Goal: Task Accomplishment & Management: Manage account settings

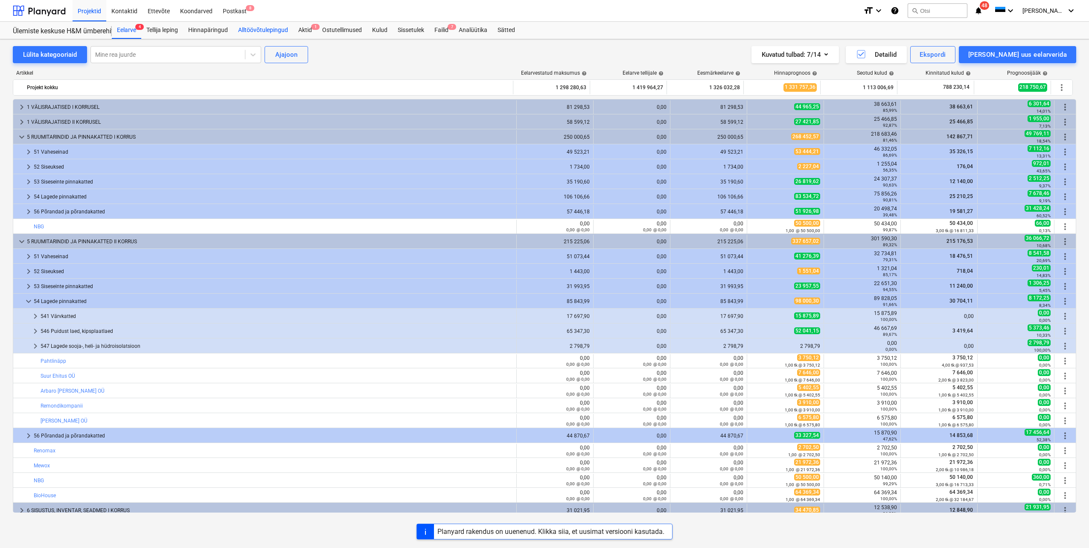
click at [249, 29] on div "Alltöövõtulepingud" at bounding box center [263, 30] width 60 height 17
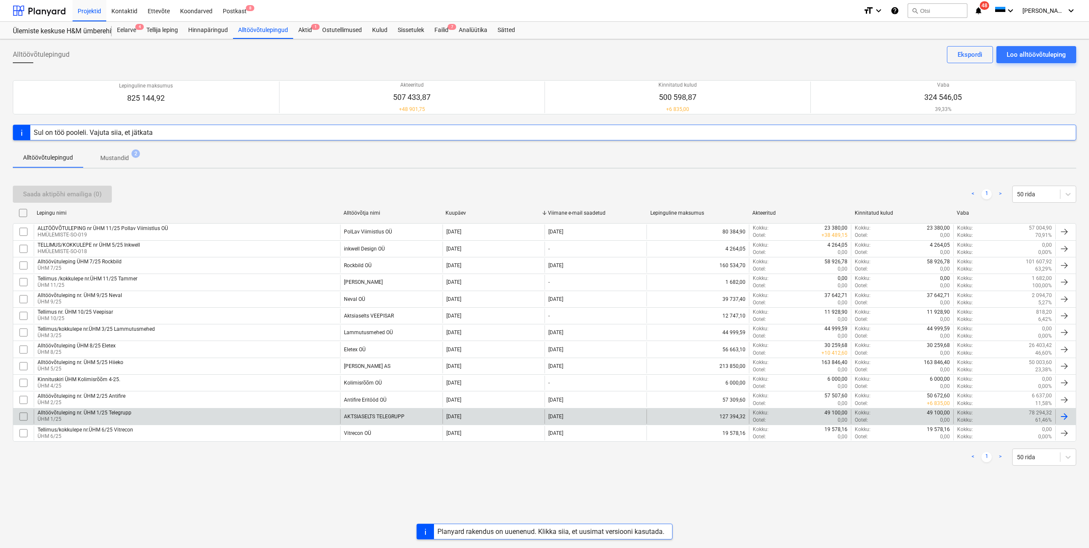
click at [109, 416] on p "ÜHM 1/25" at bounding box center [85, 419] width 94 height 7
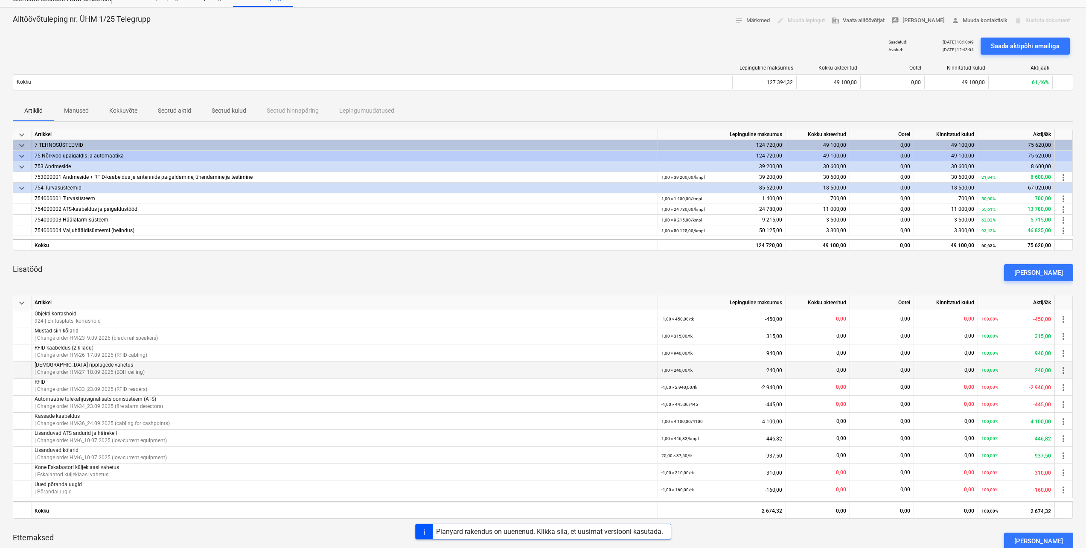
scroll to position [85, 0]
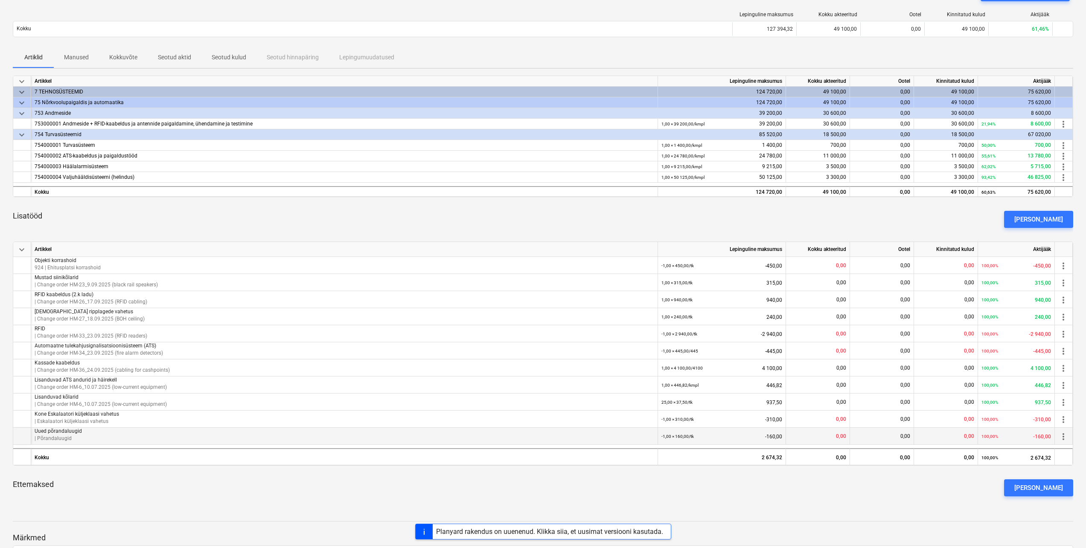
click at [1067, 434] on span "more_vert" at bounding box center [1063, 436] width 10 height 10
click at [1065, 438] on li "Muuda" at bounding box center [1062, 437] width 40 height 20
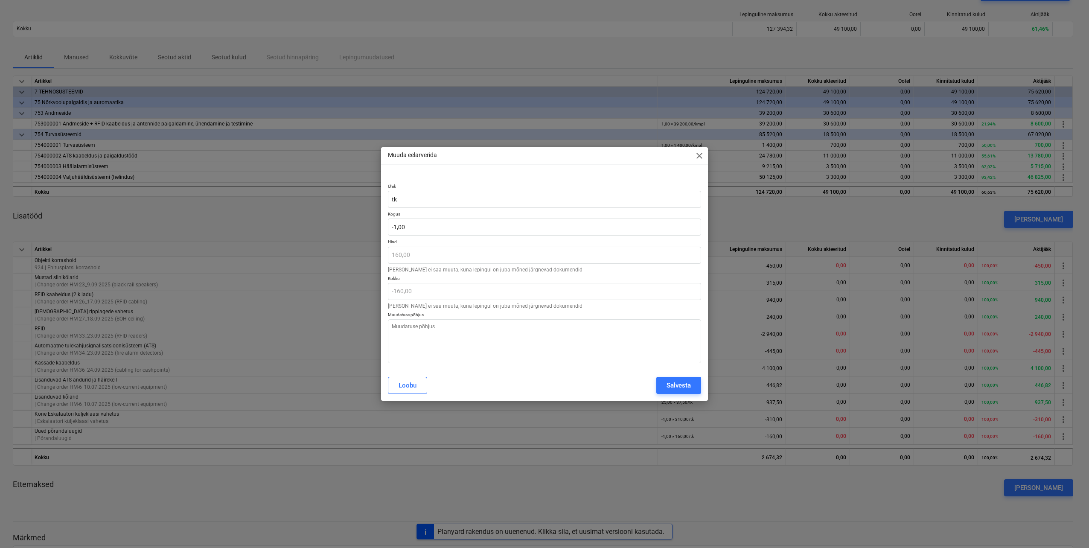
type textarea "x"
type input "-1"
drag, startPoint x: 427, startPoint y: 226, endPoint x: 388, endPoint y: 225, distance: 38.4
click at [388, 225] on input "-1" at bounding box center [544, 226] width 313 height 17
type textarea "x"
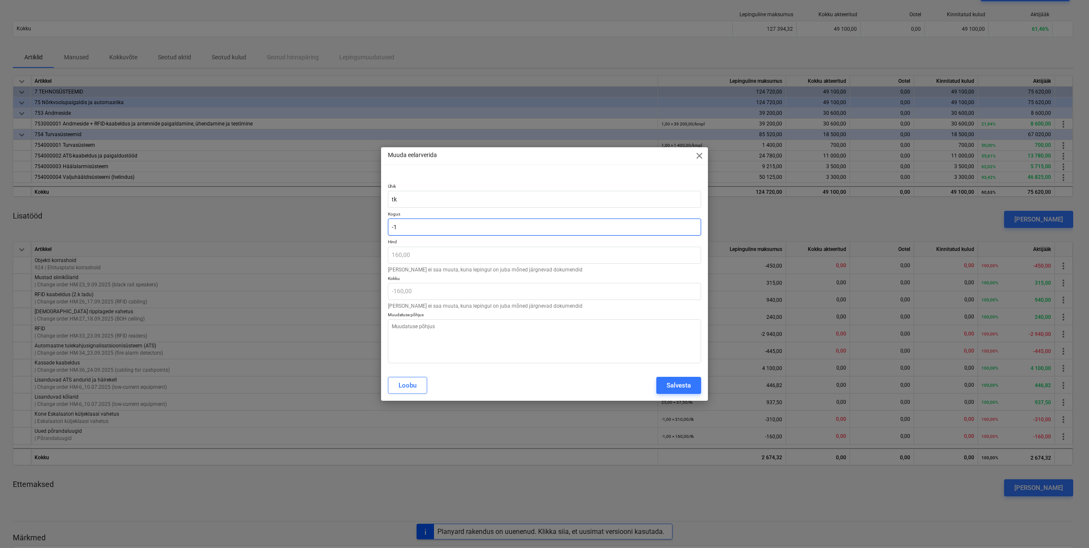
type input "0"
type input "0,00"
type input "0"
type textarea "x"
type input "0,00"
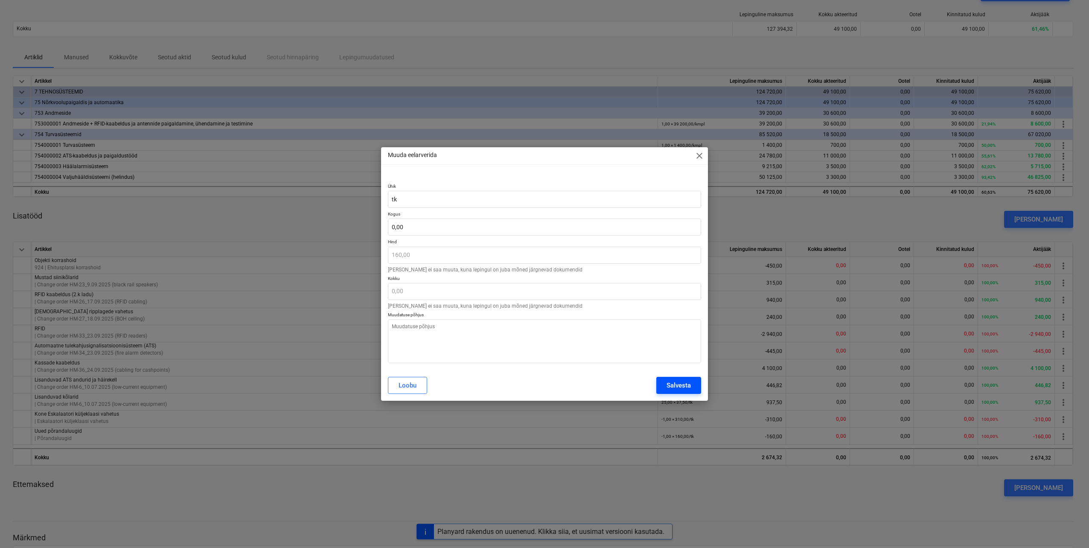
click at [661, 383] on button "Salvesta" at bounding box center [678, 385] width 45 height 17
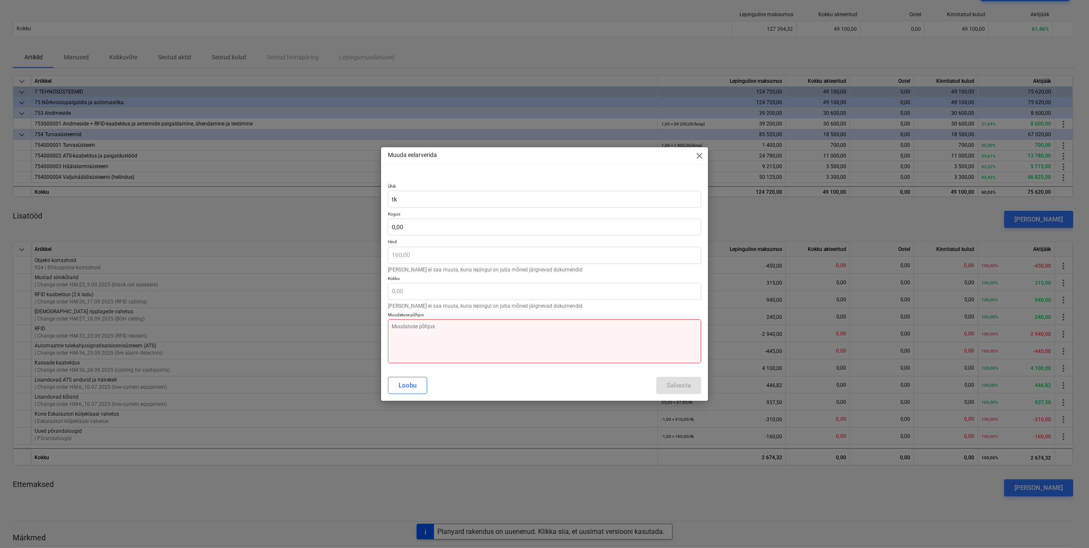
click at [474, 332] on textarea at bounding box center [544, 341] width 313 height 44
type textarea "x"
type textarea "J"
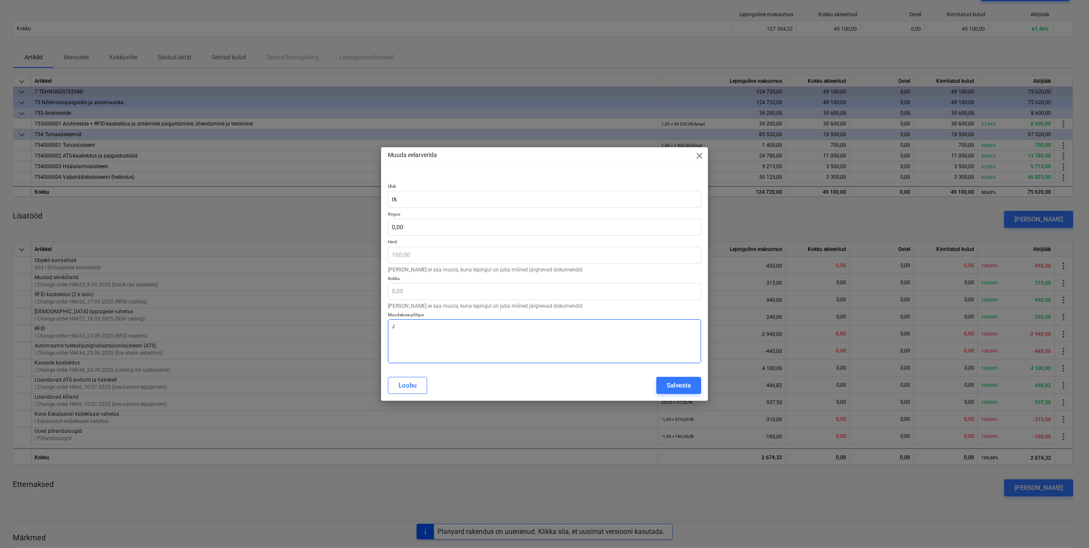
type textarea "x"
type textarea "[PERSON_NAME]"
type textarea "x"
type textarea "Jää"
type textarea "x"
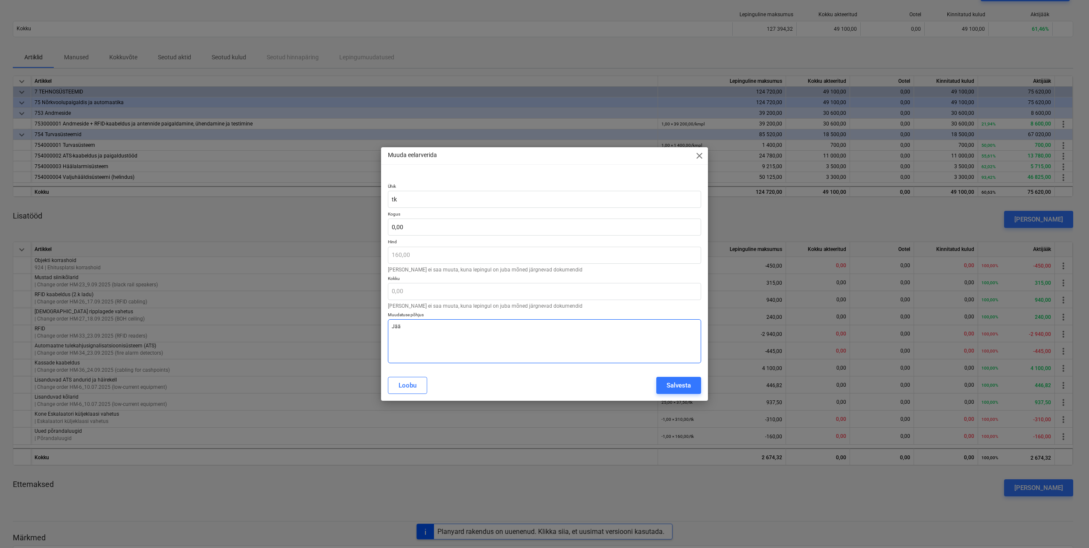
type textarea "Jääb"
type textarea "x"
type textarea "Jääb"
type textarea "x"
type textarea "Jääb v"
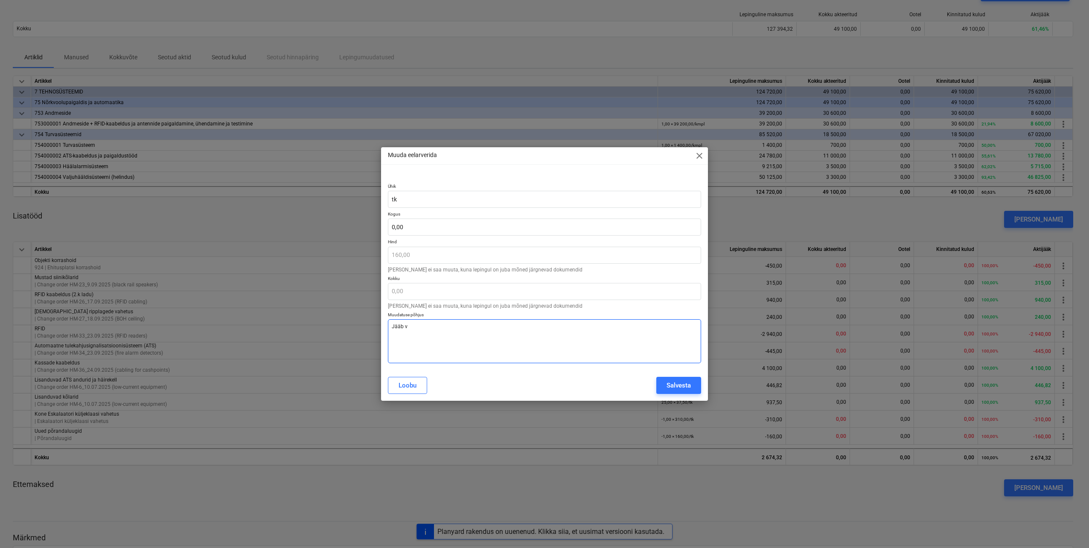
type textarea "x"
type textarea "Jääb vä"
type textarea "x"
type textarea "Jääb väl"
type textarea "x"
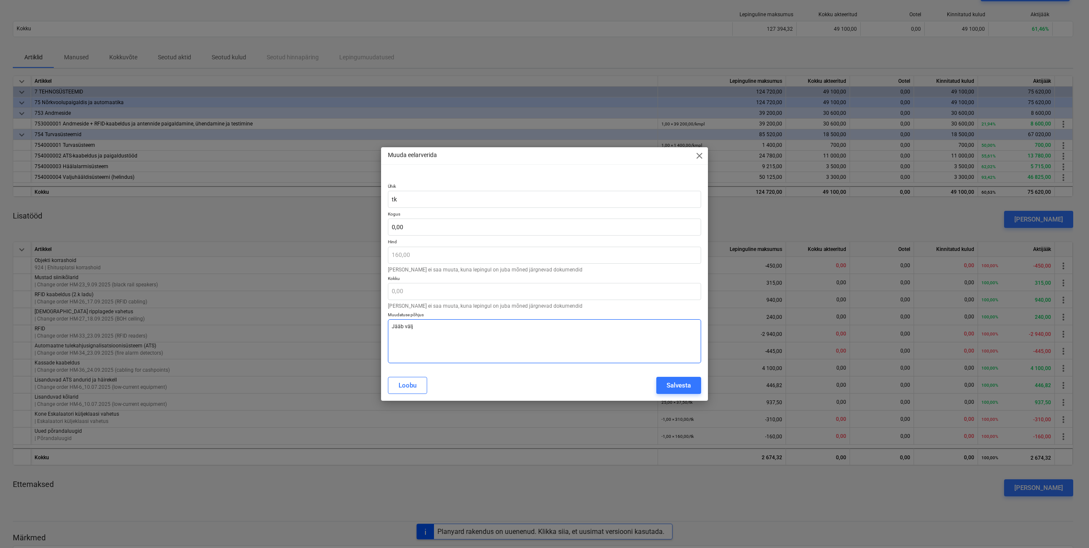
type textarea "Jääb välja"
type textarea "x"
type textarea "Jääb välja"
click at [657, 387] on button "Salvesta" at bounding box center [678, 385] width 45 height 17
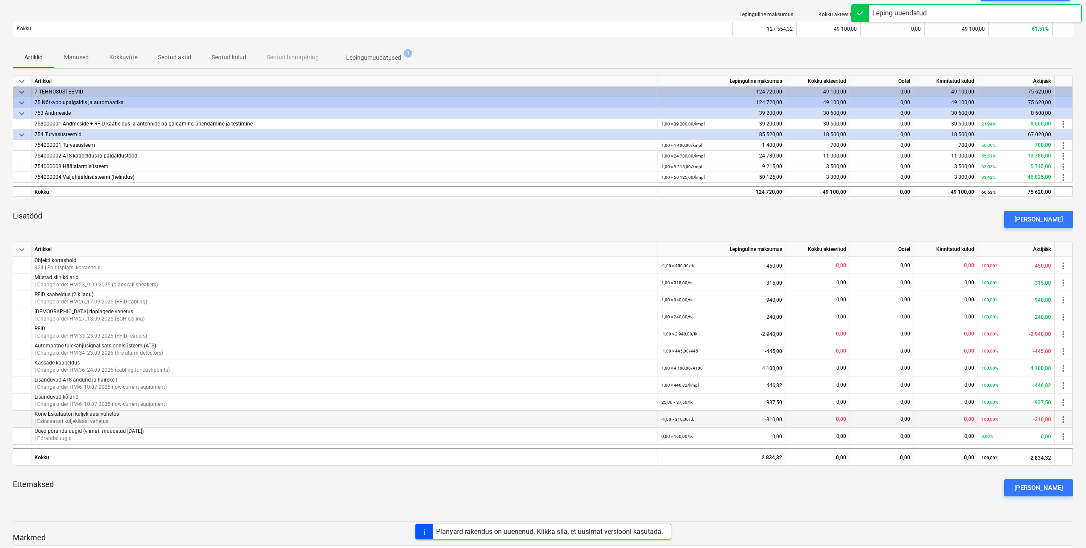
click at [1060, 419] on span "more_vert" at bounding box center [1063, 419] width 10 height 10
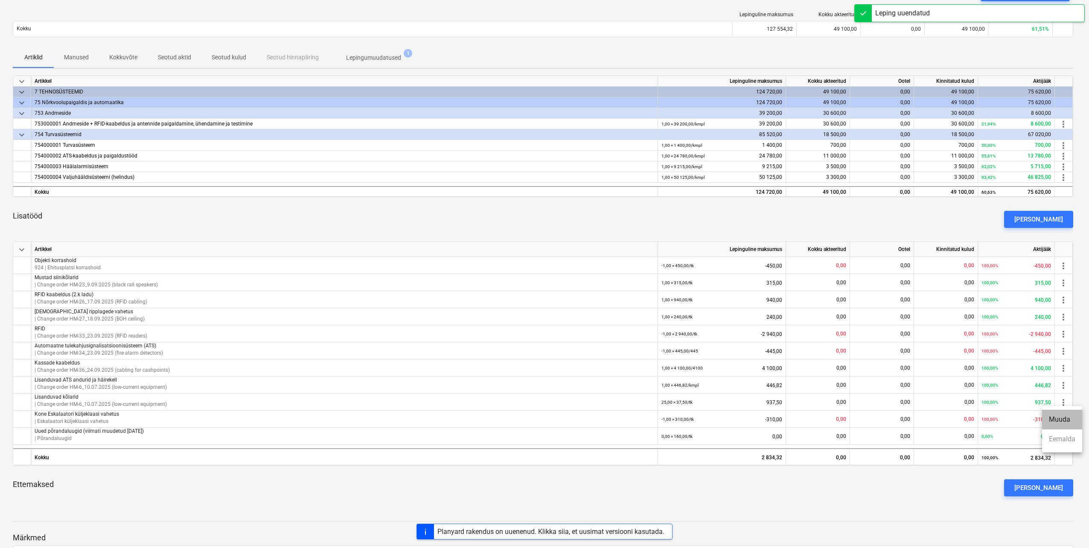
click at [1059, 420] on li "Muuda" at bounding box center [1062, 420] width 40 height 20
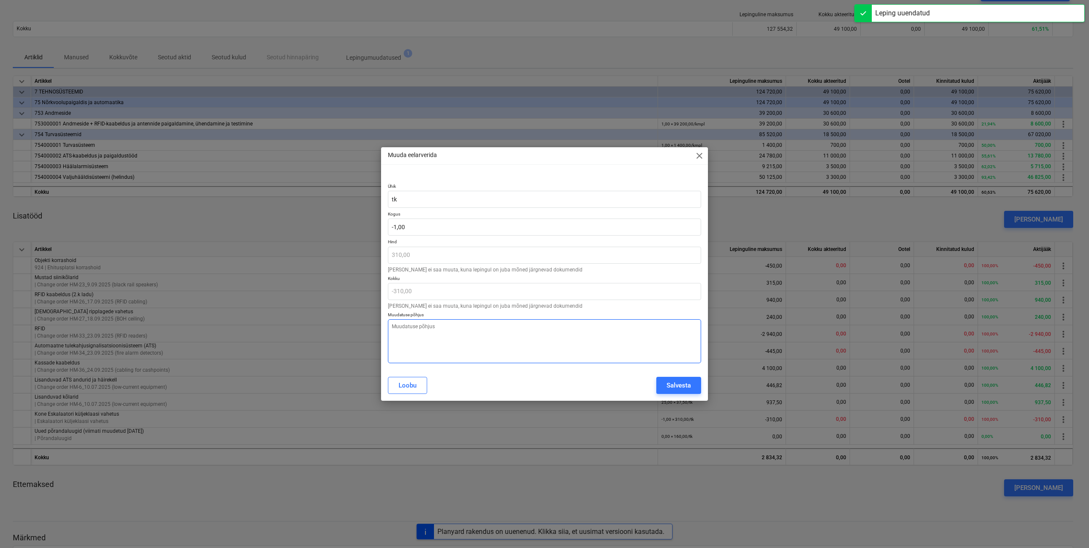
type textarea "x"
type input "-1"
drag, startPoint x: 413, startPoint y: 226, endPoint x: 384, endPoint y: 227, distance: 29.4
click at [384, 227] on div "Ühik [PERSON_NAME] -1 Hind 310,00 [PERSON_NAME] ei saa muuta, kuna lepingul on …" at bounding box center [544, 271] width 327 height 197
type textarea "x"
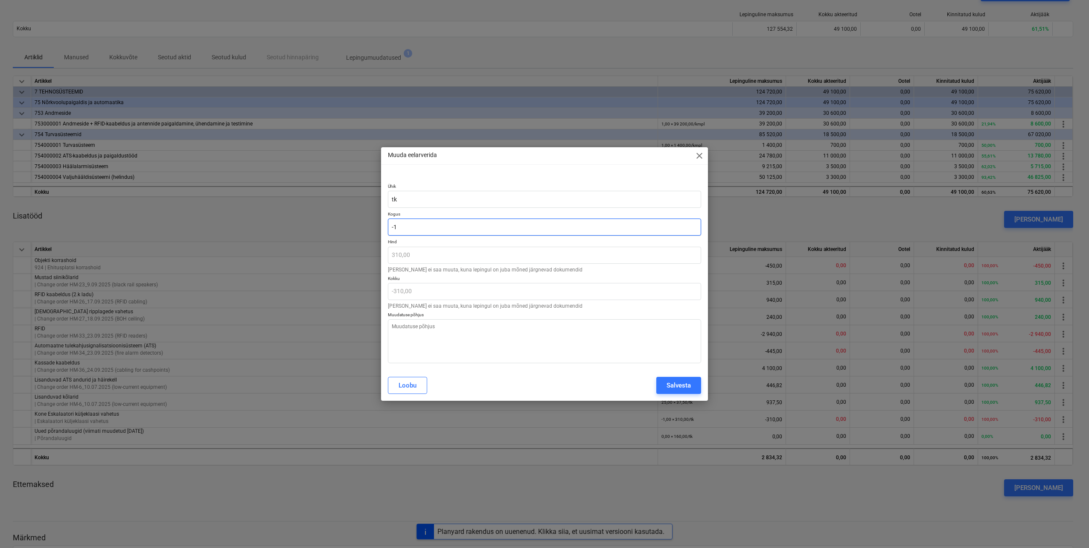
type input "0"
type input "0,00"
type input "0"
type textarea "x"
type input "0,00"
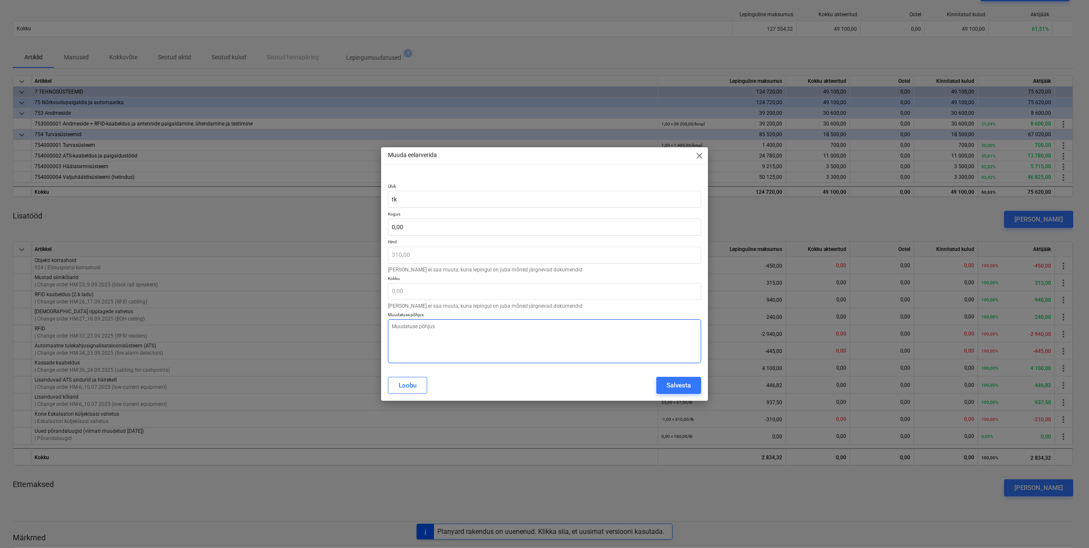
click at [476, 326] on textarea at bounding box center [544, 341] width 313 height 44
type textarea "x"
type textarea "J"
type textarea "x"
type textarea "[PERSON_NAME]"
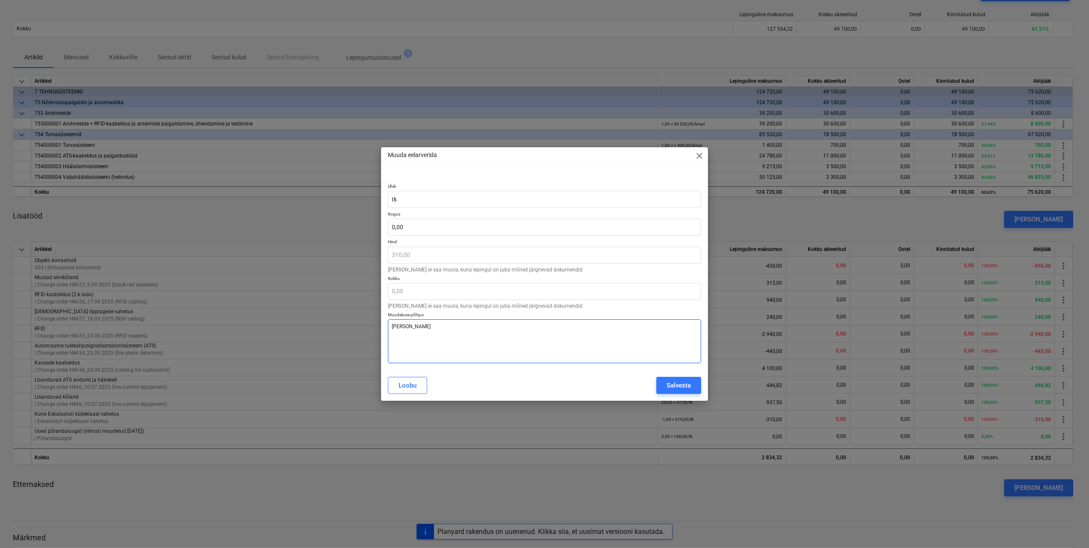
type textarea "x"
type textarea "Jää"
type textarea "x"
type textarea "Jääb"
type textarea "x"
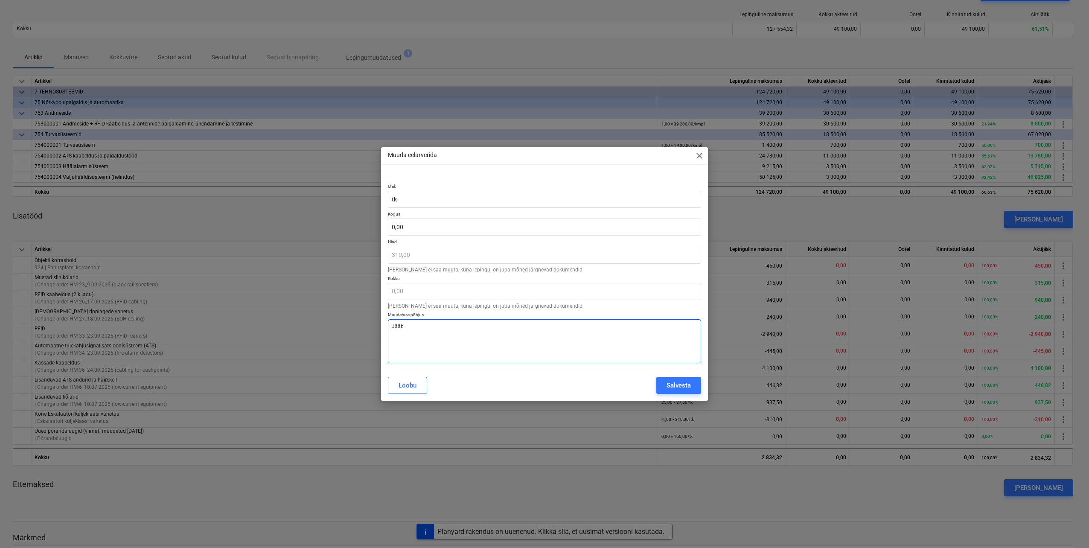
type textarea "Jääb"
type textarea "x"
type textarea "Jääb v"
type textarea "x"
type textarea "Jääb vä"
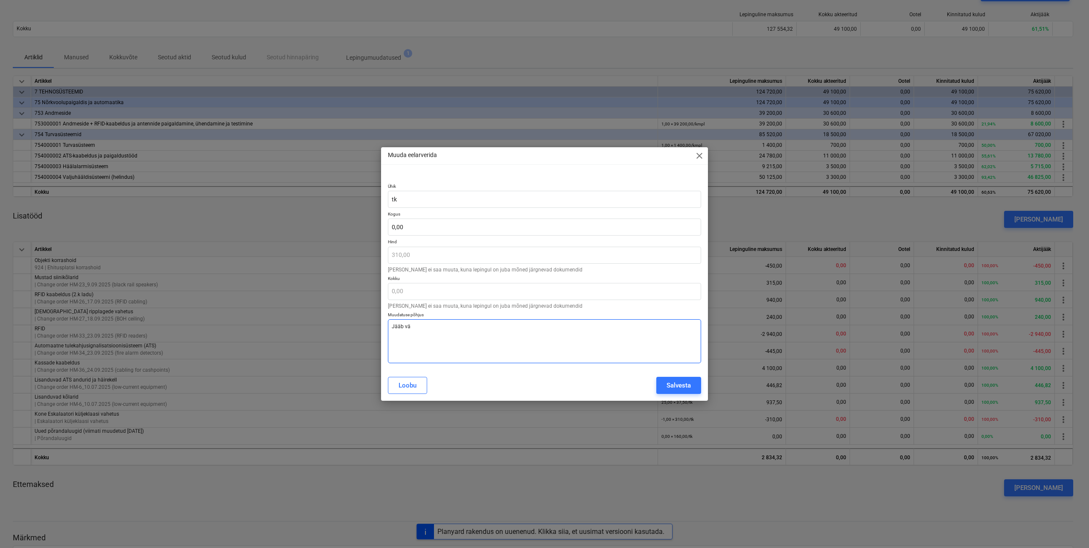
type textarea "x"
type textarea "Jääb väl"
type textarea "x"
type textarea "Jääb välj"
type textarea "x"
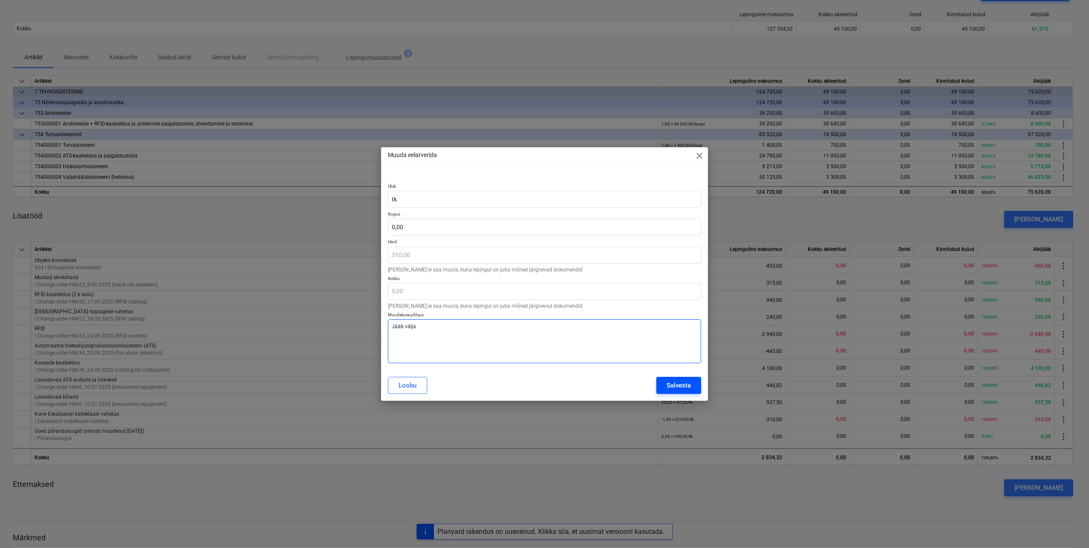
type textarea "Jääb välja"
click at [663, 387] on button "Salvesta" at bounding box center [678, 385] width 45 height 17
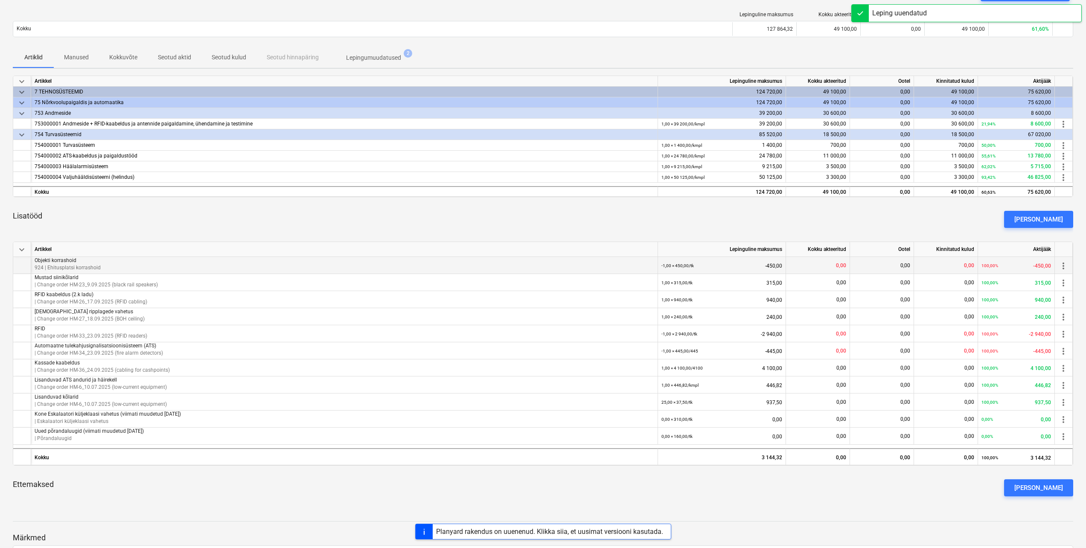
click at [1060, 264] on span "more_vert" at bounding box center [1063, 266] width 10 height 10
click at [1059, 268] on li "Muuda" at bounding box center [1062, 266] width 40 height 20
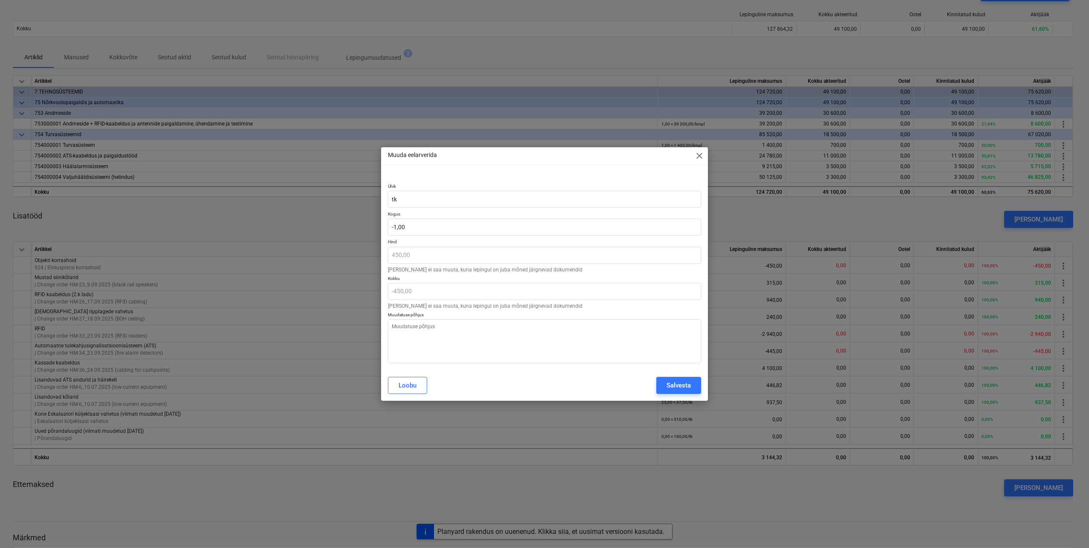
type textarea "x"
type input "-1"
drag, startPoint x: 430, startPoint y: 230, endPoint x: 381, endPoint y: 225, distance: 48.4
click at [381, 225] on div "Ühik [PERSON_NAME] -1 Hind 450,00 [PERSON_NAME] ei saa muuta, kuna lepingul on …" at bounding box center [544, 271] width 327 height 197
type textarea "x"
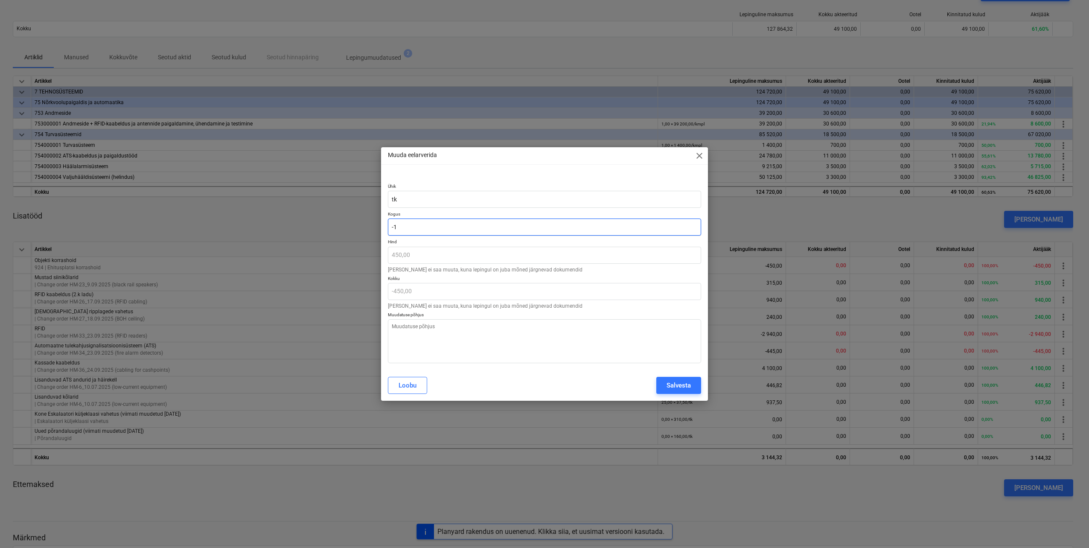
type input "0"
type input "0,00"
type input "0"
type textarea "x"
type input "0,00"
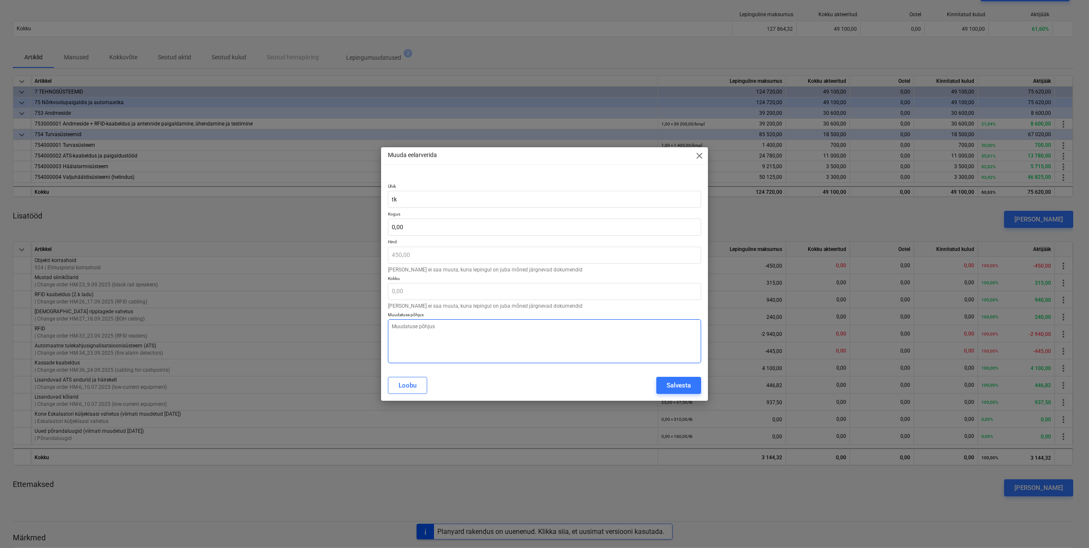
click at [437, 329] on textarea at bounding box center [544, 341] width 313 height 44
type textarea "x"
type textarea "J"
type textarea "x"
type textarea "[PERSON_NAME]"
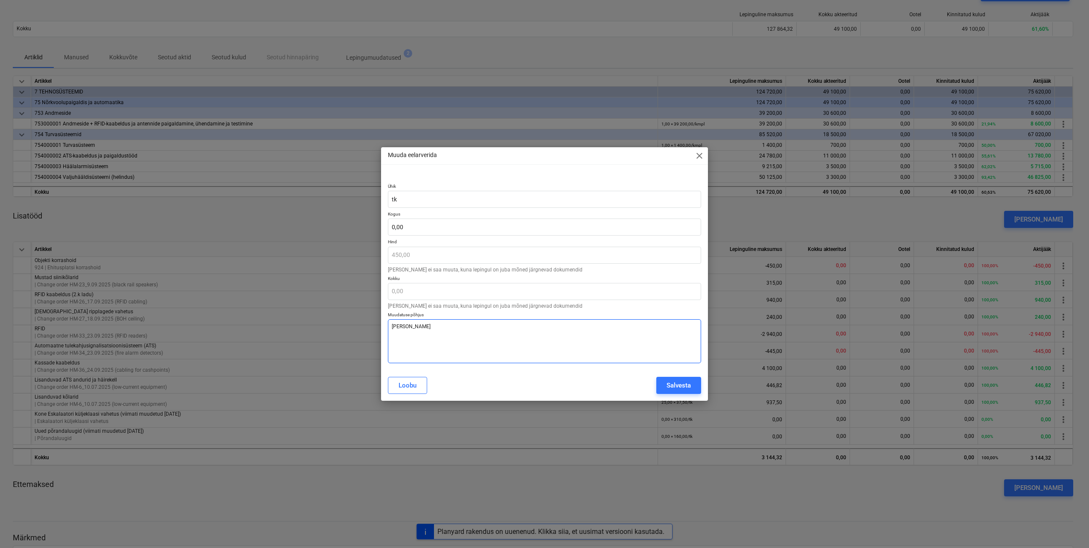
type textarea "x"
type textarea "Jää"
type textarea "x"
type textarea "Jääb"
type textarea "x"
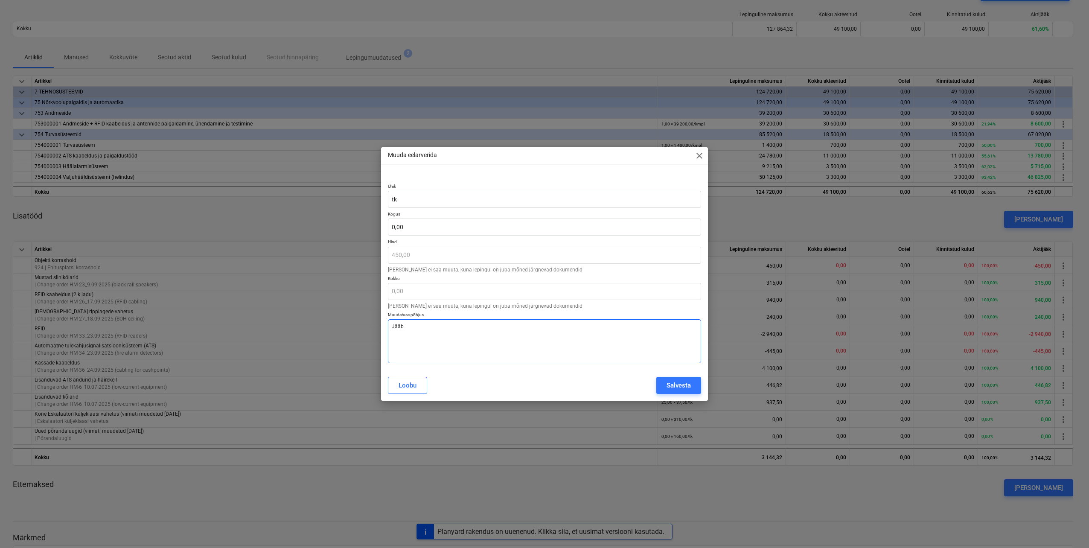
type textarea "Jääb"
type textarea "x"
type textarea "Jääb v"
type textarea "x"
type textarea "Jääb vä"
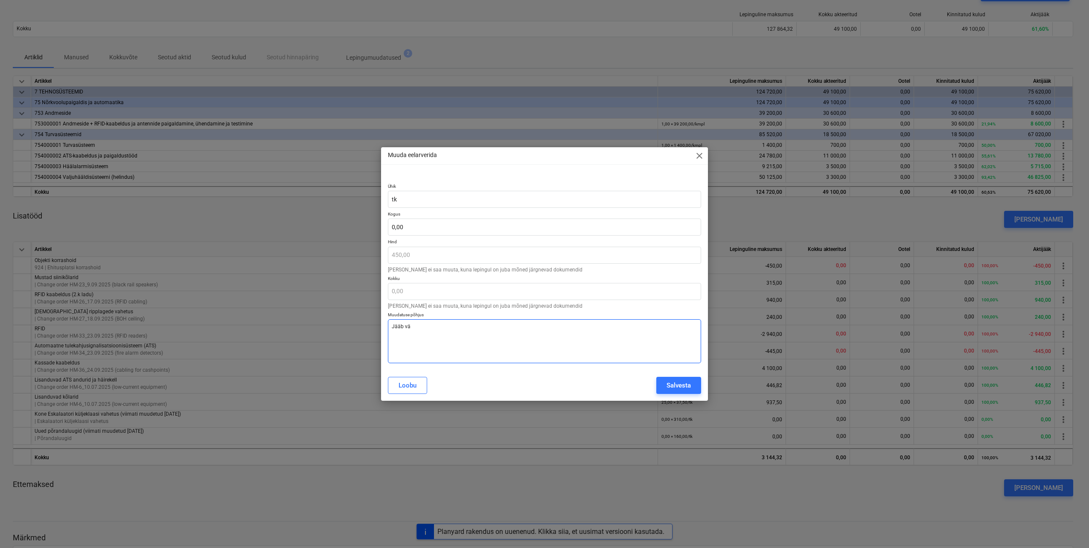
type textarea "x"
type textarea "Jääb väl"
type textarea "x"
type textarea "Jääb välj"
type textarea "x"
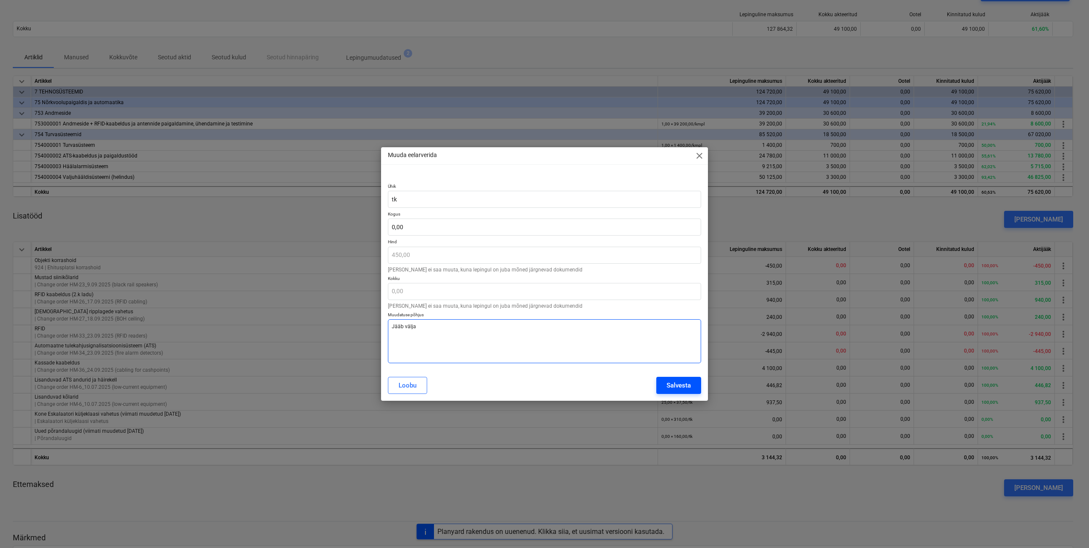
type textarea "Jääb välja"
click at [681, 383] on div "Salvesta" at bounding box center [678, 385] width 24 height 11
type textarea "x"
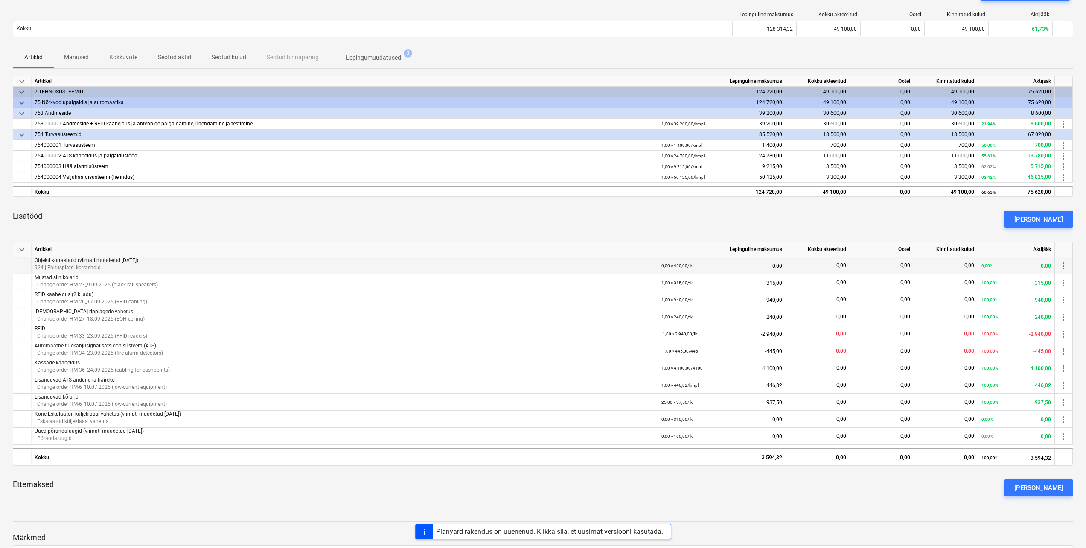
scroll to position [0, 0]
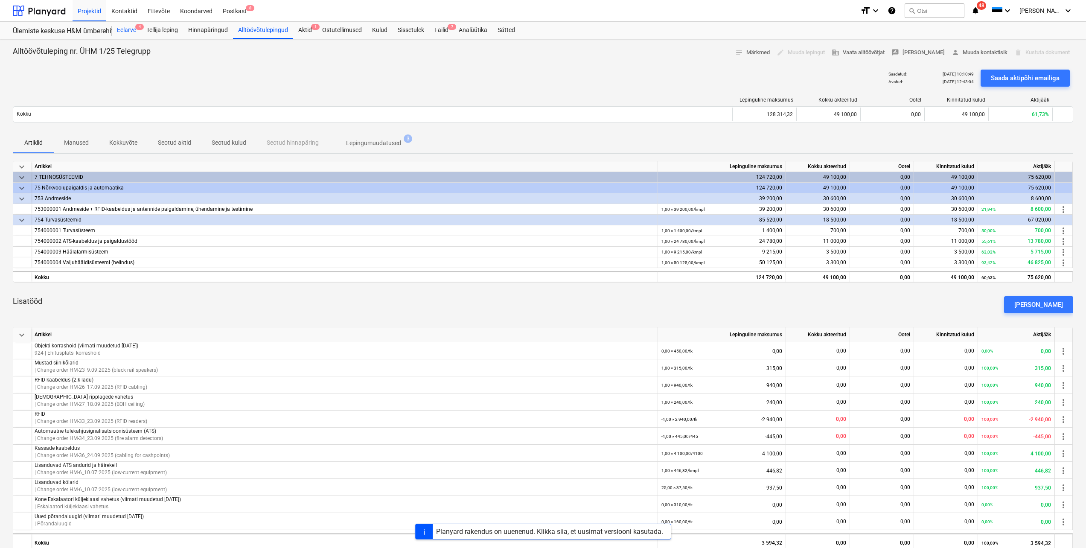
click at [126, 29] on div "Eelarve 4" at bounding box center [126, 30] width 29 height 17
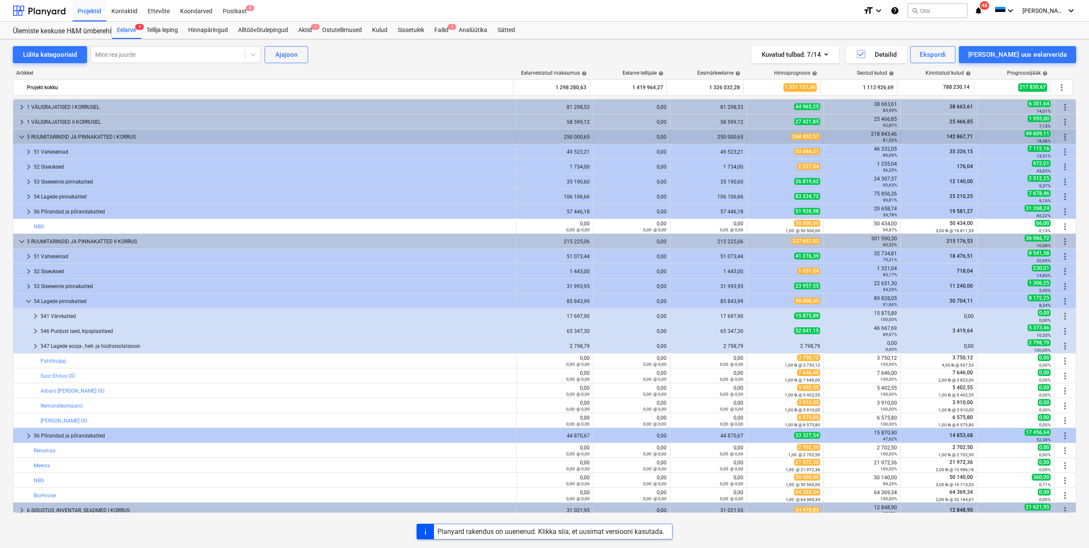
click at [22, 134] on span "keyboard_arrow_down" at bounding box center [22, 137] width 10 height 10
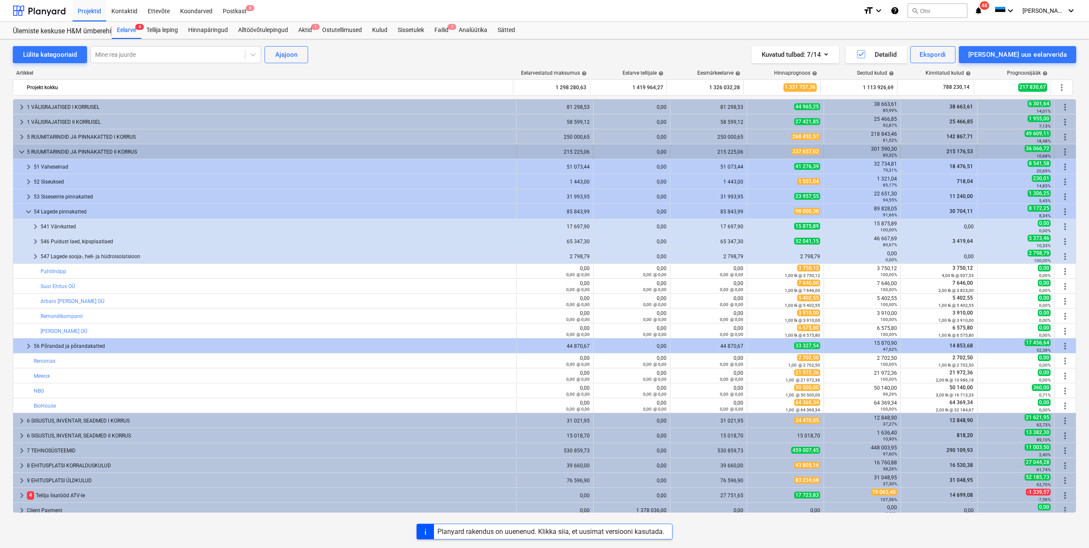
click at [22, 148] on span "keyboard_arrow_down" at bounding box center [22, 152] width 10 height 10
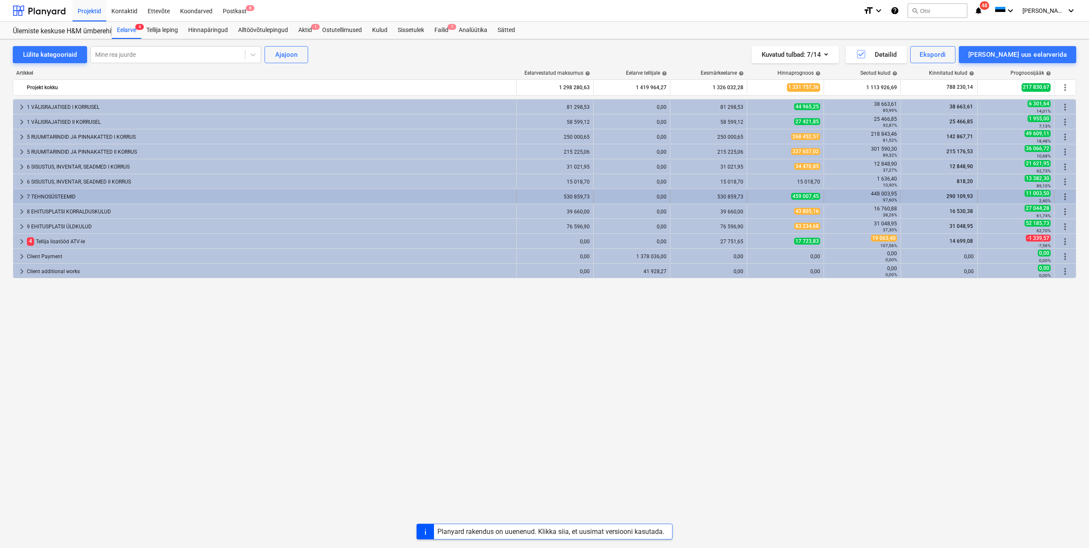
click at [20, 196] on span "keyboard_arrow_right" at bounding box center [22, 197] width 10 height 10
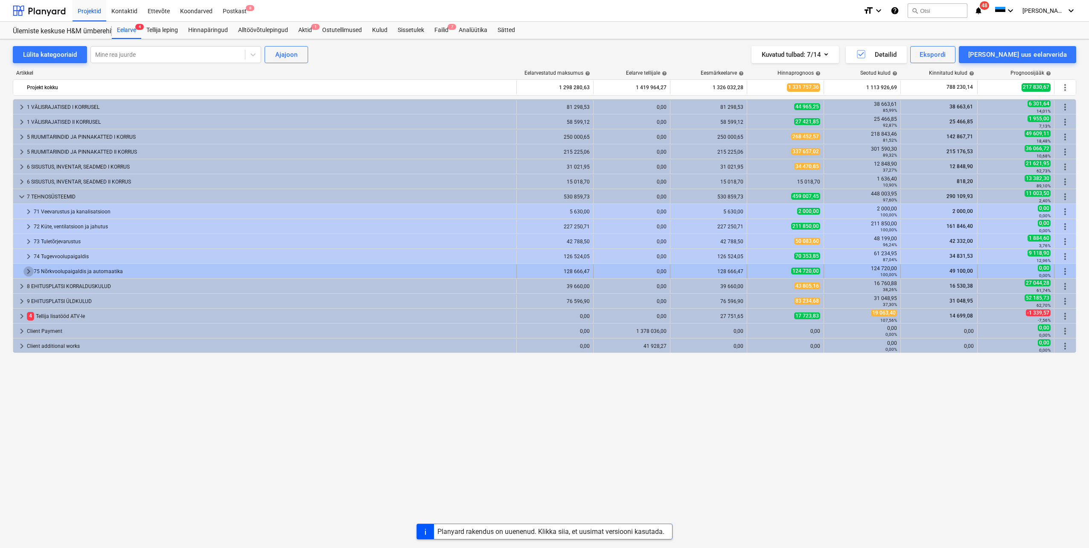
click at [28, 271] on span "keyboard_arrow_right" at bounding box center [28, 271] width 10 height 10
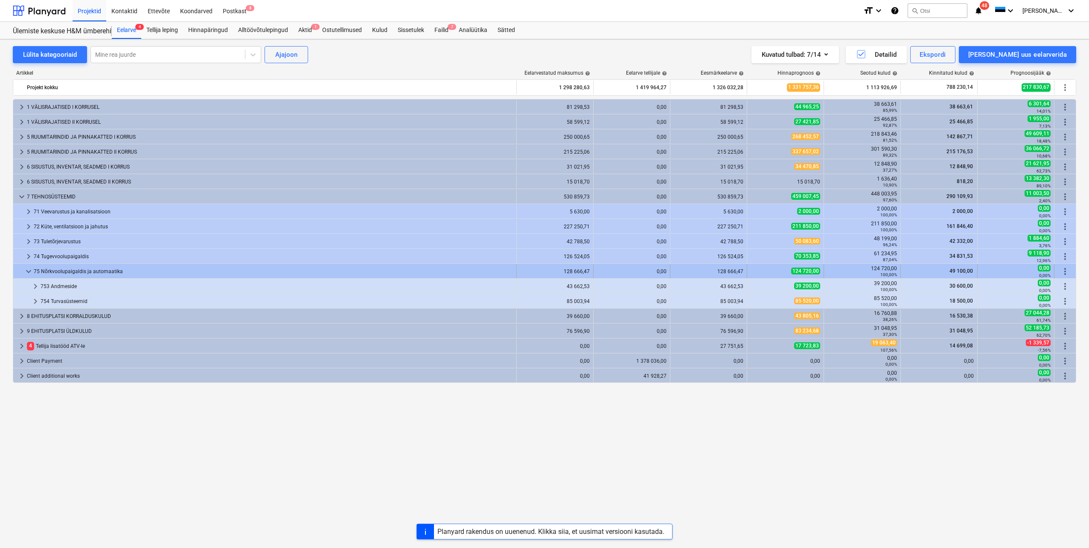
click at [1068, 270] on span "more_vert" at bounding box center [1065, 271] width 10 height 10
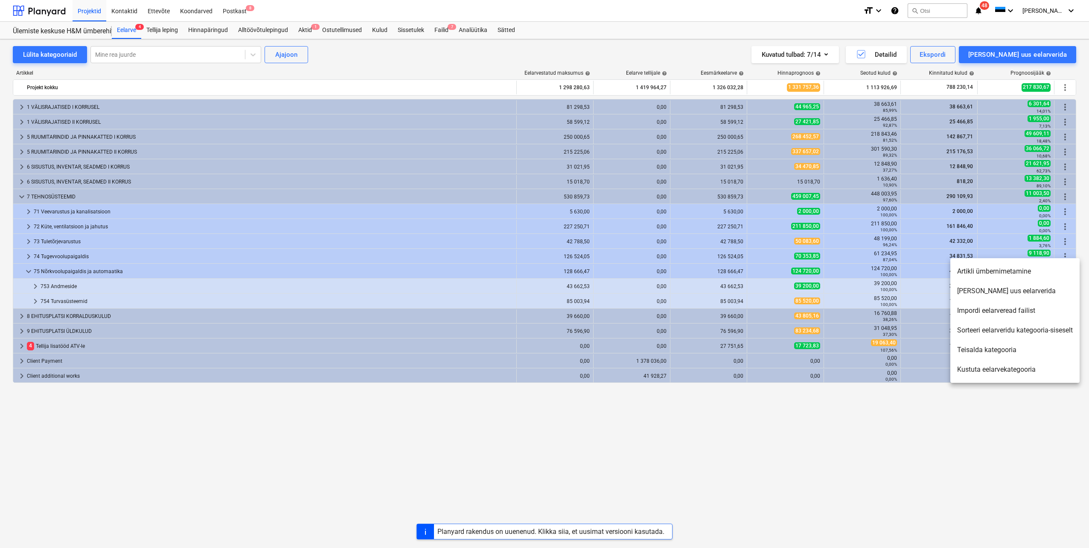
click at [1001, 292] on li "[PERSON_NAME] uus eelarverida" at bounding box center [1014, 291] width 129 height 20
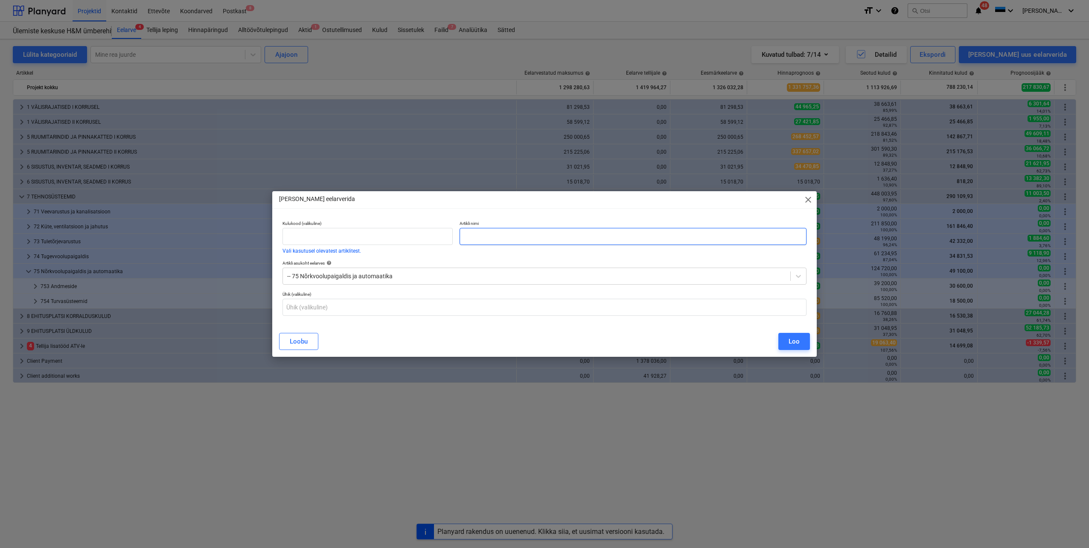
click at [477, 238] on input "text" at bounding box center [633, 236] width 347 height 17
type input "Lepingust soodustus 4000 eurot"
click at [789, 344] on div "Loo" at bounding box center [794, 341] width 11 height 11
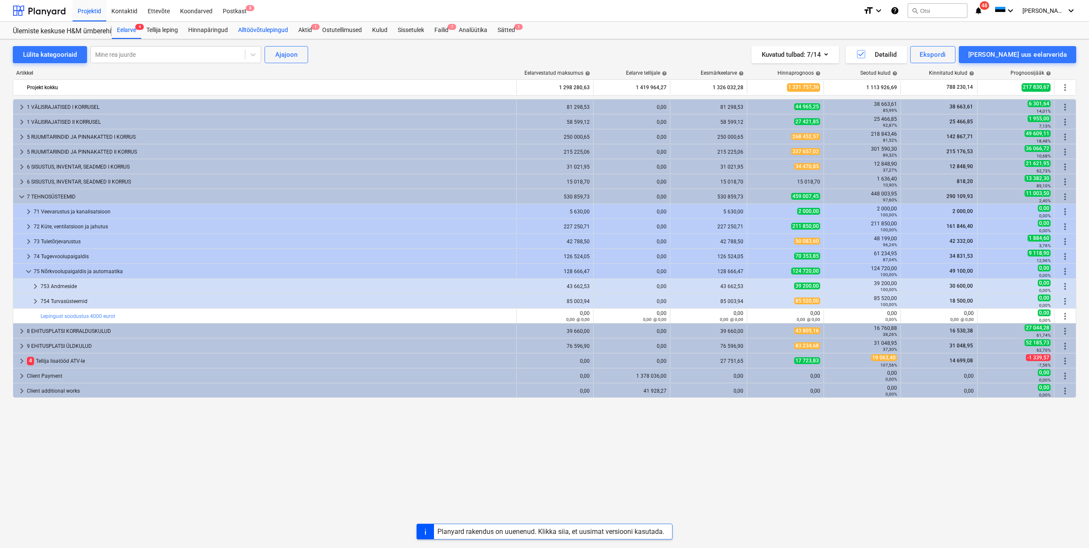
click at [255, 32] on div "Alltöövõtulepingud" at bounding box center [263, 30] width 60 height 17
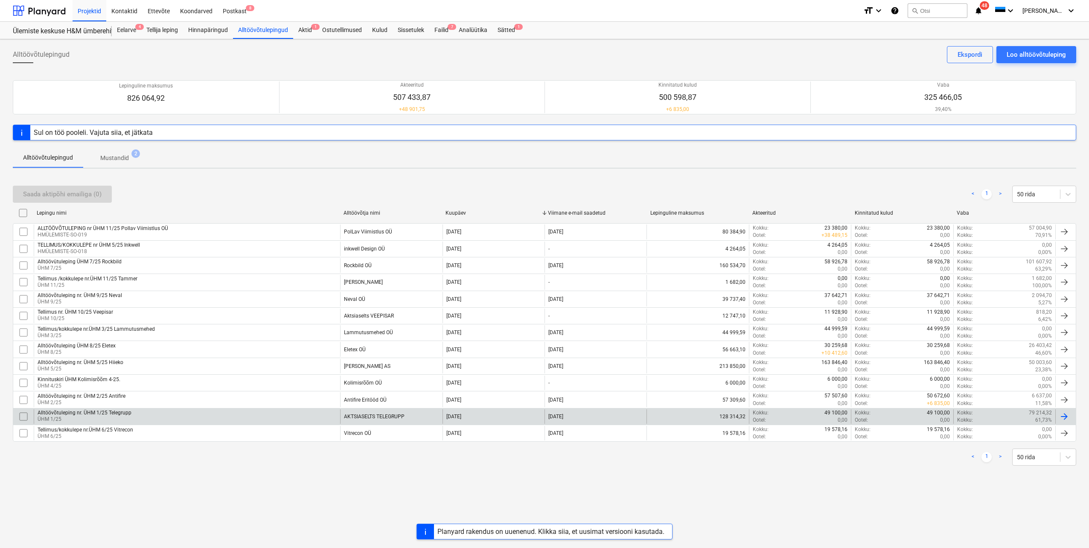
click at [95, 413] on div "Alltöövõtuleping nr. ÜHM 1/25 Telegrupp" at bounding box center [85, 413] width 94 height 6
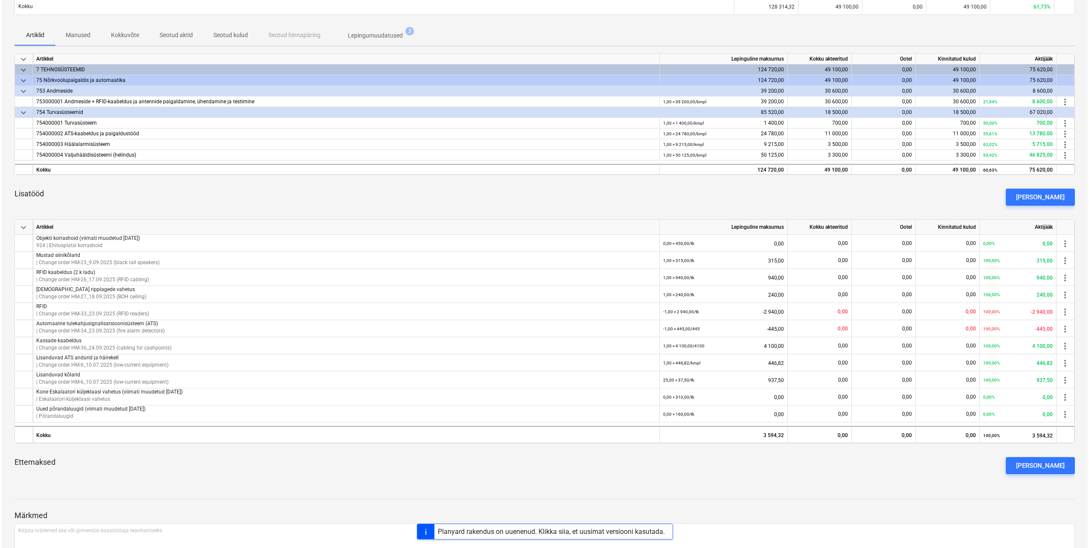
scroll to position [167, 0]
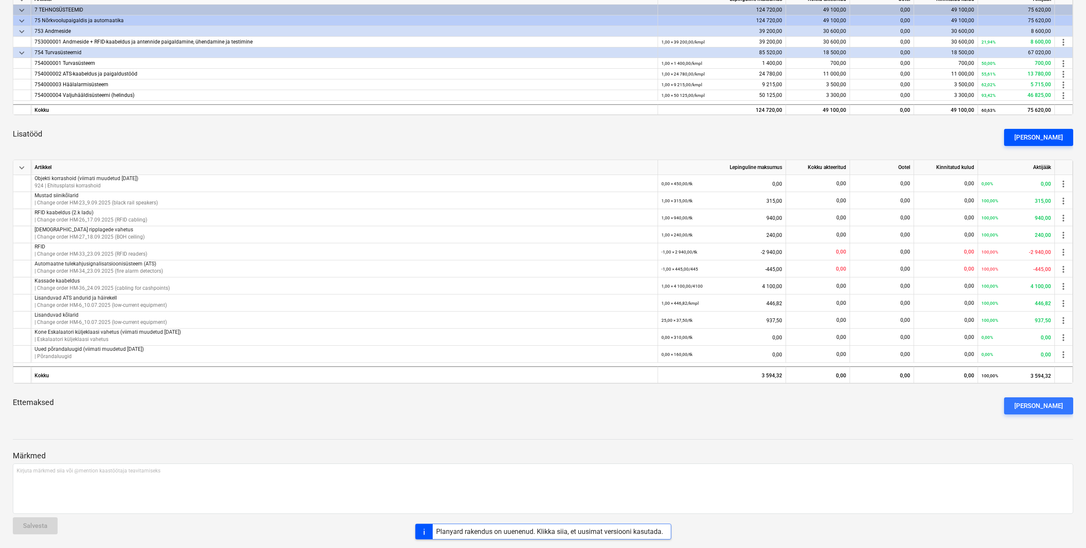
click at [1028, 137] on button "[PERSON_NAME]" at bounding box center [1038, 137] width 69 height 17
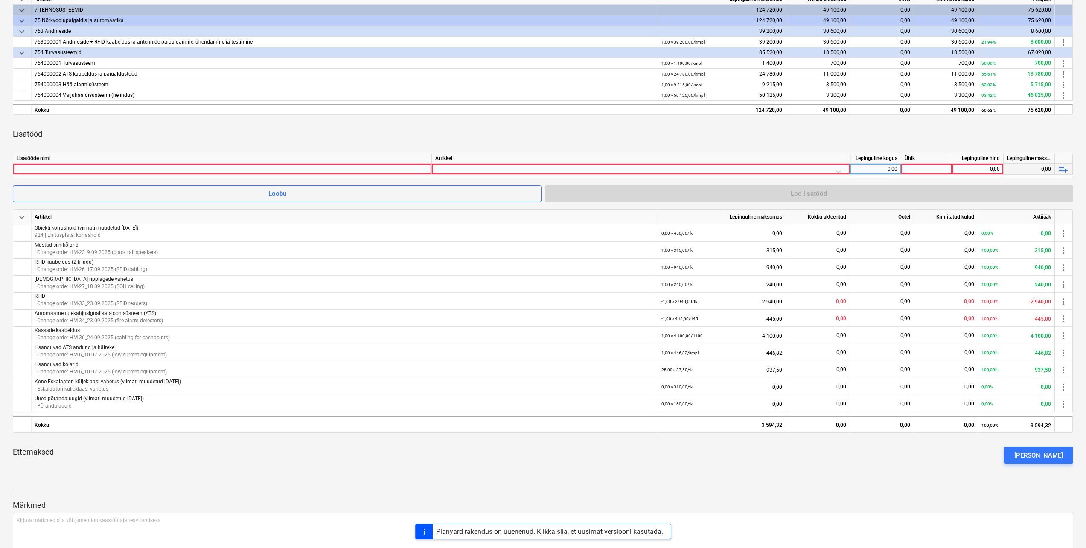
click at [296, 169] on div at bounding box center [222, 169] width 411 height 10
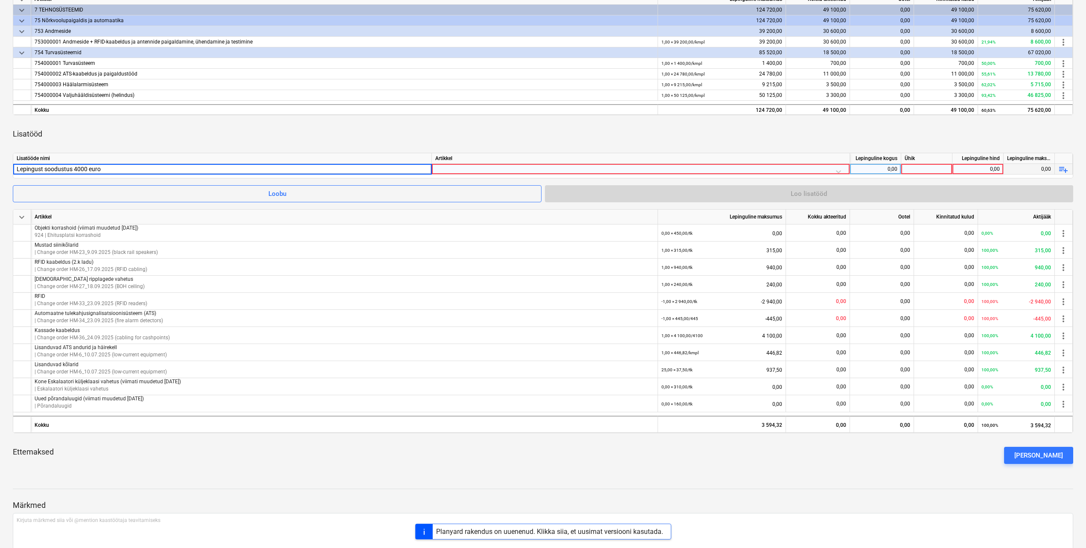
type input "Lepingust soodustus 4000 eurot"
click at [509, 166] on div at bounding box center [640, 171] width 411 height 15
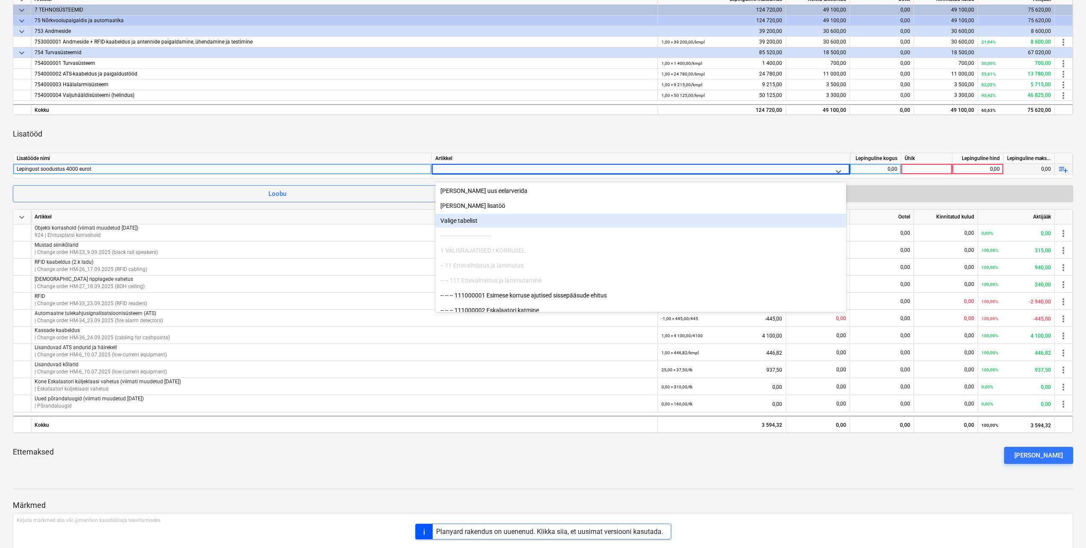
click at [457, 224] on div "Valige tabelist" at bounding box center [640, 221] width 411 height 14
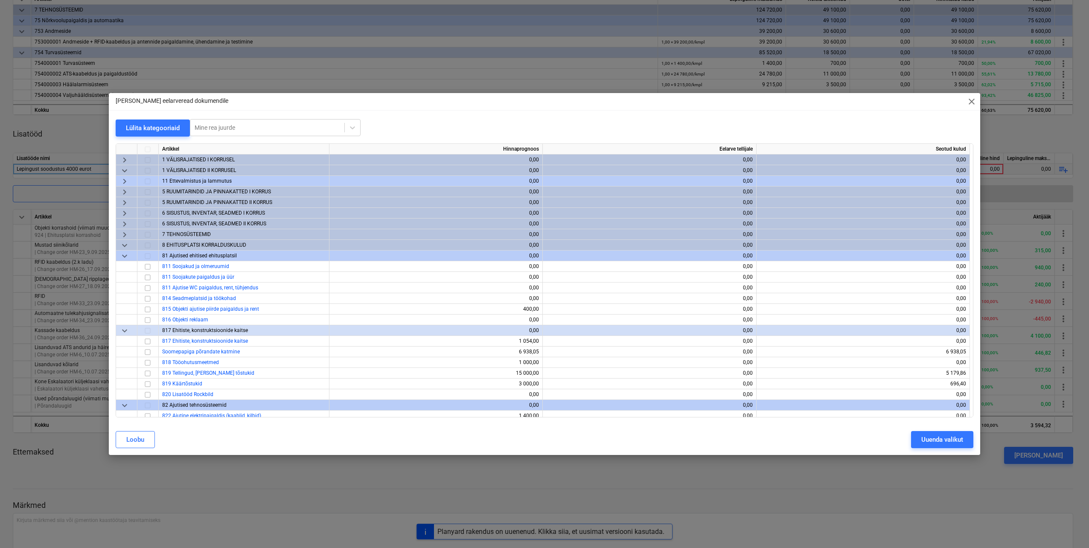
click at [124, 244] on span "keyboard_arrow_down" at bounding box center [124, 245] width 10 height 10
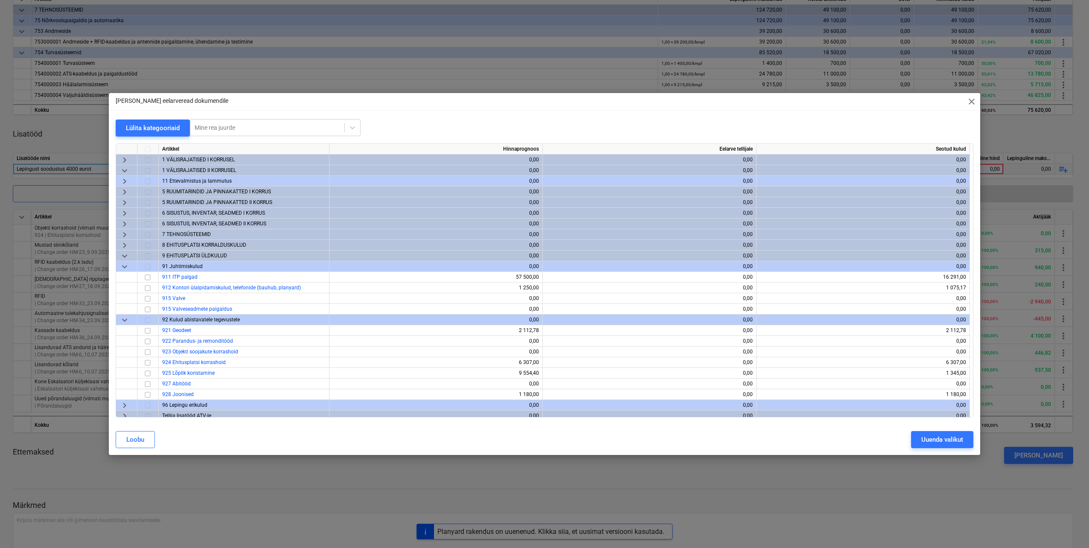
click at [125, 254] on span "keyboard_arrow_down" at bounding box center [124, 256] width 10 height 10
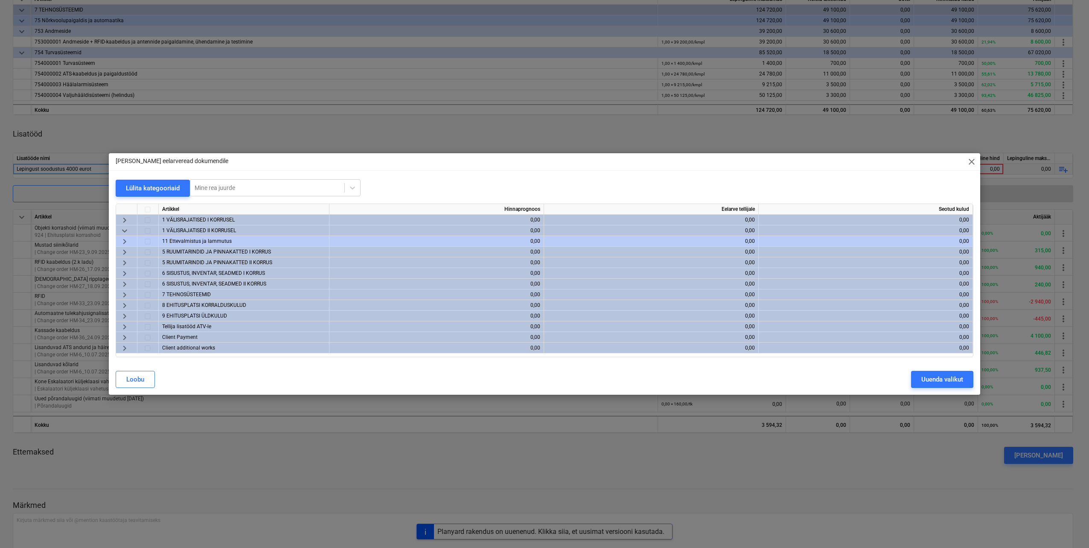
click at [126, 294] on span "keyboard_arrow_right" at bounding box center [124, 295] width 10 height 10
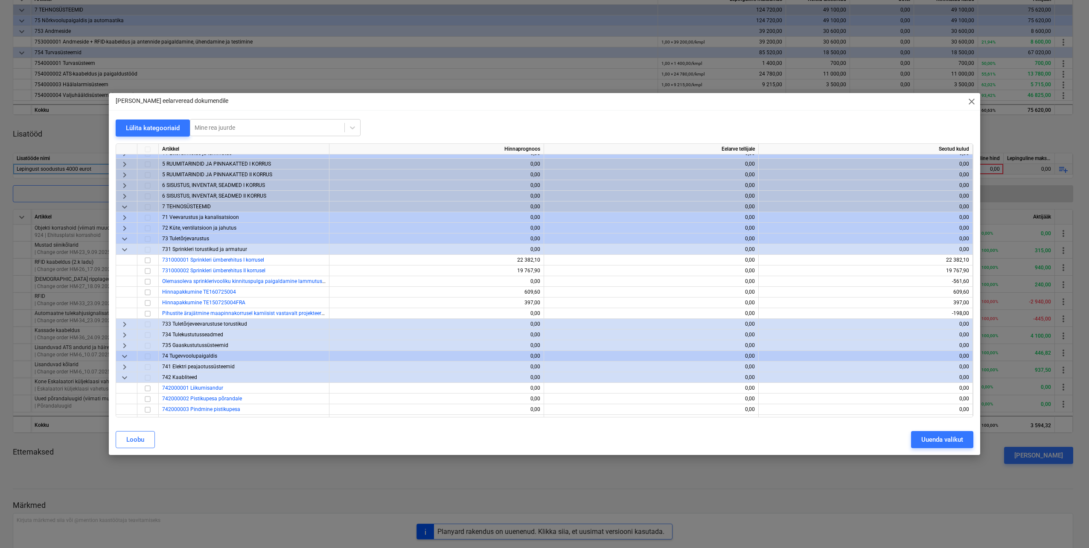
scroll to position [43, 0]
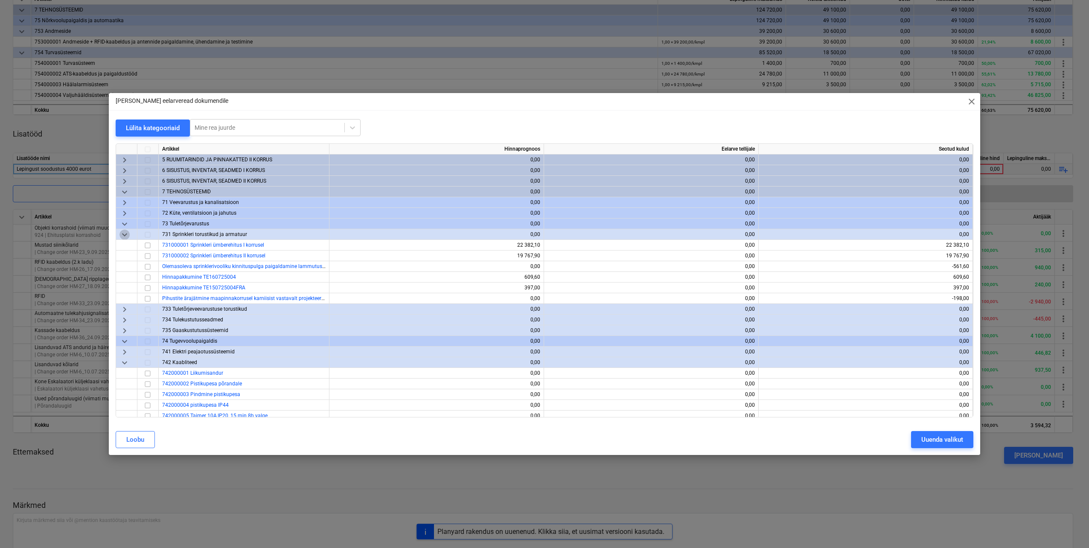
click at [122, 236] on span "keyboard_arrow_down" at bounding box center [124, 235] width 10 height 10
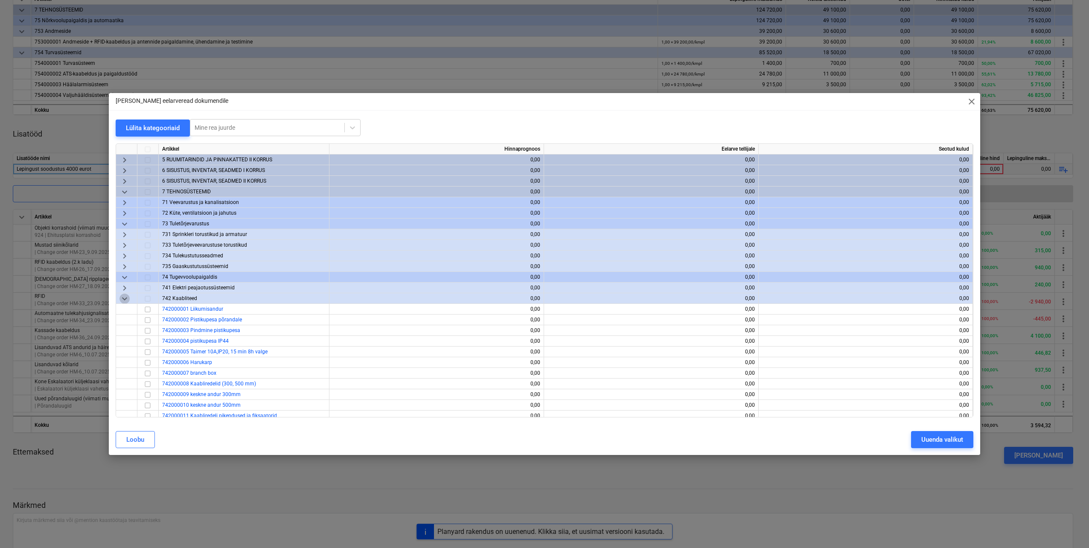
click at [125, 299] on span "keyboard_arrow_down" at bounding box center [124, 299] width 10 height 10
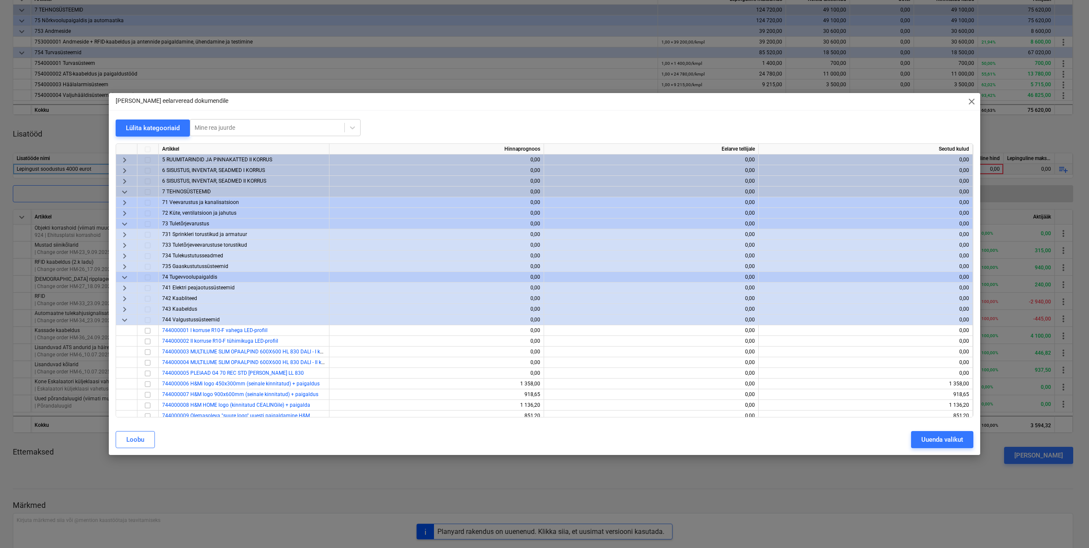
click at [126, 278] on span "keyboard_arrow_down" at bounding box center [124, 277] width 10 height 10
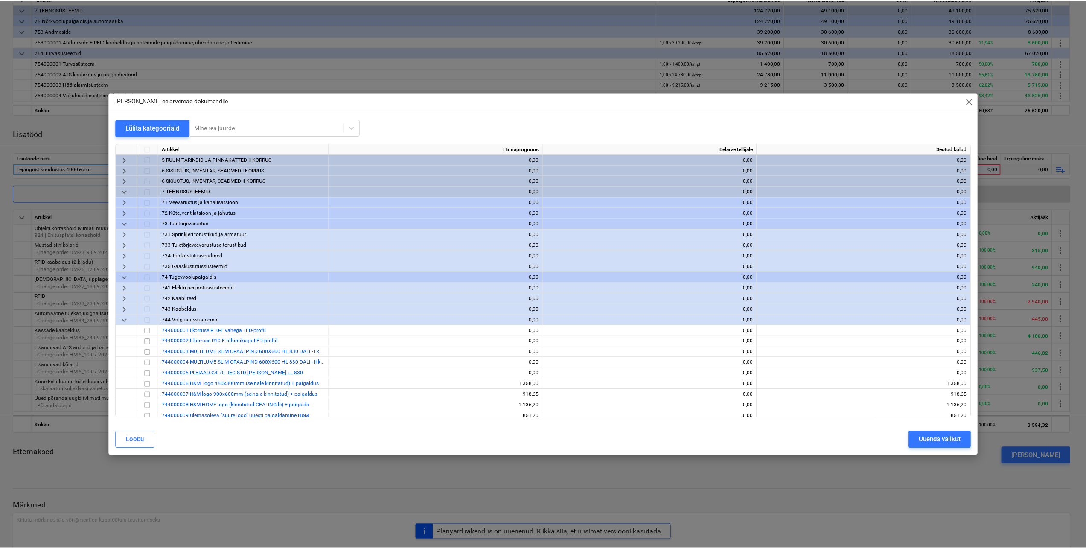
scroll to position [0, 0]
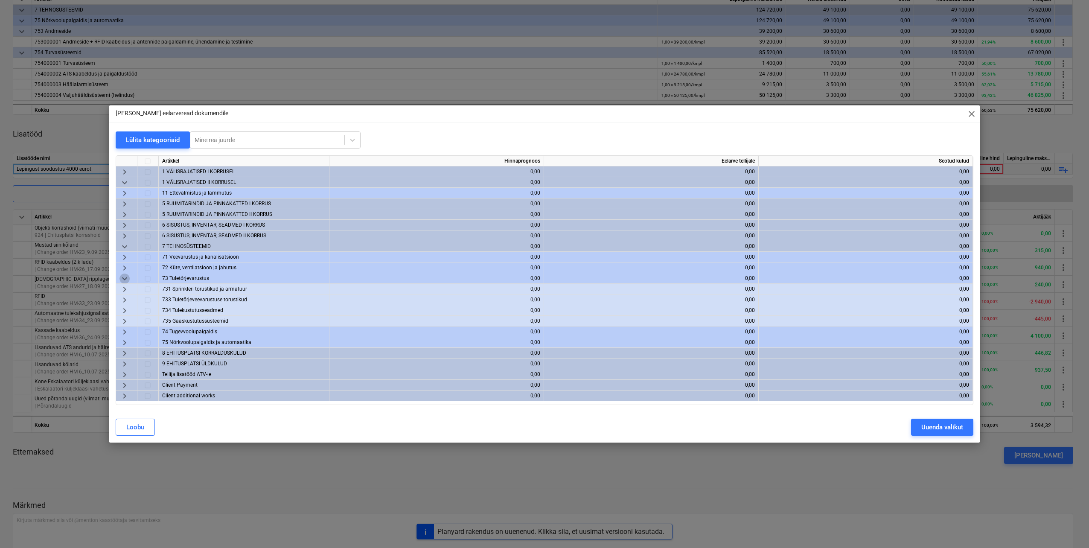
click at [125, 277] on span "keyboard_arrow_down" at bounding box center [124, 279] width 10 height 10
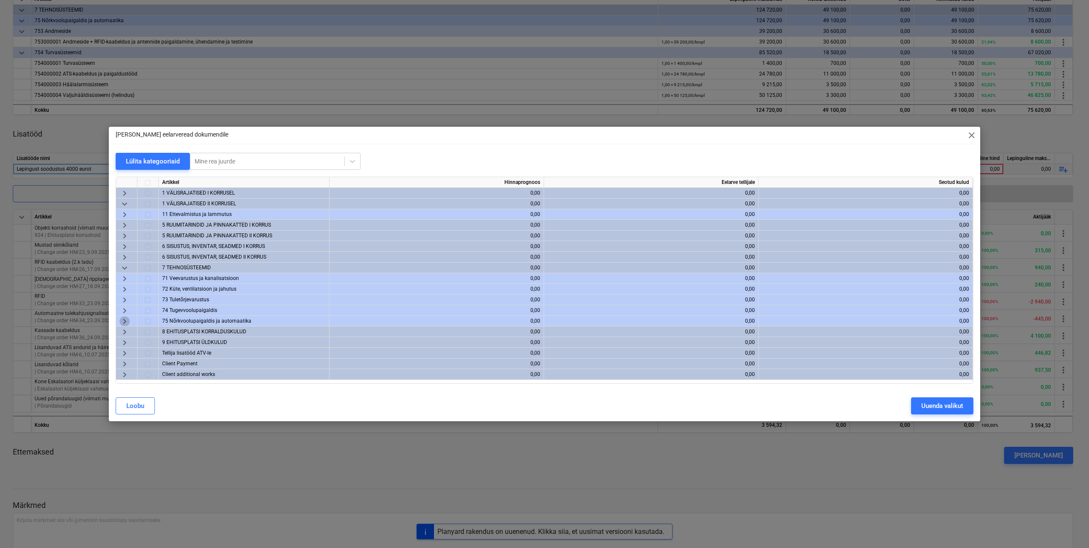
click at [124, 319] on span "keyboard_arrow_right" at bounding box center [124, 321] width 10 height 10
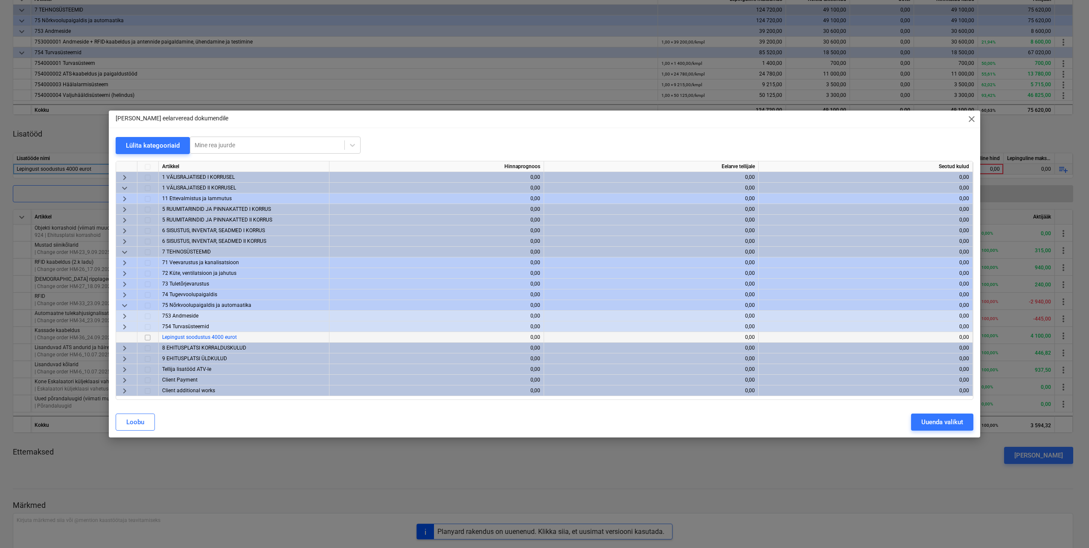
click at [147, 338] on input "checkbox" at bounding box center [148, 337] width 10 height 10
click at [951, 421] on div "Uuenda valikut" at bounding box center [942, 421] width 42 height 11
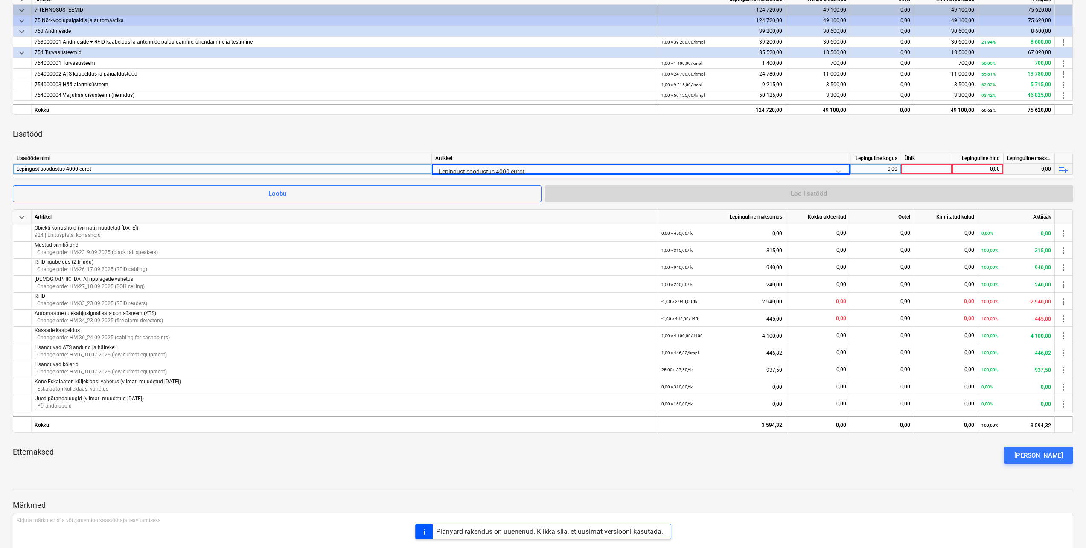
click at [922, 170] on div at bounding box center [926, 169] width 51 height 11
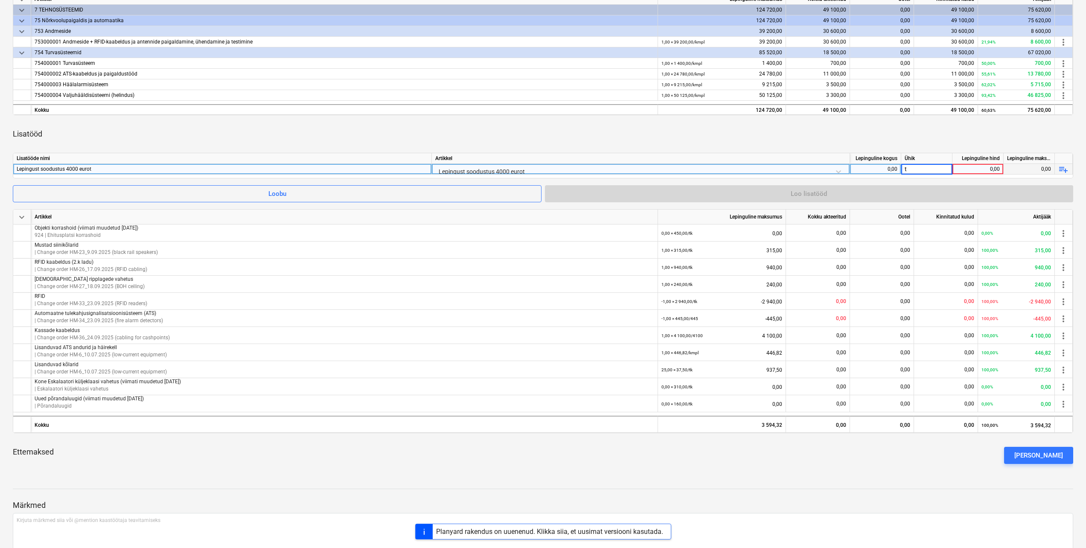
type input "tk"
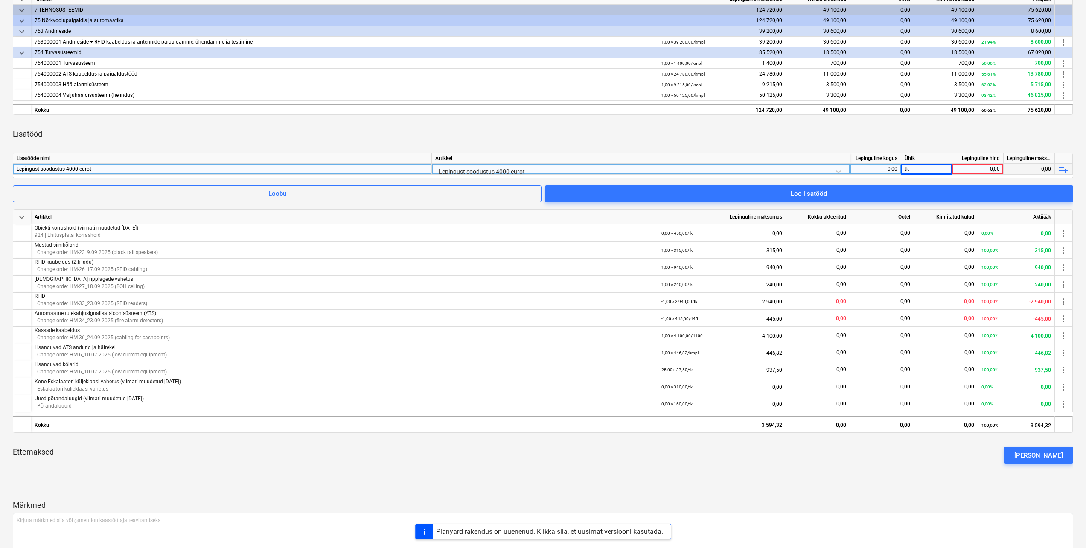
click at [957, 169] on div "0,00" at bounding box center [978, 169] width 44 height 11
type input "4000"
click at [900, 170] on div "0,00" at bounding box center [875, 169] width 51 height 11
type input "-1"
click at [788, 139] on div "Lisatööd" at bounding box center [543, 134] width 1060 height 24
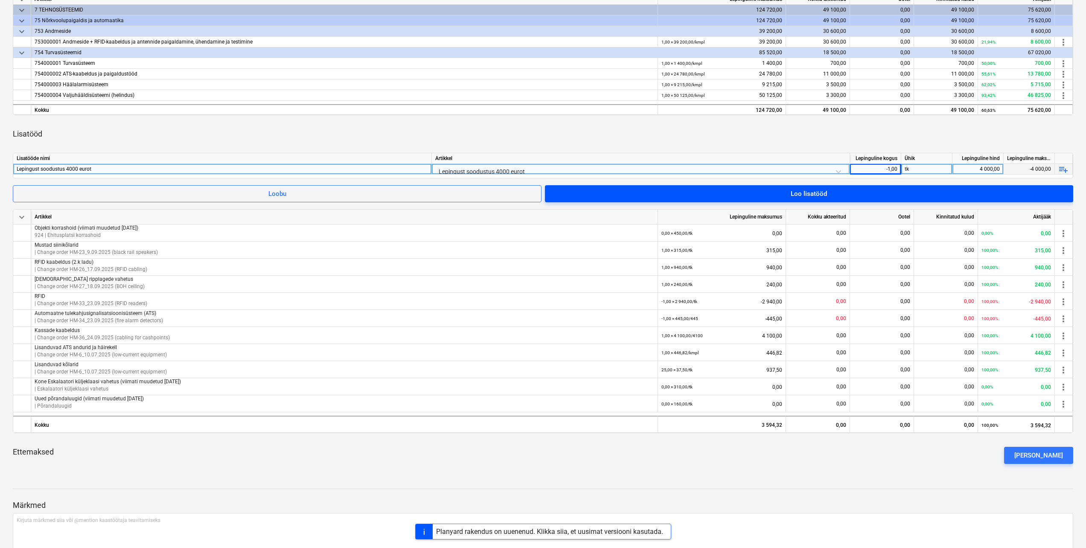
click at [796, 197] on div "Loo lisatööd" at bounding box center [809, 193] width 36 height 11
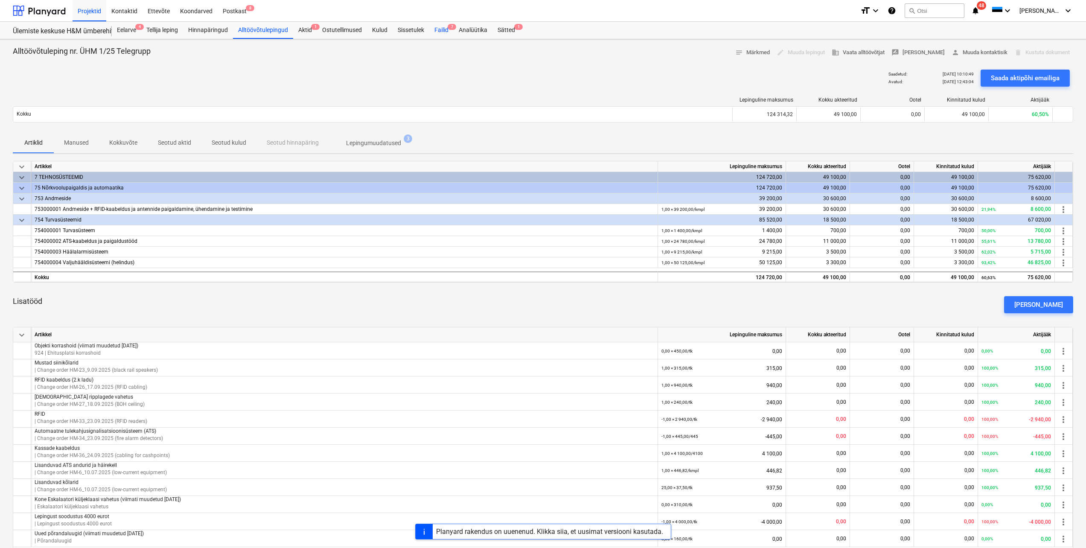
click at [446, 29] on div "Failid 7" at bounding box center [441, 30] width 24 height 17
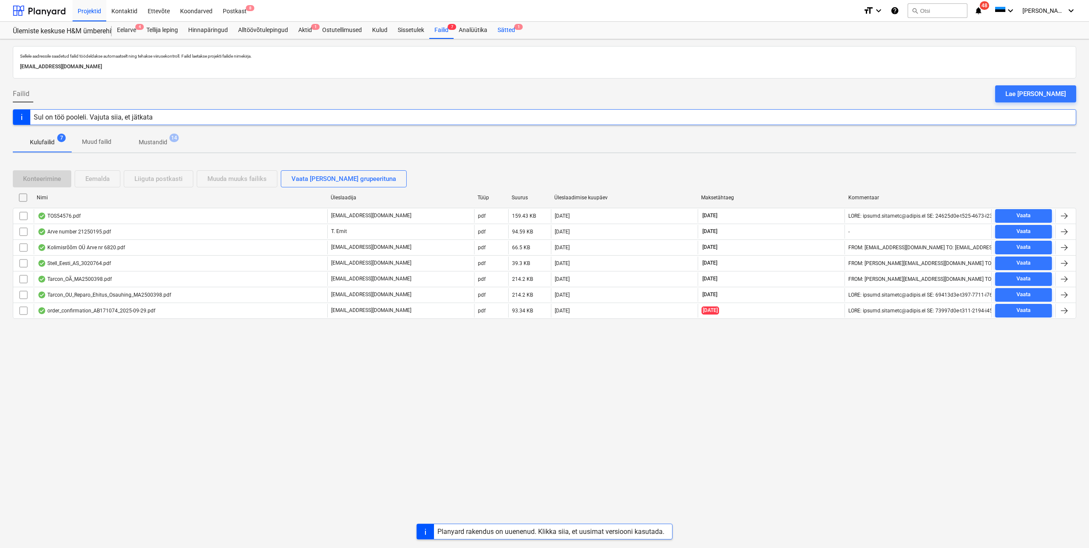
click at [507, 31] on div "Sätted 1" at bounding box center [506, 30] width 28 height 17
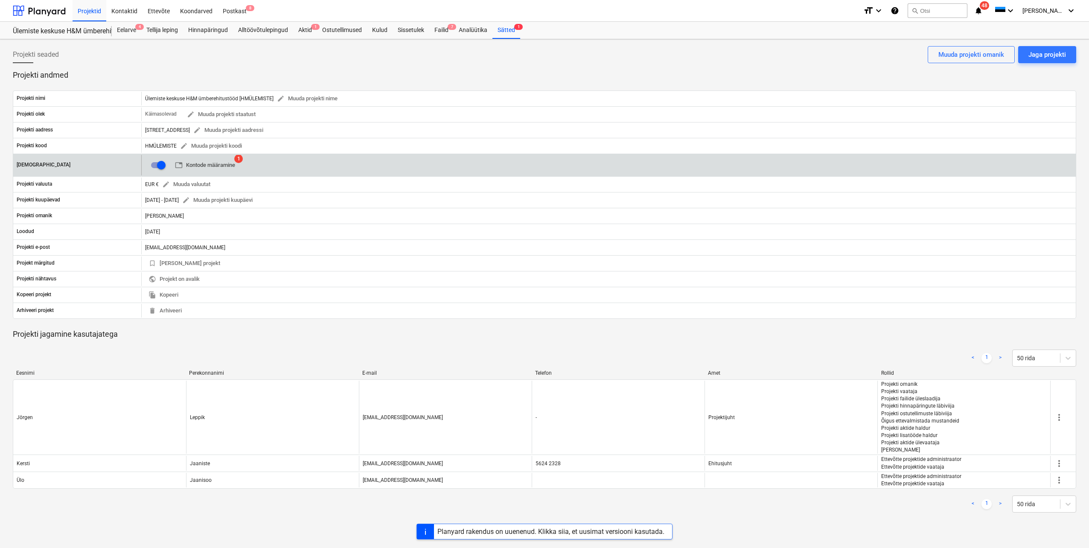
click at [212, 161] on span "table Kontode määramine" at bounding box center [205, 165] width 60 height 10
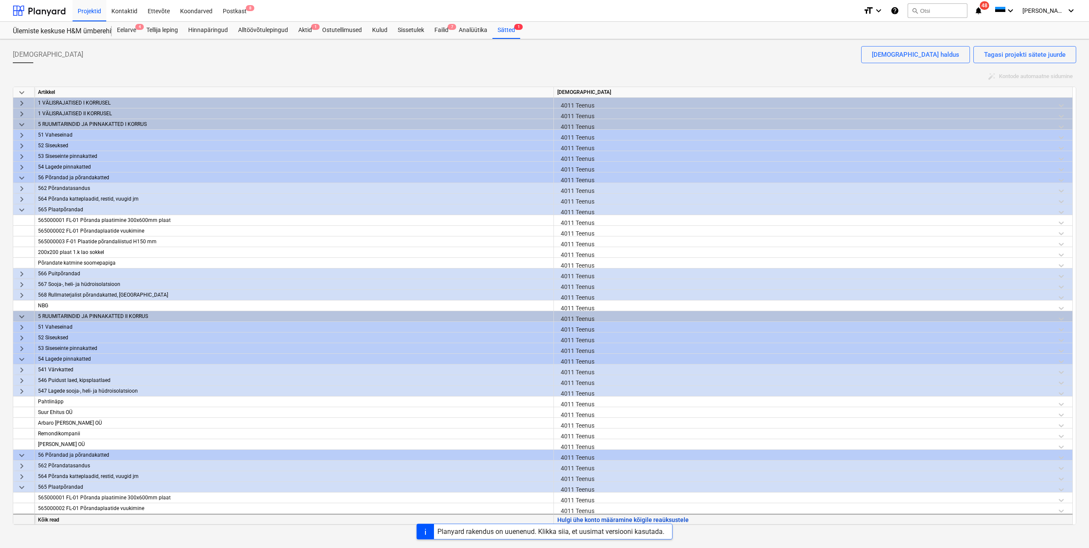
click at [579, 519] on button "Hulgi ühe konto määramine kõigile reaüksustele" at bounding box center [622, 520] width 131 height 11
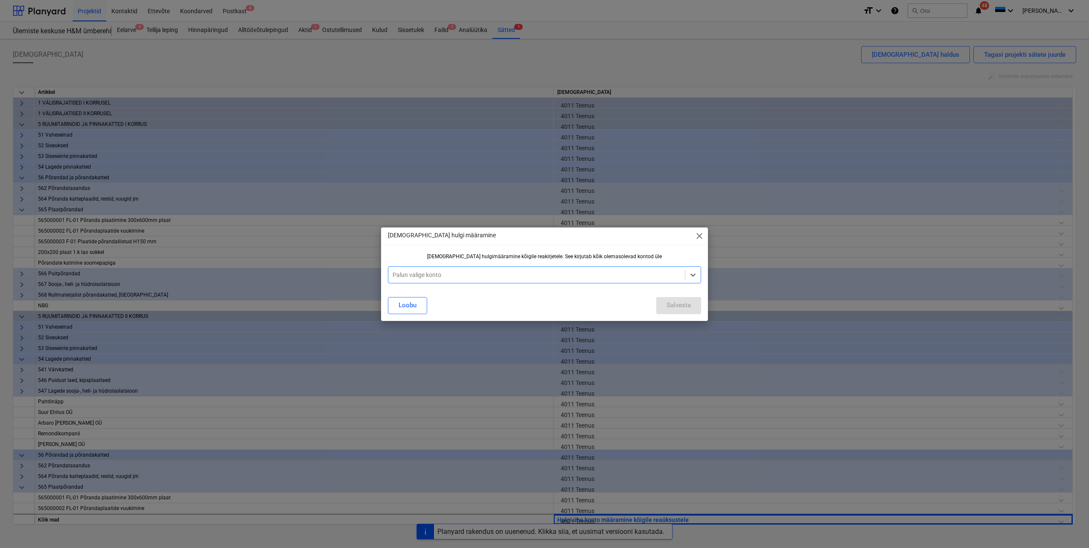
click at [506, 270] on div "Palun valige konto" at bounding box center [536, 275] width 297 height 12
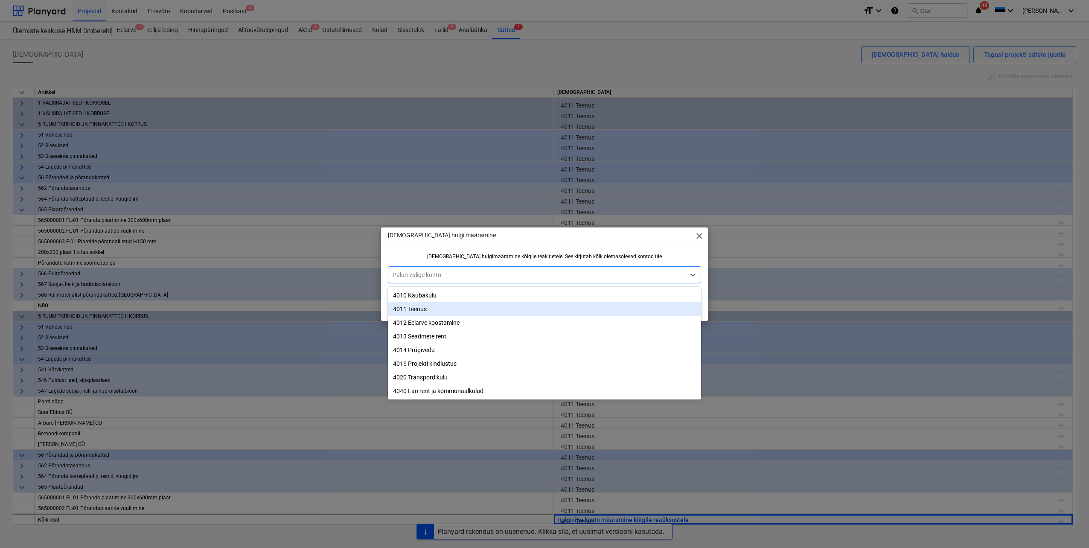
click at [438, 306] on div "4011 Teenus" at bounding box center [544, 309] width 313 height 14
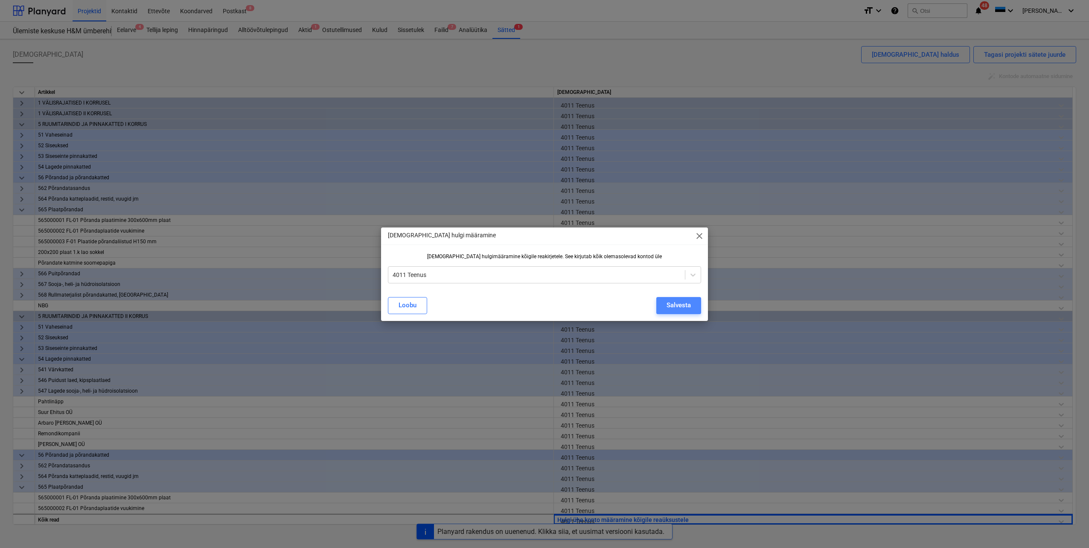
click at [672, 308] on div "Salvesta" at bounding box center [678, 305] width 24 height 11
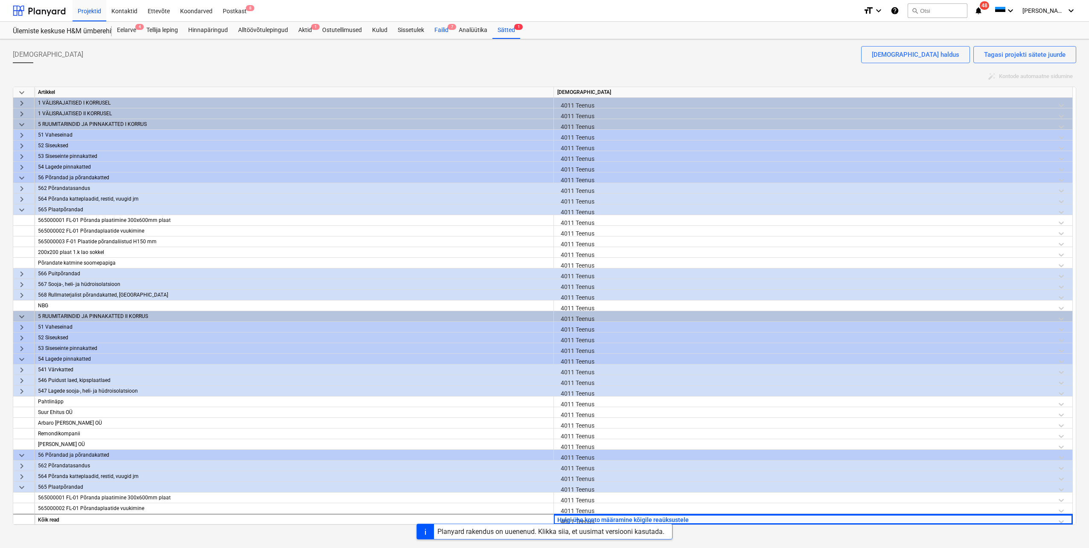
click at [444, 31] on div "Failid 7" at bounding box center [441, 30] width 24 height 17
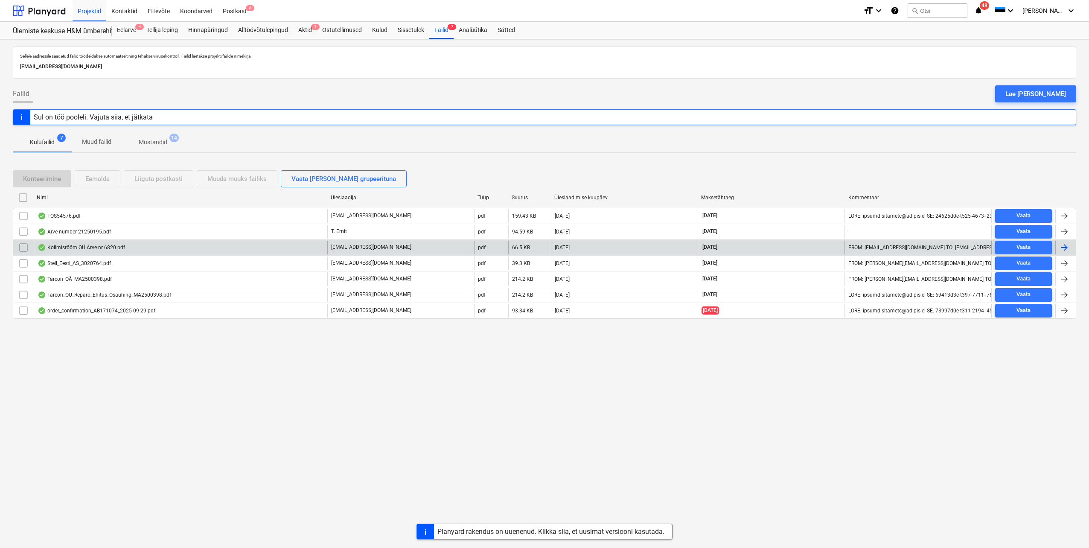
click at [234, 247] on div "Kolimisrõõm OÜ Arve nr 6820.pdf" at bounding box center [181, 248] width 294 height 14
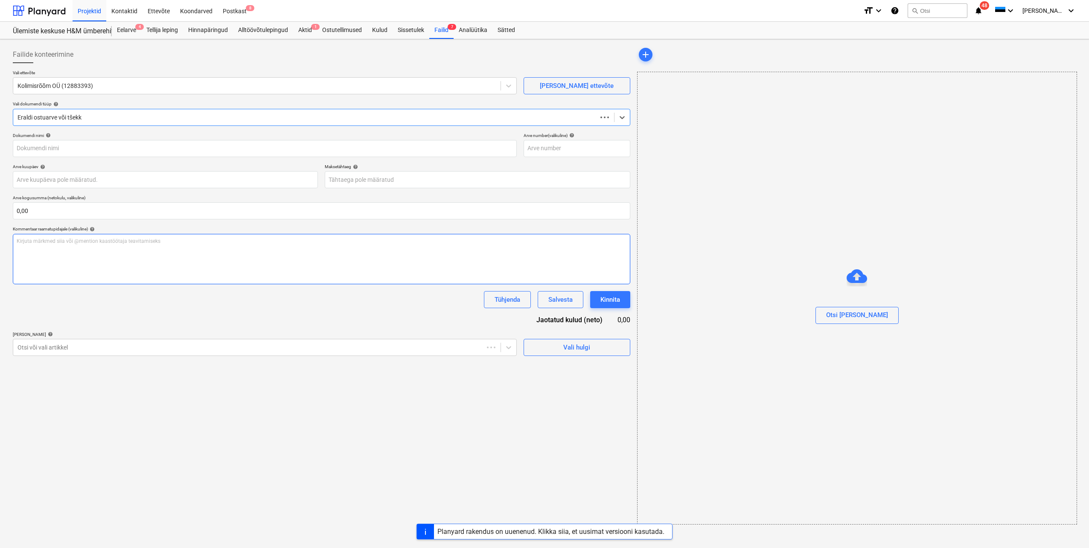
type input "6820"
type input "[DATE]"
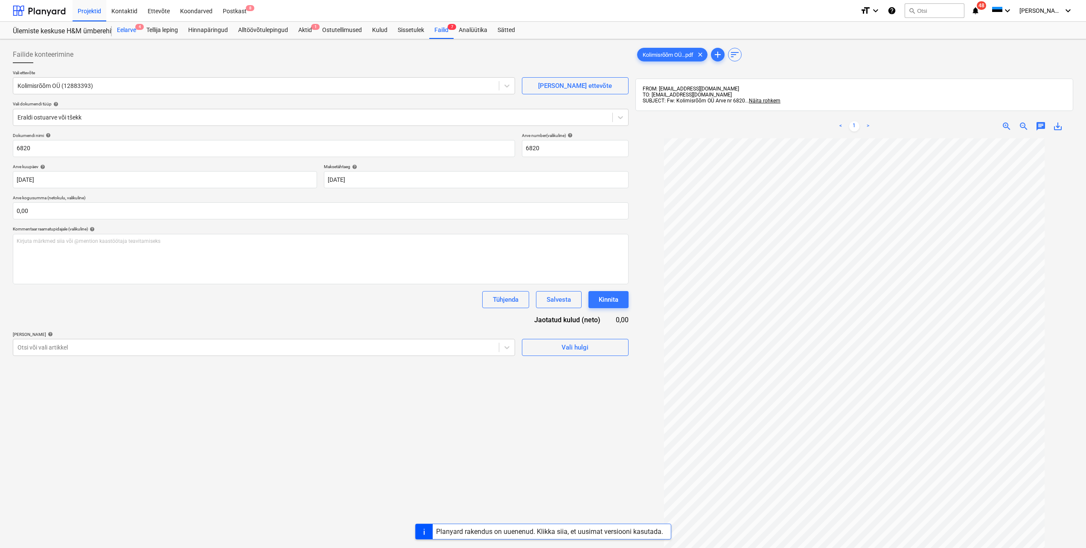
click at [127, 32] on div "Eelarve 4" at bounding box center [126, 30] width 29 height 17
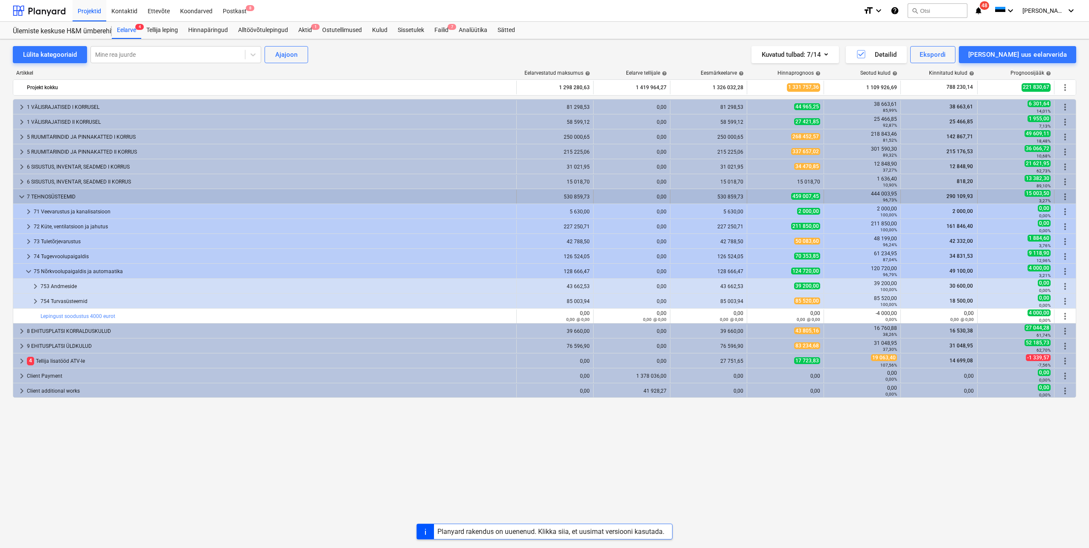
click at [22, 195] on span "keyboard_arrow_down" at bounding box center [22, 197] width 10 height 10
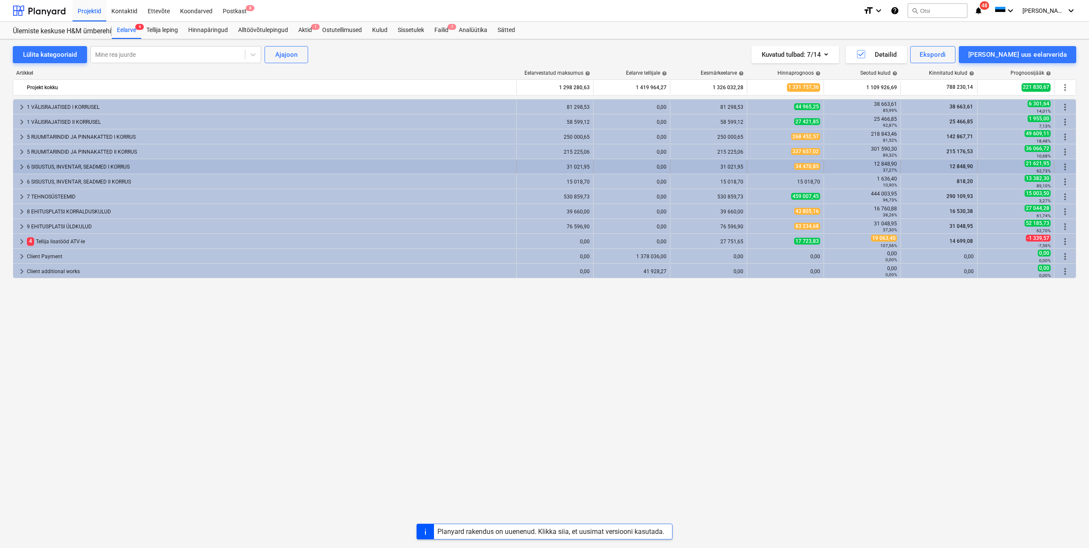
click at [20, 166] on span "keyboard_arrow_right" at bounding box center [22, 167] width 10 height 10
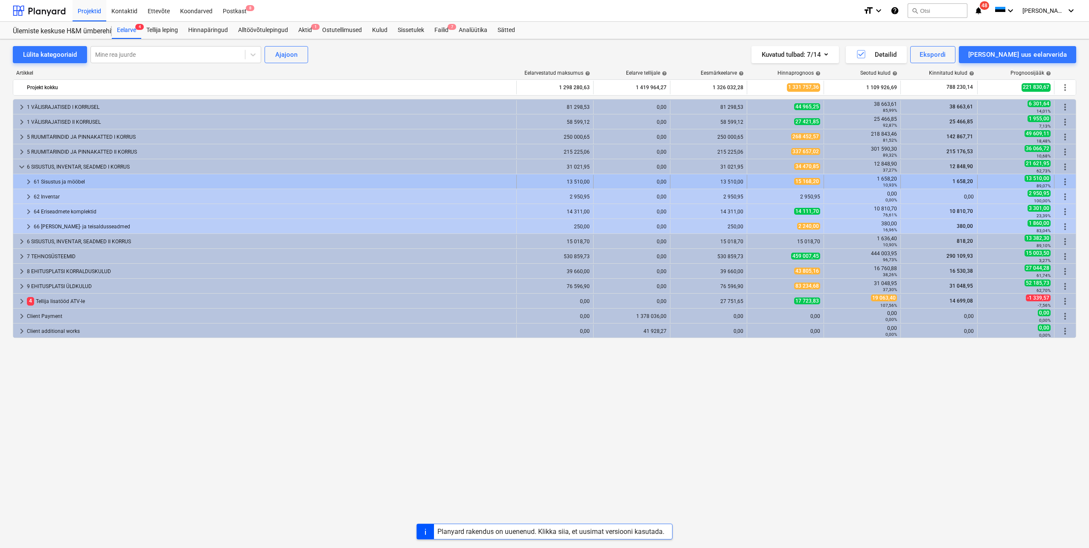
click at [26, 183] on span "keyboard_arrow_right" at bounding box center [28, 182] width 10 height 10
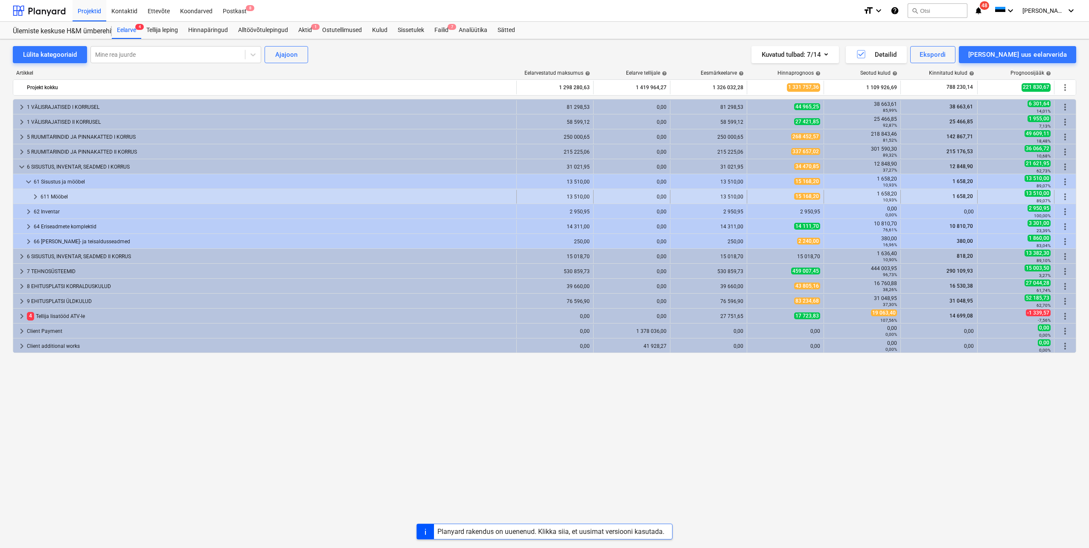
click at [33, 196] on span "keyboard_arrow_right" at bounding box center [35, 197] width 10 height 10
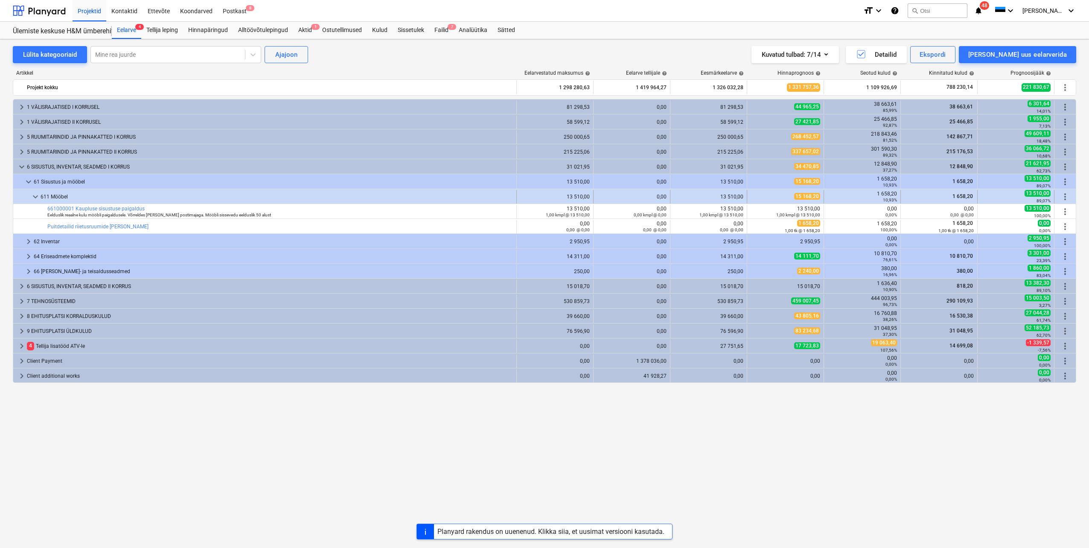
click at [32, 196] on span "keyboard_arrow_down" at bounding box center [35, 197] width 10 height 10
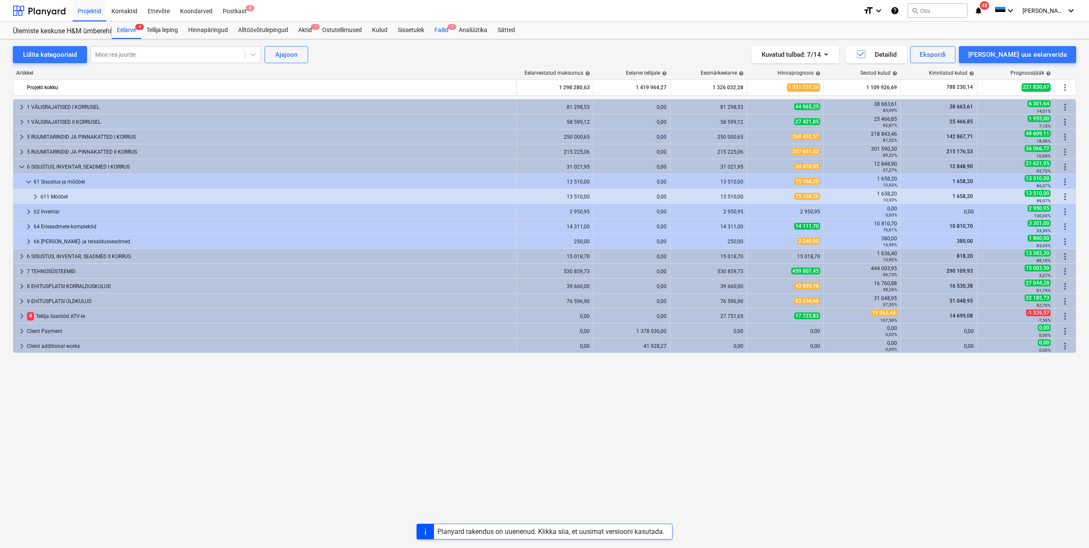
click at [441, 30] on div "Failid 7" at bounding box center [441, 30] width 24 height 17
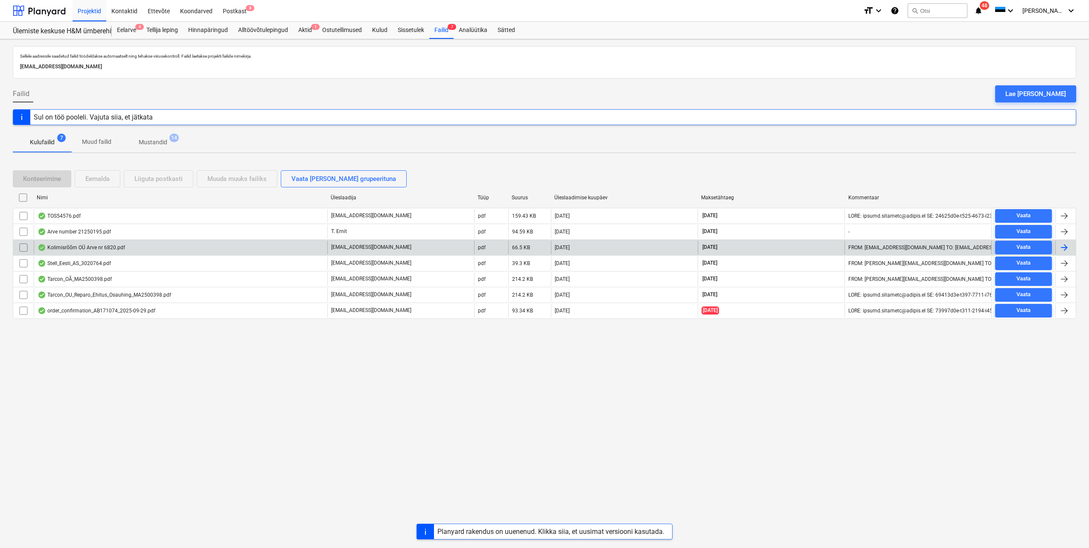
click at [1062, 247] on div at bounding box center [1064, 247] width 10 height 10
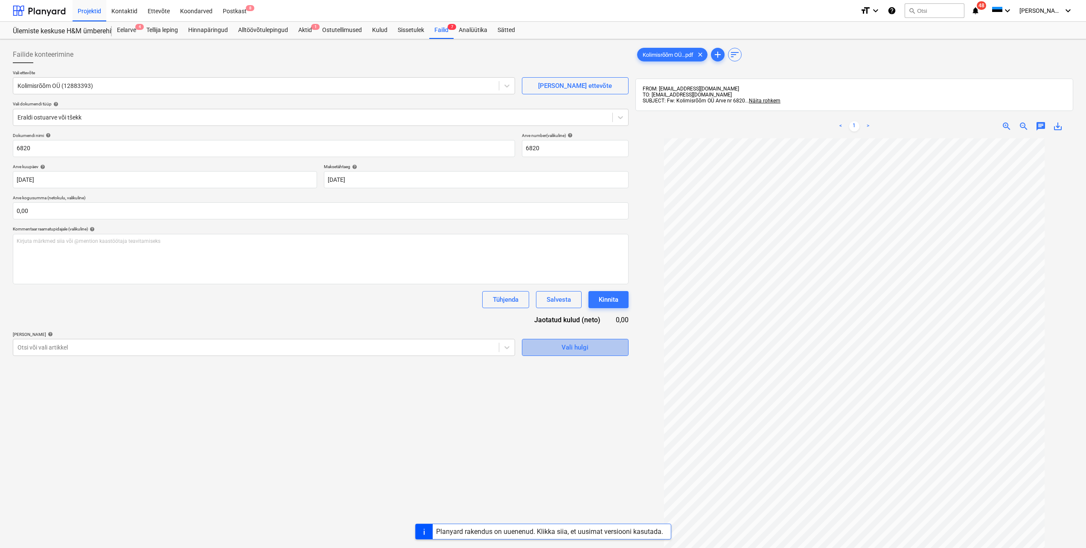
click at [555, 351] on span "Vali hulgi" at bounding box center [575, 347] width 85 height 11
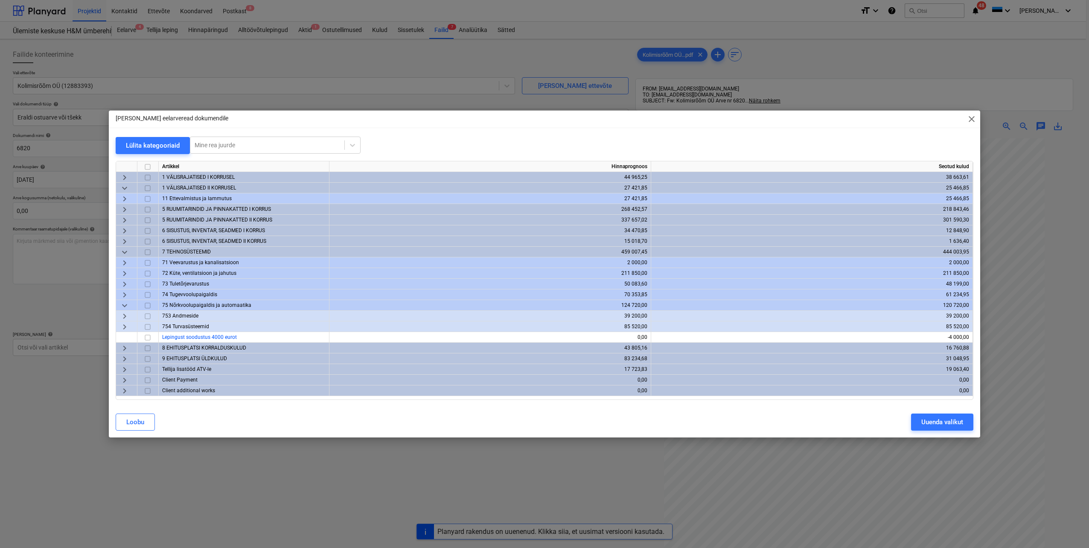
click at [124, 229] on span "keyboard_arrow_right" at bounding box center [124, 231] width 10 height 10
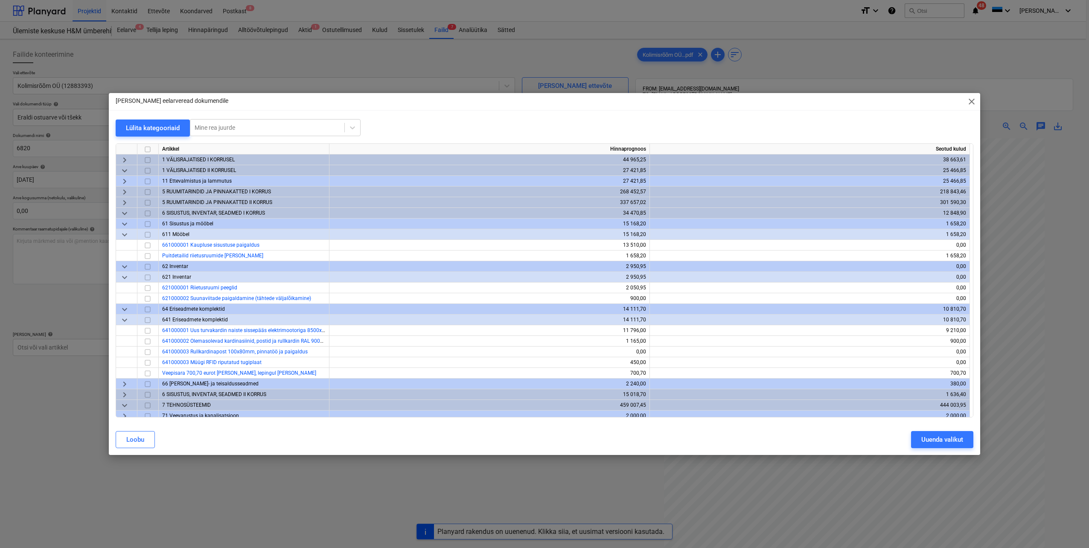
click at [147, 234] on input "checkbox" at bounding box center [148, 235] width 10 height 10
click at [146, 256] on input "checkbox" at bounding box center [148, 256] width 10 height 10
click at [124, 203] on span "keyboard_arrow_right" at bounding box center [124, 203] width 10 height 10
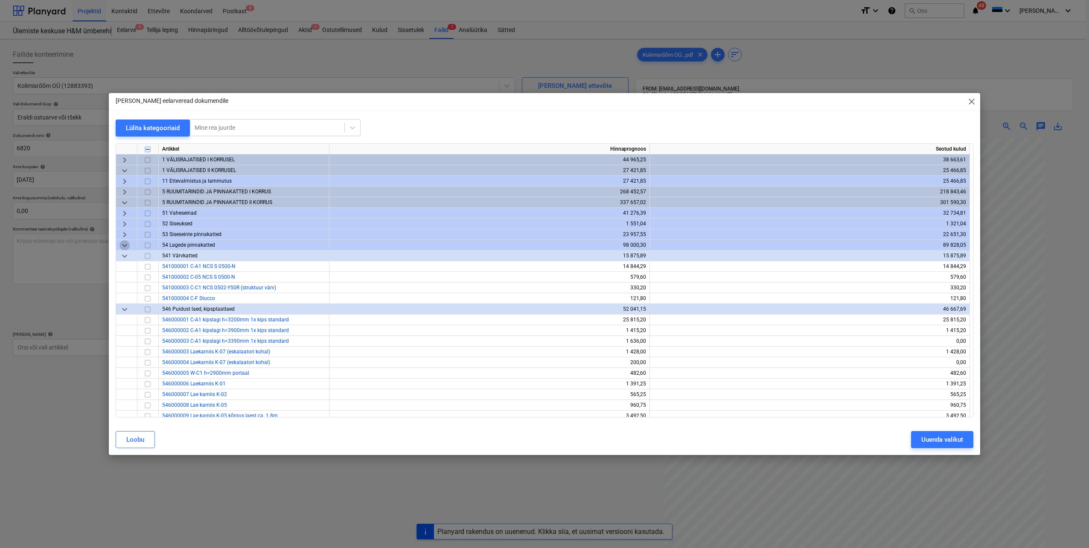
click at [125, 247] on span "keyboard_arrow_down" at bounding box center [124, 245] width 10 height 10
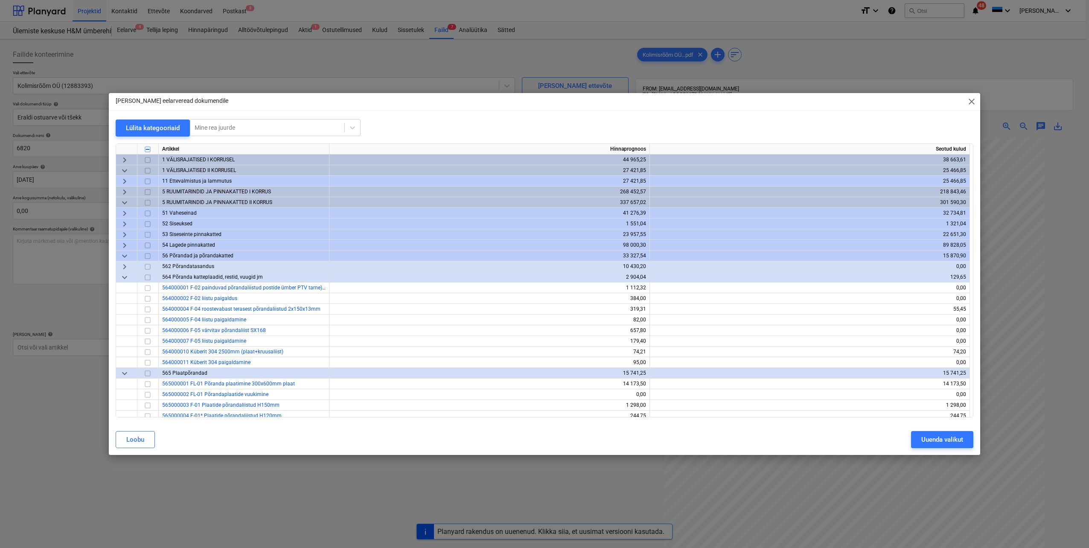
click at [124, 256] on span "keyboard_arrow_down" at bounding box center [124, 256] width 10 height 10
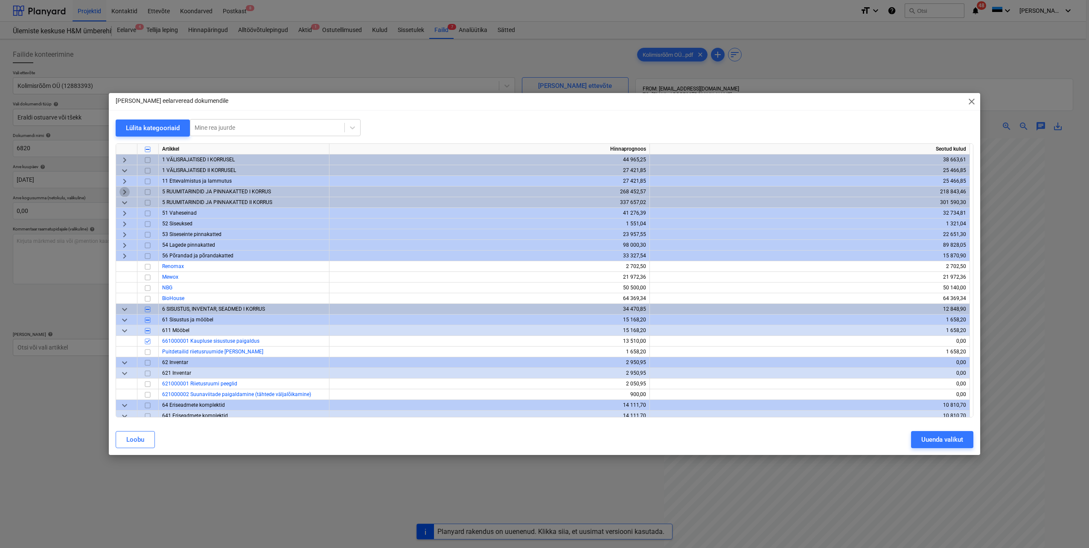
click at [123, 191] on span "keyboard_arrow_right" at bounding box center [124, 192] width 10 height 10
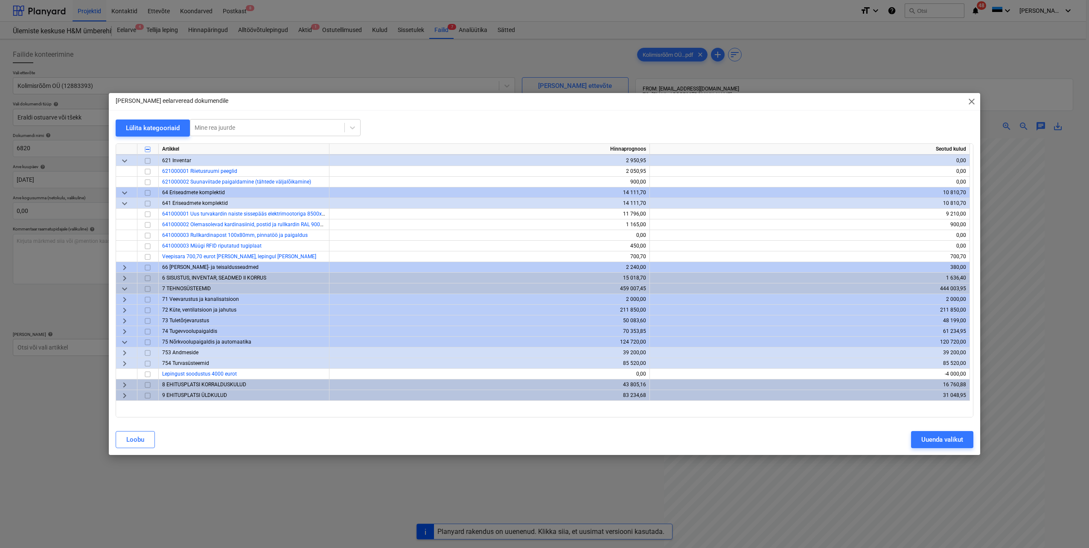
scroll to position [384, 0]
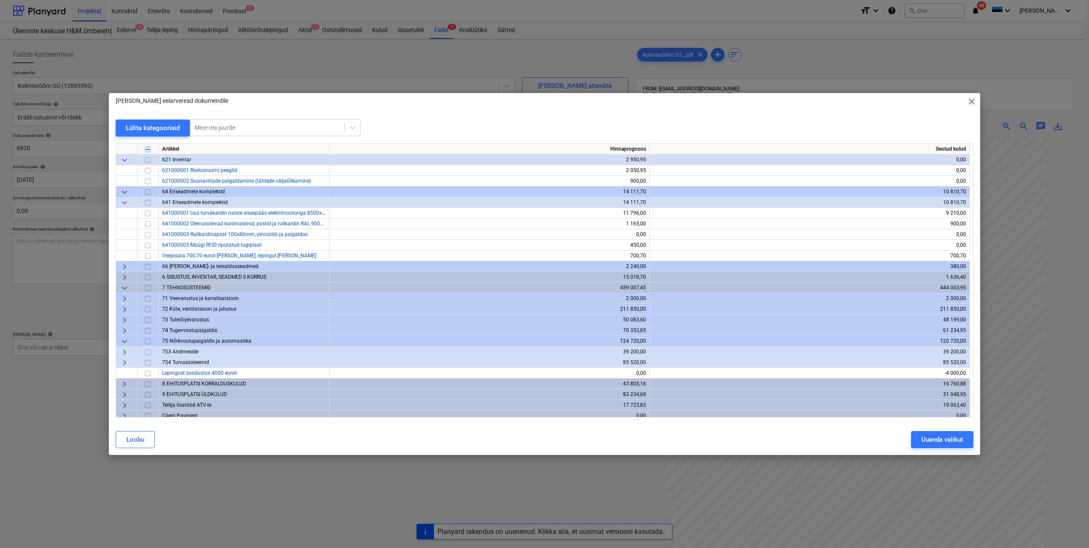
click at [127, 278] on span "keyboard_arrow_right" at bounding box center [124, 277] width 10 height 10
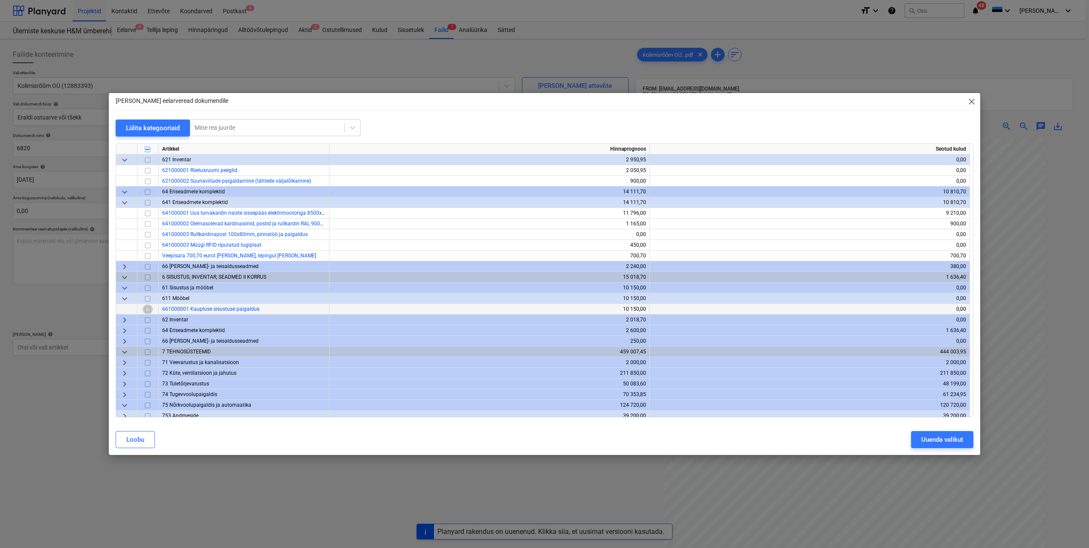
click at [148, 309] on input "checkbox" at bounding box center [148, 309] width 10 height 10
click at [123, 319] on span "keyboard_arrow_right" at bounding box center [124, 320] width 10 height 10
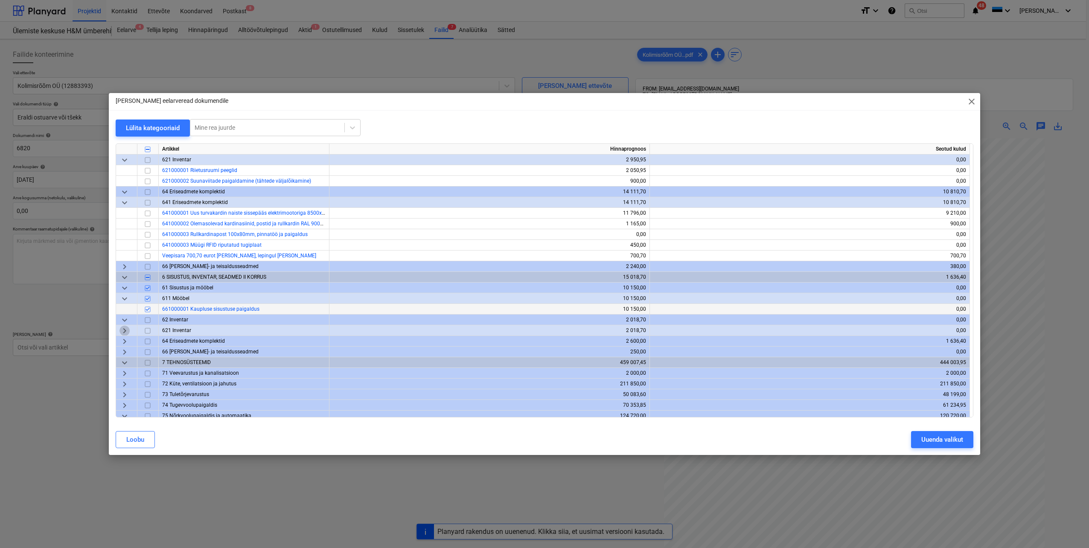
click at [125, 330] on span "keyboard_arrow_right" at bounding box center [124, 331] width 10 height 10
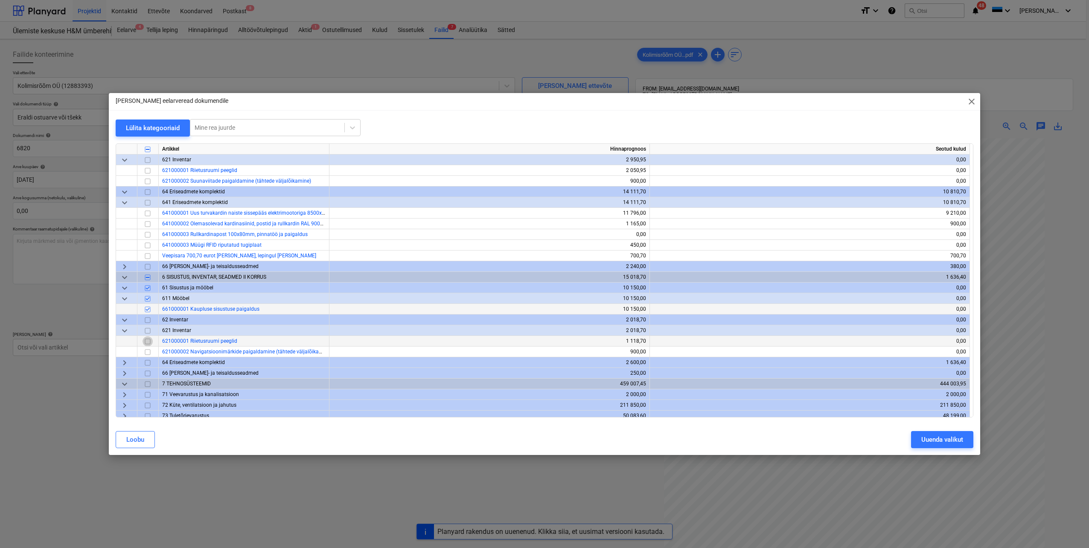
click at [148, 341] on input "checkbox" at bounding box center [148, 341] width 10 height 10
click at [147, 352] on input "checkbox" at bounding box center [148, 352] width 10 height 10
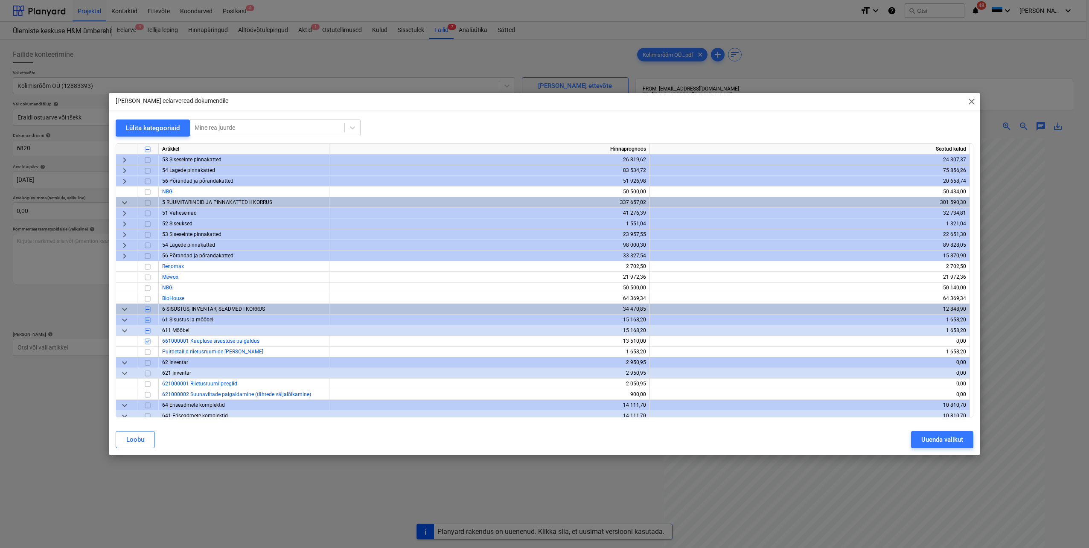
scroll to position [213, 0]
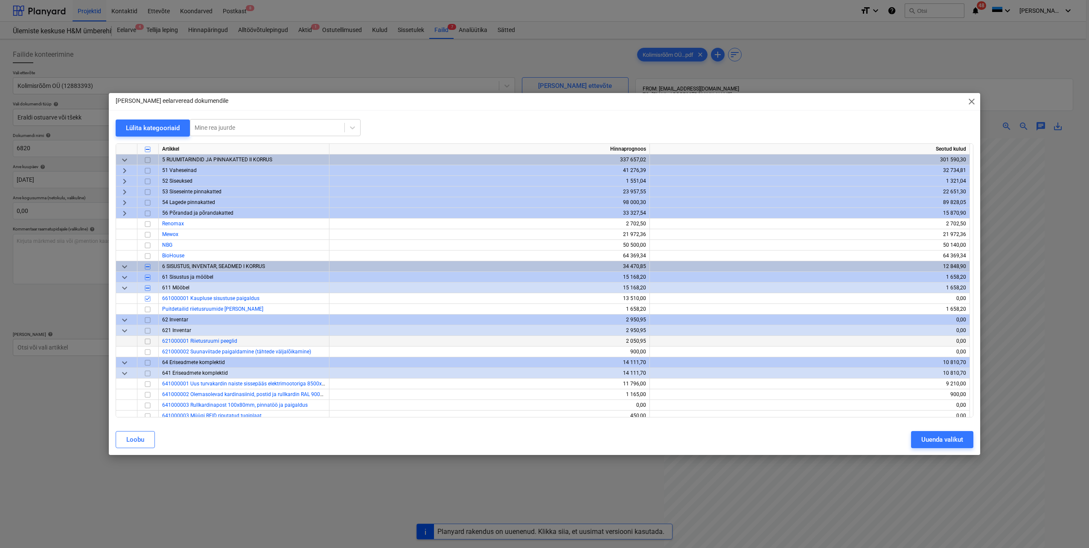
click at [146, 342] on input "checkbox" at bounding box center [148, 341] width 10 height 10
click at [148, 352] on input "checkbox" at bounding box center [148, 352] width 10 height 10
click at [937, 441] on div "Uuenda valikut" at bounding box center [942, 439] width 42 height 11
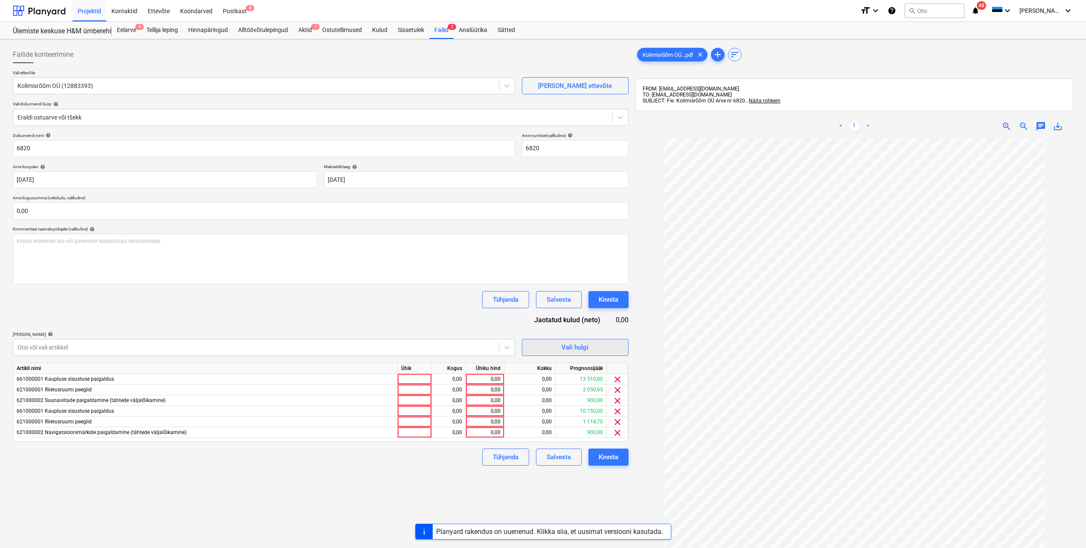
click at [570, 349] on div "Vali hulgi" at bounding box center [575, 347] width 27 height 11
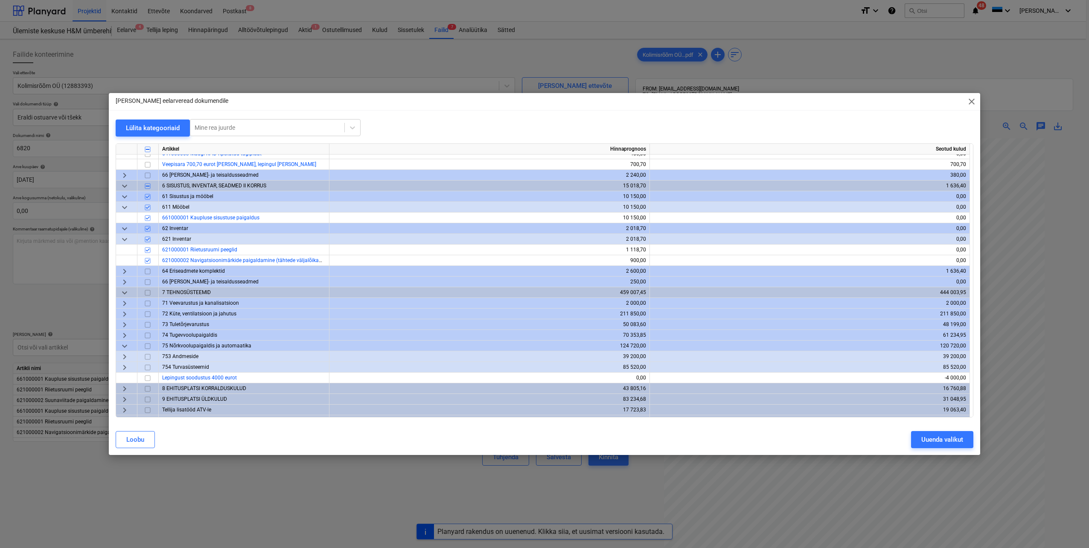
scroll to position [495, 0]
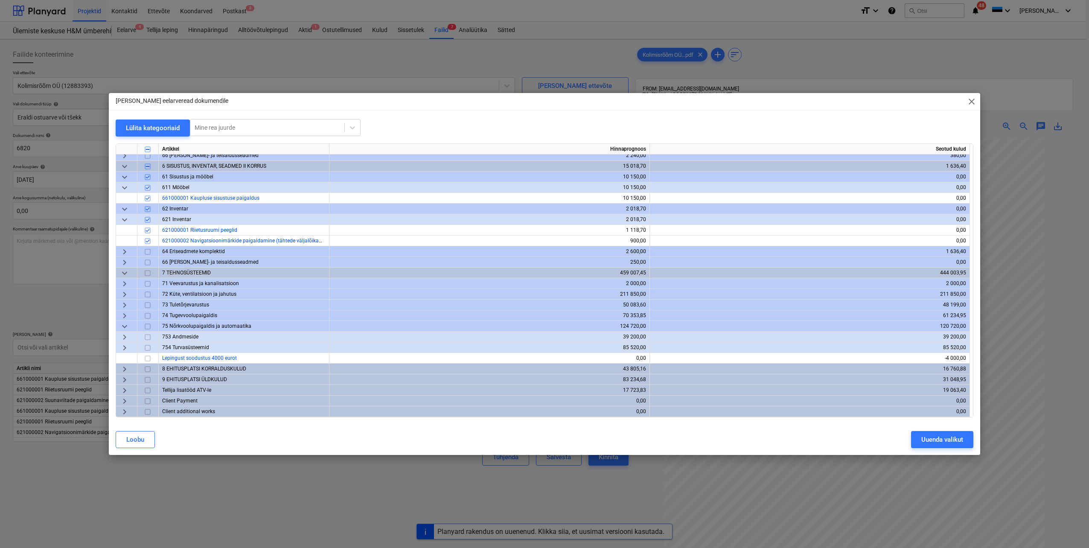
click at [122, 410] on span "keyboard_arrow_right" at bounding box center [124, 412] width 10 height 10
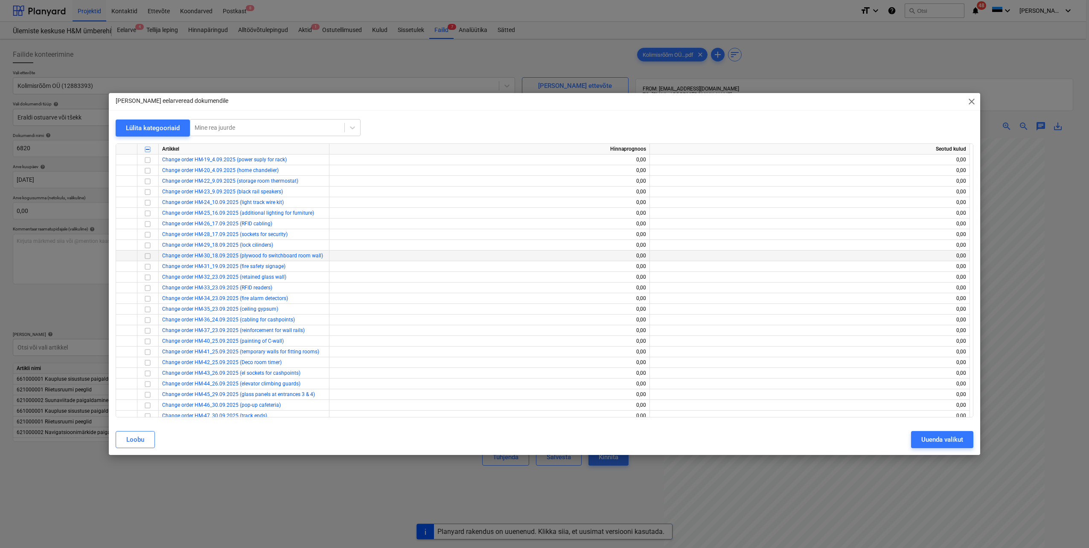
scroll to position [964, 0]
click at [970, 102] on span "close" at bounding box center [971, 101] width 10 height 10
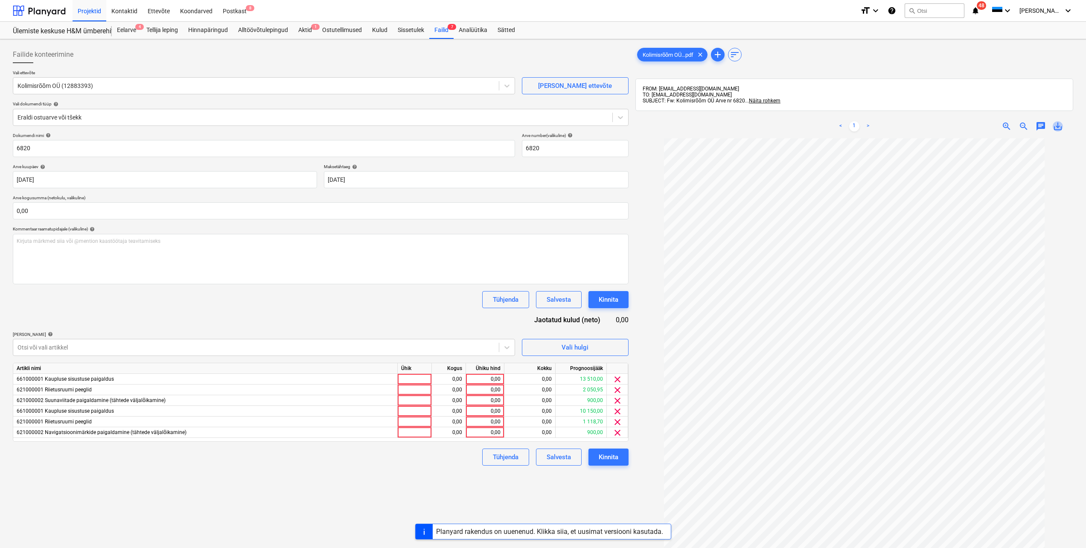
click at [1059, 126] on span "save_alt" at bounding box center [1058, 126] width 10 height 10
click at [131, 31] on div "Eelarve 4" at bounding box center [126, 30] width 29 height 17
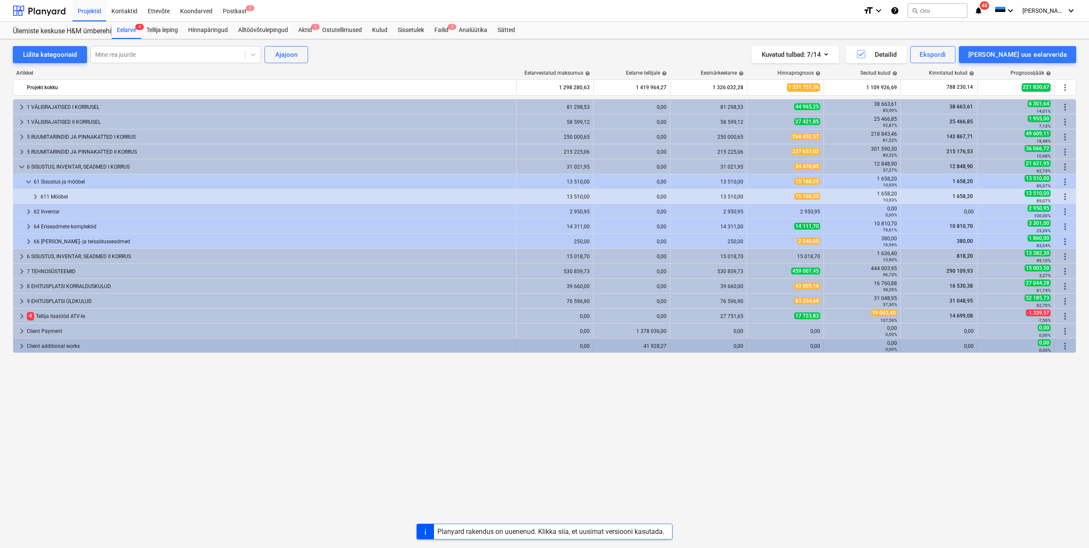
click at [20, 346] on span "keyboard_arrow_right" at bounding box center [22, 346] width 10 height 10
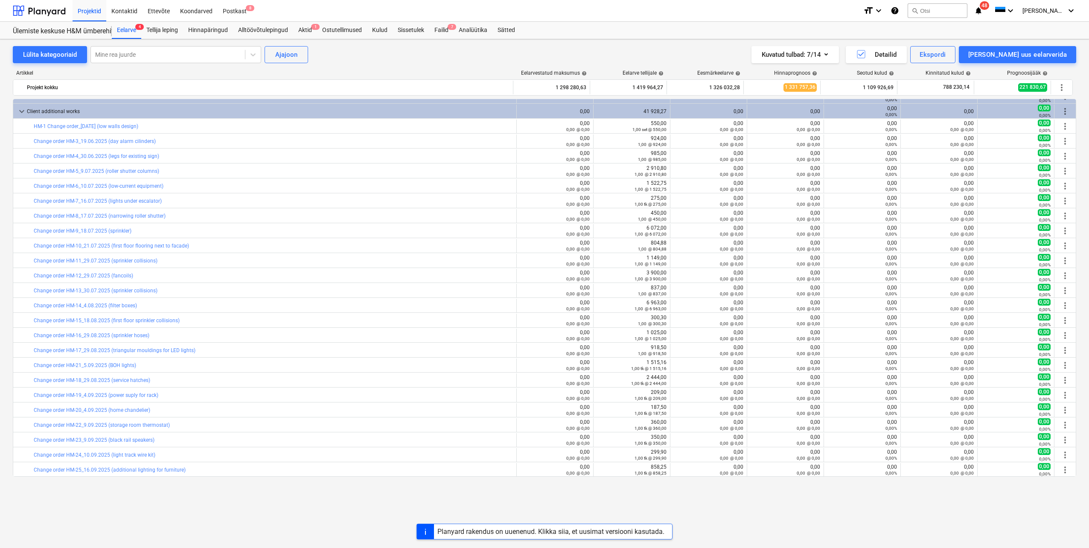
scroll to position [171, 0]
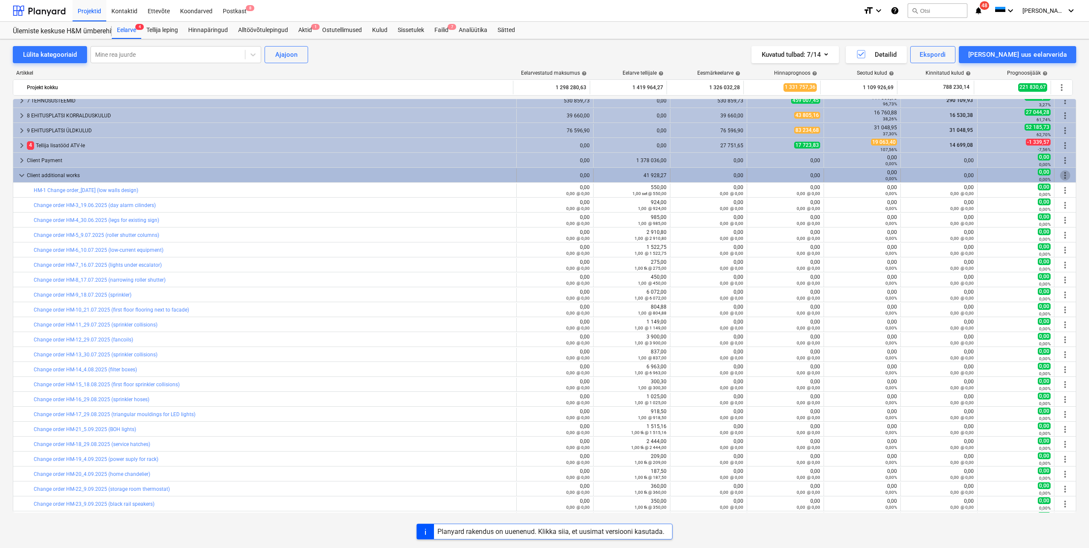
click at [1062, 175] on span "more_vert" at bounding box center [1065, 175] width 10 height 10
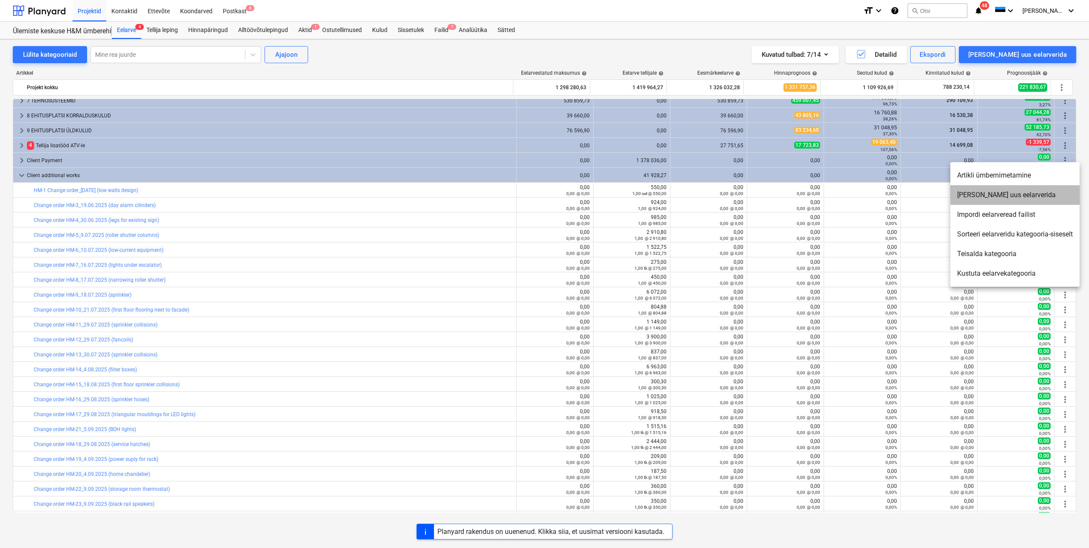
click at [1002, 198] on li "[PERSON_NAME] uus eelarverida" at bounding box center [1014, 195] width 129 height 20
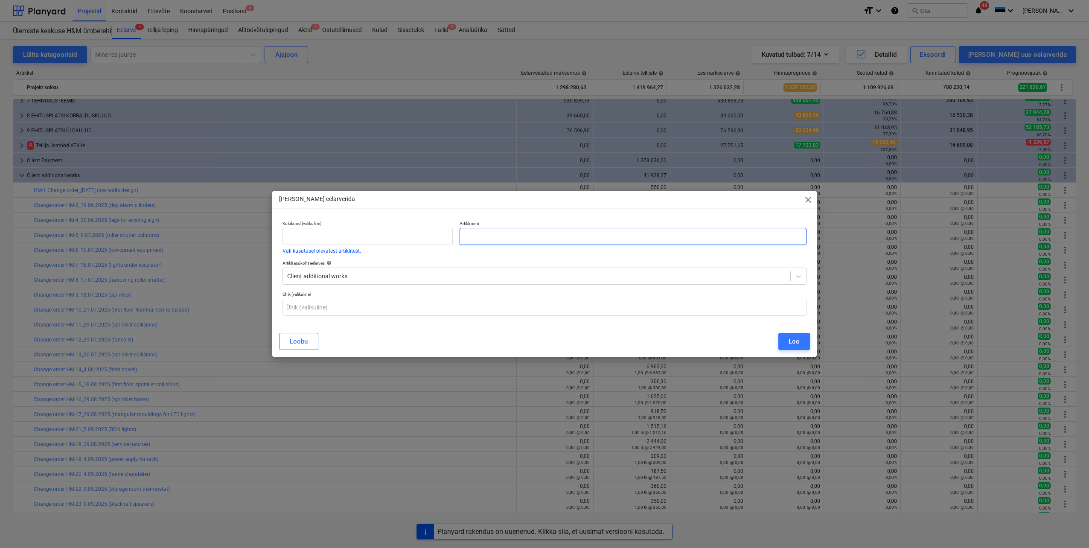
click at [487, 238] on input "text" at bounding box center [633, 236] width 347 height 17
paste input "Change order HM-39_29.09.2025 (furniture changes)"
type input "Change order HM-39_29.09.2025 (furniture changes)"
click at [791, 342] on div "Loo" at bounding box center [794, 341] width 11 height 11
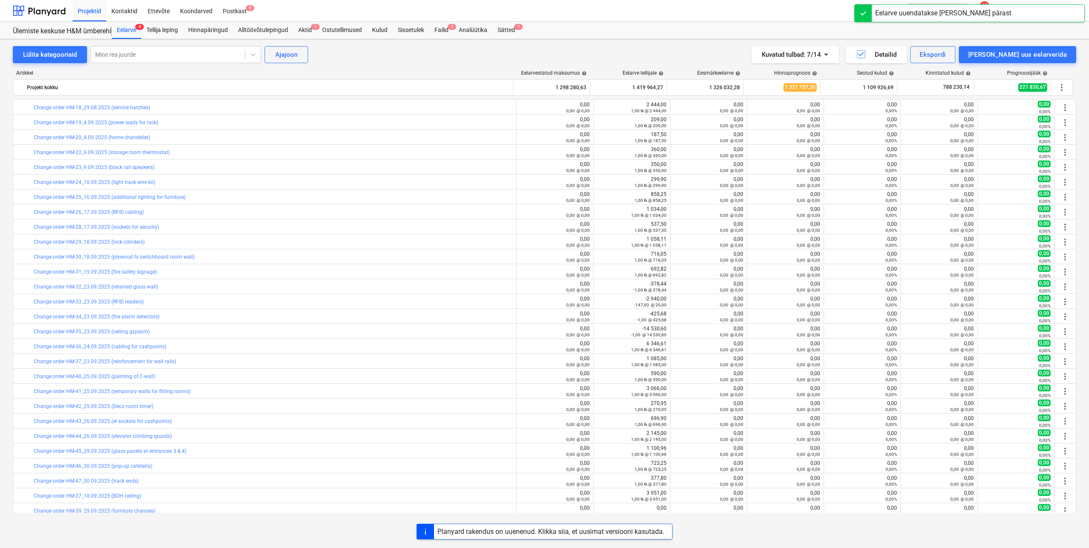
scroll to position [512, 0]
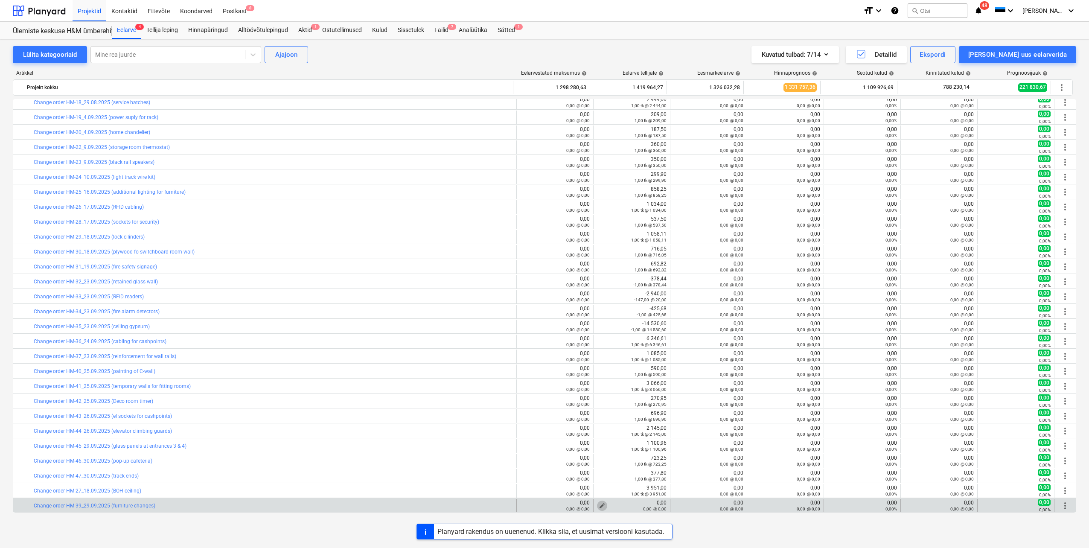
click at [599, 504] on span "edit" at bounding box center [602, 505] width 7 height 7
click at [721, 451] on input "text" at bounding box center [727, 456] width 59 height 17
type input "tk"
type input "3"
type input "1,00"
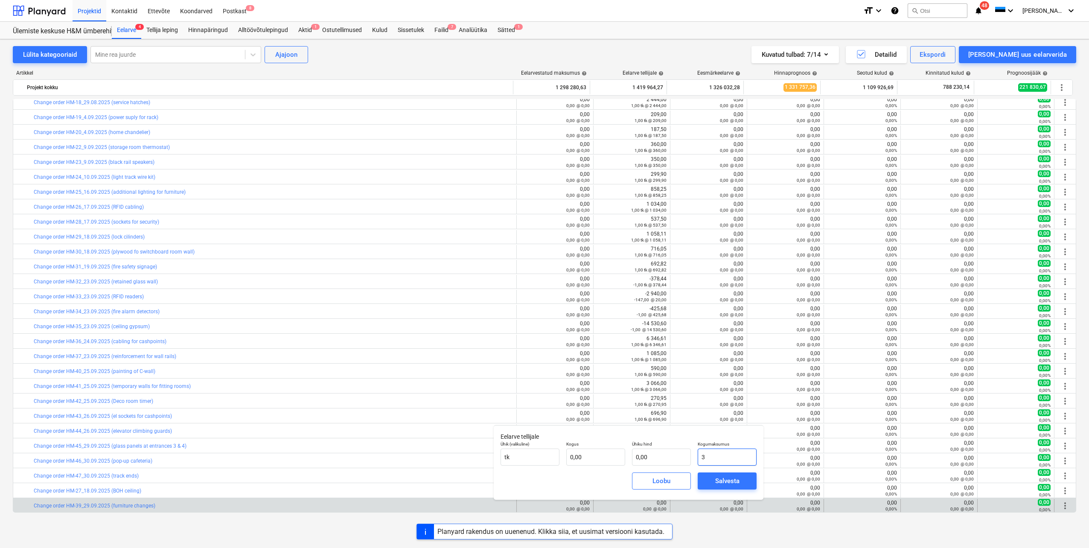
type input "3,00"
type input "31"
type input "31,00"
type input "311"
type input "311,00"
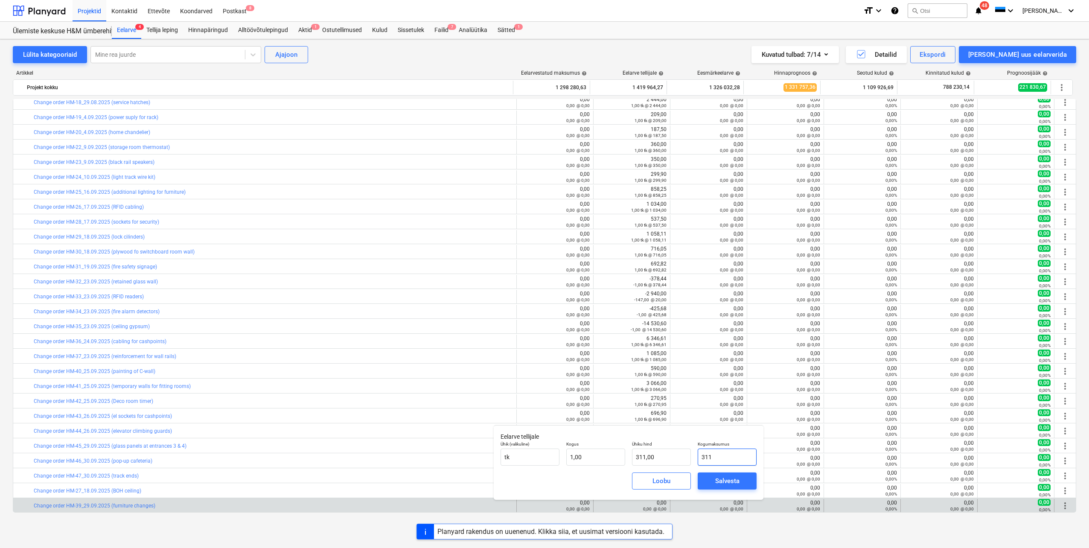
type input "3110"
type input "3 110,00"
click at [714, 479] on span "Salvesta" at bounding box center [727, 480] width 38 height 11
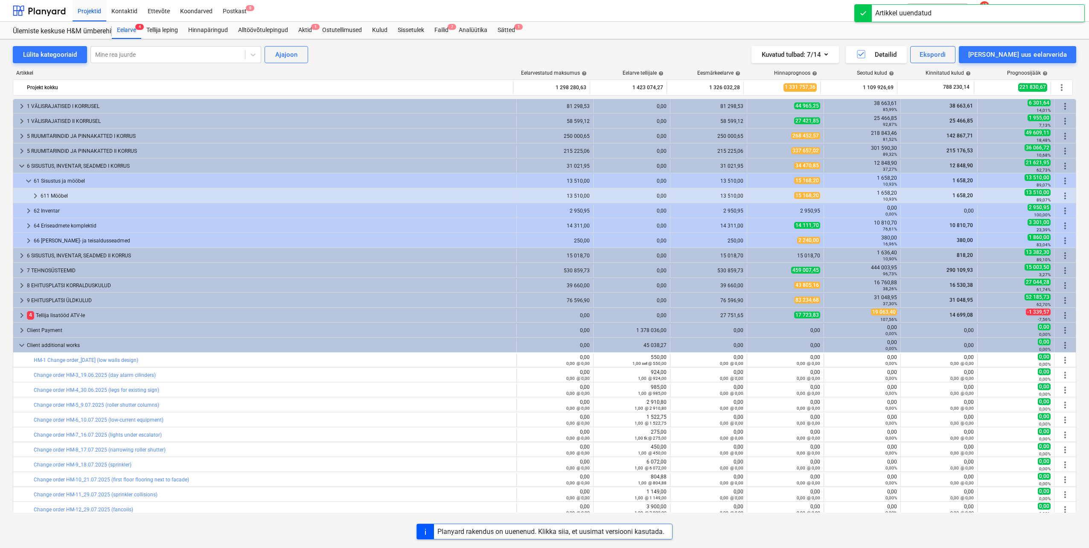
scroll to position [0, 0]
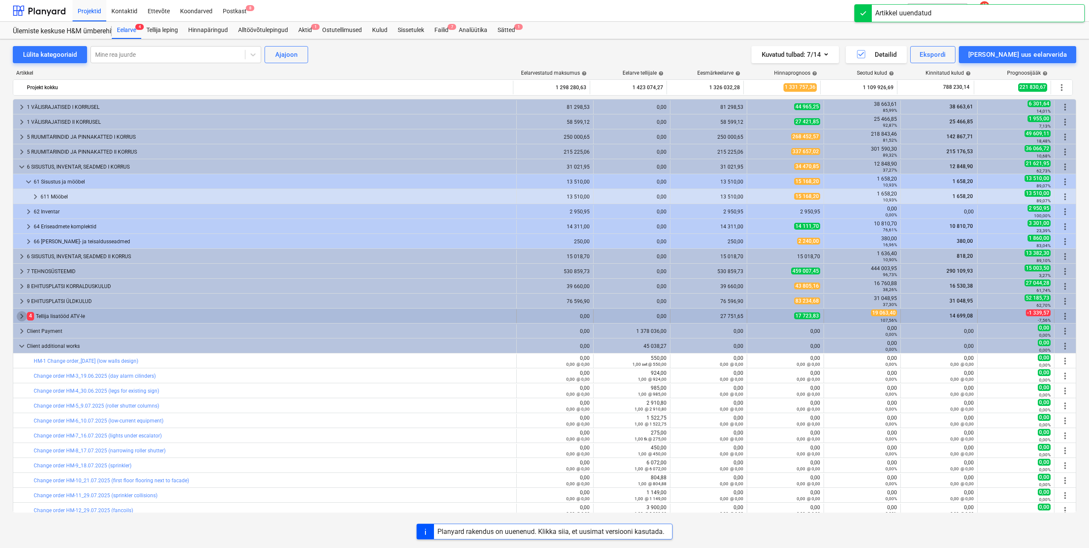
click at [19, 315] on span "keyboard_arrow_right" at bounding box center [22, 316] width 10 height 10
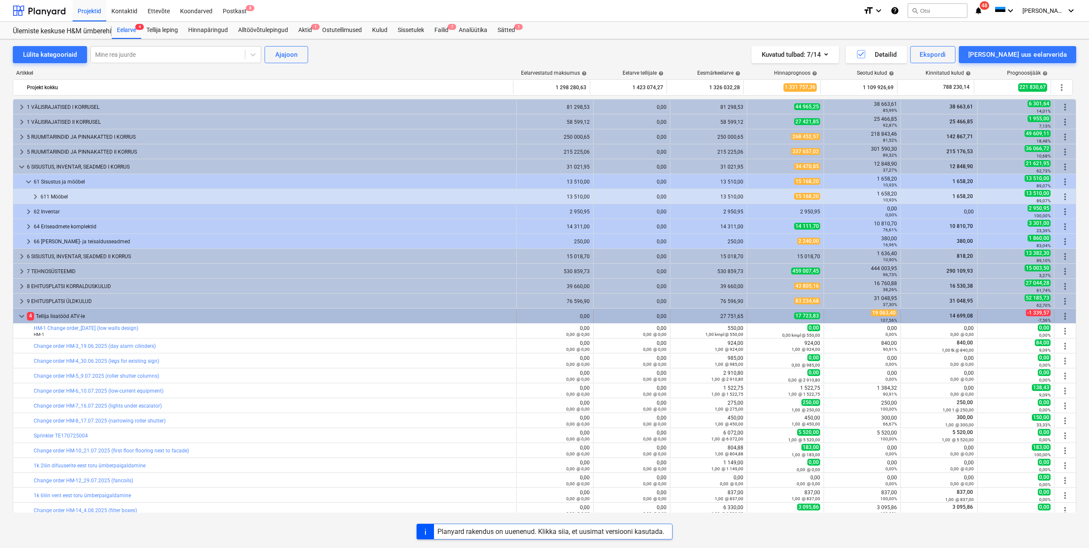
click at [1061, 317] on span "more_vert" at bounding box center [1065, 316] width 10 height 10
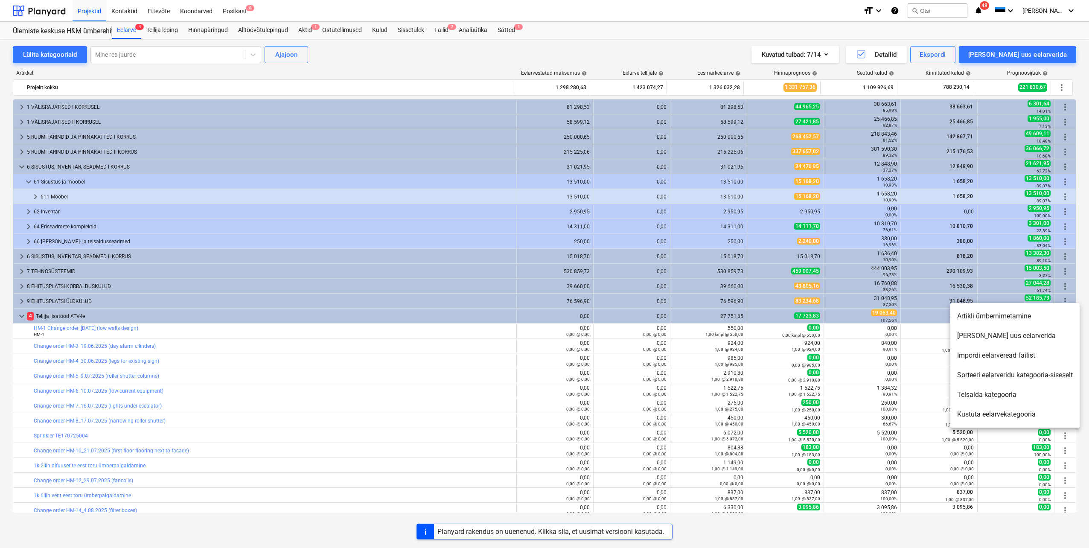
click at [1015, 336] on li "[PERSON_NAME] uus eelarverida" at bounding box center [1014, 336] width 129 height 20
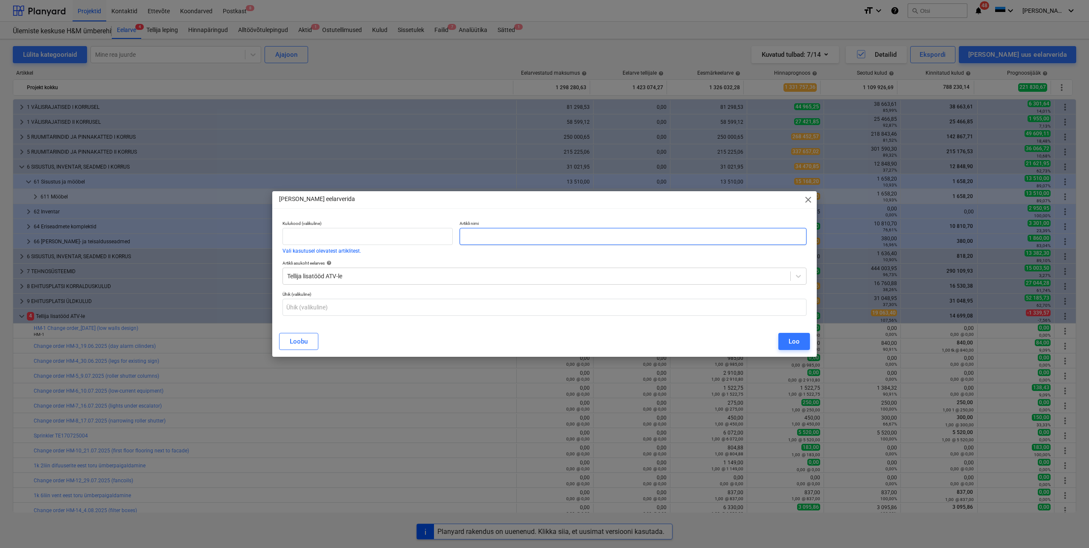
drag, startPoint x: 494, startPoint y: 227, endPoint x: 493, endPoint y: 238, distance: 10.7
paste input "Change order HM-39_29.09.2025 (furniture changes)"
type input "Change order HM-39_29.09.2025 (furniture changes)"
drag, startPoint x: 798, startPoint y: 340, endPoint x: 792, endPoint y: 342, distance: 5.9
click at [798, 340] on div "Loo" at bounding box center [794, 341] width 11 height 11
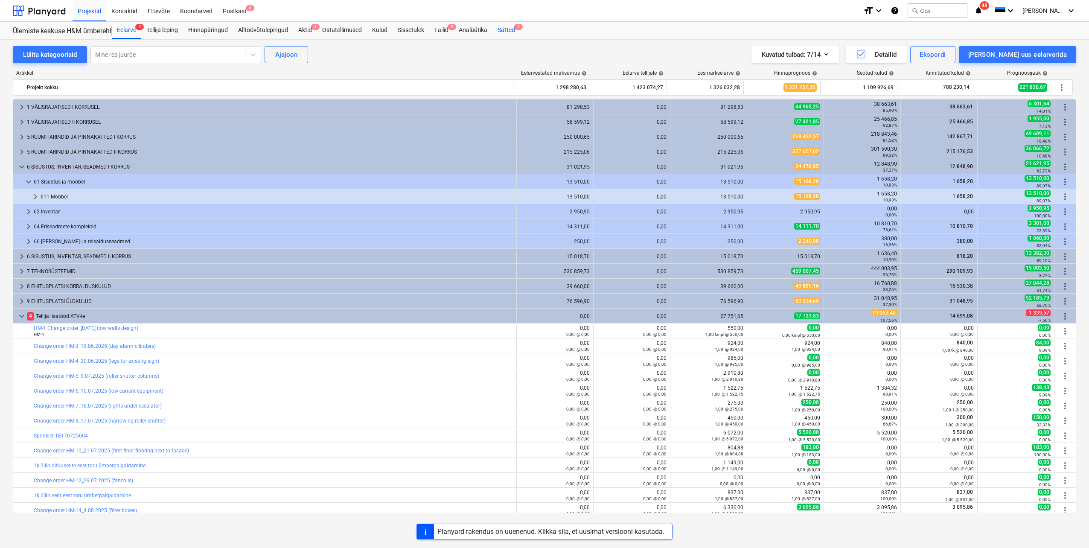
click at [508, 34] on div "Sätted 2" at bounding box center [506, 30] width 28 height 17
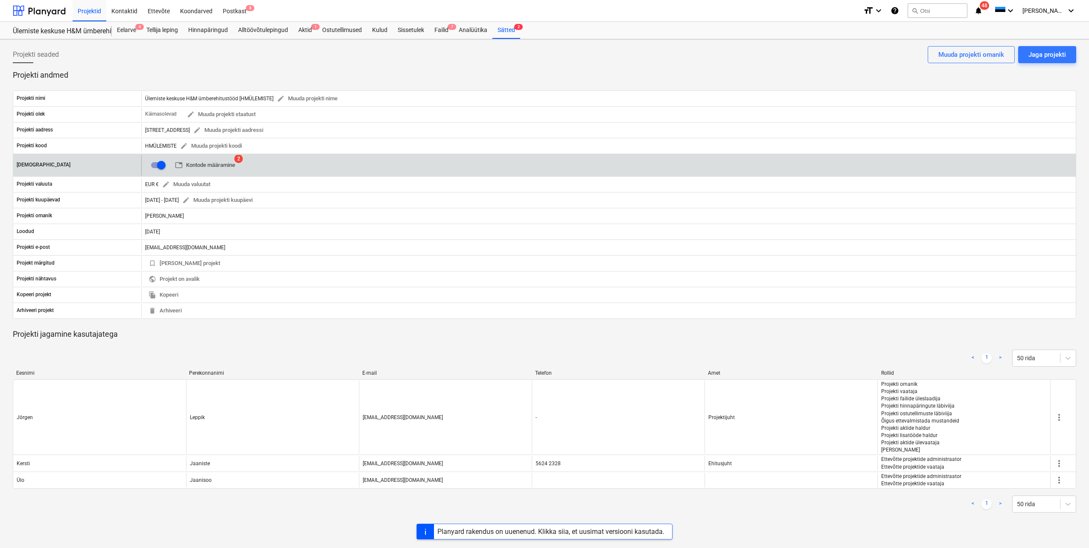
click at [215, 167] on span "table Kontode määramine" at bounding box center [205, 165] width 60 height 10
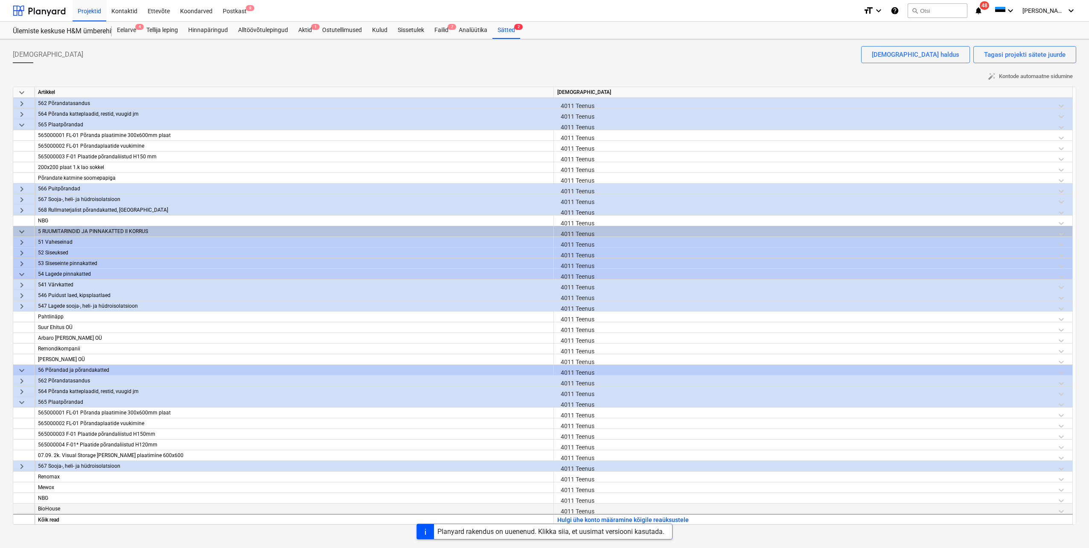
scroll to position [85, 0]
click at [582, 517] on button "Hulgi ühe konto määramine kõigile reaüksustele" at bounding box center [622, 520] width 131 height 11
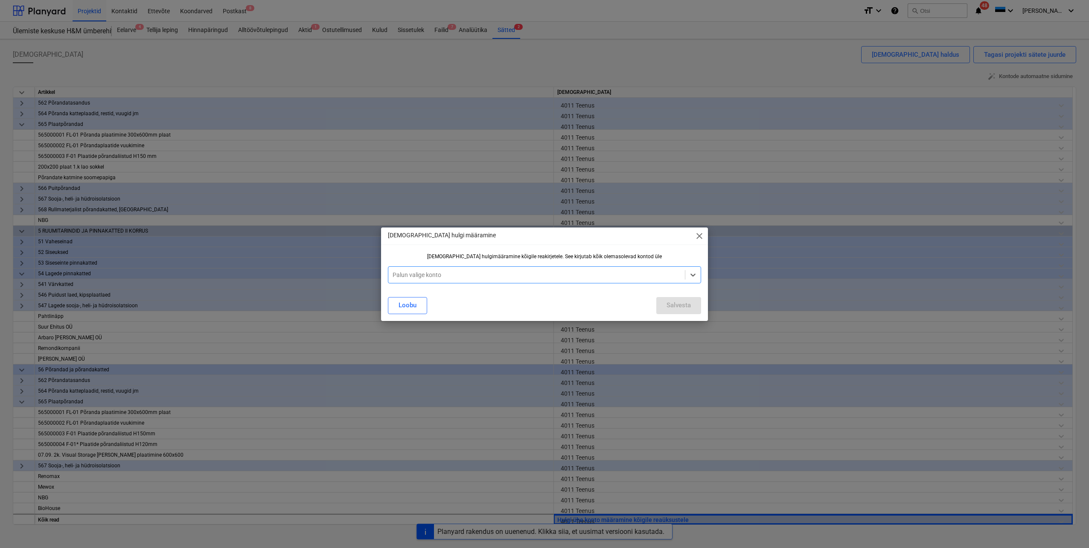
click at [583, 273] on div at bounding box center [537, 275] width 288 height 9
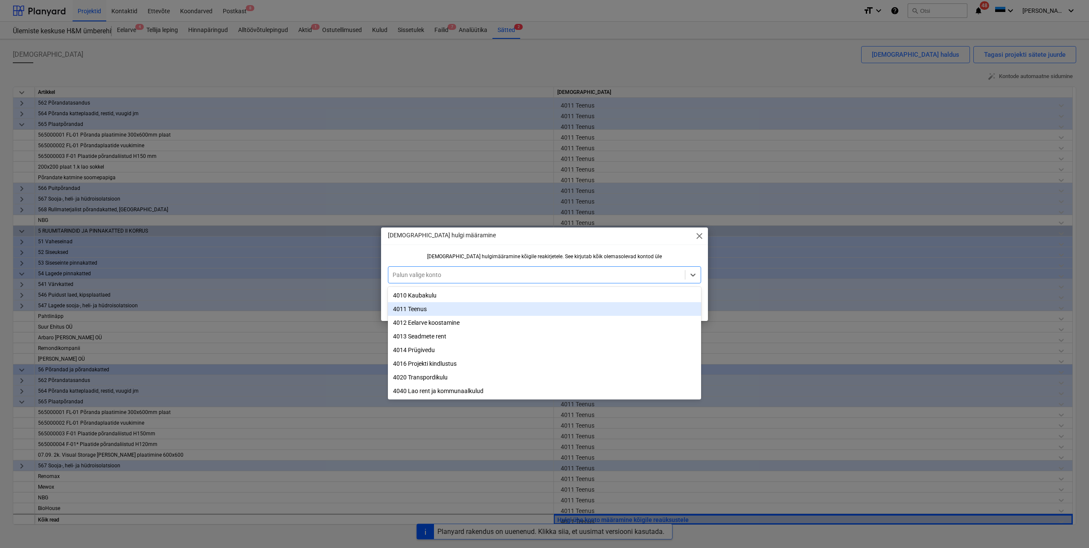
click at [475, 308] on div "4011 Teenus" at bounding box center [544, 309] width 313 height 14
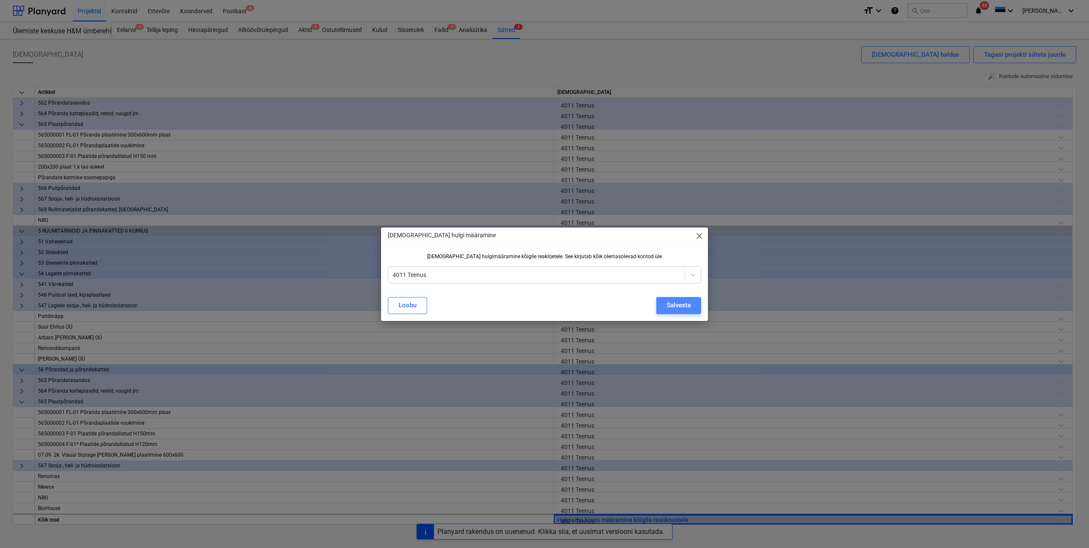
click at [677, 307] on div "Salvesta" at bounding box center [678, 305] width 24 height 11
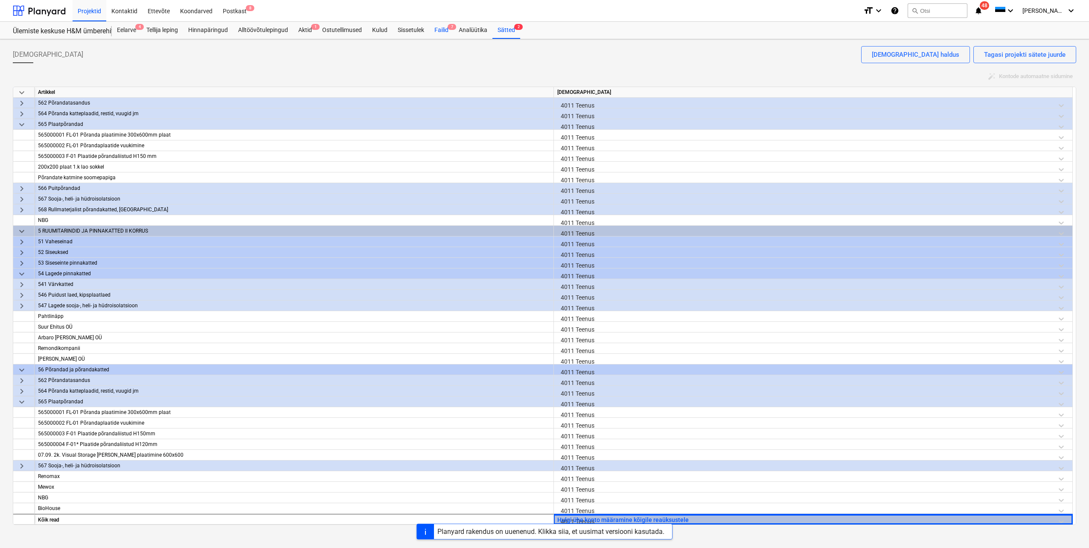
click at [448, 34] on div "Failid 7" at bounding box center [441, 30] width 24 height 17
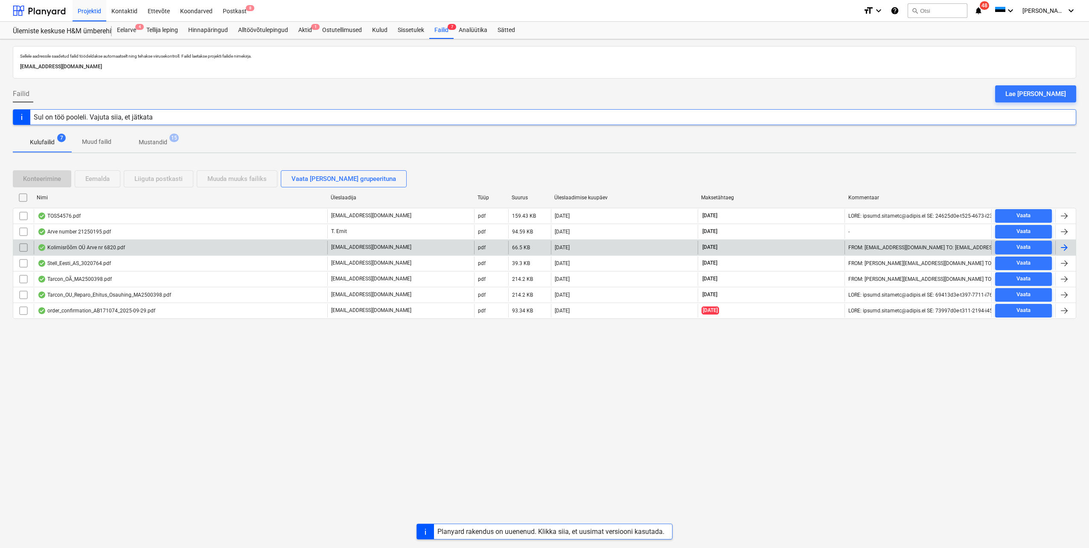
click at [134, 250] on div "Kolimisrõõm OÜ Arve nr 6820.pdf" at bounding box center [181, 248] width 294 height 14
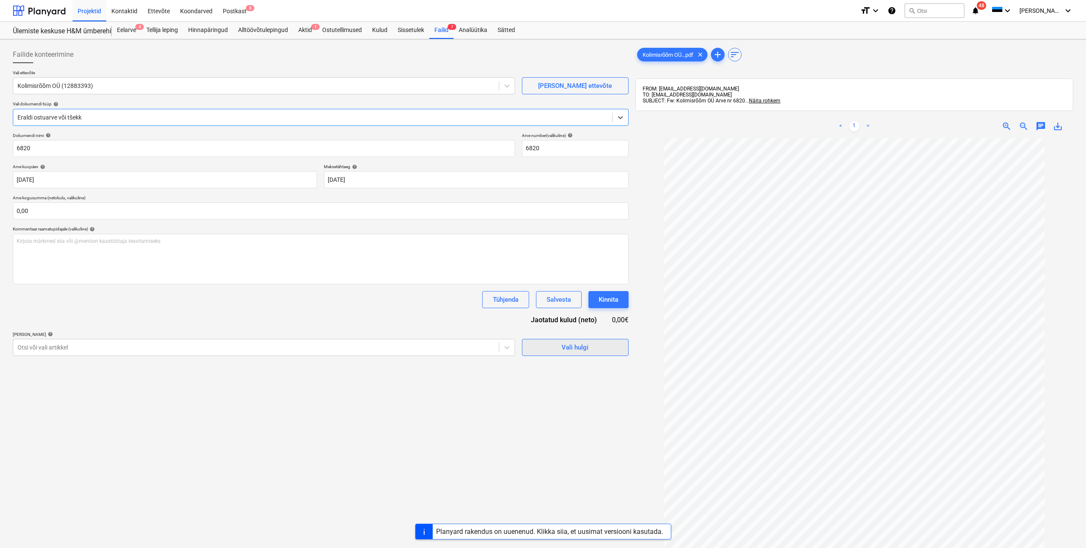
click at [559, 350] on span "Vali hulgi" at bounding box center [575, 347] width 85 height 11
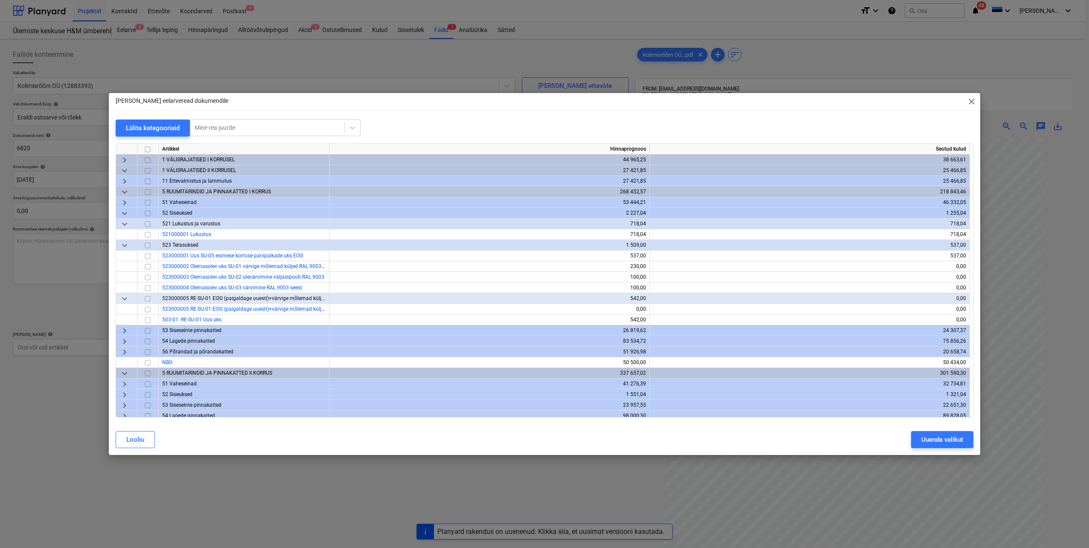
click at [123, 193] on span "keyboard_arrow_down" at bounding box center [124, 192] width 10 height 10
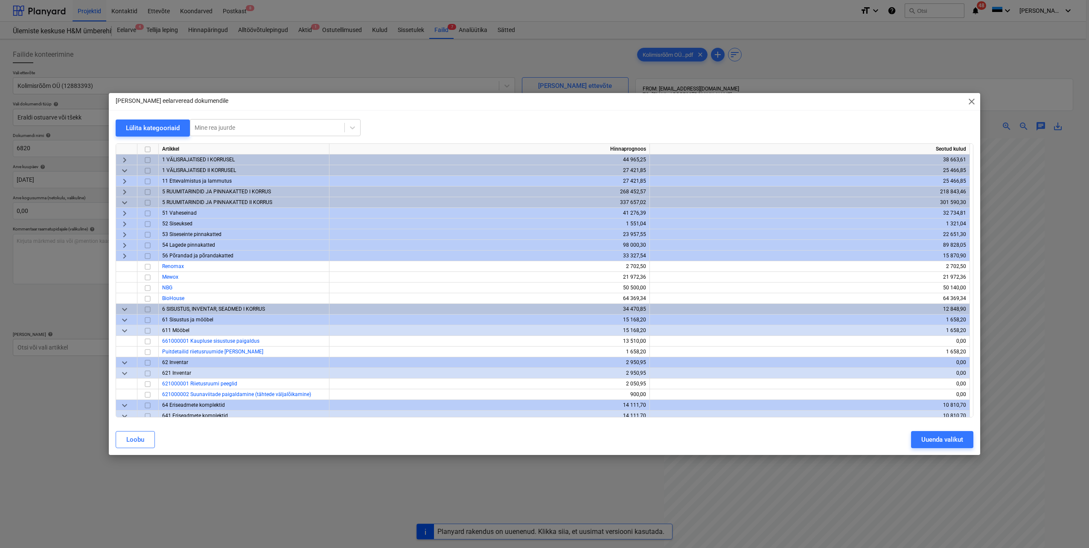
click at [124, 204] on span "keyboard_arrow_down" at bounding box center [124, 203] width 10 height 10
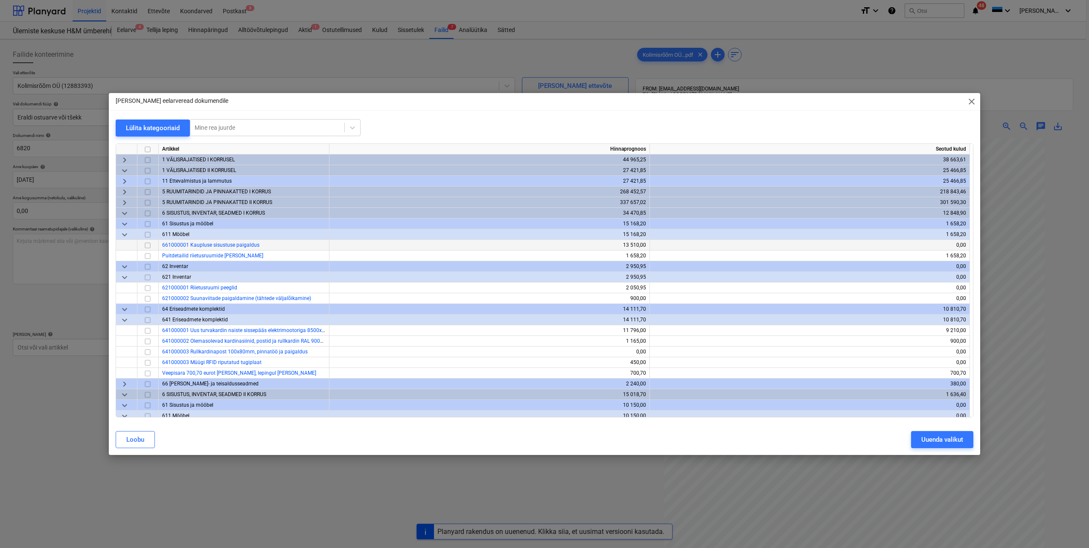
click at [148, 246] on input "checkbox" at bounding box center [148, 245] width 10 height 10
click at [149, 288] on input "checkbox" at bounding box center [148, 288] width 10 height 10
click at [147, 299] on input "checkbox" at bounding box center [148, 299] width 10 height 10
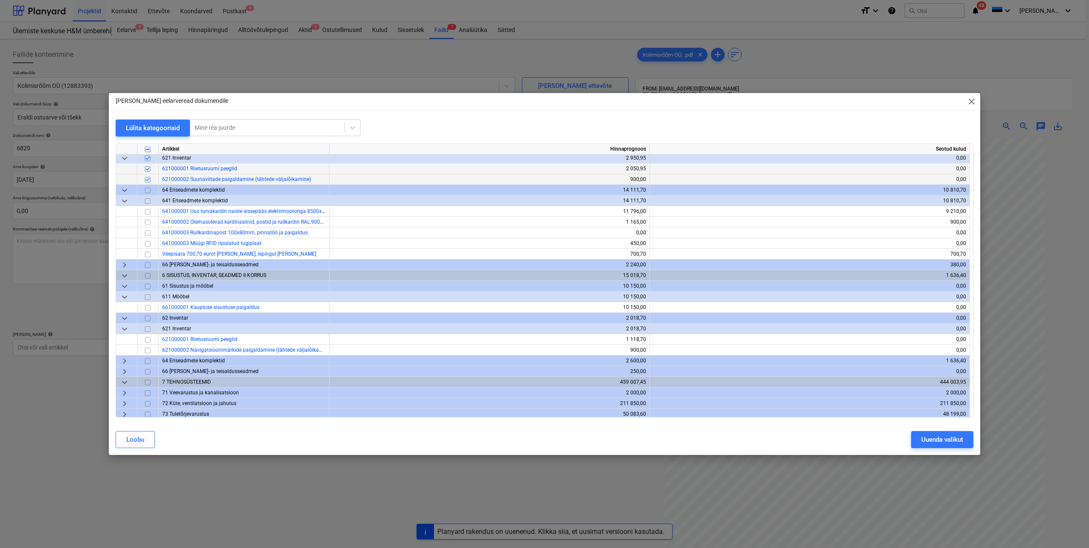
scroll to position [128, 0]
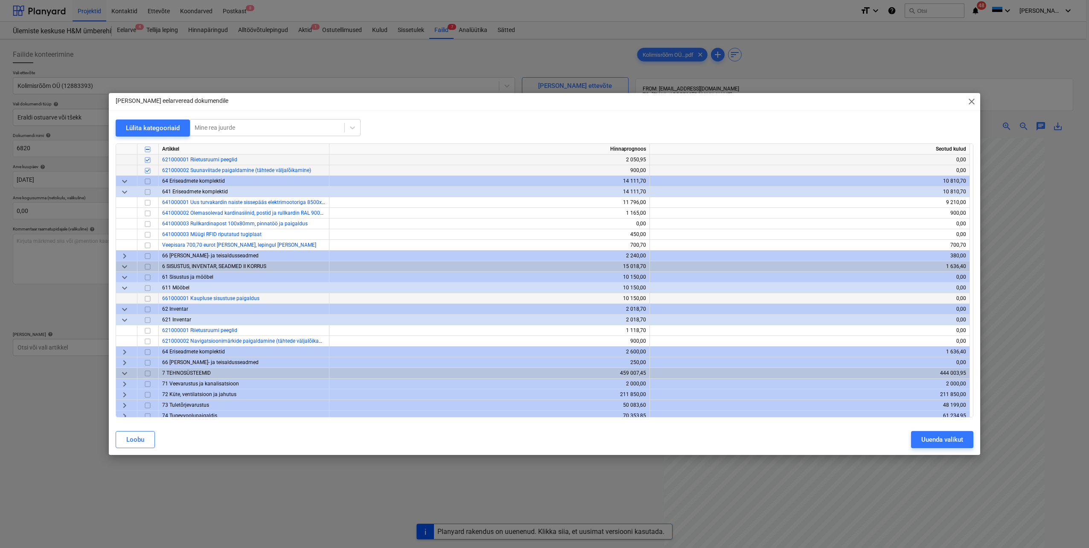
click at [146, 300] on input "checkbox" at bounding box center [148, 299] width 10 height 10
click at [148, 332] on input "checkbox" at bounding box center [148, 331] width 10 height 10
click at [147, 340] on input "checkbox" at bounding box center [148, 341] width 10 height 10
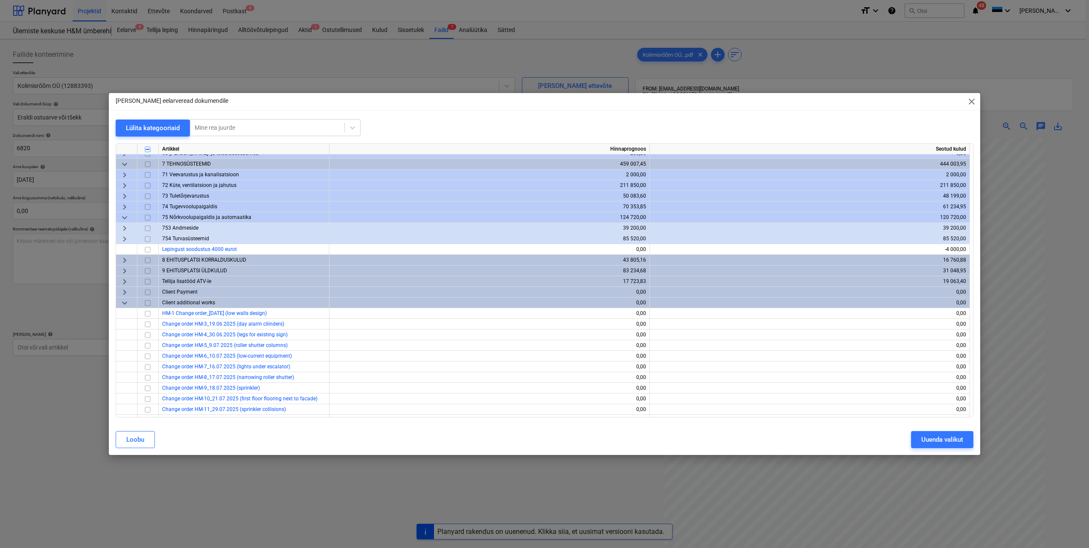
scroll to position [324, 0]
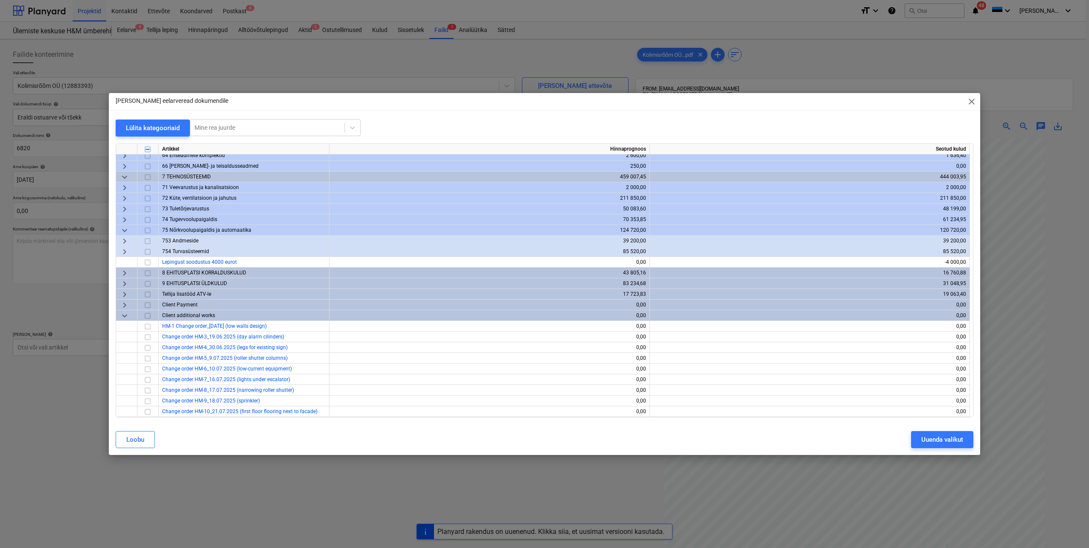
click at [122, 317] on span "keyboard_arrow_down" at bounding box center [124, 316] width 10 height 10
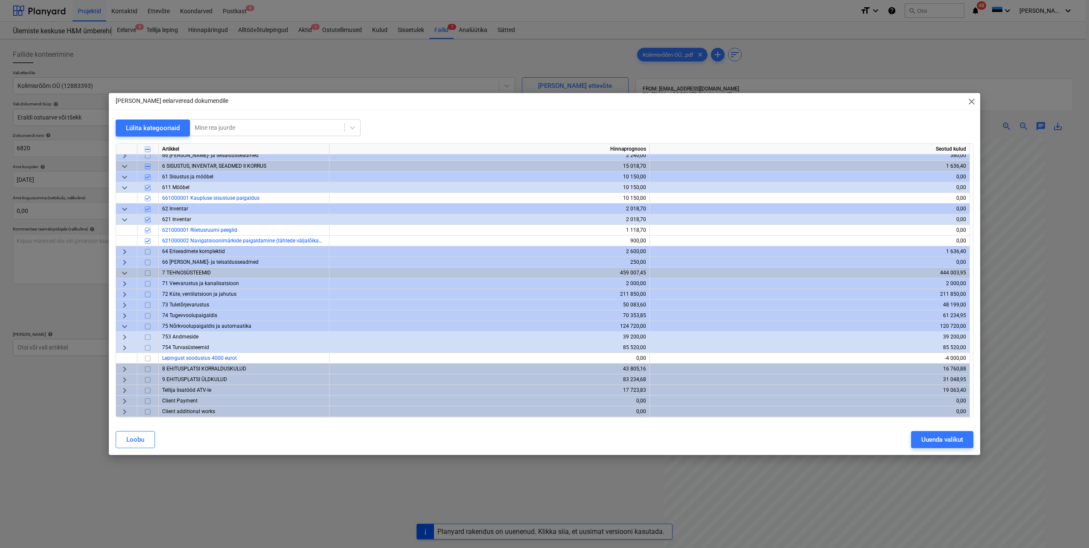
click at [125, 391] on span "keyboard_arrow_right" at bounding box center [124, 390] width 10 height 10
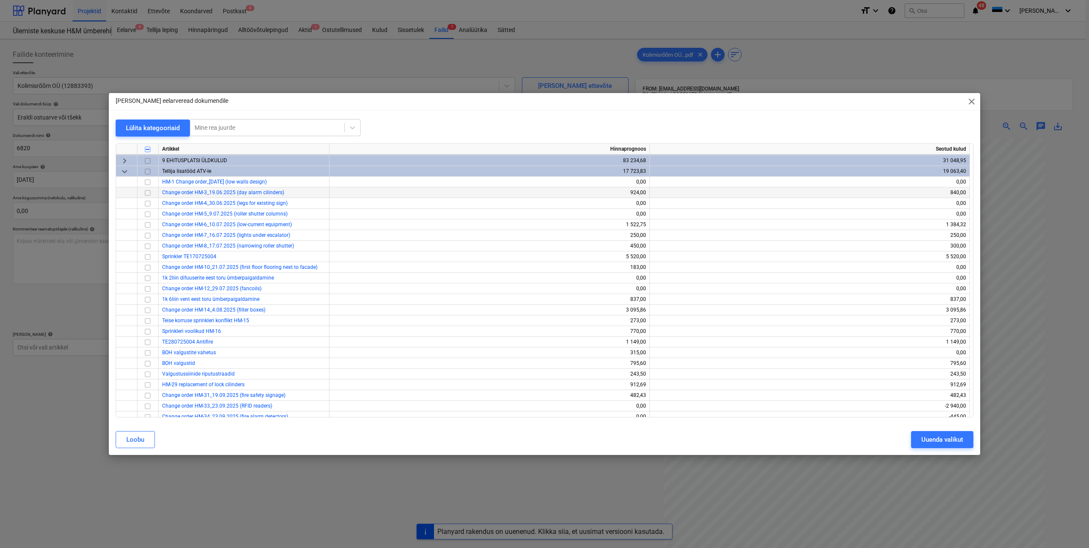
scroll to position [527, 0]
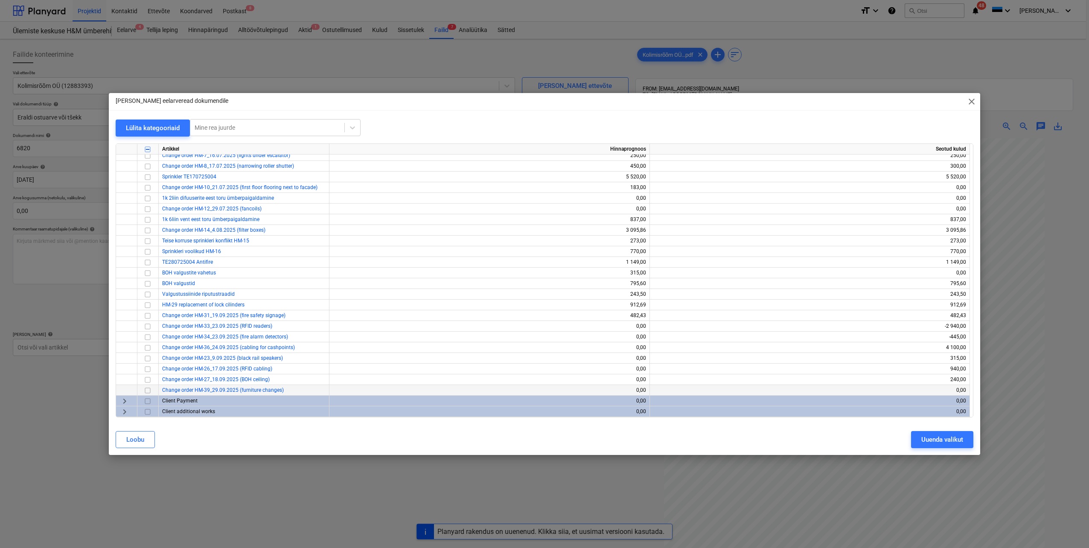
click at [145, 391] on input "checkbox" at bounding box center [148, 390] width 10 height 10
click at [930, 436] on div "Uuenda valikut" at bounding box center [942, 439] width 42 height 11
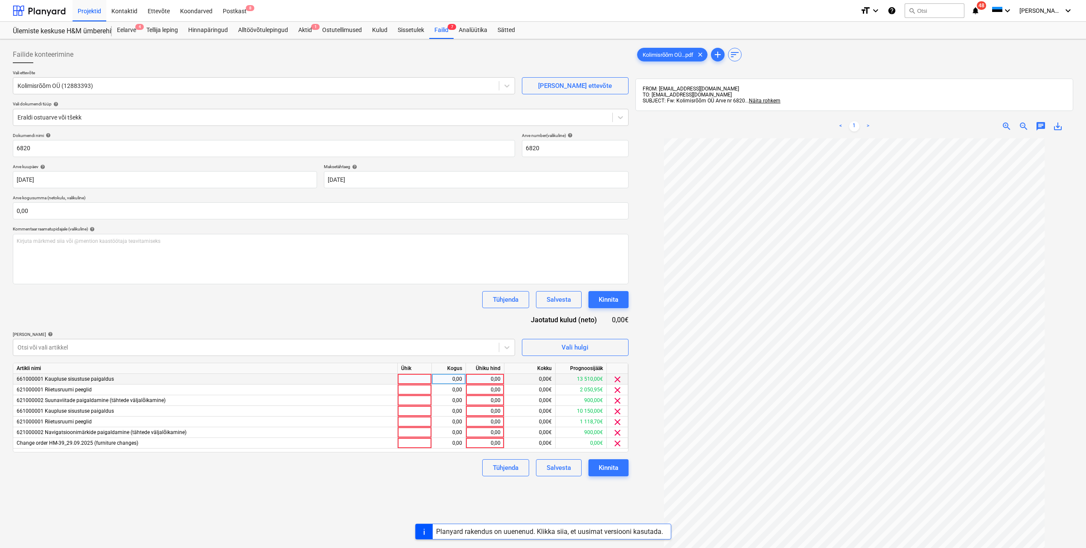
click at [419, 377] on div at bounding box center [415, 379] width 34 height 11
type input "tk"
click at [448, 379] on div "0,00" at bounding box center [448, 379] width 27 height 11
type input "1"
click at [429, 410] on div at bounding box center [415, 411] width 34 height 11
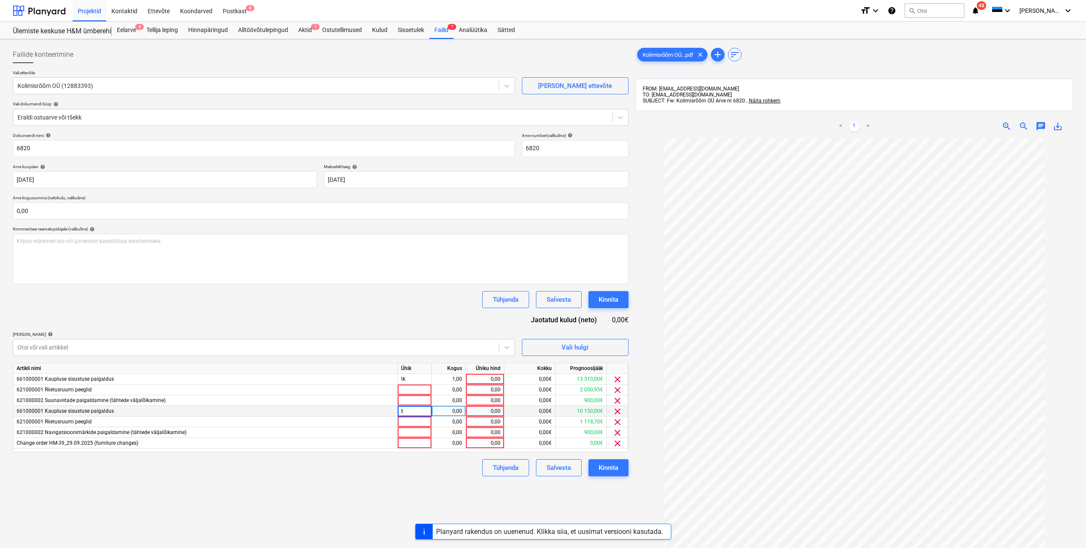
type input "tk"
click at [450, 412] on div "0,00" at bounding box center [448, 411] width 27 height 11
type input "1"
click at [516, 410] on div "0,00€" at bounding box center [529, 411] width 51 height 11
click at [493, 409] on div "0,00" at bounding box center [484, 411] width 31 height 11
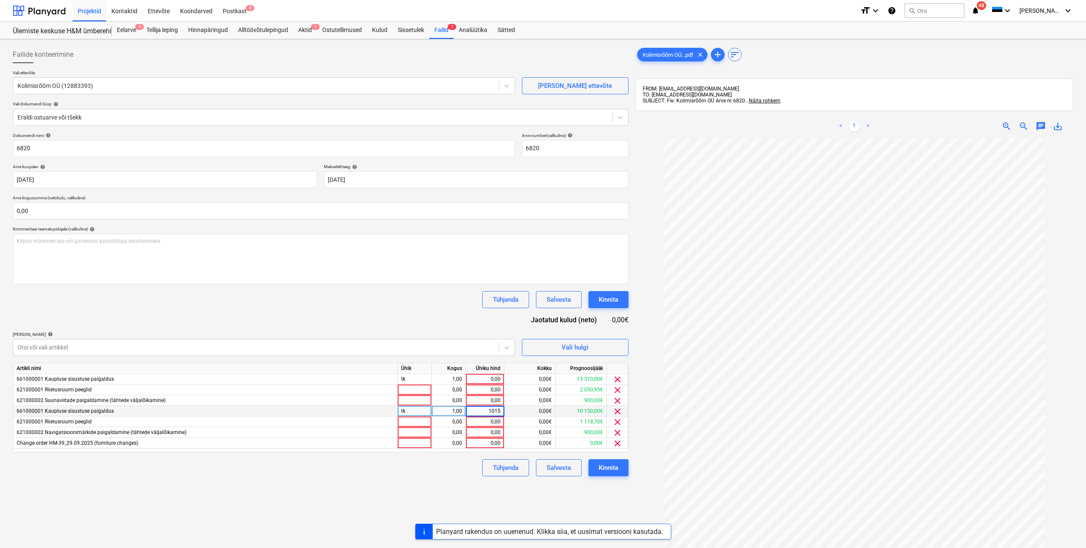
type input "10150"
click at [490, 378] on div "0,00" at bounding box center [484, 379] width 31 height 11
type input "13510"
click at [424, 392] on div at bounding box center [415, 389] width 34 height 11
type input "tk"
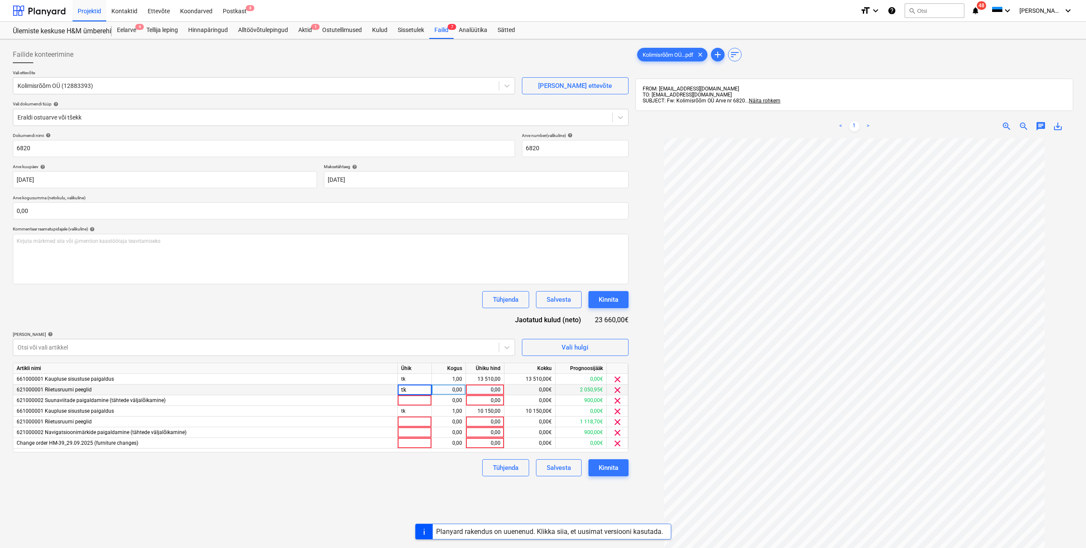
click at [486, 391] on div "0,00" at bounding box center [484, 389] width 31 height 11
type input "2050,95"
click at [406, 402] on div at bounding box center [415, 400] width 34 height 11
type input "tk"
click at [487, 403] on div "0,00" at bounding box center [484, 400] width 31 height 11
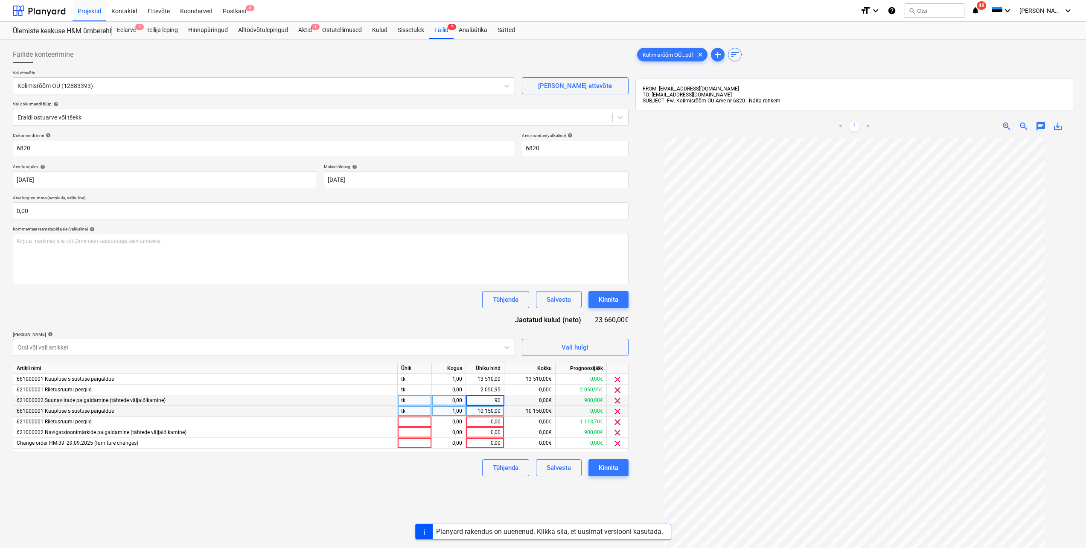
type input "900"
click at [377, 393] on div "621000001 Riietusruumi peeglid" at bounding box center [205, 389] width 384 height 11
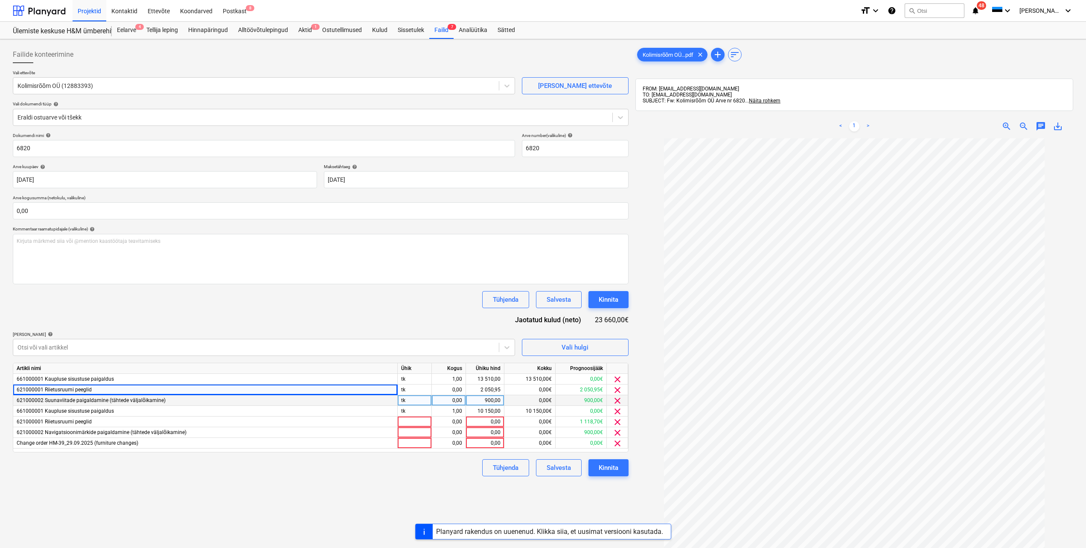
click at [461, 400] on div "0,00" at bounding box center [448, 400] width 27 height 11
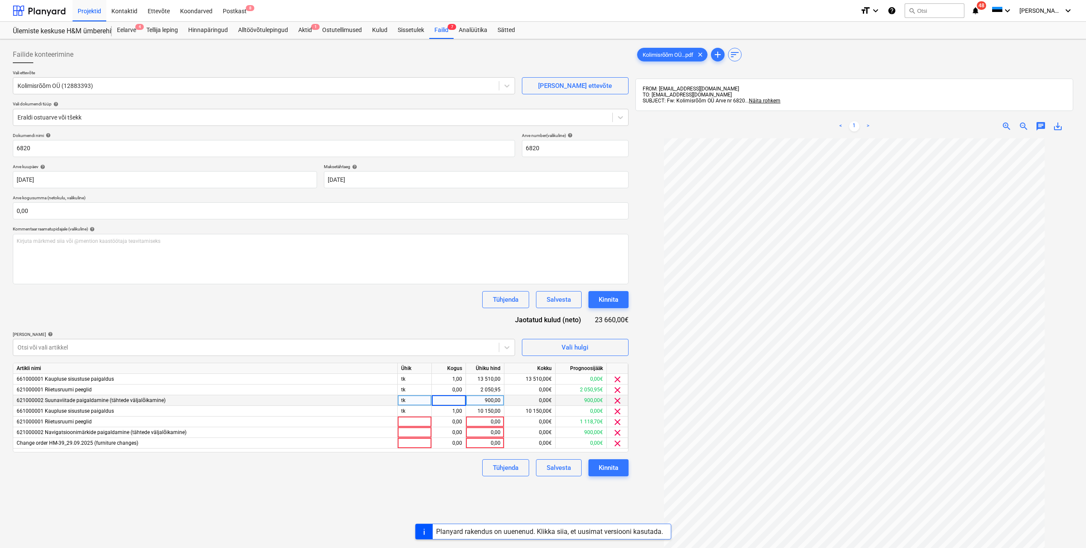
type input "1"
click at [439, 392] on div "0,00" at bounding box center [448, 389] width 27 height 11
type input "1"
click at [383, 381] on div "661000001 Kaupluse sisustuse paigaldus" at bounding box center [205, 379] width 384 height 11
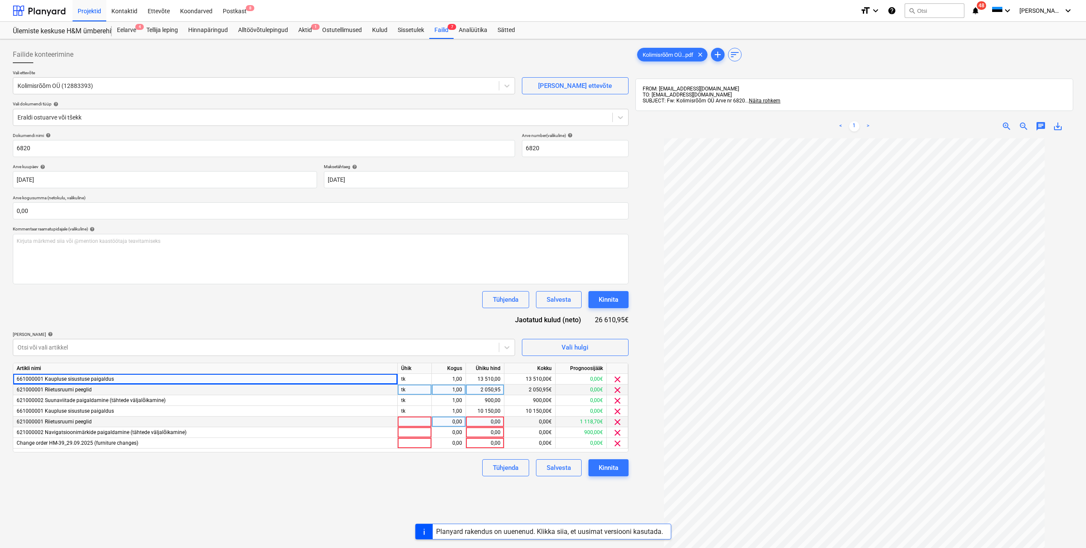
click at [426, 419] on div at bounding box center [415, 421] width 34 height 11
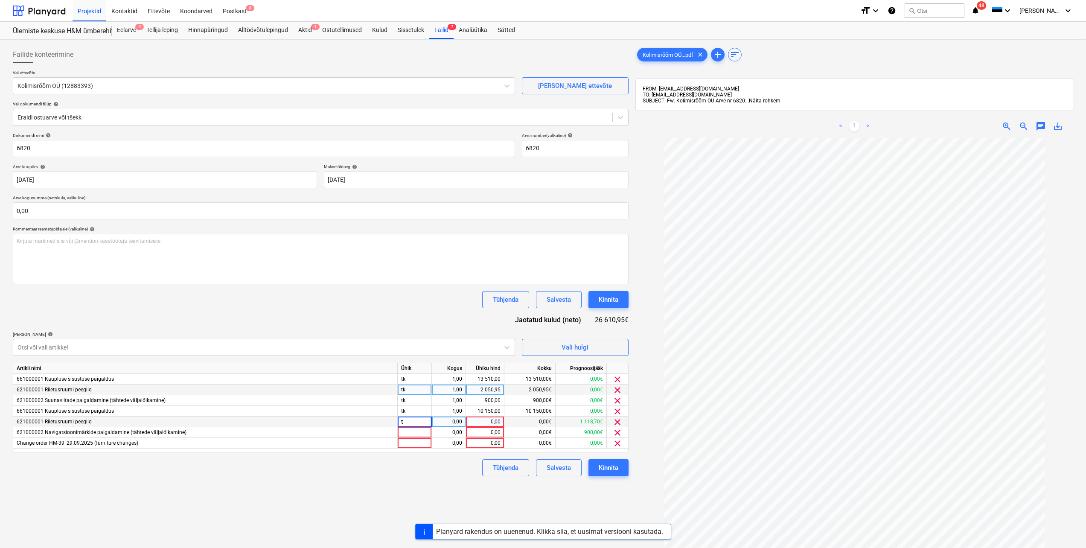
type input "tk"
click at [450, 422] on div "0,00" at bounding box center [448, 421] width 27 height 11
type input "1"
click at [479, 421] on div "0,00" at bounding box center [484, 421] width 31 height 11
type input "1118,7"
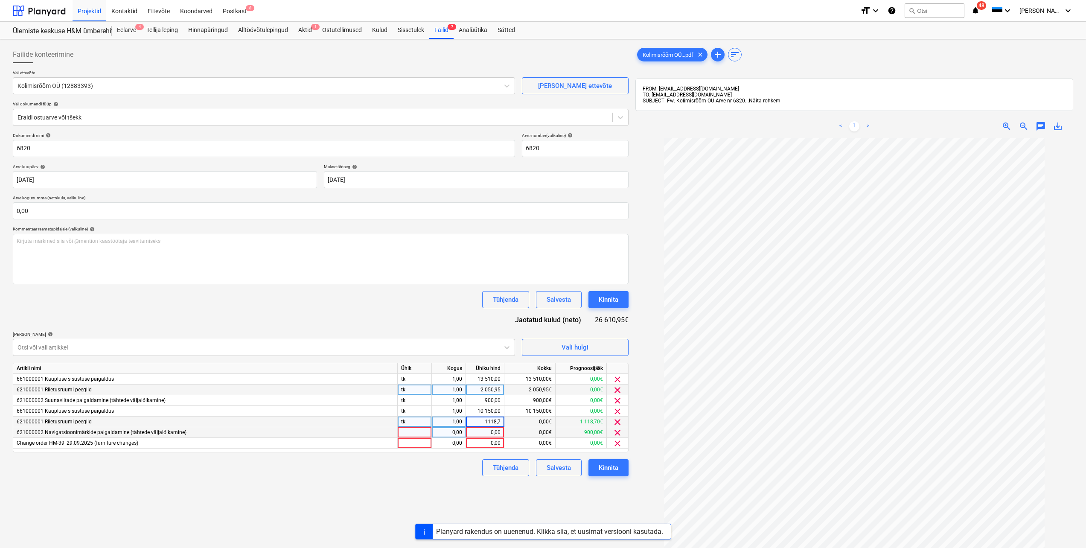
click at [427, 433] on div at bounding box center [415, 432] width 34 height 11
type input "tk"
click at [458, 430] on div "0,00" at bounding box center [448, 432] width 27 height 11
type input "1"
click at [480, 432] on div "0,00" at bounding box center [484, 432] width 31 height 11
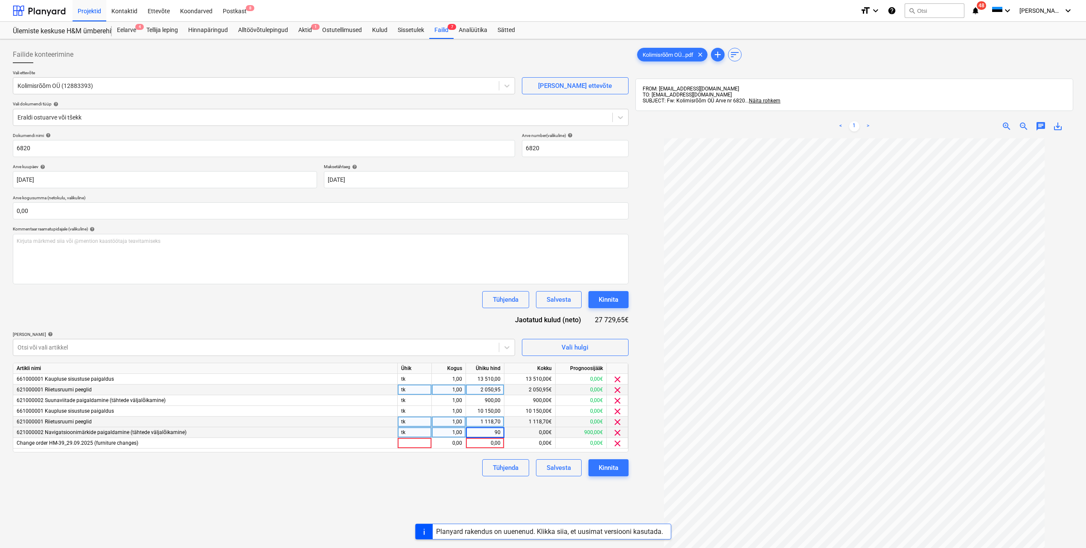
type input "900"
click at [385, 413] on div "661000001 Kaupluse sisustuse paigaldus" at bounding box center [205, 411] width 384 height 11
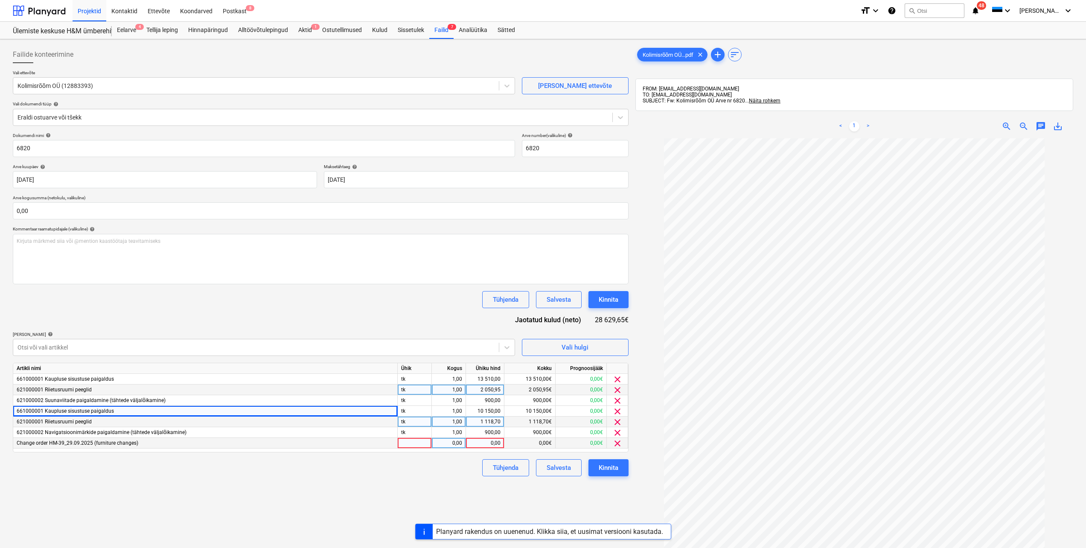
click at [424, 444] on div at bounding box center [415, 443] width 34 height 11
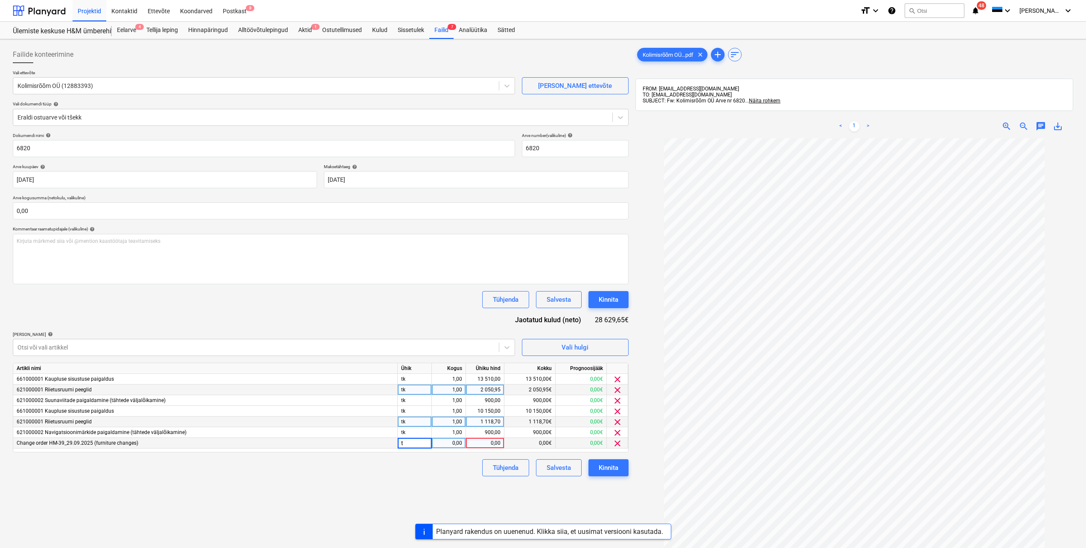
type input "tk"
click at [486, 443] on div "0,00" at bounding box center [484, 443] width 31 height 11
click at [462, 412] on div "1,00" at bounding box center [449, 411] width 34 height 11
type input "0"
type input "1"
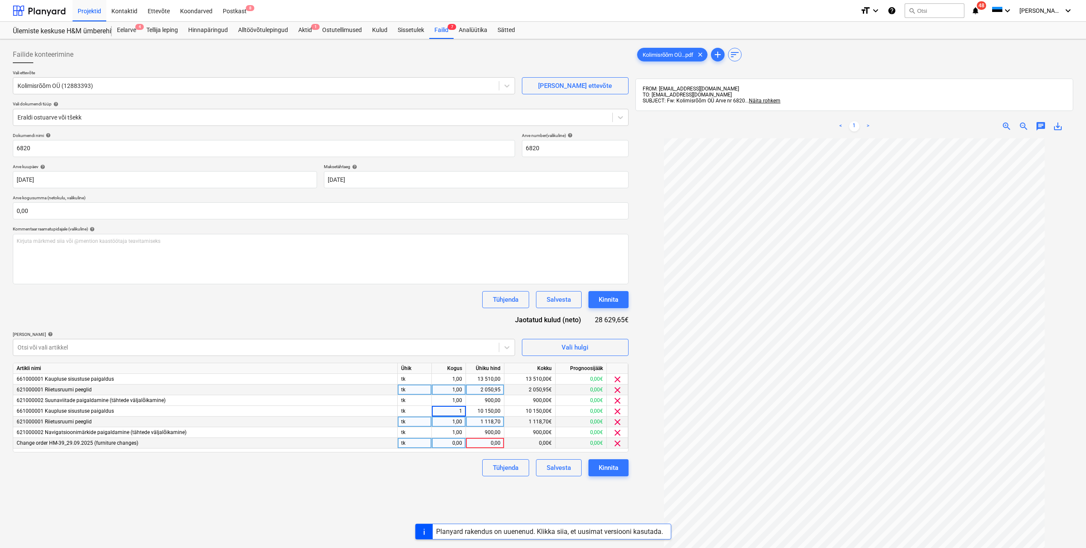
click at [463, 421] on div "1,00" at bounding box center [449, 421] width 34 height 11
type input "0,5"
click at [378, 312] on div "Dokumendi nimi help 6820 Arve number (valikuline) help 6820 Arve kuupäev help […" at bounding box center [321, 304] width 616 height 343
click at [462, 379] on div "1,00" at bounding box center [448, 379] width 27 height 11
type input "0,7"
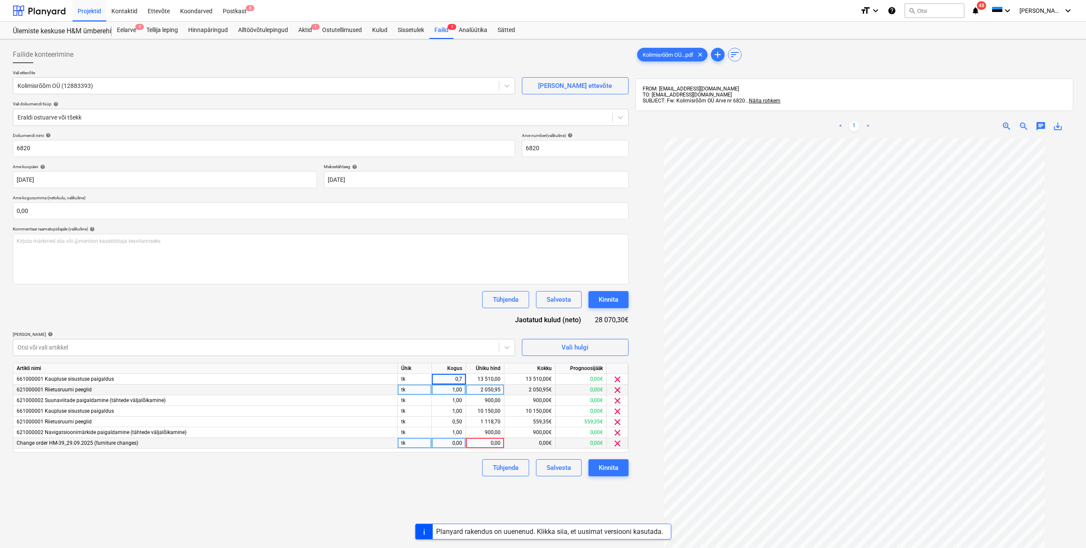
click at [387, 365] on div "Artikli nimi" at bounding box center [205, 368] width 384 height 11
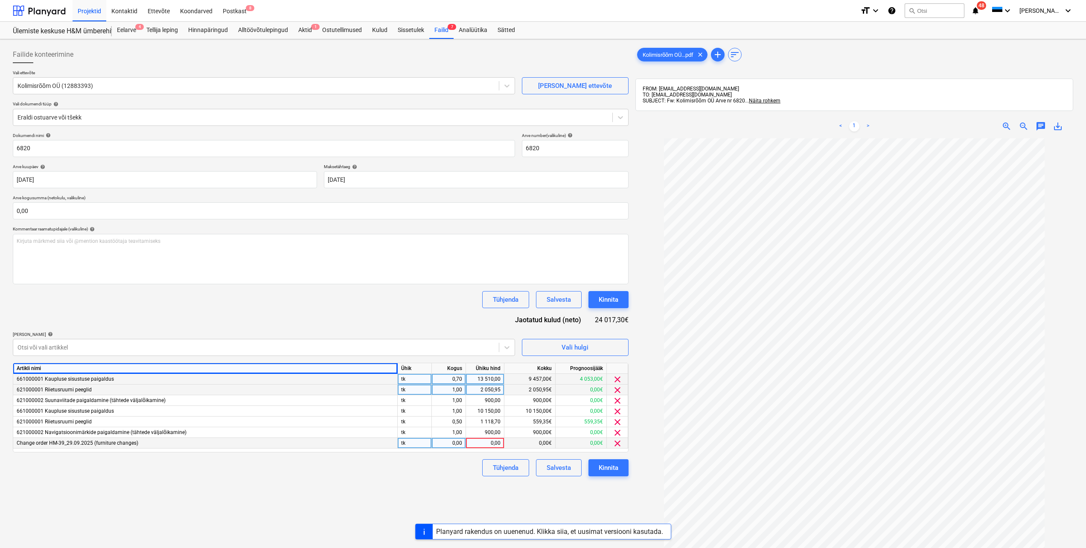
click at [463, 381] on div "0,70" at bounding box center [449, 379] width 34 height 11
type input "0,8"
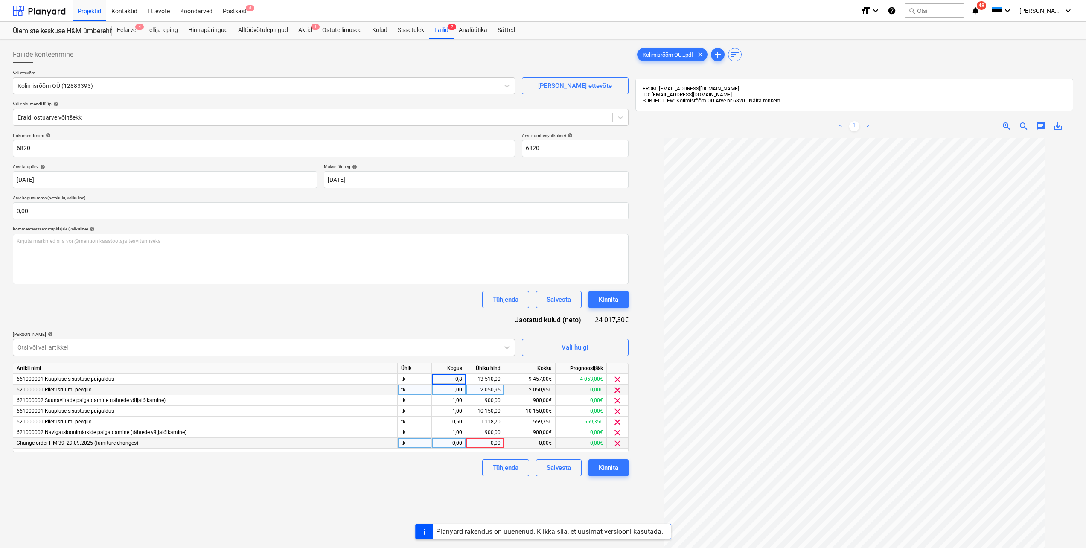
click at [377, 361] on div "Dokumendi nimi help 6820 Arve number (valikuline) help 6820 Arve kuupäev help […" at bounding box center [321, 304] width 616 height 343
click at [459, 422] on div "0,50" at bounding box center [448, 421] width 27 height 11
type input "0,6"
click at [379, 358] on div "Dokumendi nimi help 6820 Arve number (valikuline) help 6820 Arve kuupäev help […" at bounding box center [321, 304] width 616 height 343
click at [461, 420] on div "0,60" at bounding box center [448, 421] width 27 height 11
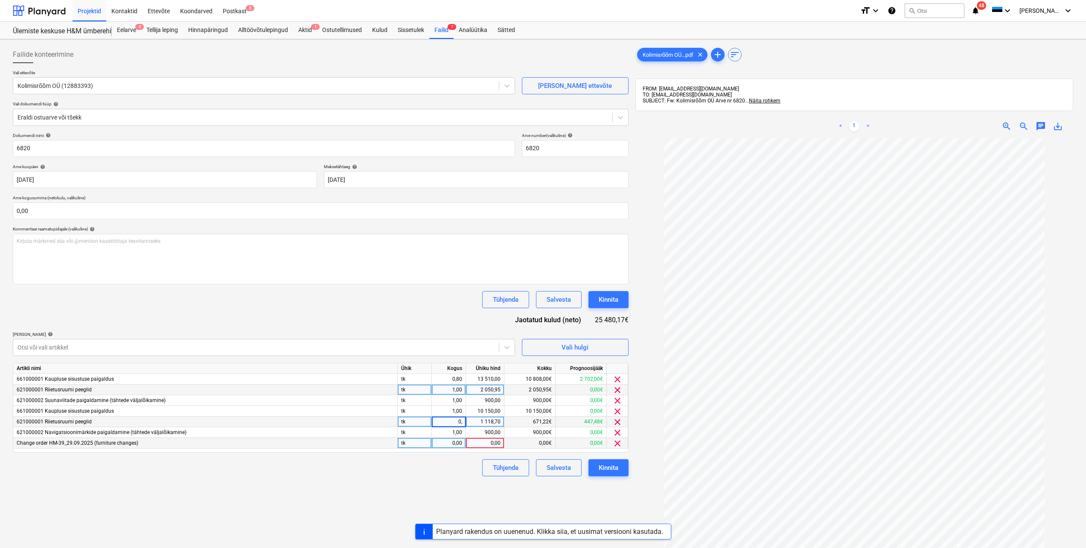
type input "0,8"
click at [379, 391] on div "621000001 Riietusruumi peeglid" at bounding box center [205, 389] width 384 height 11
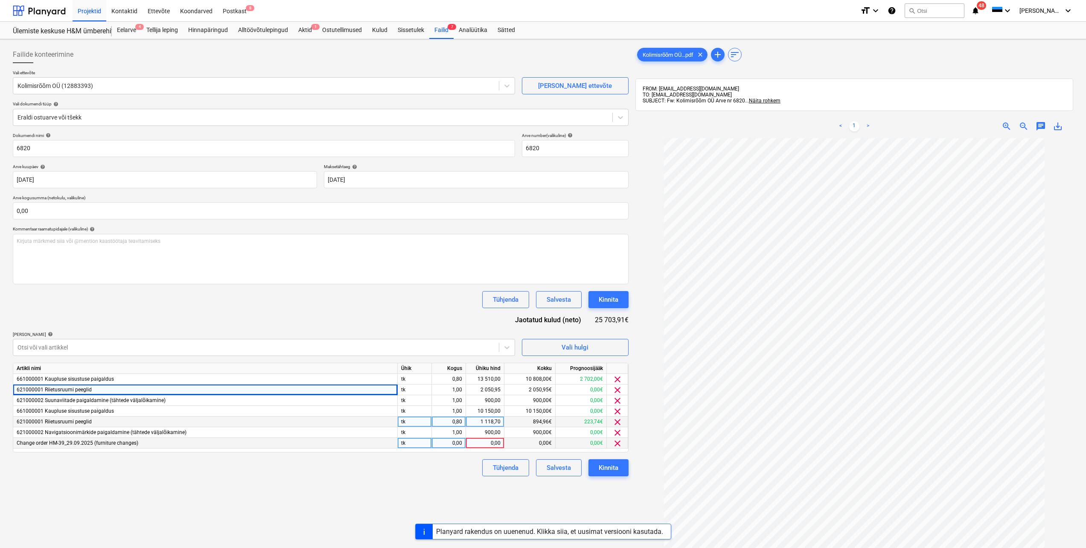
click at [462, 423] on div "0,80" at bounding box center [449, 421] width 34 height 11
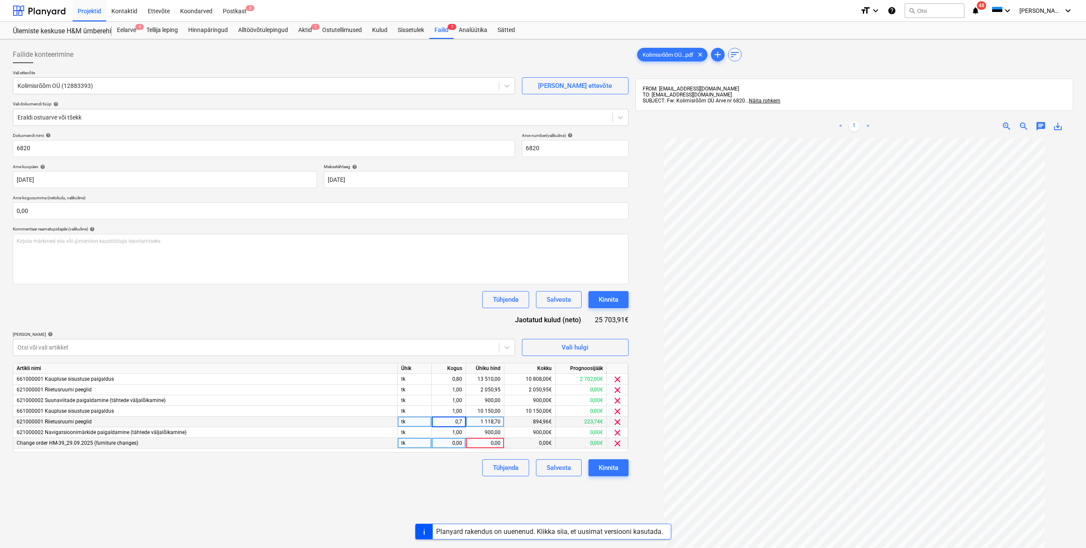
type input "0,75"
click at [394, 358] on div "Dokumendi nimi help 6820 Arve number (valikuline) help 6820 Arve kuupäev help […" at bounding box center [321, 304] width 616 height 343
click at [463, 421] on div "0,75" at bounding box center [449, 421] width 34 height 11
click at [463, 421] on input "0,75" at bounding box center [449, 421] width 34 height 10
type input "0,76"
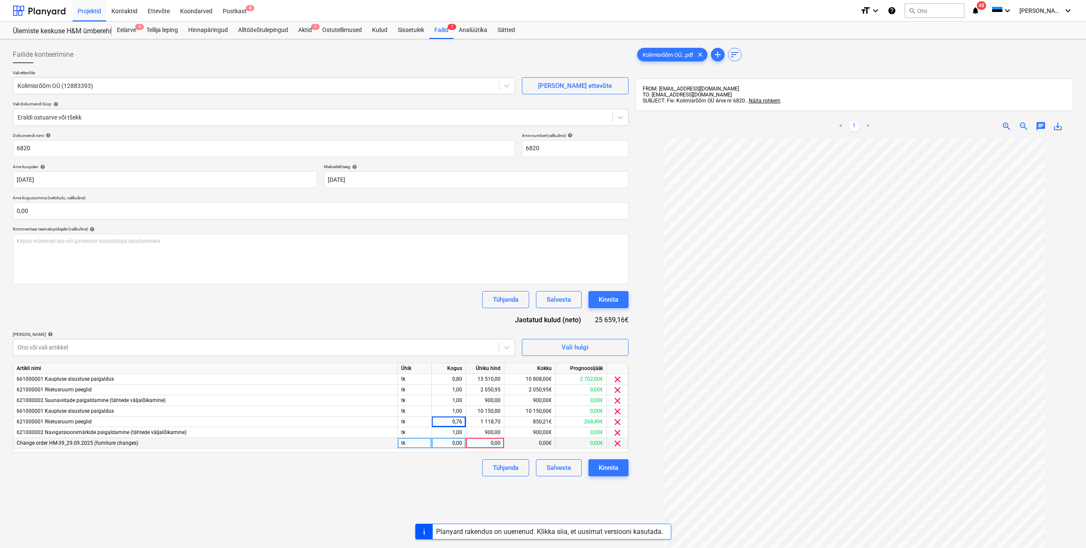
click at [383, 361] on div "Dokumendi nimi help 6820 Arve number (valikuline) help 6820 Arve kuupäev help […" at bounding box center [321, 304] width 616 height 343
click at [462, 423] on div "0,76" at bounding box center [449, 421] width 34 height 11
click at [463, 421] on input "0,76" at bounding box center [449, 421] width 34 height 10
type input "0,77"
click at [384, 360] on div "Dokumendi nimi help 6820 Arve number (valikuline) help 6820 Arve kuupäev help […" at bounding box center [321, 304] width 616 height 343
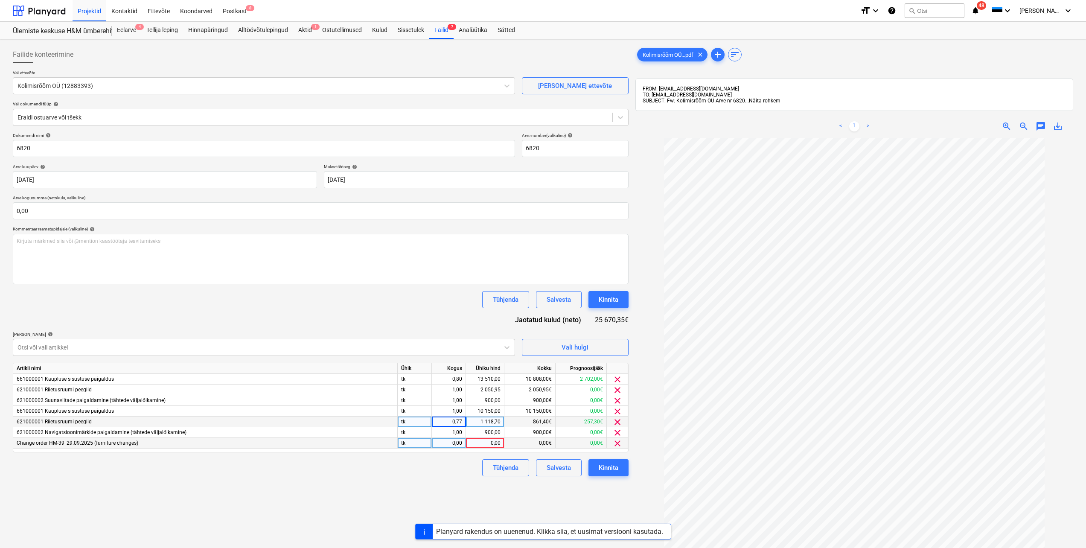
click at [462, 420] on div "0,77" at bounding box center [449, 421] width 34 height 11
click at [462, 420] on input "0,77" at bounding box center [449, 421] width 34 height 10
type input "0,79"
click at [376, 358] on div "Dokumendi nimi help 6820 Arve number (valikuline) help 6820 Arve kuupäev help […" at bounding box center [321, 304] width 616 height 343
click at [462, 422] on div "0,79" at bounding box center [449, 421] width 34 height 11
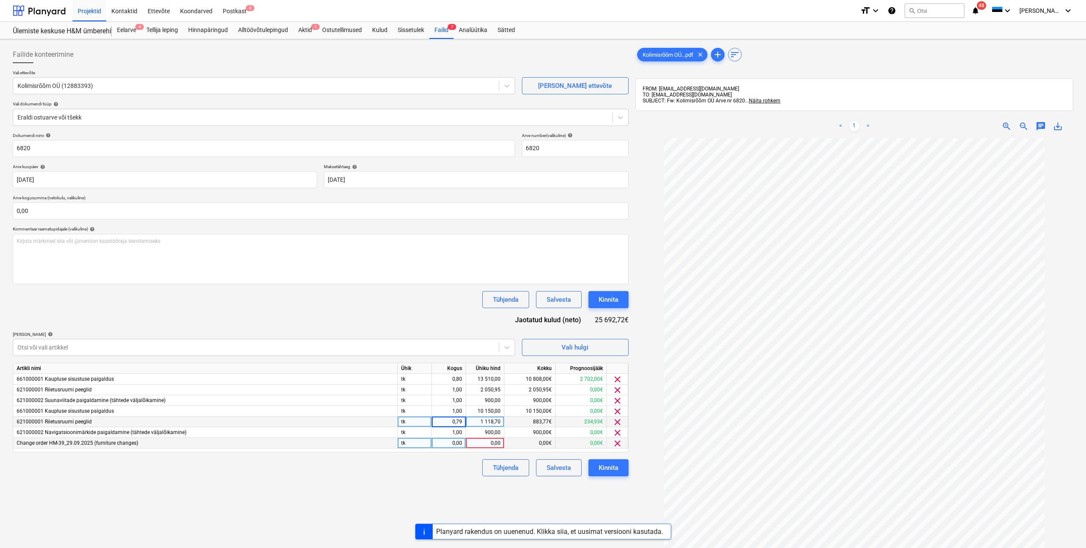
click at [462, 422] on input "0,79" at bounding box center [449, 421] width 34 height 10
type input "0,8"
click at [375, 358] on div "Dokumendi nimi help 6820 Arve number (valikuline) help 6820 Arve kuupäev help […" at bounding box center [321, 304] width 616 height 343
click at [501, 422] on div "1 118,70" at bounding box center [485, 421] width 38 height 11
drag, startPoint x: 501, startPoint y: 421, endPoint x: 477, endPoint y: 419, distance: 24.4
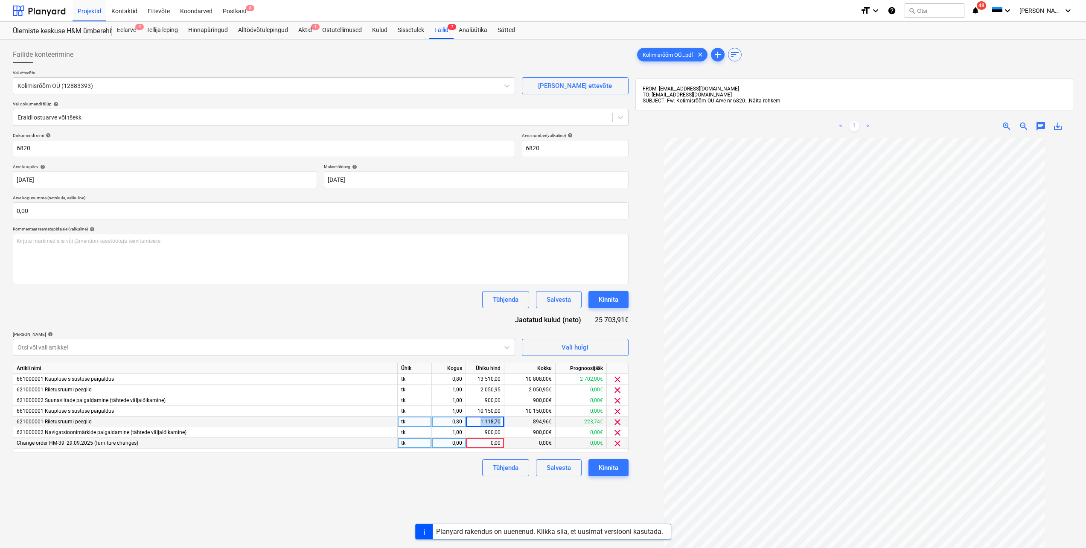
click at [477, 419] on div "1 118,70" at bounding box center [485, 421] width 38 height 11
type input "1114,79"
click at [419, 312] on div "Dokumendi nimi help 6820 Arve number (valikuline) help 6820 Arve kuupäev help […" at bounding box center [321, 304] width 616 height 343
click at [500, 421] on div "1 114,79" at bounding box center [485, 421] width 38 height 11
click at [501, 421] on input "1114,79" at bounding box center [485, 421] width 38 height 10
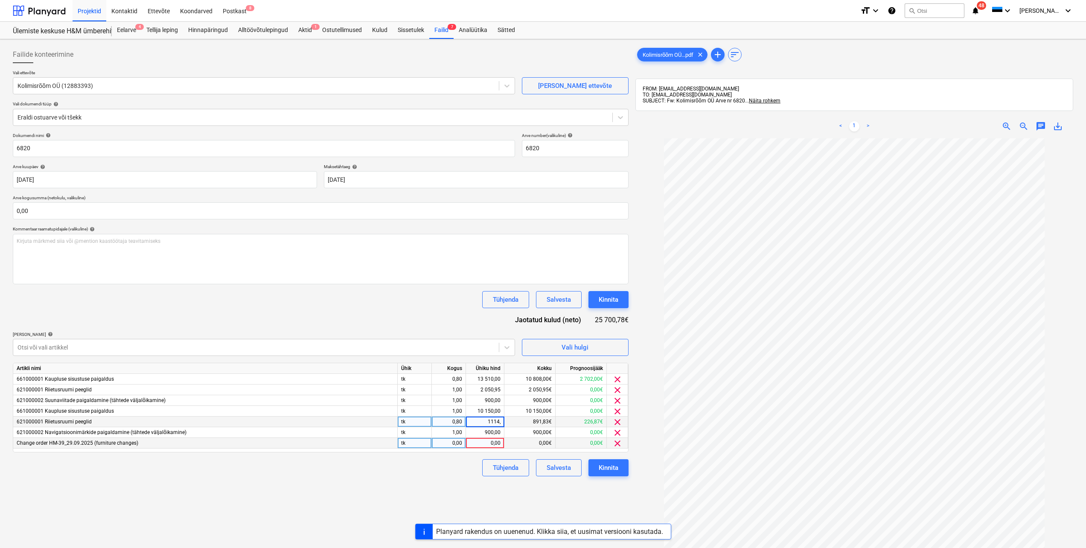
type input "1114,1"
click at [417, 319] on div "Dokumendi nimi help 6820 Arve number (valikuline) help 6820 Arve kuupäev help […" at bounding box center [321, 304] width 616 height 343
click at [500, 390] on div "2 050,95" at bounding box center [485, 389] width 38 height 11
click at [500, 390] on input "2050,95" at bounding box center [485, 389] width 38 height 10
type input "2050,72"
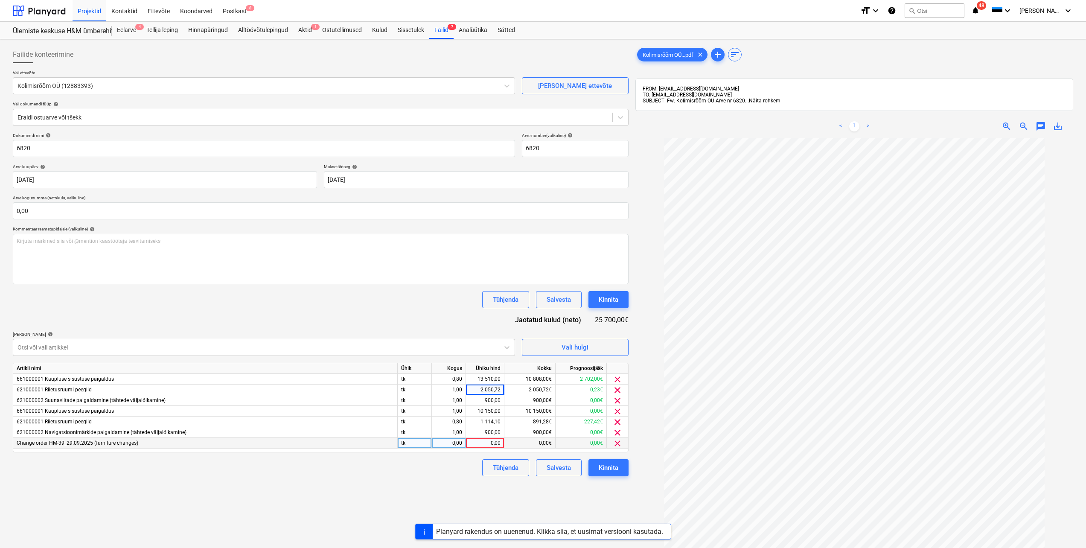
click at [422, 312] on div "Dokumendi nimi help 6820 Arve number (valikuline) help 6820 Arve kuupäev help […" at bounding box center [321, 304] width 616 height 343
click at [616, 445] on span "clear" at bounding box center [617, 443] width 10 height 10
click at [58, 212] on input "text" at bounding box center [321, 210] width 616 height 17
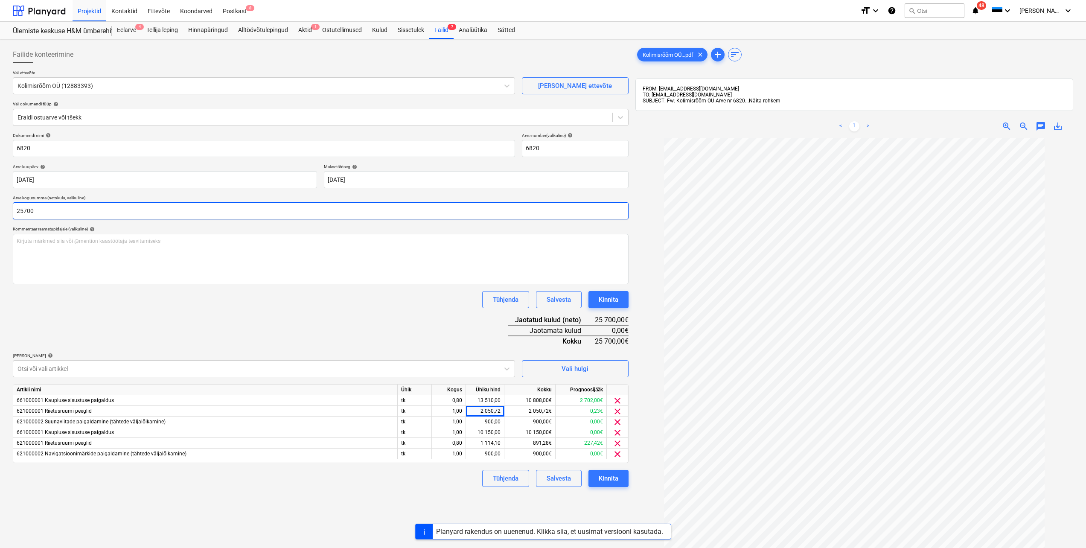
click at [22, 210] on input "25700" at bounding box center [321, 210] width 616 height 17
drag, startPoint x: 46, startPoint y: 209, endPoint x: 13, endPoint y: 209, distance: 32.4
click at [13, 209] on input "25,700" at bounding box center [321, 210] width 616 height 17
type input "25 700,00"
click at [156, 319] on div "Dokumendi nimi help 6820 Arve number (valikuline) help 6820 Arve kuupäev help […" at bounding box center [321, 310] width 616 height 354
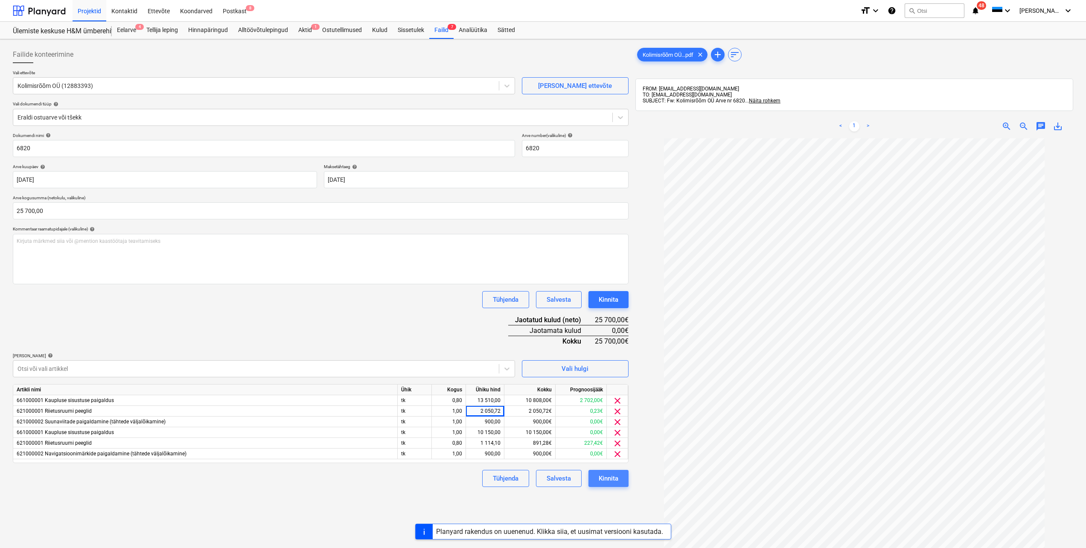
click at [610, 477] on div "Kinnita" at bounding box center [609, 478] width 20 height 11
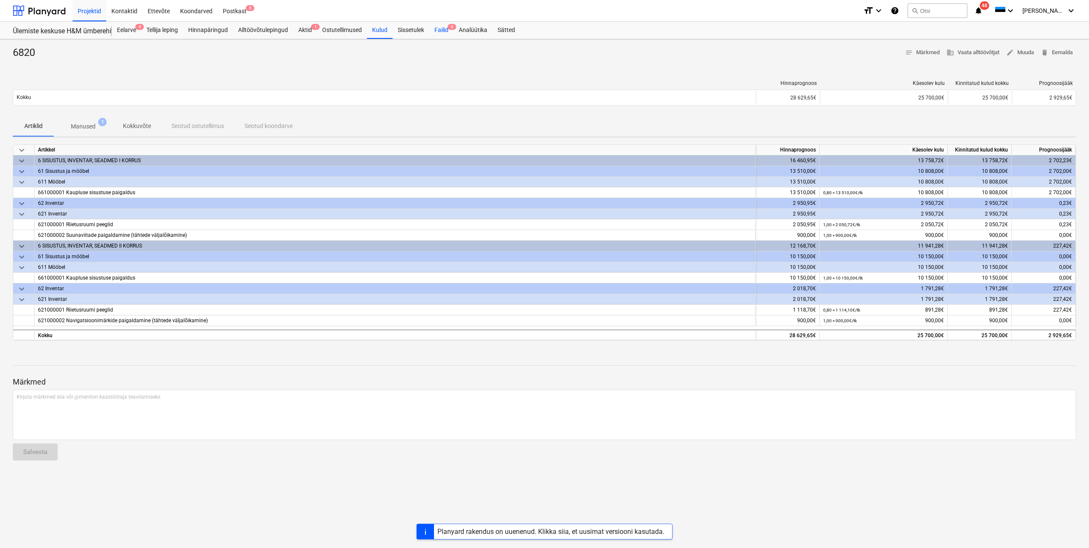
click at [442, 29] on div "Failid 6" at bounding box center [441, 30] width 24 height 17
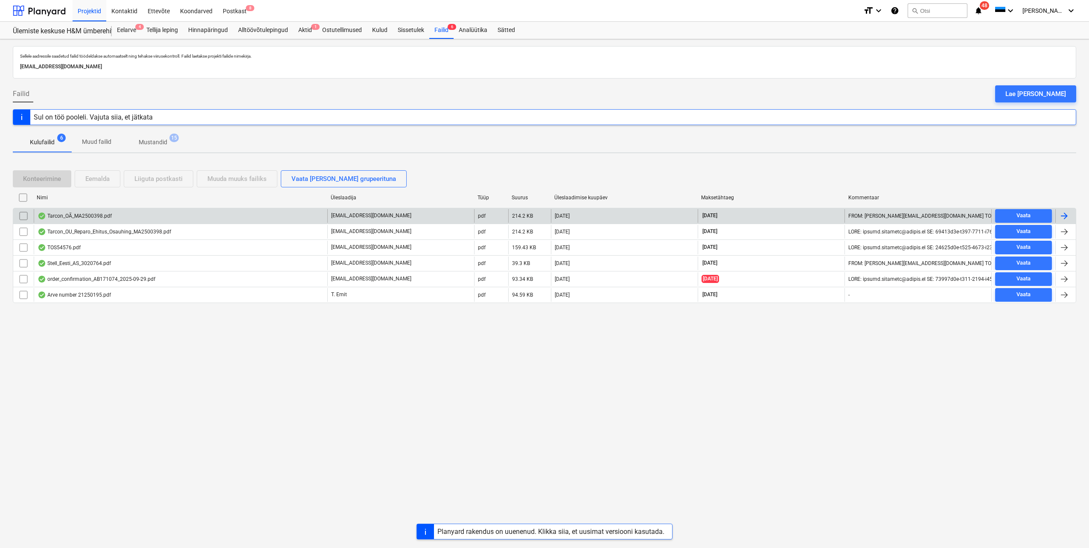
click at [230, 217] on div "Tarcon_OÃ_MA2500398.pdf" at bounding box center [181, 216] width 294 height 14
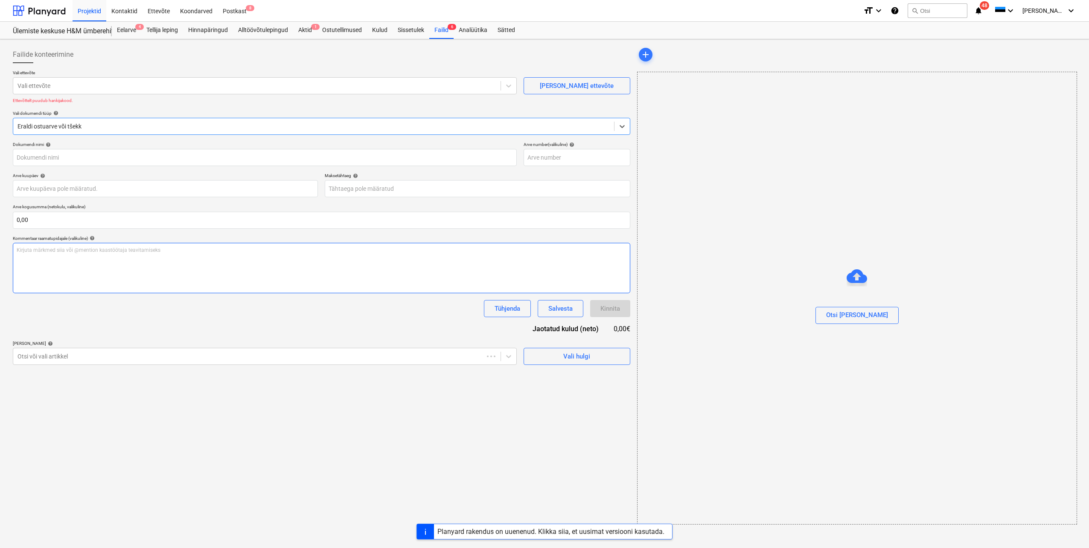
type input "MA2500398"
type input "[DATE]"
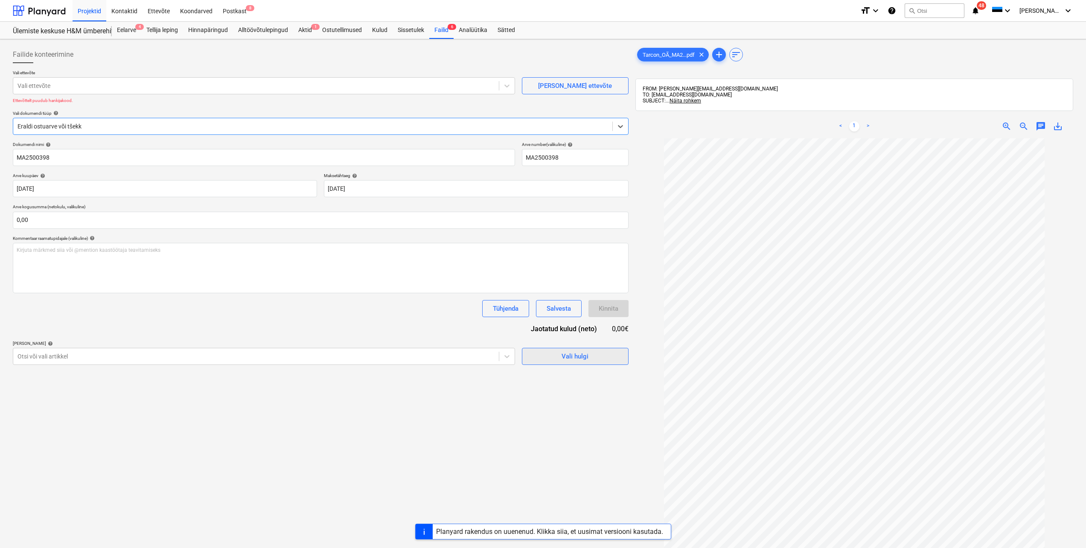
click at [572, 358] on div "Vali hulgi" at bounding box center [575, 356] width 27 height 11
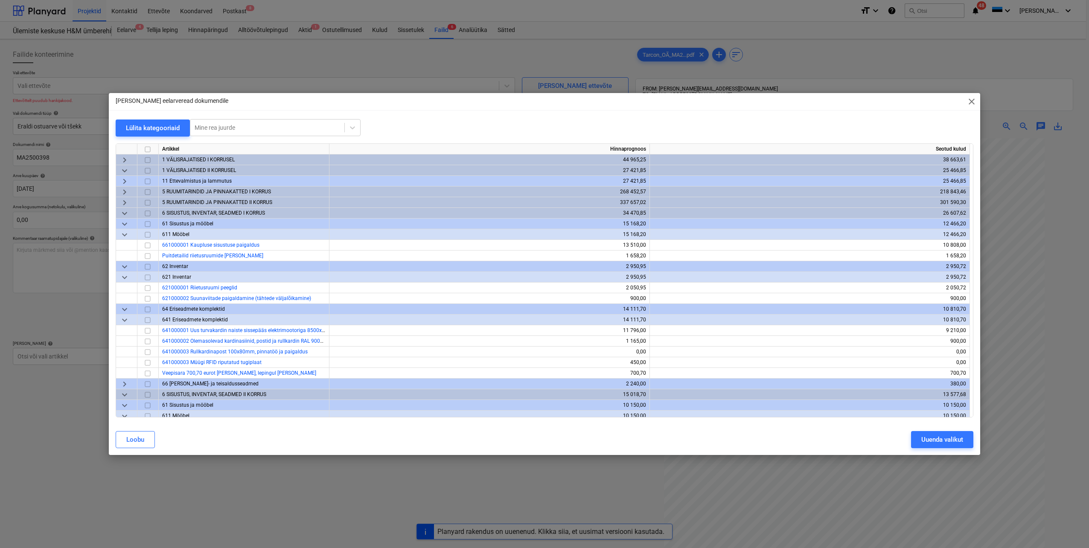
click at [124, 171] on span "keyboard_arrow_down" at bounding box center [124, 171] width 10 height 10
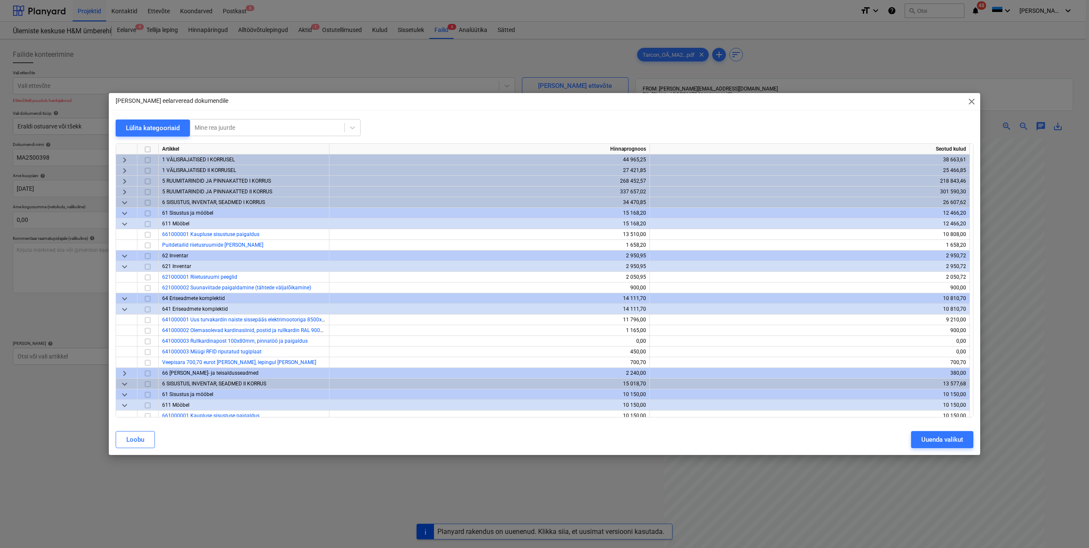
click at [125, 204] on span "keyboard_arrow_down" at bounding box center [124, 203] width 10 height 10
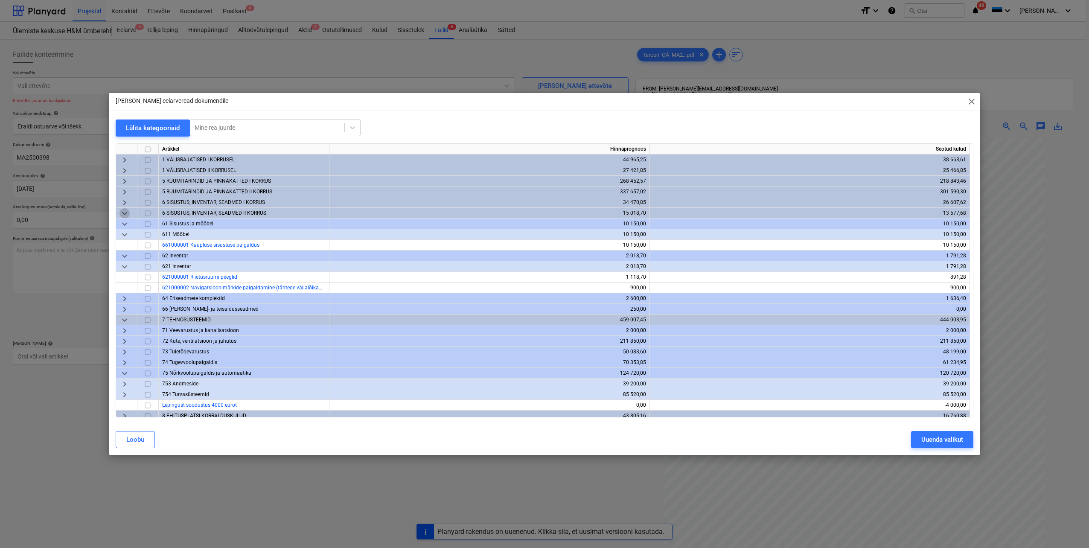
click at [125, 215] on span "keyboard_arrow_down" at bounding box center [124, 213] width 10 height 10
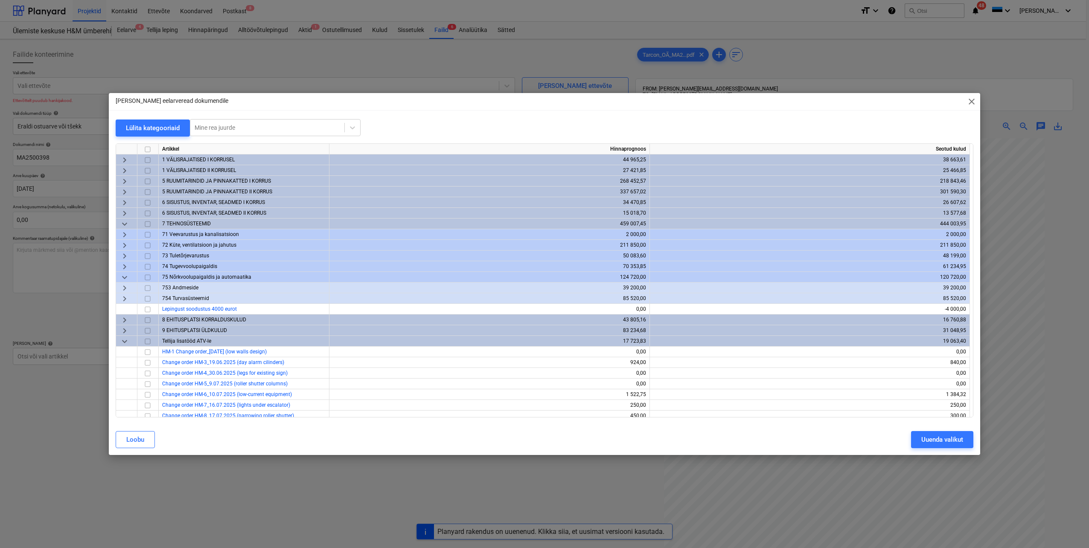
click at [123, 224] on span "keyboard_arrow_down" at bounding box center [124, 224] width 10 height 10
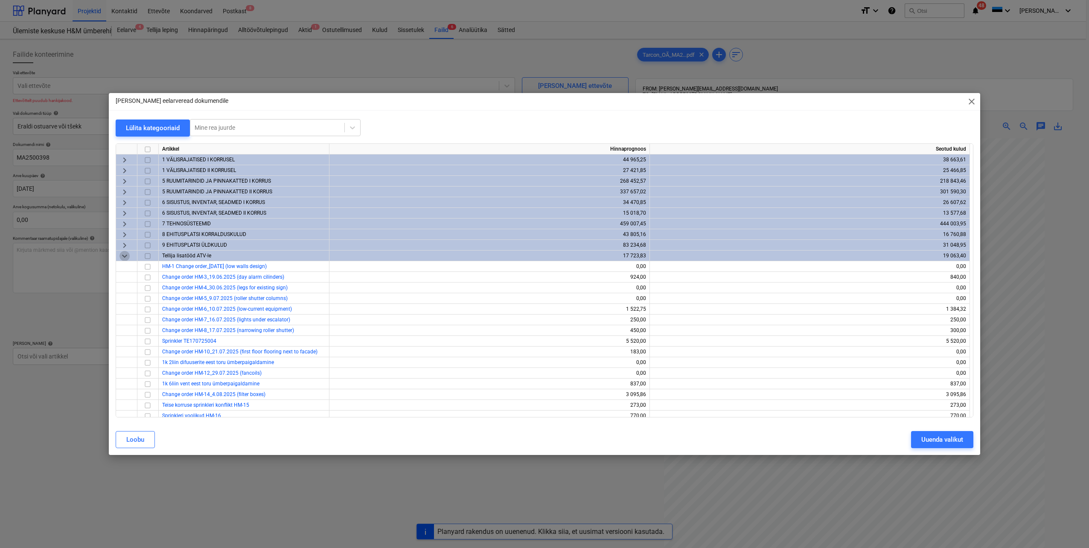
click at [124, 256] on span "keyboard_arrow_down" at bounding box center [124, 256] width 10 height 10
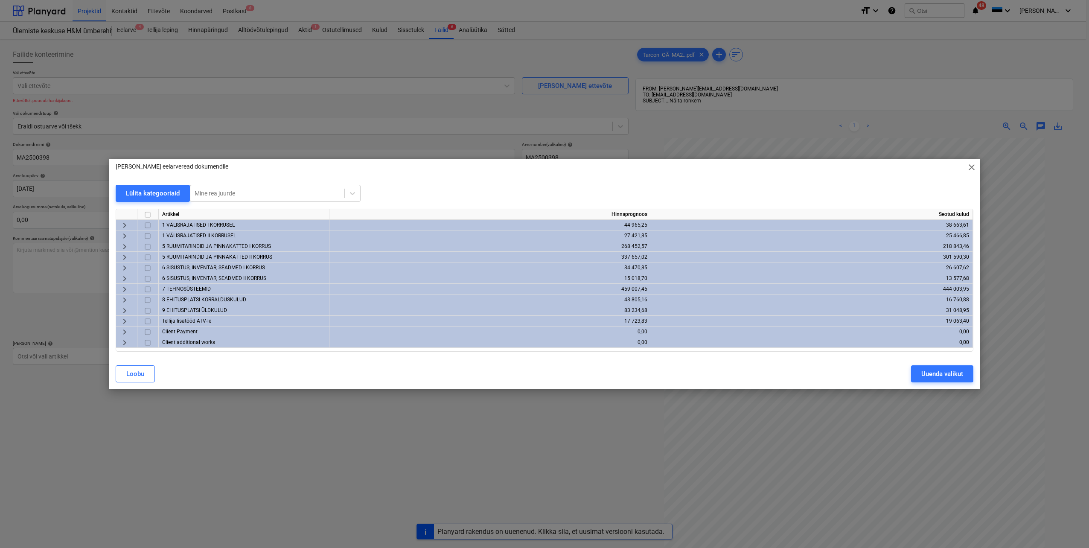
click at [124, 300] on span "keyboard_arrow_right" at bounding box center [124, 300] width 10 height 10
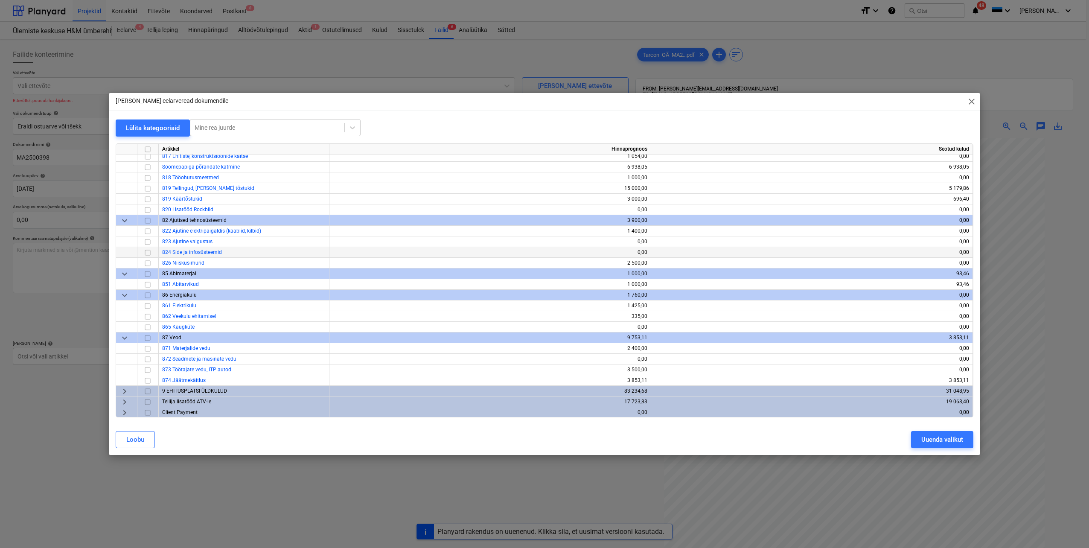
scroll to position [189, 0]
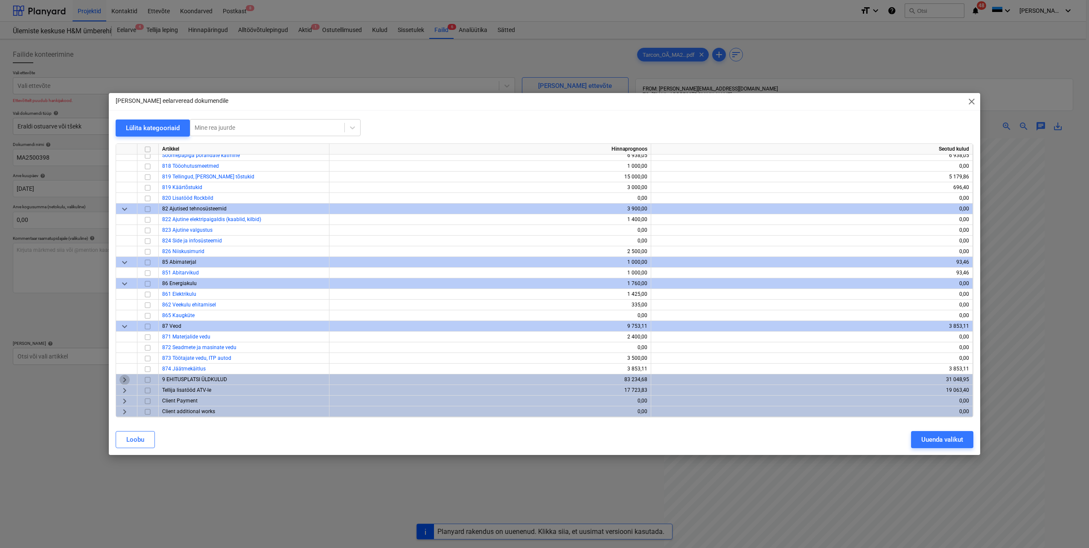
click at [126, 375] on span "keyboard_arrow_right" at bounding box center [124, 380] width 10 height 10
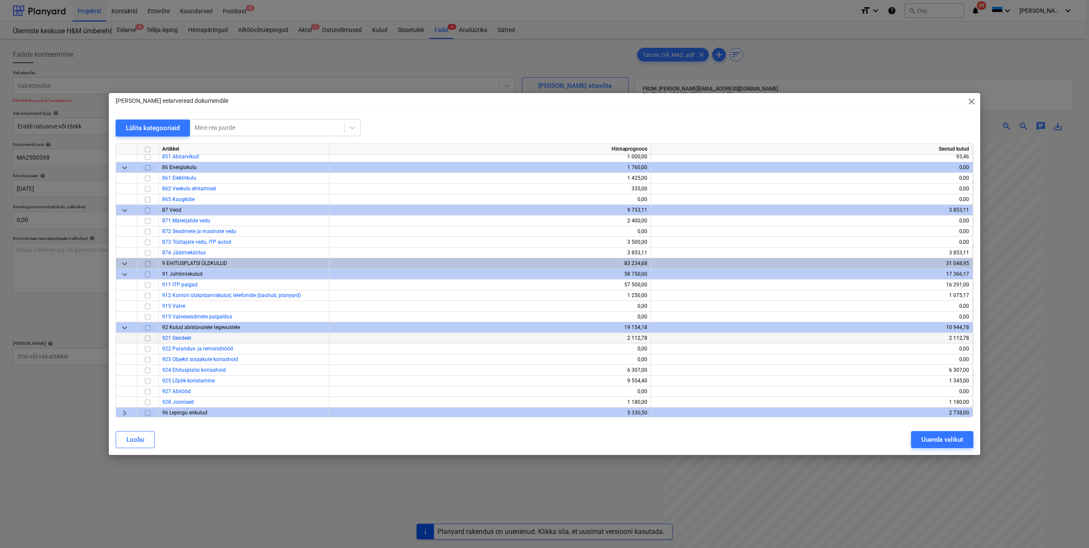
scroll to position [317, 0]
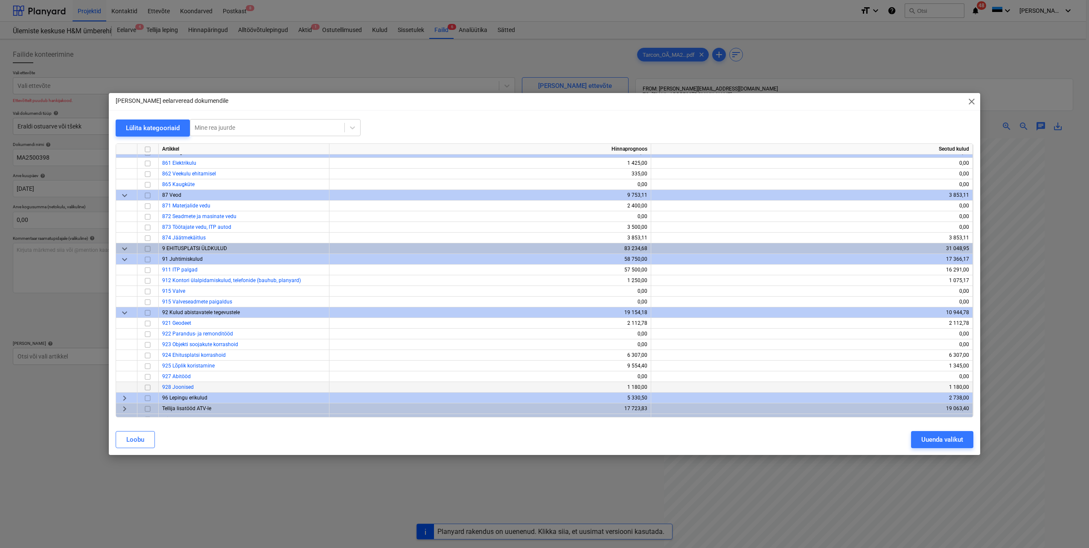
click at [145, 388] on input "checkbox" at bounding box center [148, 387] width 10 height 10
click at [940, 438] on div "Uuenda valikut" at bounding box center [942, 439] width 42 height 11
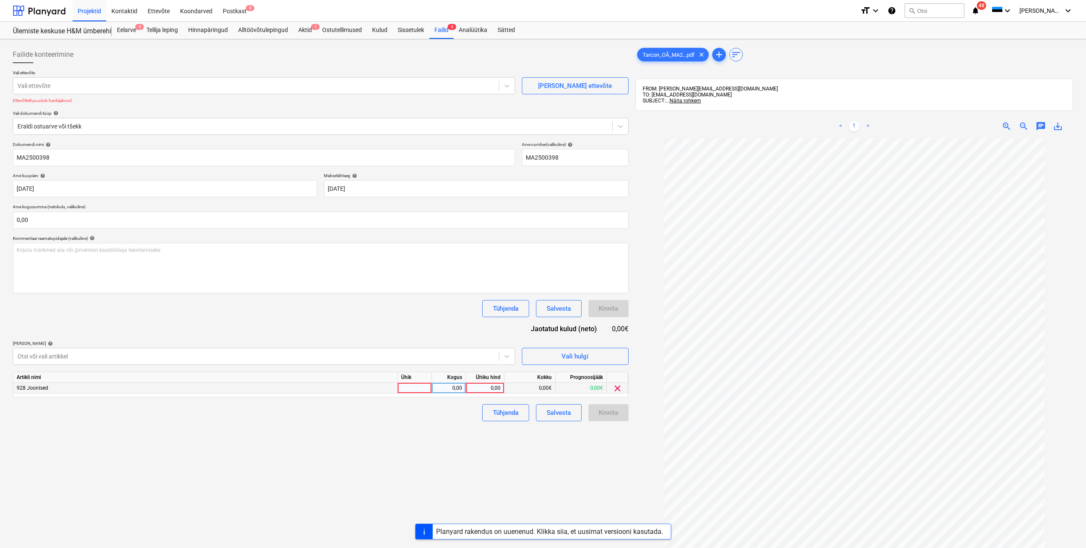
click at [424, 387] on div at bounding box center [415, 388] width 34 height 11
type input "tk"
click at [456, 387] on div "0,00" at bounding box center [448, 388] width 27 height 11
type input "1"
click at [487, 389] on div "0,00" at bounding box center [484, 388] width 31 height 11
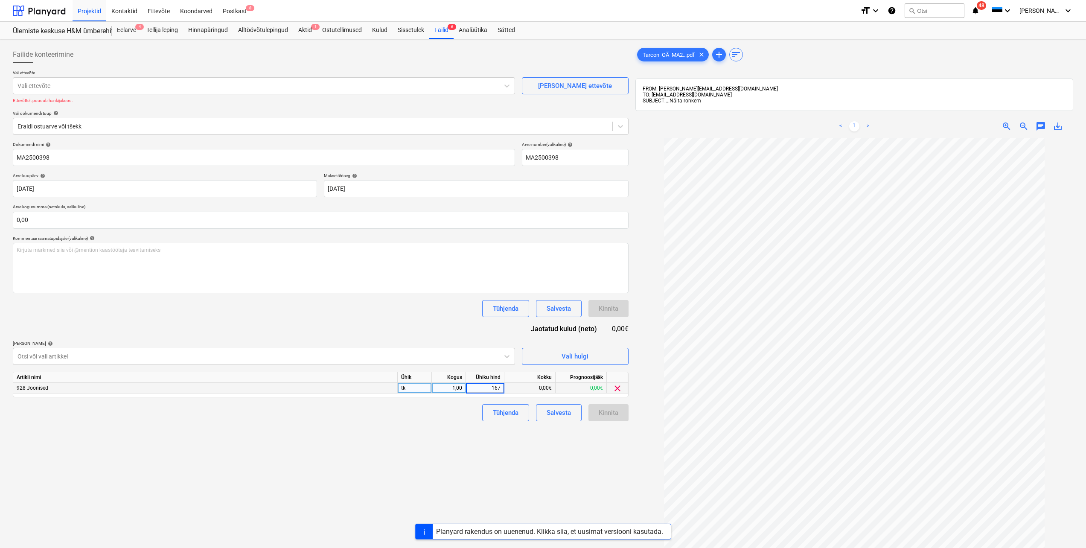
type input "1674"
click at [411, 446] on div "Failide konteerimine Vali ettevõte Vali ettevõte [PERSON_NAME] uus ettevõte Ett…" at bounding box center [320, 354] width 623 height 623
click at [62, 218] on input "text" at bounding box center [321, 220] width 616 height 17
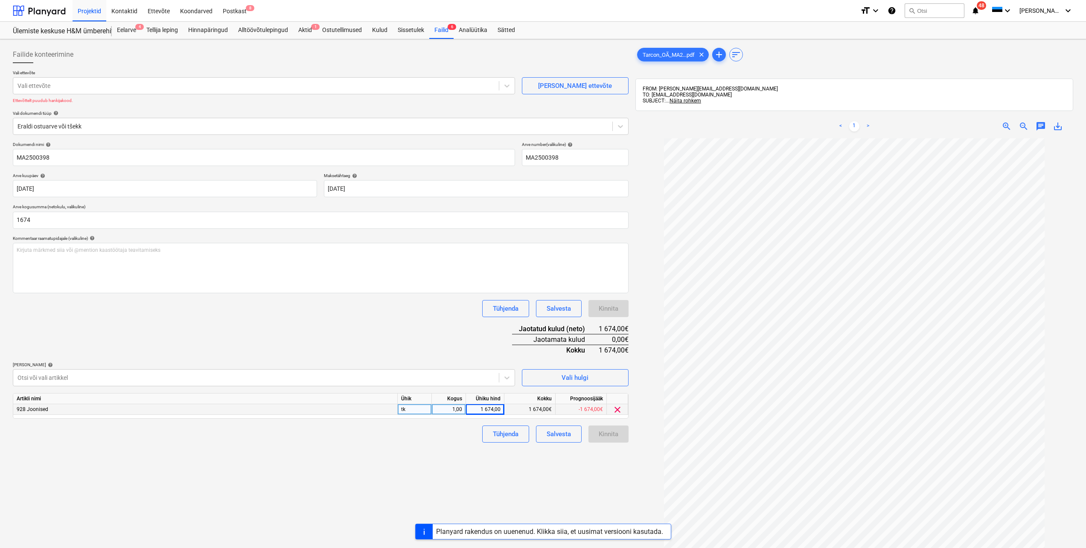
type input "1 674,00"
click at [219, 468] on div "Failide konteerimine Vali ettevõte Vali ettevõte [PERSON_NAME] uus ettevõte Ett…" at bounding box center [320, 354] width 623 height 623
click at [86, 86] on div at bounding box center [255, 85] width 477 height 9
click at [585, 82] on div "[PERSON_NAME] ettevõte" at bounding box center [575, 85] width 74 height 11
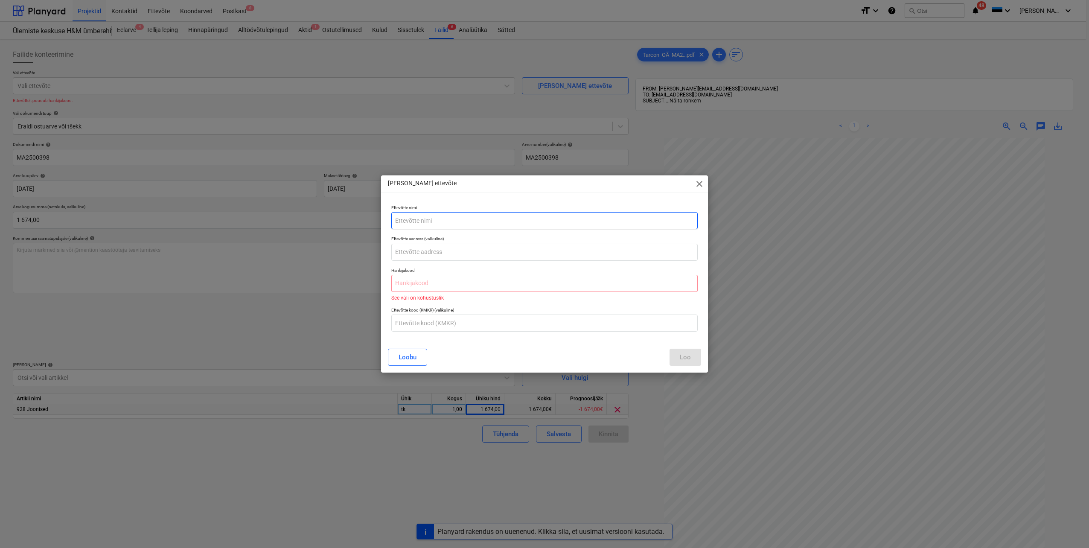
click at [445, 221] on input "text" at bounding box center [544, 220] width 306 height 17
type input "Tarcon OÜ"
click at [456, 248] on input "text" at bounding box center [544, 252] width 306 height 17
paste input "[STREET_ADDRESS]. korrus"
drag, startPoint x: 476, startPoint y: 249, endPoint x: 389, endPoint y: 249, distance: 87.0
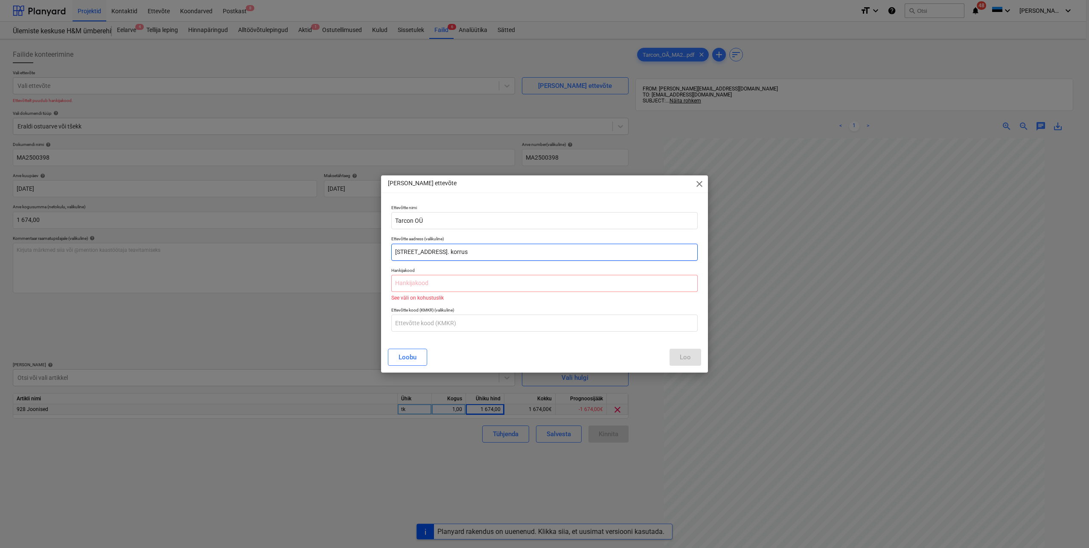
click at [389, 249] on div "Ettevõtte aadress (valikuline) [STREET_ADDRESS]. korrus" at bounding box center [544, 248] width 313 height 31
paste input "[GEOGRAPHIC_DATA], [GEOGRAPHIC_DATA][STREET_ADDRESS]"
type input "[GEOGRAPHIC_DATA], [GEOGRAPHIC_DATA][STREET_ADDRESS]"
click at [407, 279] on input "text" at bounding box center [544, 283] width 306 height 17
paste input "16487228"
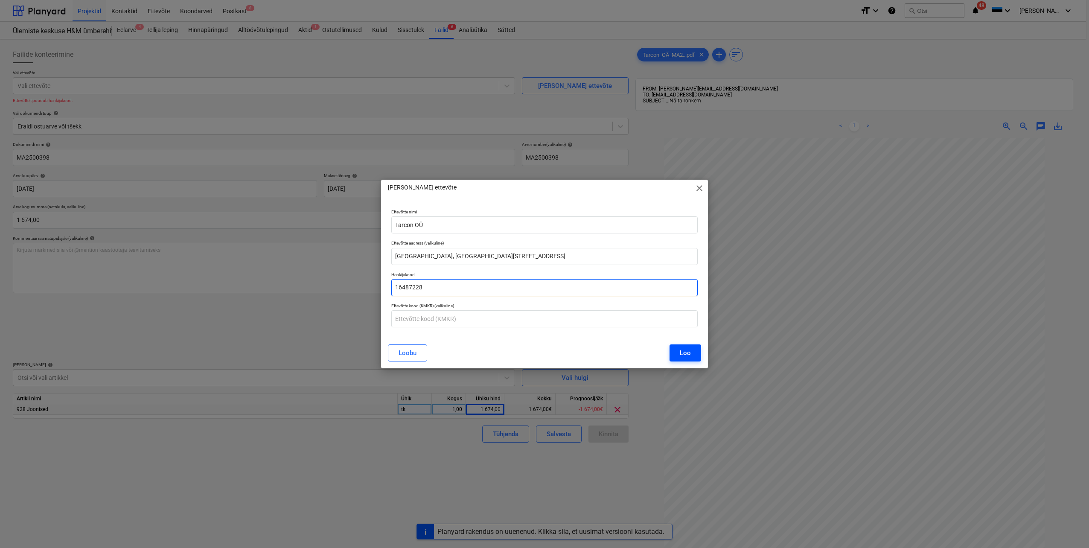
type input "16487228"
click at [676, 353] on button "Loo" at bounding box center [685, 352] width 32 height 17
click at [691, 353] on button "Loo" at bounding box center [685, 352] width 32 height 17
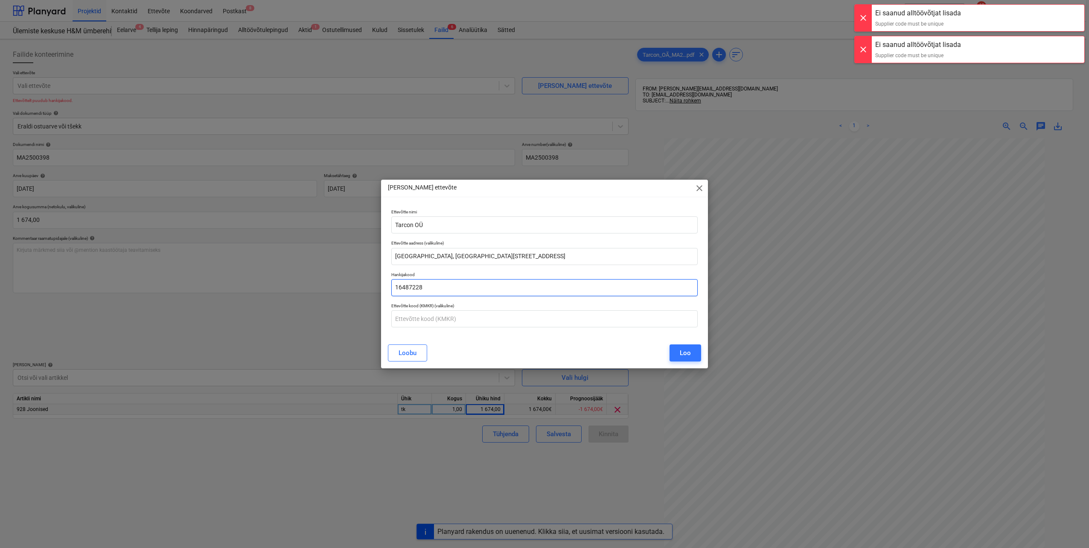
click at [478, 285] on input "16487228" at bounding box center [544, 287] width 306 height 17
click at [690, 353] on div "Loo" at bounding box center [685, 352] width 11 height 11
click at [698, 187] on span "close" at bounding box center [699, 188] width 10 height 10
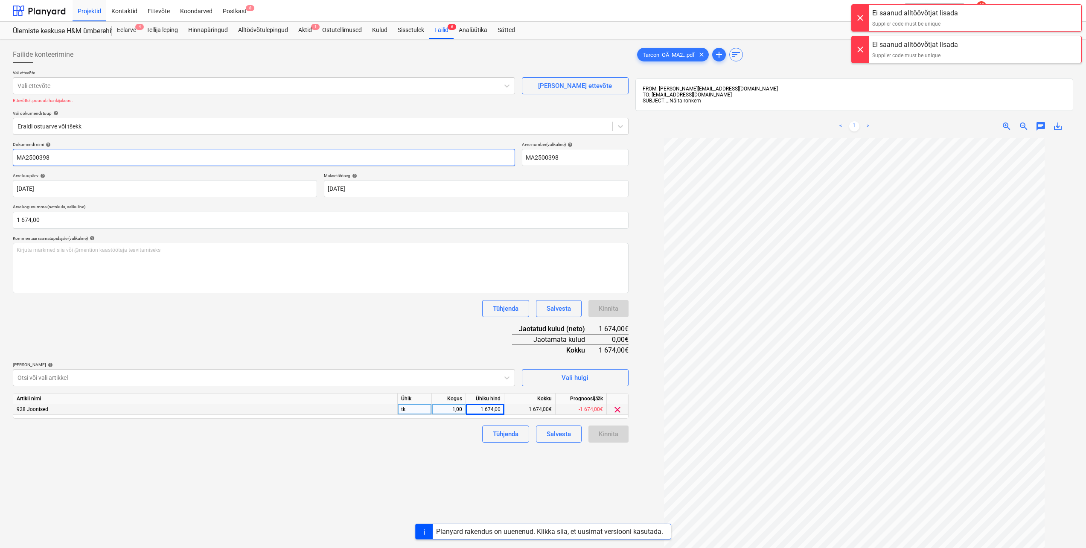
click at [134, 160] on input "MA2500398" at bounding box center [264, 157] width 502 height 17
click at [109, 86] on div at bounding box center [255, 85] width 477 height 9
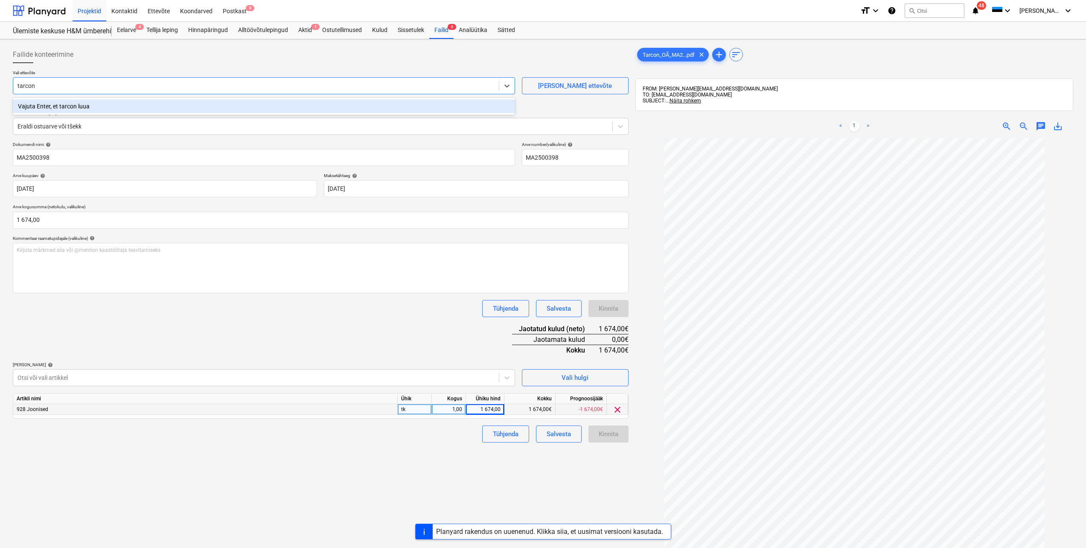
type input "tarcon"
click at [162, 70] on div at bounding box center [321, 66] width 616 height 7
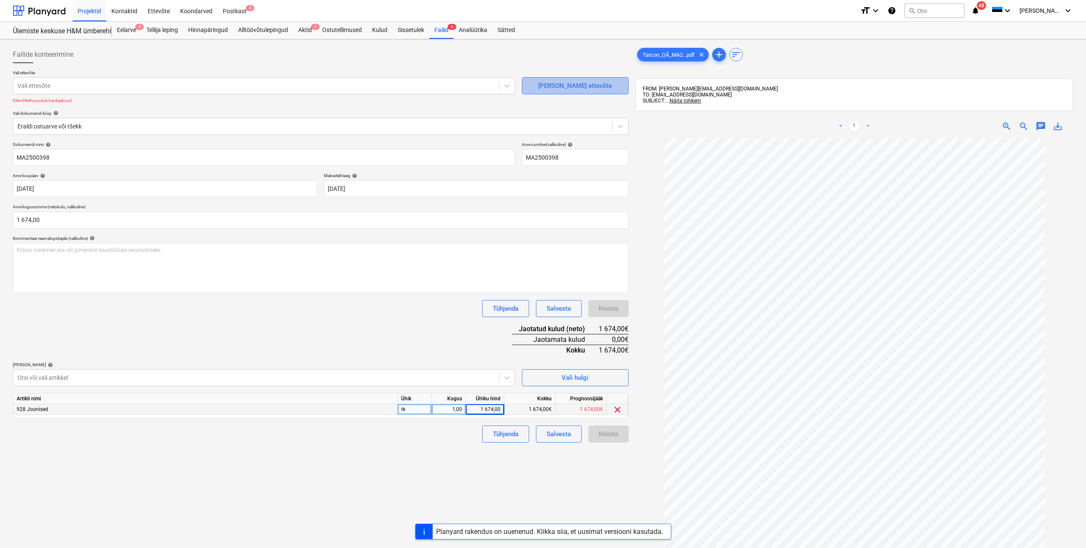
click at [572, 85] on div "[PERSON_NAME] ettevõte" at bounding box center [575, 85] width 74 height 11
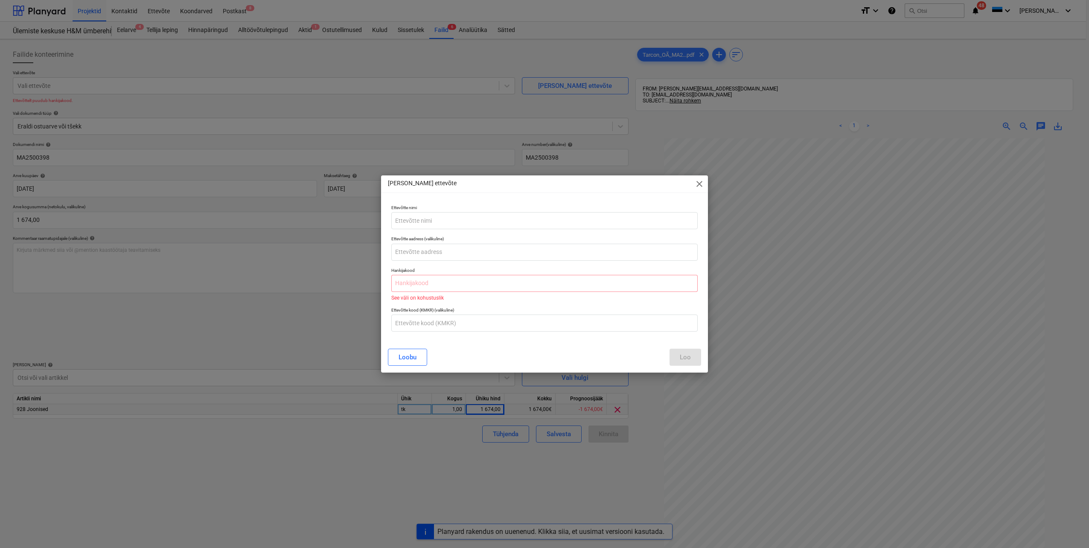
click at [489, 204] on div "Ettevõtte nimi" at bounding box center [544, 216] width 313 height 31
click at [488, 216] on input "text" at bounding box center [544, 220] width 306 height 17
type input "Tarcon OÜ"
paste input "16487228"
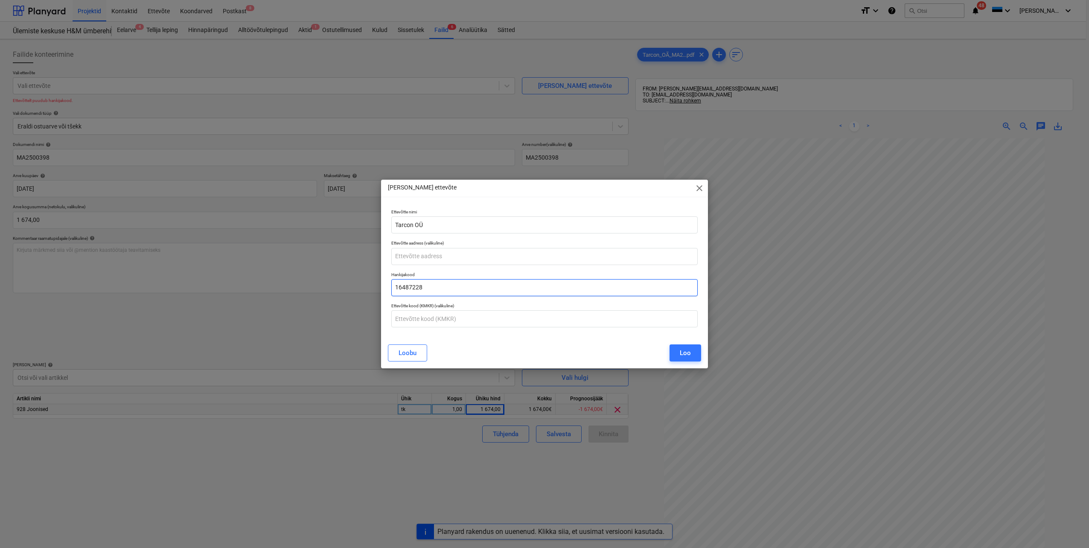
type input "16487228"
click at [476, 247] on p "Ettevõtte aadress (valikuline)" at bounding box center [544, 243] width 306 height 7
click at [473, 262] on input "text" at bounding box center [544, 256] width 306 height 17
click at [440, 257] on input "text" at bounding box center [544, 256] width 306 height 17
paste input "[GEOGRAPHIC_DATA], [GEOGRAPHIC_DATA][STREET_ADDRESS]"
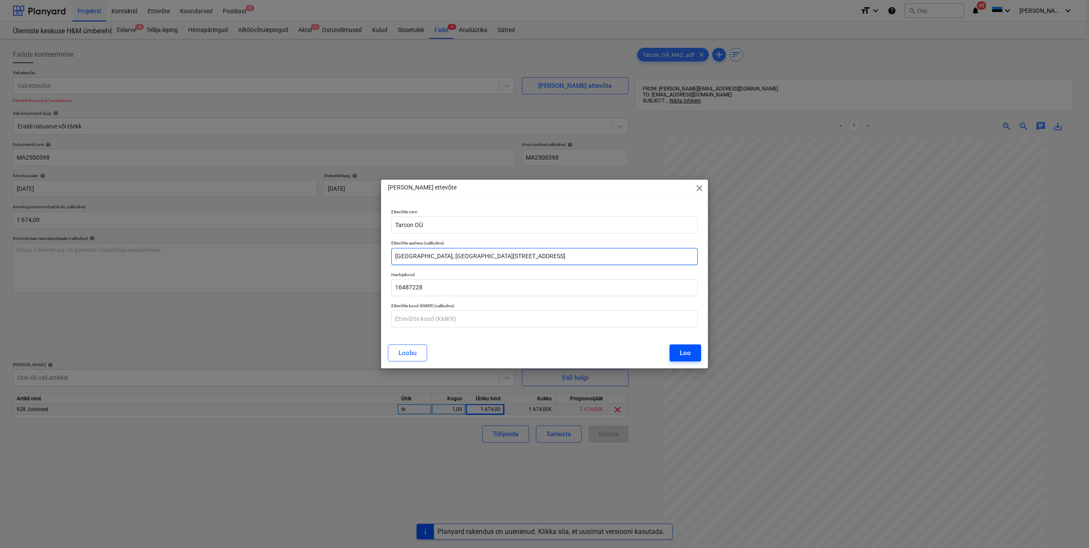
type input "[GEOGRAPHIC_DATA], [GEOGRAPHIC_DATA][STREET_ADDRESS]"
click at [682, 345] on button "Loo" at bounding box center [685, 352] width 32 height 17
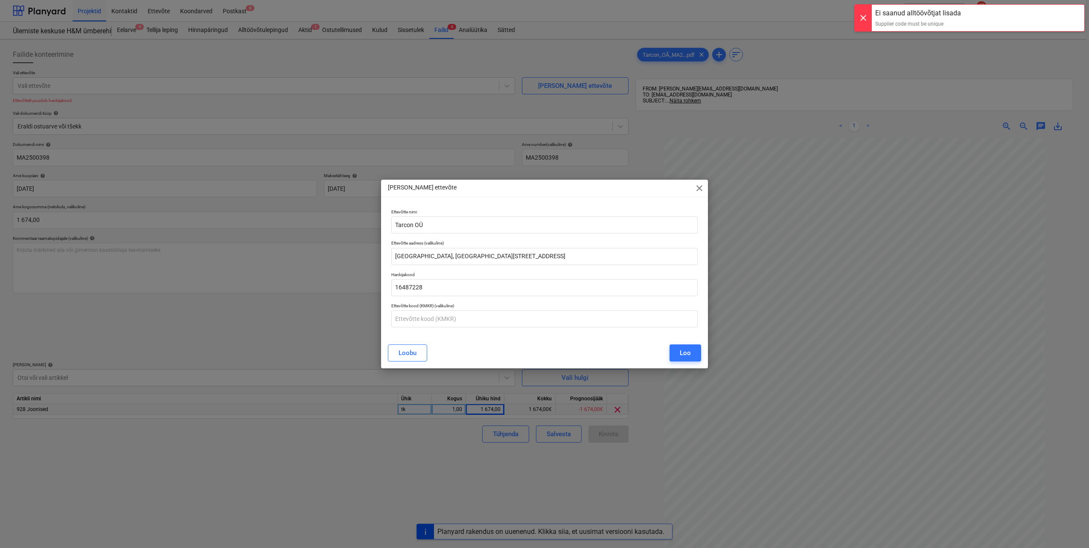
click at [905, 18] on div "Ei saanud alltöövõtjat lisada Supplier code must be unique" at bounding box center [918, 18] width 93 height 26
click at [692, 354] on button "Loo" at bounding box center [685, 352] width 32 height 17
click at [699, 191] on span "close" at bounding box center [699, 188] width 10 height 10
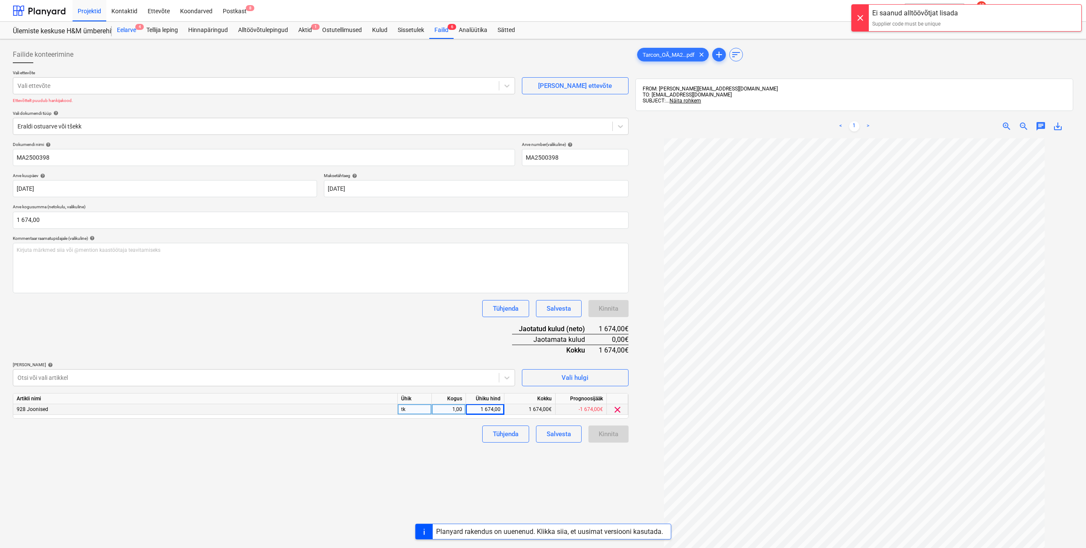
click at [124, 29] on div "Eelarve 4" at bounding box center [126, 30] width 29 height 17
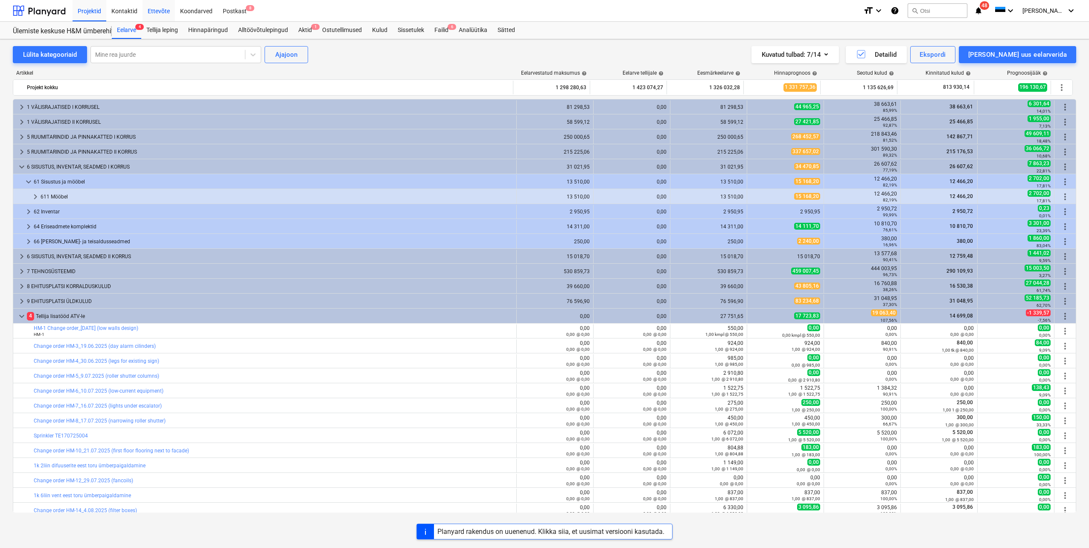
click at [149, 12] on div "Ettevõte" at bounding box center [159, 11] width 32 height 22
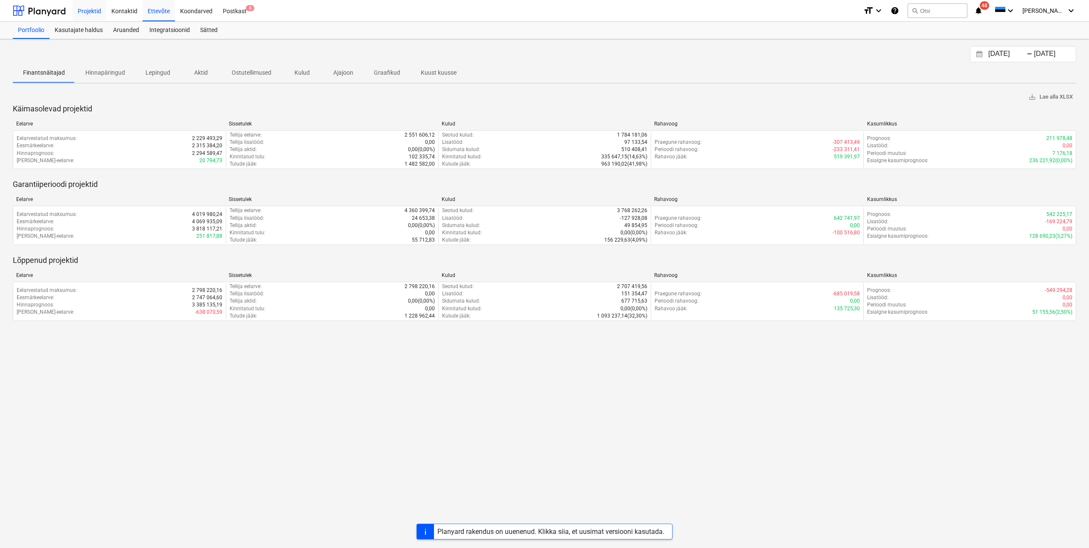
click at [84, 8] on div "Projektid" at bounding box center [90, 11] width 34 height 22
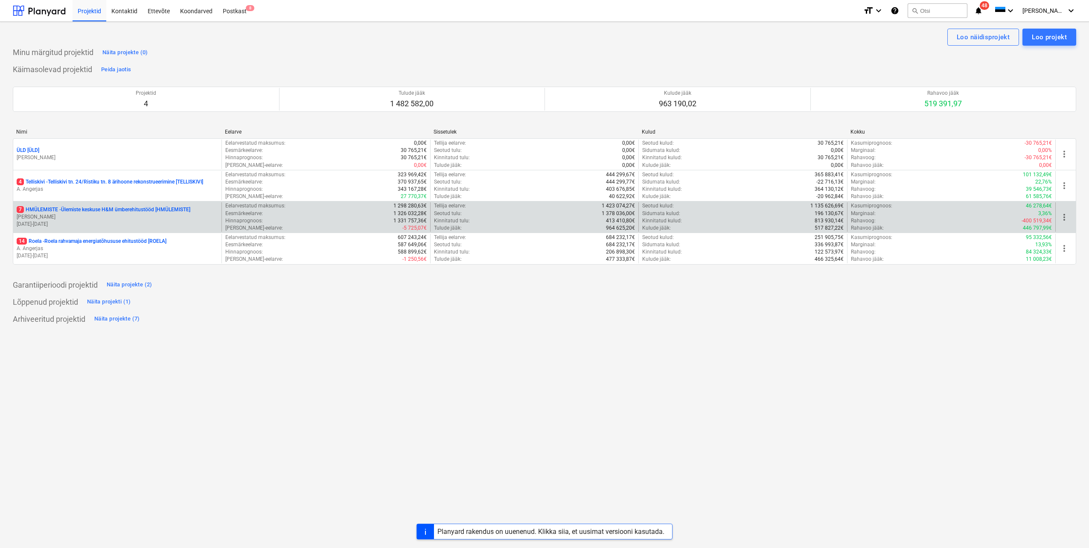
click at [104, 216] on p "[PERSON_NAME]" at bounding box center [117, 216] width 201 height 7
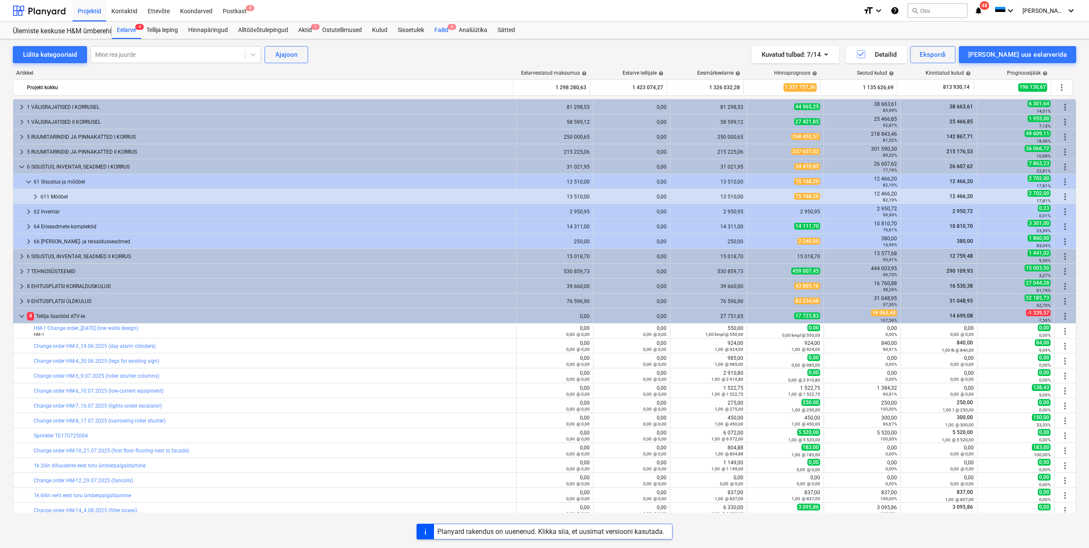
click at [448, 27] on div "Failid 6" at bounding box center [441, 30] width 24 height 17
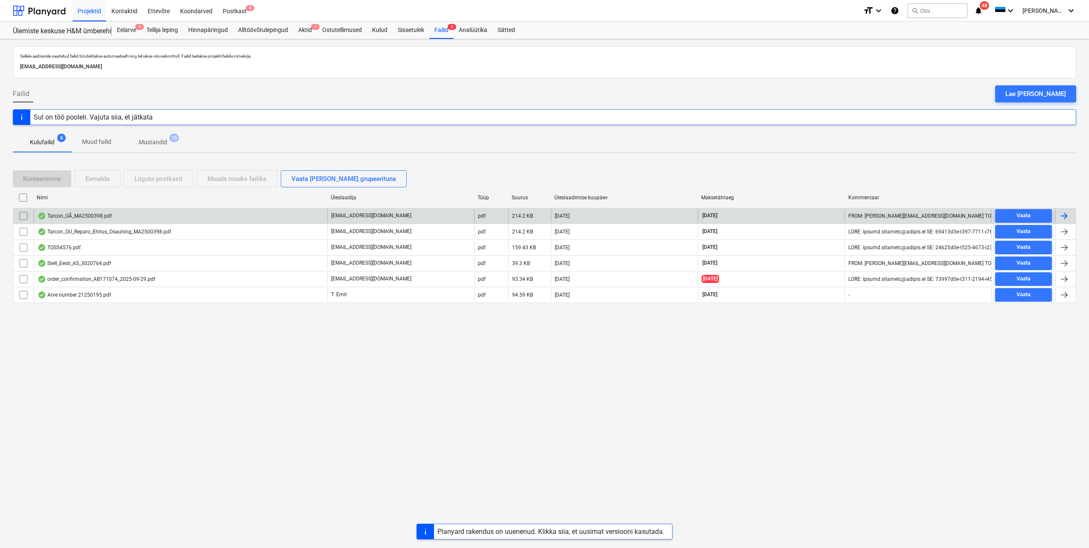
click at [183, 215] on div "Tarcon_OÃ_MA2500398.pdf" at bounding box center [181, 216] width 294 height 14
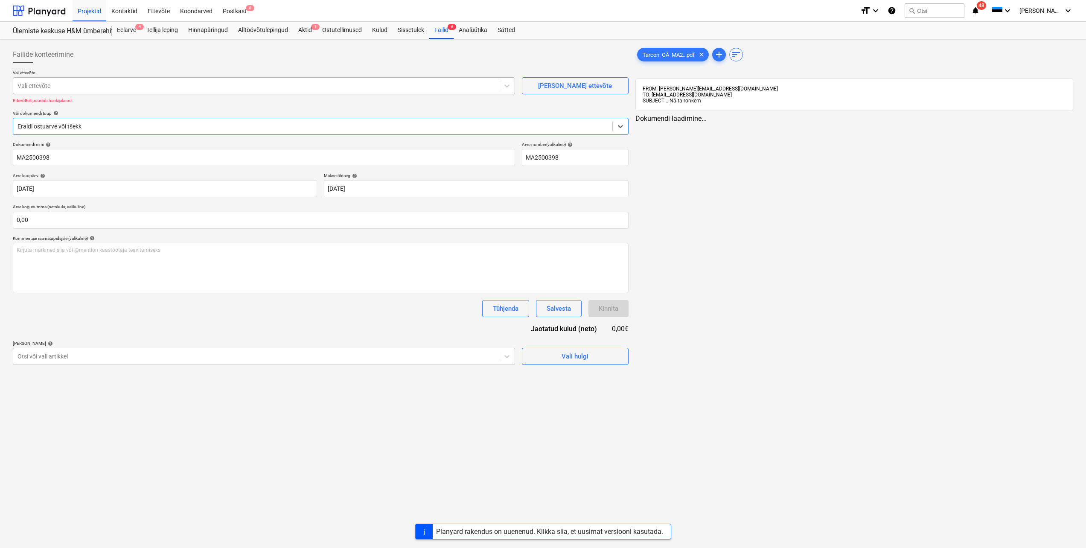
click at [139, 89] on div at bounding box center [255, 85] width 477 height 9
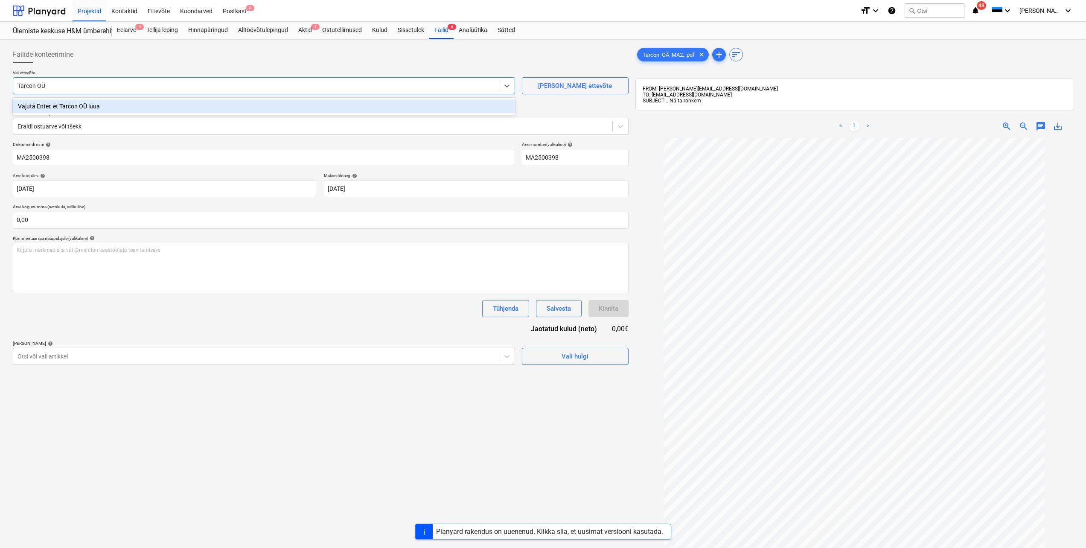
type input "Tarcon OÜ"
click at [184, 57] on div "Failide konteerimine" at bounding box center [321, 54] width 616 height 17
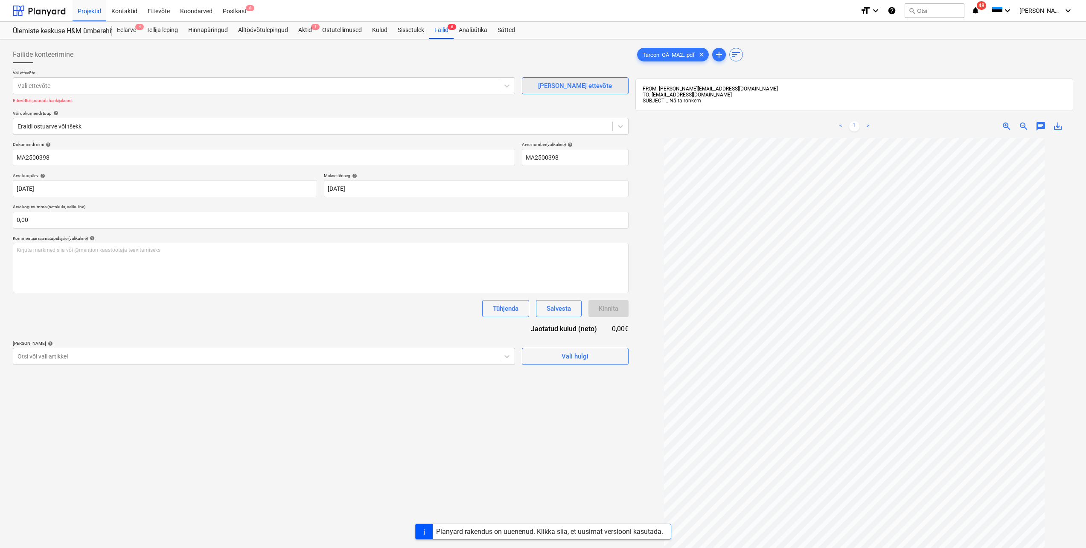
click at [580, 93] on button "[PERSON_NAME] ettevõte" at bounding box center [575, 85] width 107 height 17
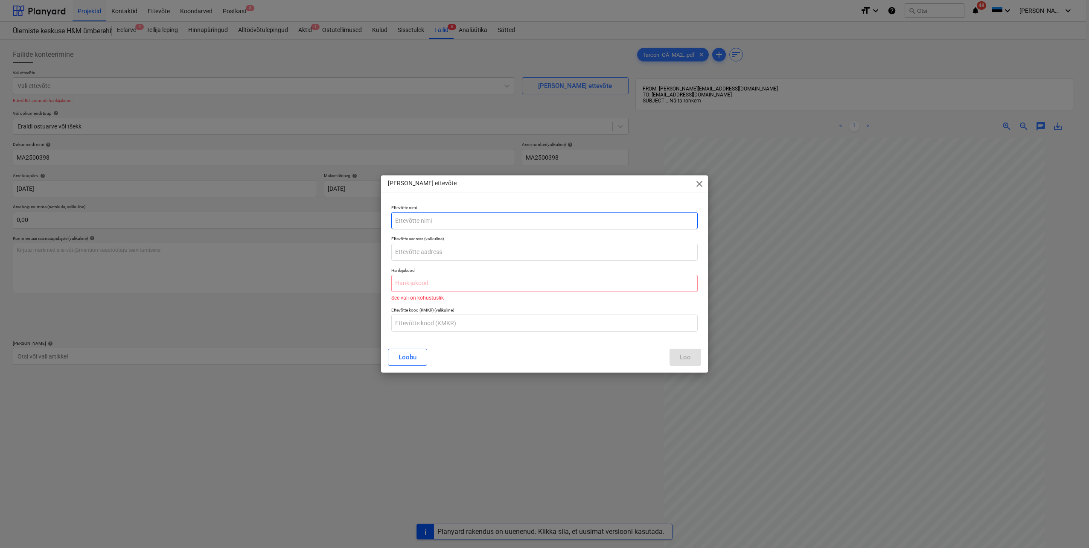
click at [441, 218] on input "text" at bounding box center [544, 220] width 306 height 17
type input "Tarcon OÜ"
click at [477, 253] on input "text" at bounding box center [544, 252] width 306 height 17
click at [474, 284] on input "text" at bounding box center [544, 283] width 306 height 17
paste input "16487228"
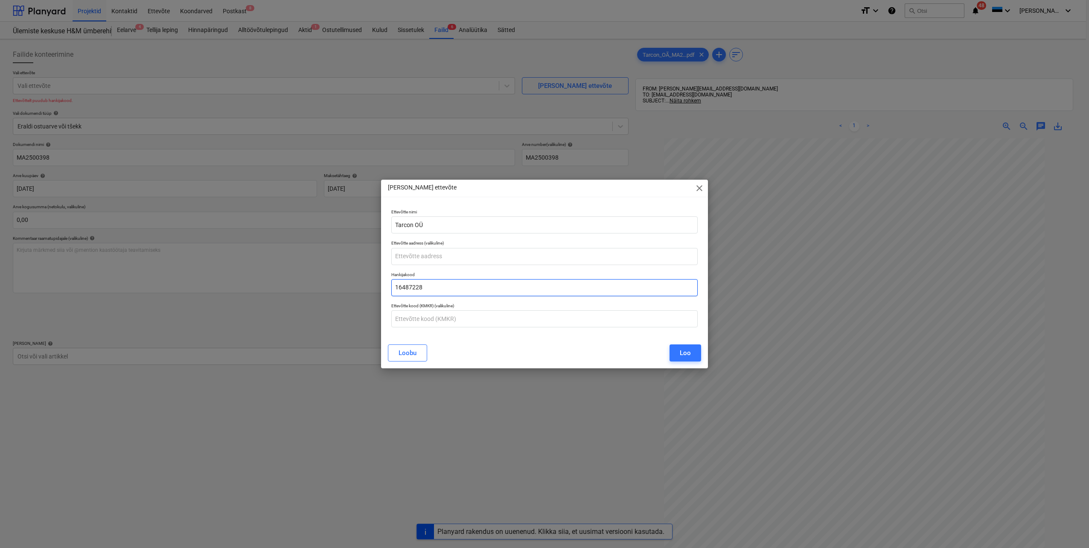
click at [426, 287] on input "16487228" at bounding box center [544, 287] width 306 height 17
click at [417, 287] on input "16487228" at bounding box center [544, 287] width 306 height 17
click at [409, 287] on input "16487228" at bounding box center [544, 287] width 306 height 17
click at [400, 286] on input "16487228" at bounding box center [544, 287] width 306 height 17
click at [399, 286] on input "16487228" at bounding box center [544, 287] width 306 height 17
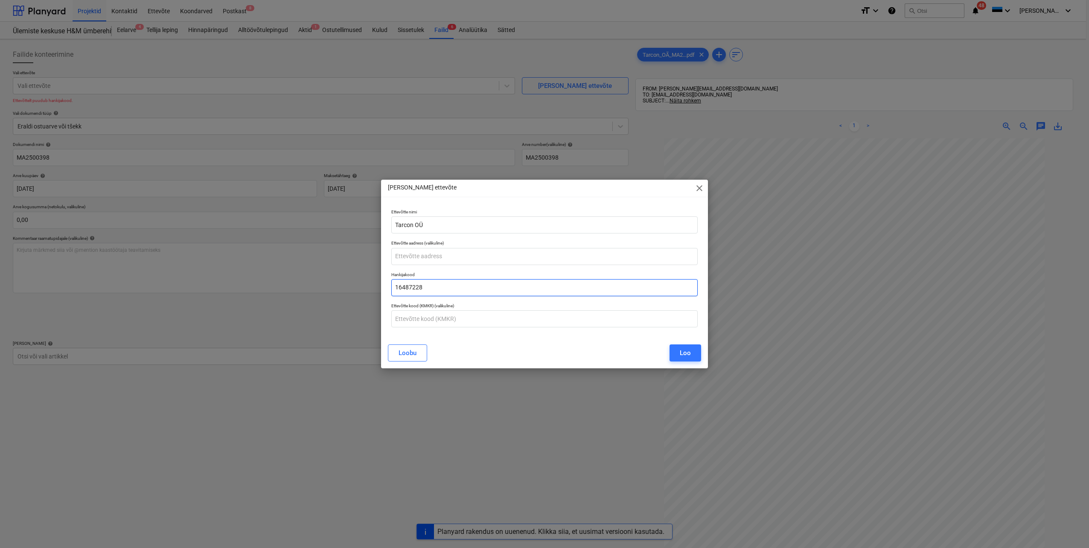
click at [435, 284] on input "16487228" at bounding box center [544, 287] width 306 height 17
type input "16487228"
click at [489, 254] on input "text" at bounding box center [544, 256] width 306 height 17
paste input "[GEOGRAPHIC_DATA], [GEOGRAPHIC_DATA][STREET_ADDRESS]"
type input "[GEOGRAPHIC_DATA], [GEOGRAPHIC_DATA][STREET_ADDRESS]"
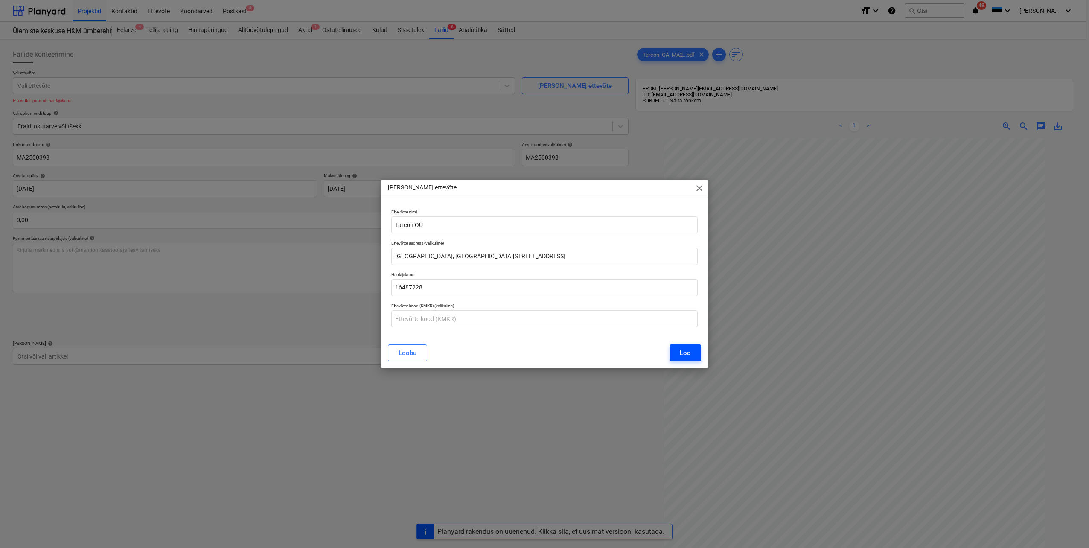
click at [694, 353] on button "Loo" at bounding box center [685, 352] width 32 height 17
click at [689, 349] on div "Loo" at bounding box center [685, 352] width 11 height 11
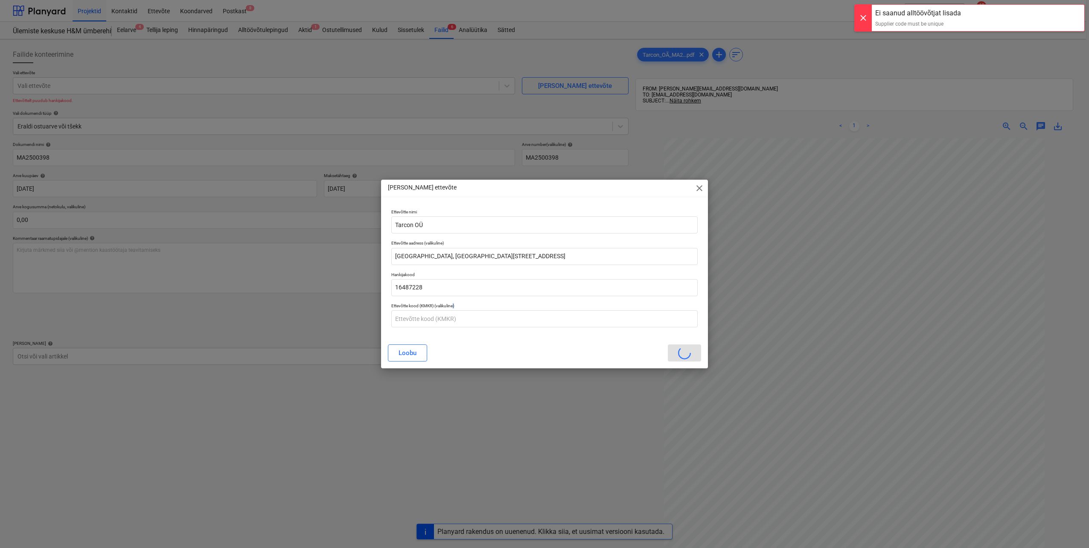
click at [689, 349] on div "Loobu" at bounding box center [544, 352] width 313 height 17
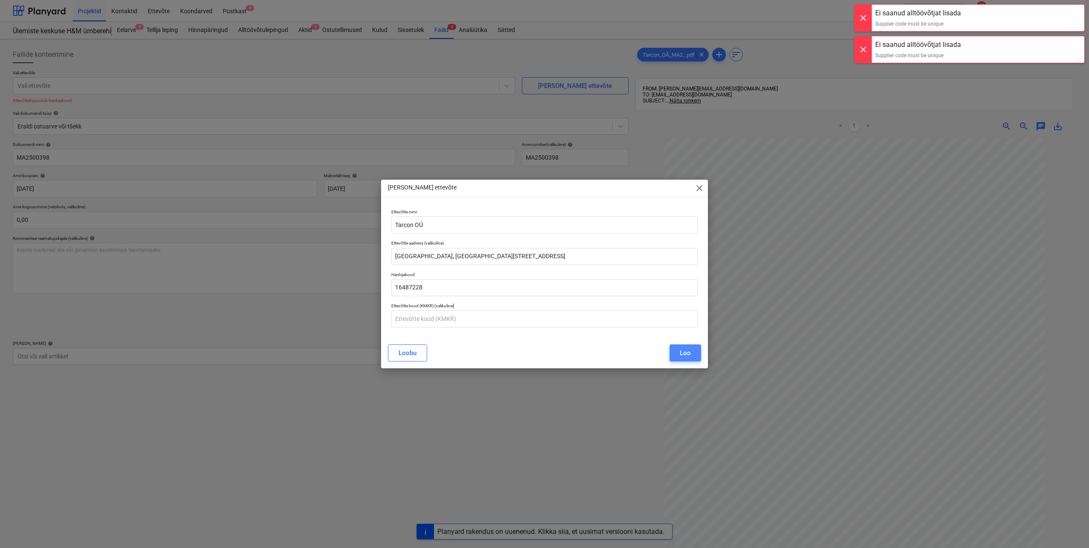
click at [689, 349] on div "Loo" at bounding box center [685, 352] width 11 height 11
click at [689, 349] on div "[PERSON_NAME]" at bounding box center [544, 352] width 313 height 17
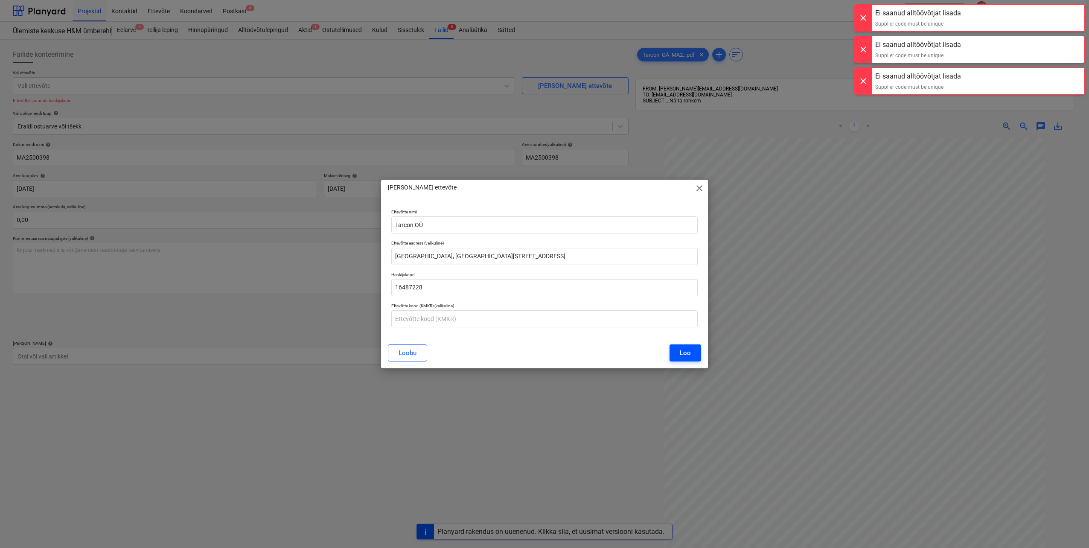
click at [689, 349] on div "Loo" at bounding box center [685, 352] width 11 height 11
click at [689, 349] on div "[PERSON_NAME]" at bounding box center [544, 352] width 313 height 17
click at [689, 349] on div "Loo" at bounding box center [685, 352] width 11 height 11
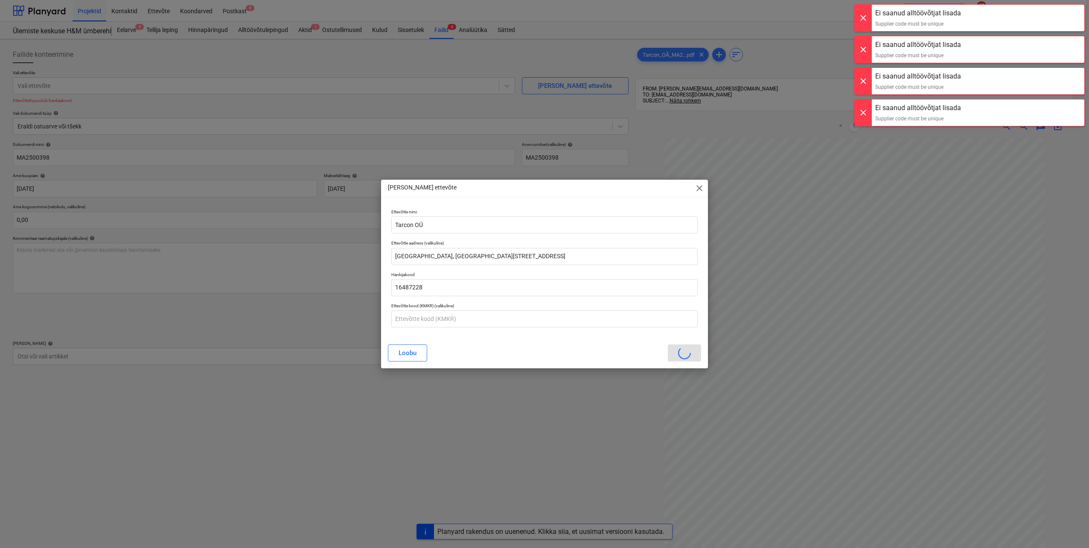
click at [689, 349] on div "Loobu" at bounding box center [544, 352] width 313 height 17
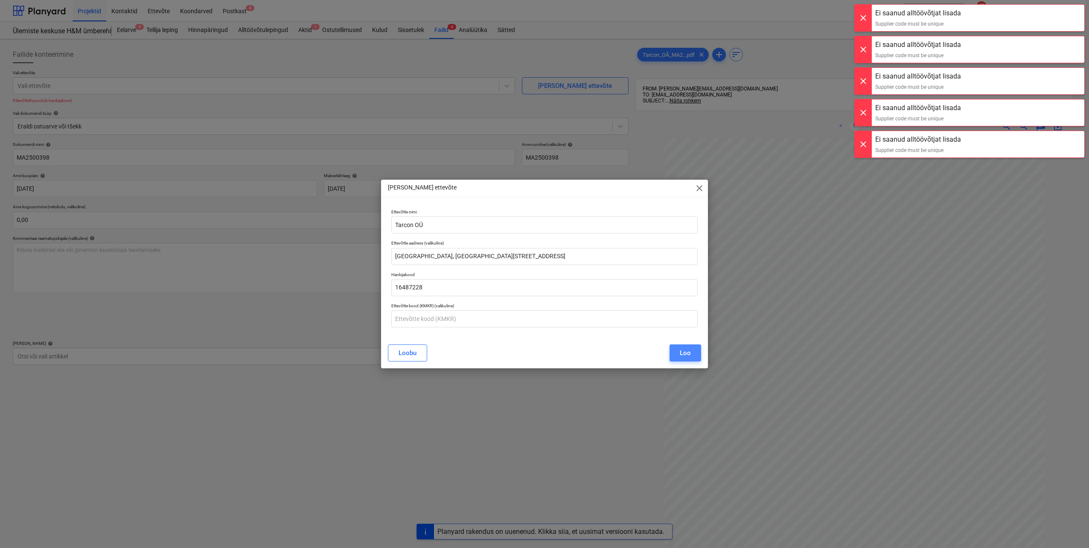
click at [689, 349] on div "Loo" at bounding box center [685, 352] width 11 height 11
click at [689, 349] on div "[PERSON_NAME]" at bounding box center [544, 352] width 313 height 17
click at [689, 349] on div "Loo" at bounding box center [685, 352] width 11 height 11
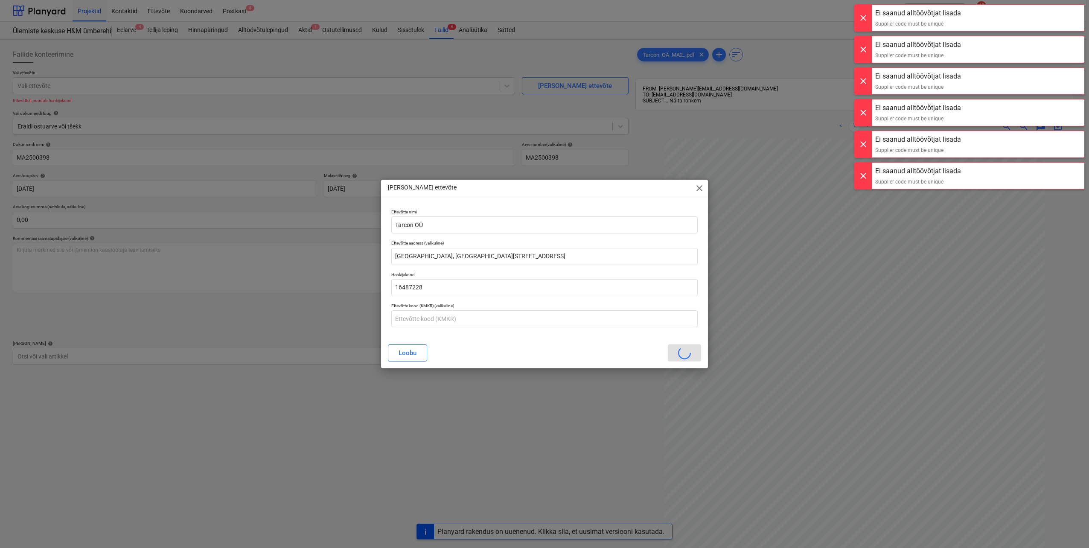
click at [690, 349] on div "Loobu" at bounding box center [544, 352] width 313 height 17
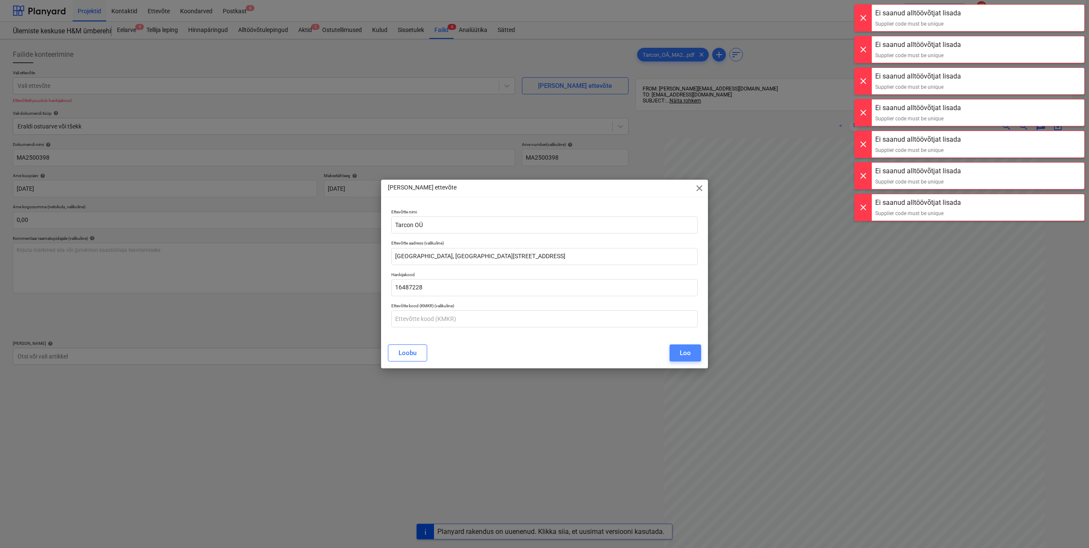
click at [690, 349] on div "Loo" at bounding box center [685, 352] width 11 height 11
click at [690, 349] on div "[PERSON_NAME]" at bounding box center [544, 352] width 313 height 17
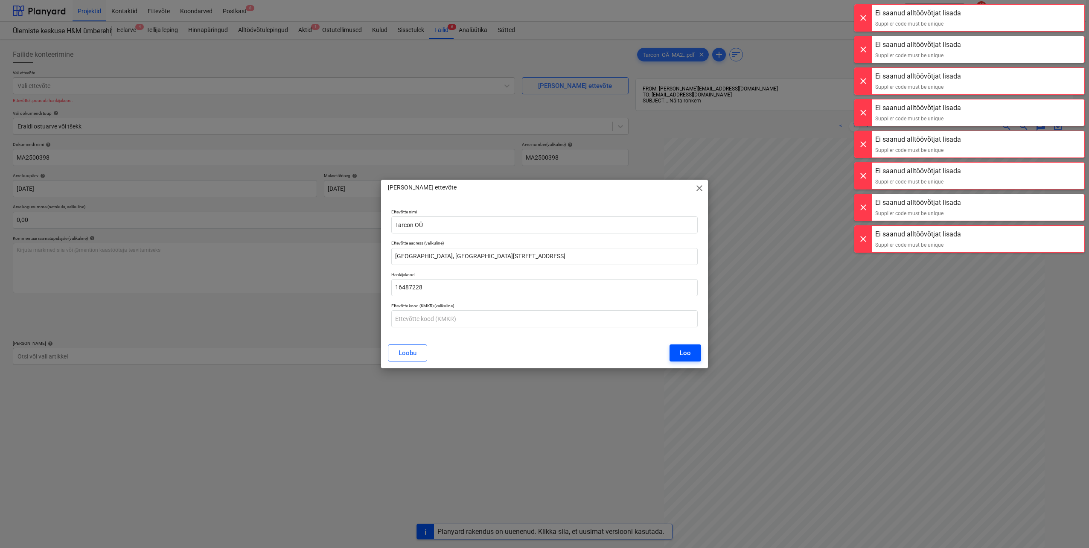
click at [690, 349] on div "Loo" at bounding box center [685, 352] width 11 height 11
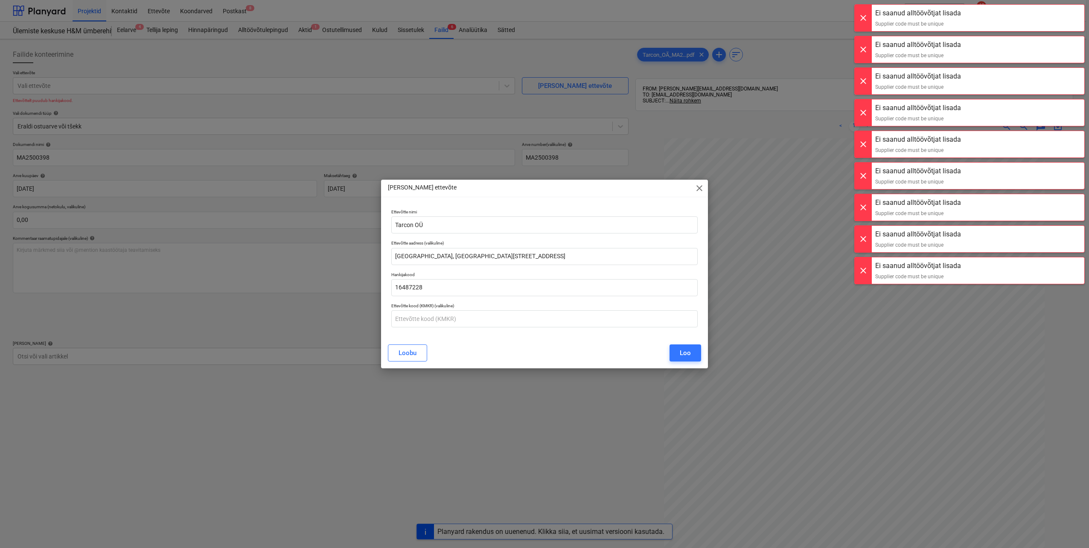
click at [701, 186] on span "close" at bounding box center [699, 188] width 10 height 10
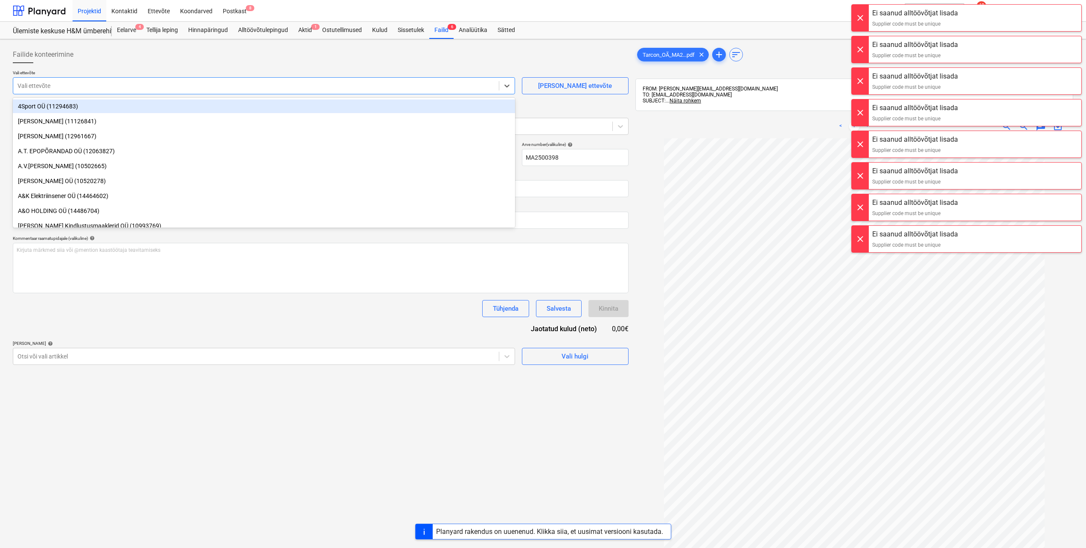
click at [135, 86] on div at bounding box center [255, 85] width 477 height 9
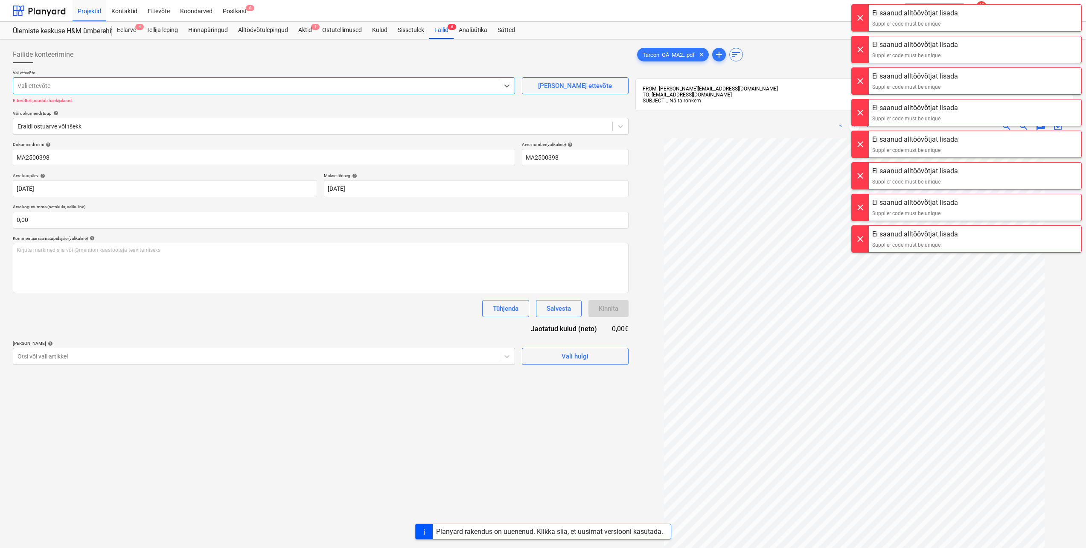
click at [144, 109] on div "Vali ettevõte Select is focused ,type to refine list, press Down to open the me…" at bounding box center [321, 106] width 616 height 72
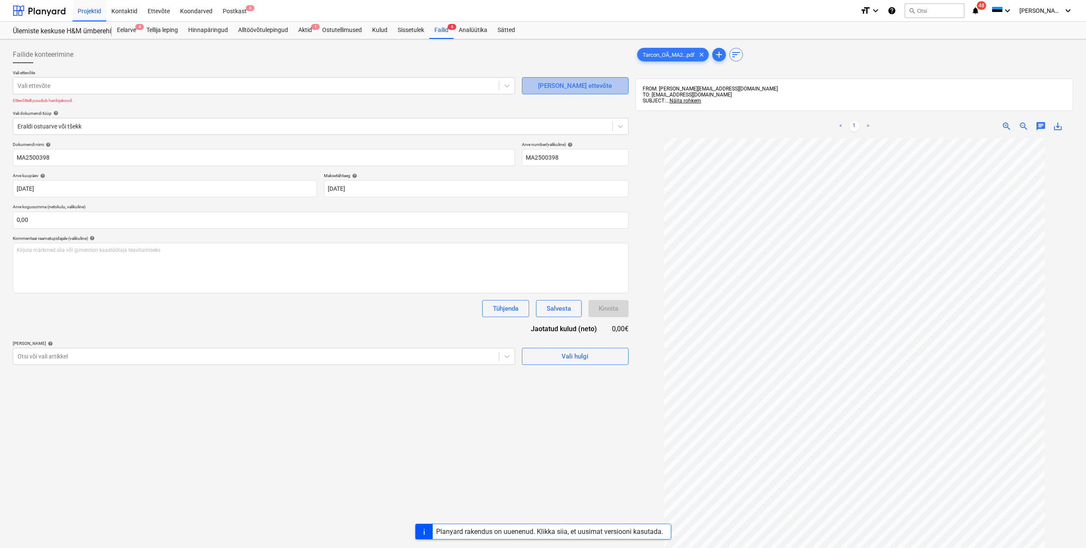
click at [553, 84] on div "[PERSON_NAME] ettevõte" at bounding box center [575, 85] width 74 height 11
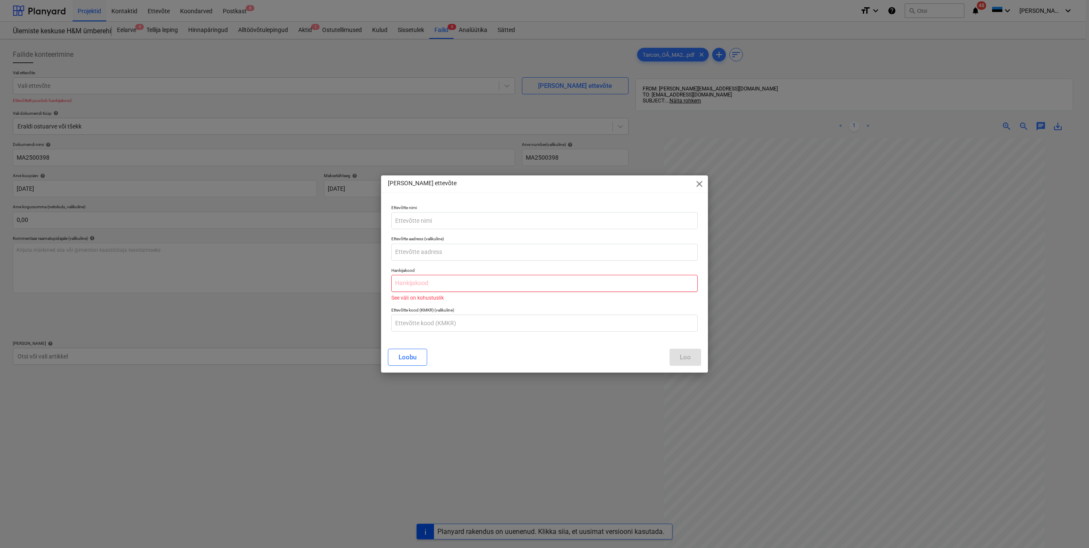
paste input "16487228"
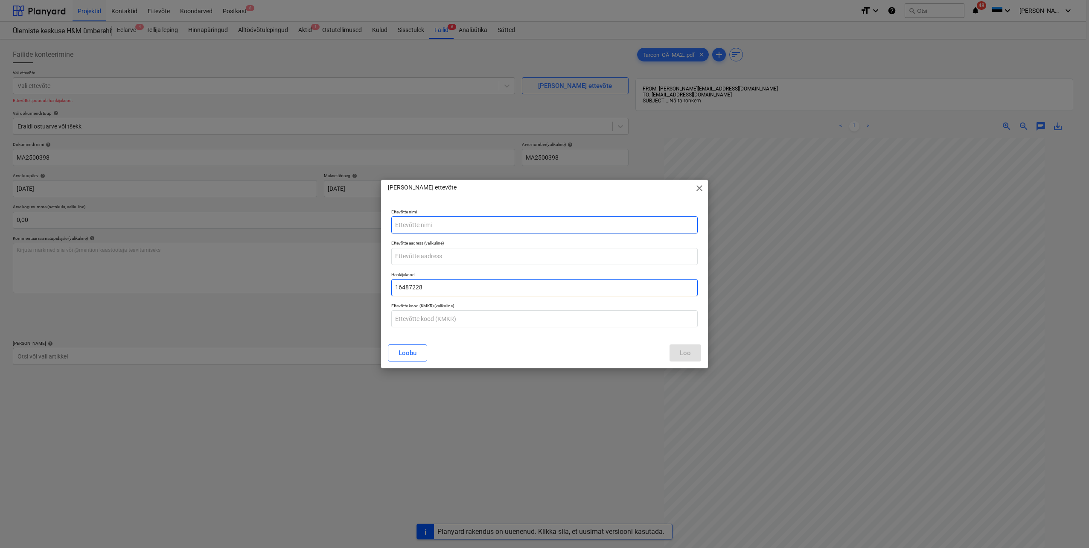
type input "16487228"
click at [435, 225] on input "text" at bounding box center [544, 224] width 306 height 17
drag, startPoint x: 435, startPoint y: 225, endPoint x: 428, endPoint y: 224, distance: 7.3
click at [428, 224] on input "text" at bounding box center [544, 224] width 306 height 17
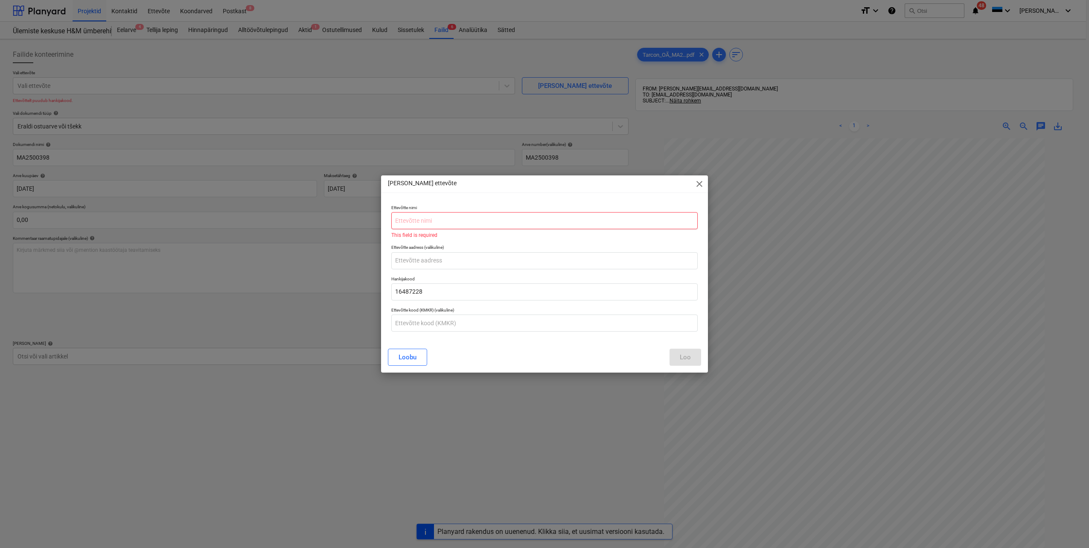
click at [454, 224] on input "text" at bounding box center [544, 220] width 306 height 17
paste input "TARCON OÜ"
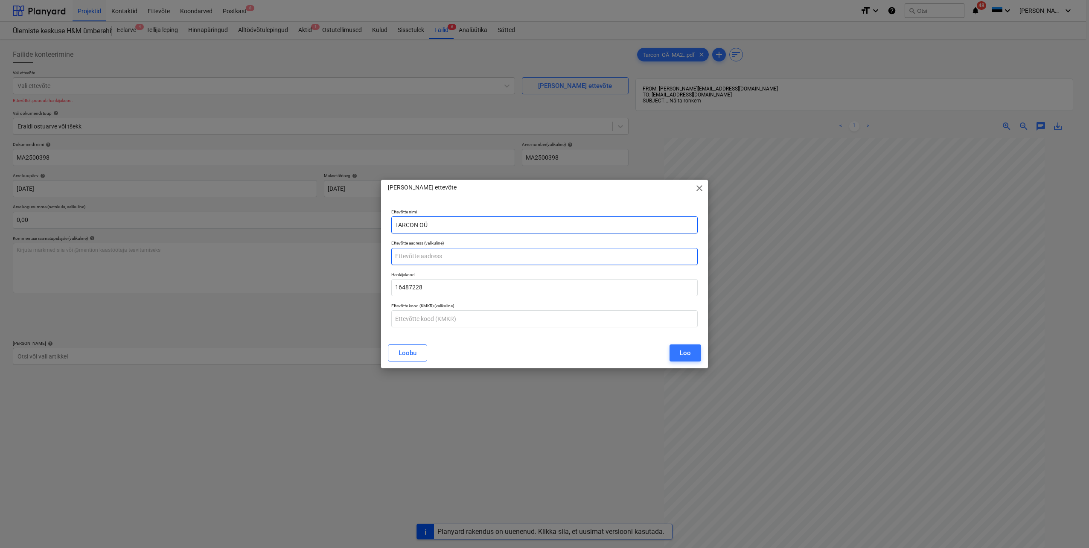
type input "TARCON OÜ"
click at [463, 258] on input "text" at bounding box center [544, 256] width 306 height 17
paste input "[STREET_ADDRESS]"
type input "[STREET_ADDRESS]"
click at [681, 353] on div "Loo" at bounding box center [685, 352] width 11 height 11
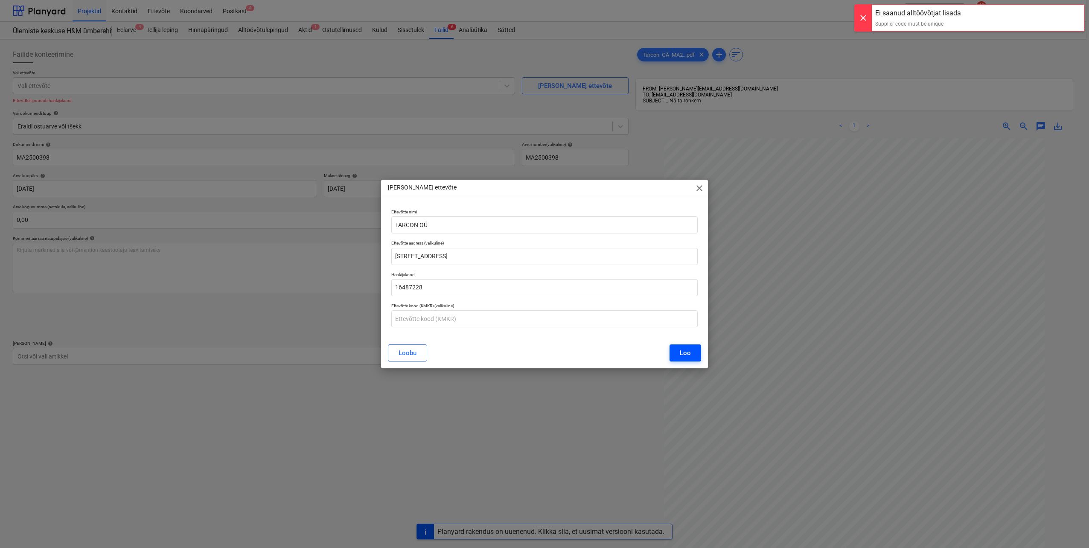
click at [685, 352] on div "Loo" at bounding box center [685, 352] width 11 height 11
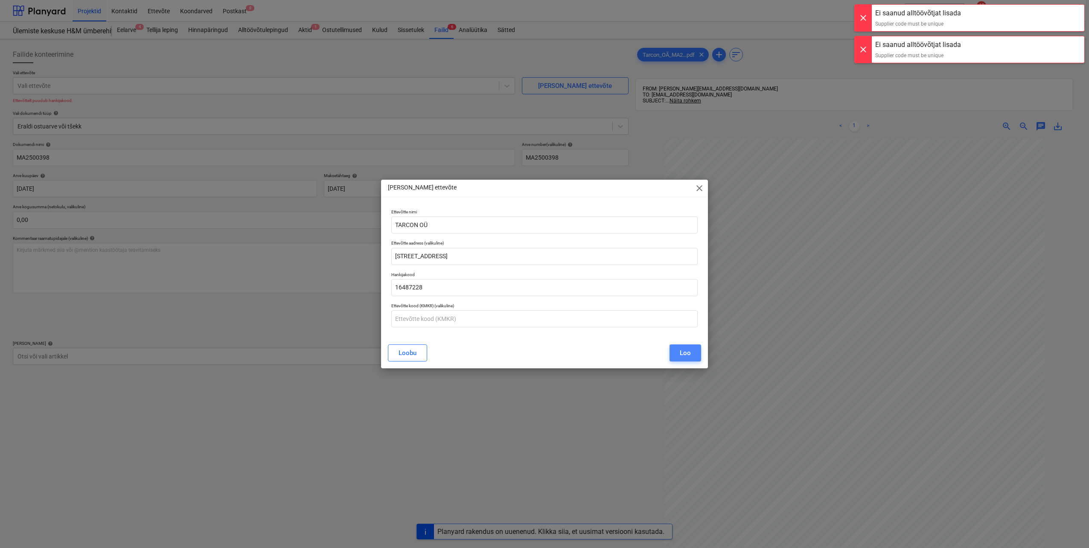
click at [685, 352] on div "Loo" at bounding box center [685, 352] width 11 height 11
click at [685, 352] on div "[PERSON_NAME]" at bounding box center [544, 352] width 313 height 17
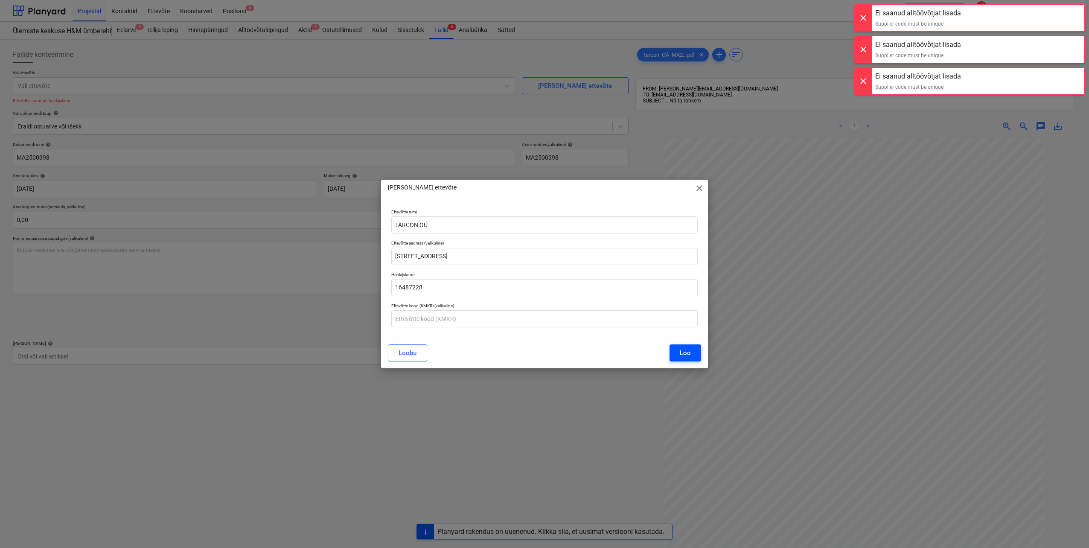
click at [685, 352] on div "Loo" at bounding box center [685, 352] width 11 height 11
click at [685, 352] on div "Loobu" at bounding box center [544, 352] width 313 height 17
click at [685, 352] on div "button" at bounding box center [684, 352] width 13 height 13
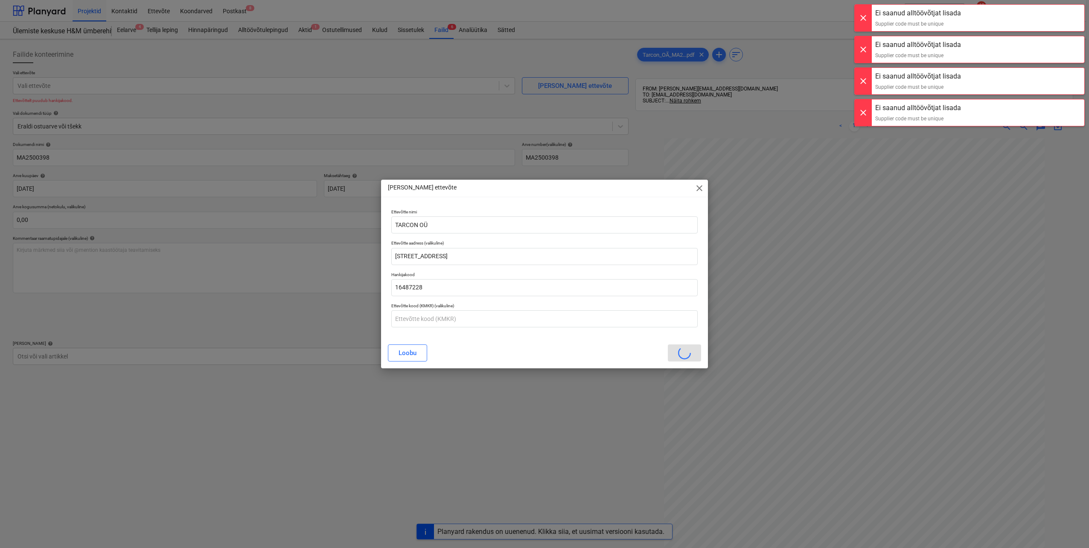
click at [685, 352] on div "Loobu" at bounding box center [544, 352] width 313 height 17
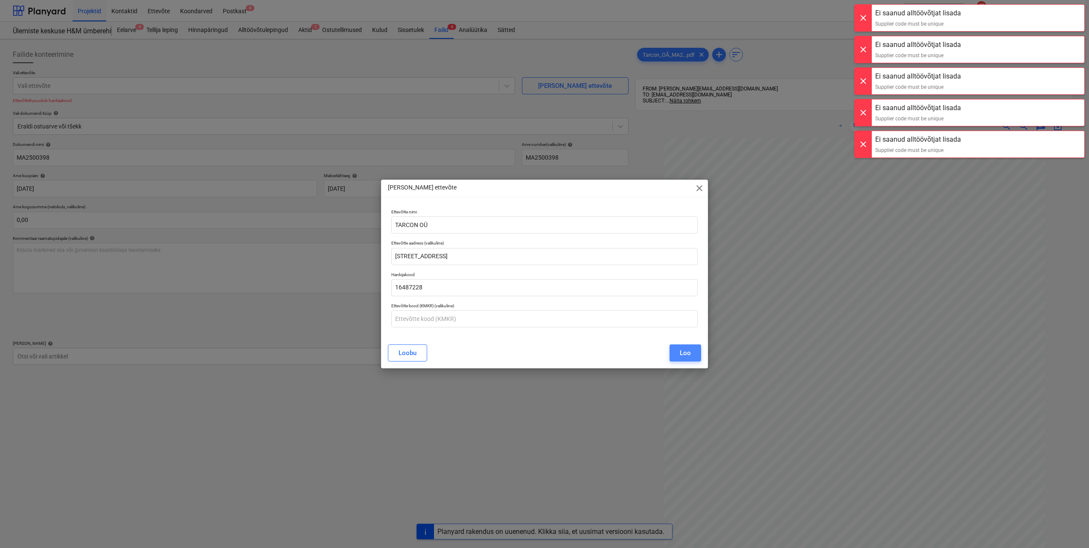
click at [685, 352] on div "Loo" at bounding box center [685, 352] width 11 height 11
click at [685, 352] on div "[PERSON_NAME]" at bounding box center [544, 352] width 313 height 17
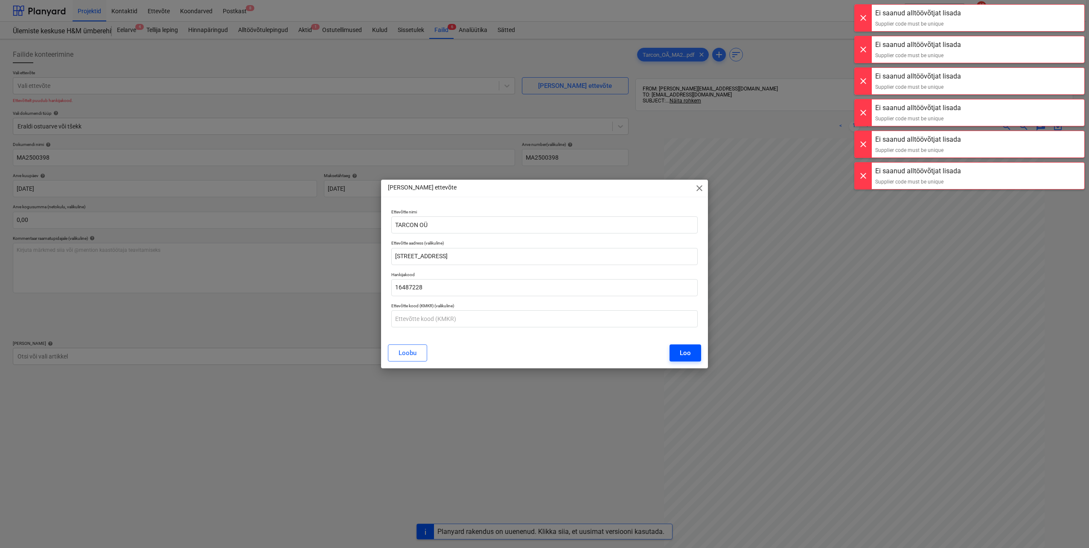
click at [685, 352] on div "Loo" at bounding box center [685, 352] width 11 height 11
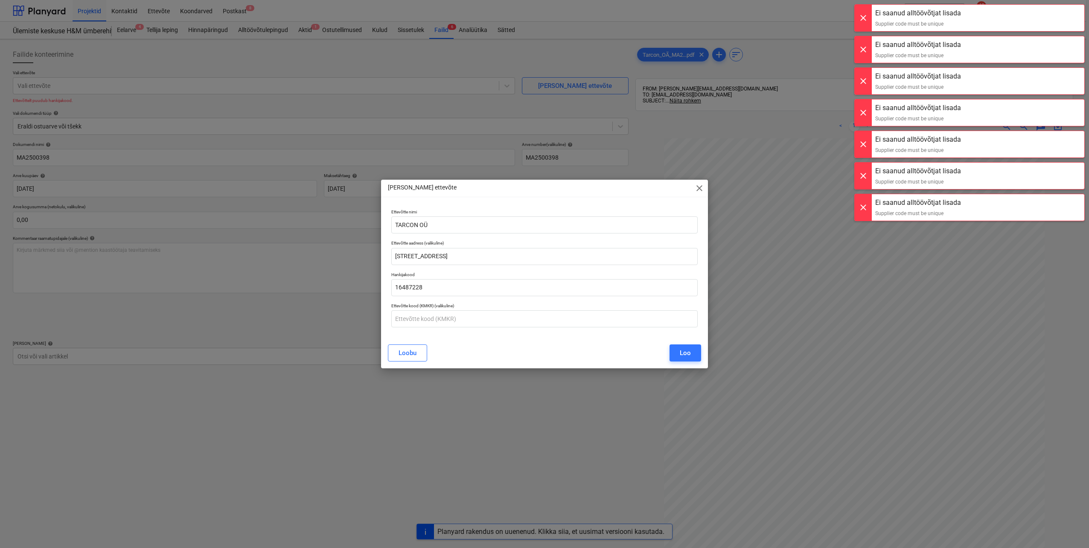
click at [699, 190] on span "close" at bounding box center [699, 188] width 10 height 10
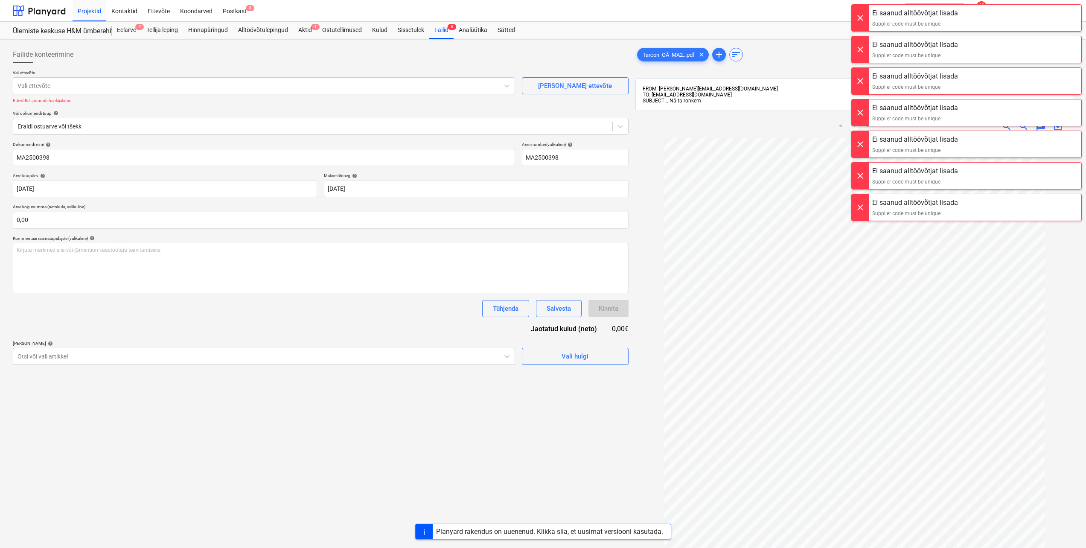
click at [859, 208] on div at bounding box center [860, 207] width 17 height 26
click at [857, 183] on div at bounding box center [860, 176] width 17 height 26
drag, startPoint x: 857, startPoint y: 140, endPoint x: 860, endPoint y: 122, distance: 18.2
click at [857, 140] on div at bounding box center [860, 144] width 17 height 26
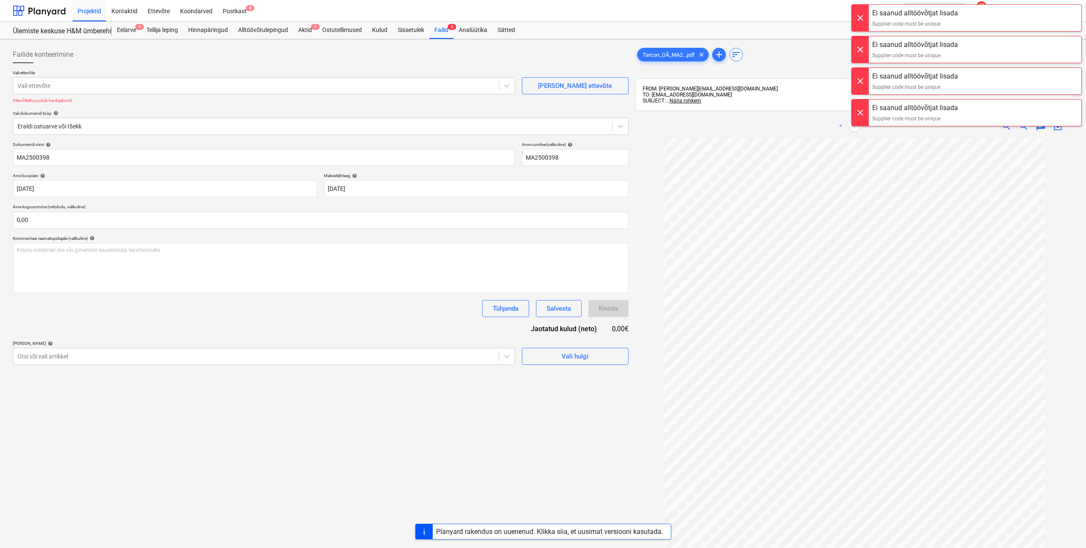
click at [862, 109] on div at bounding box center [860, 112] width 17 height 26
click at [864, 77] on div at bounding box center [860, 81] width 17 height 26
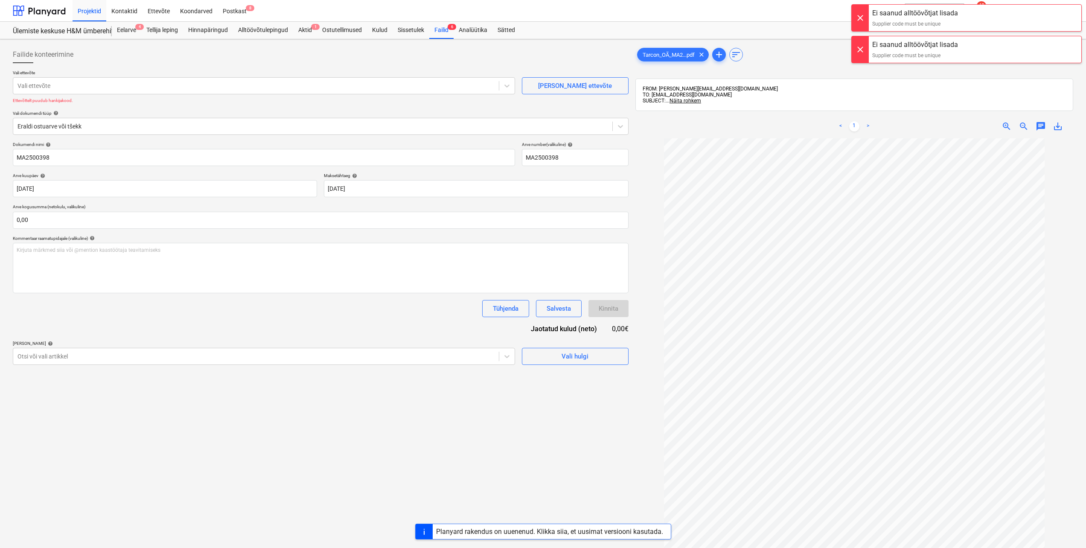
click at [859, 49] on div at bounding box center [860, 49] width 17 height 26
click at [855, 21] on div at bounding box center [860, 18] width 17 height 26
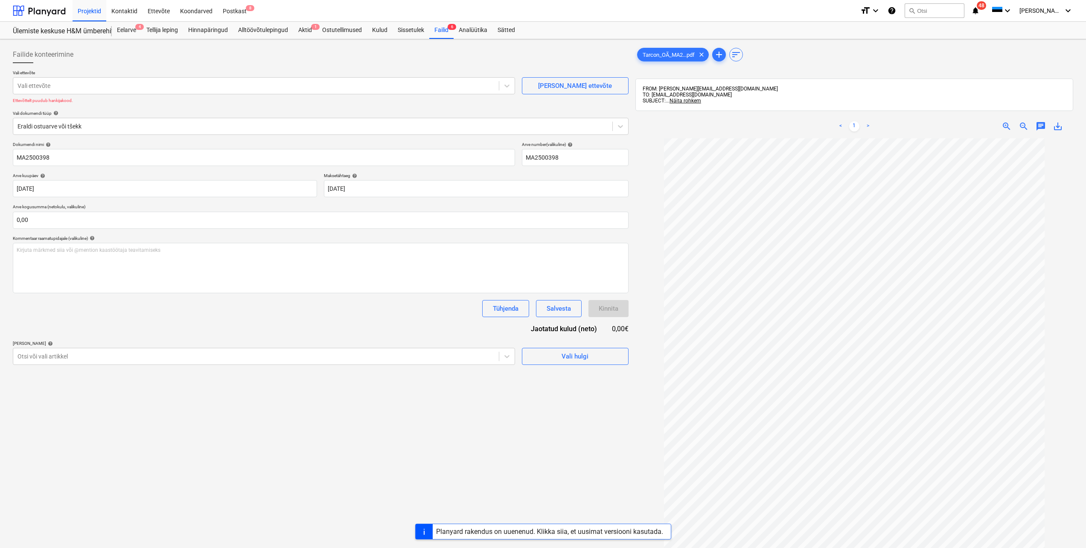
click at [151, 139] on div "Vali ettevõte Vali ettevõte [PERSON_NAME] uus ettevõte Ettevõttelt puudub hanki…" at bounding box center [321, 106] width 616 height 72
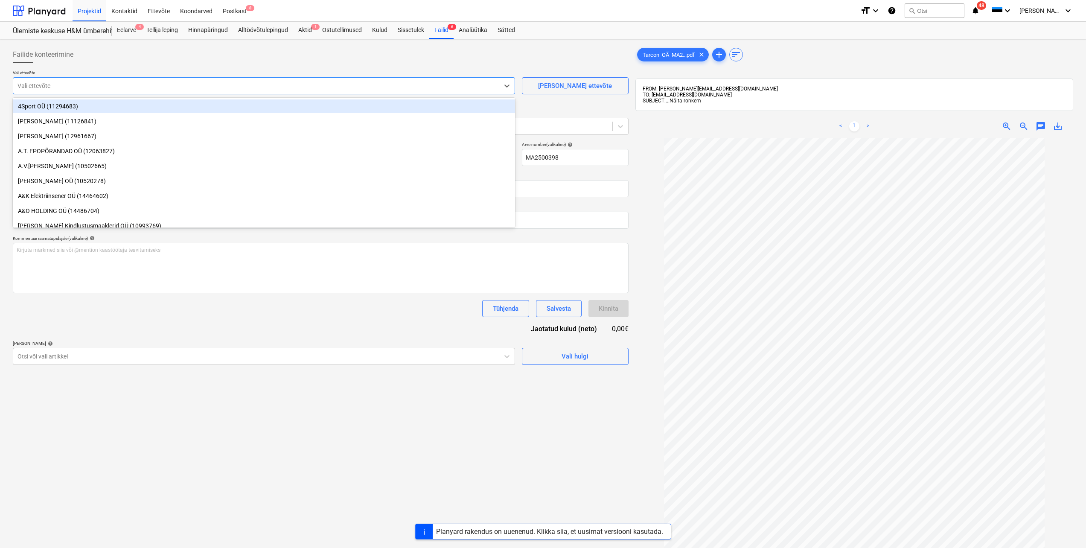
click at [157, 92] on div "Vali ettevõte" at bounding box center [256, 86] width 486 height 12
click at [122, 12] on div "Kontaktid" at bounding box center [124, 11] width 36 height 22
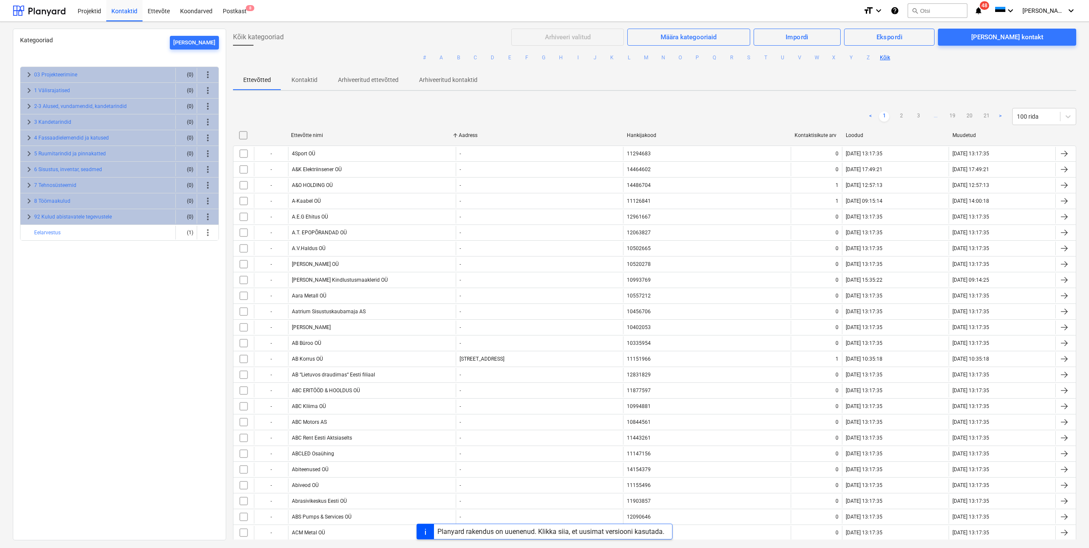
click at [261, 79] on p "Ettevõtted" at bounding box center [257, 80] width 28 height 9
click at [1010, 38] on div "[PERSON_NAME] kontakt" at bounding box center [1007, 37] width 72 height 11
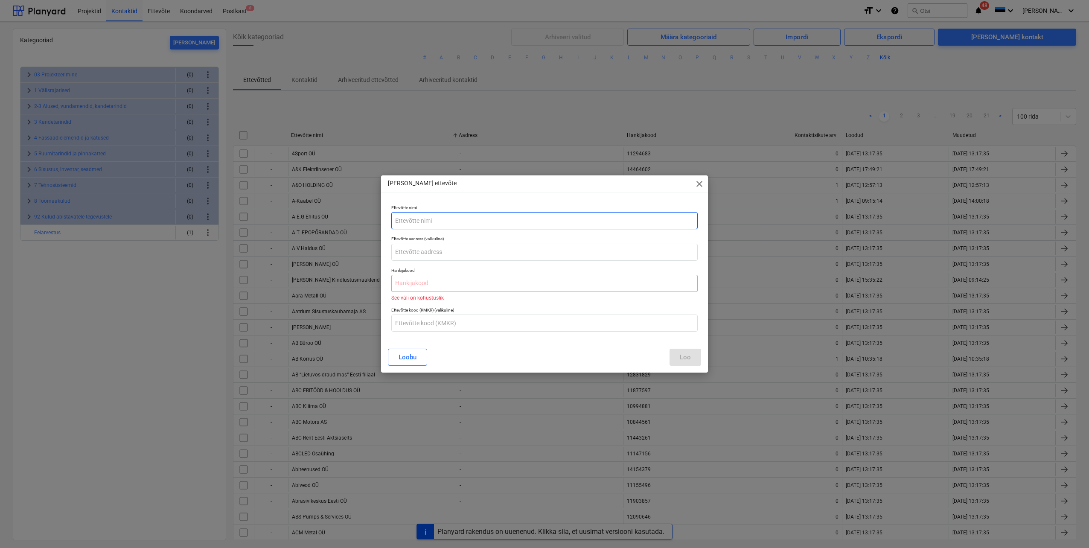
click at [400, 218] on input "text" at bounding box center [544, 220] width 306 height 17
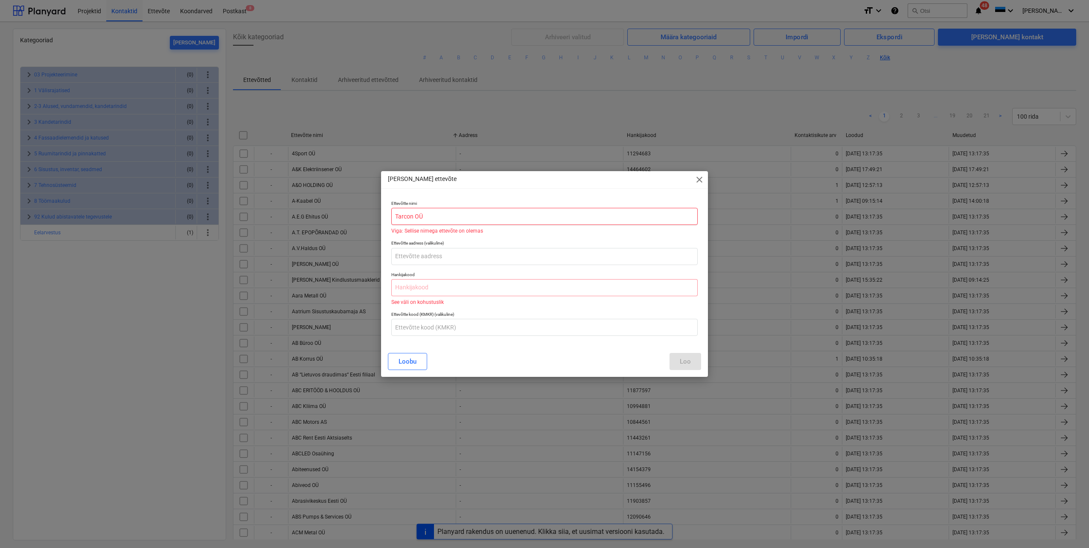
type input "Tarcon OÜ"
click at [475, 230] on p "Viga: Sellise nimega ettevõte on olemas" at bounding box center [544, 230] width 306 height 5
drag, startPoint x: 441, startPoint y: 214, endPoint x: 424, endPoint y: 215, distance: 17.5
click at [424, 215] on input "Tarcon OÜ" at bounding box center [544, 216] width 306 height 17
click at [399, 361] on div "Loobu" at bounding box center [408, 361] width 18 height 11
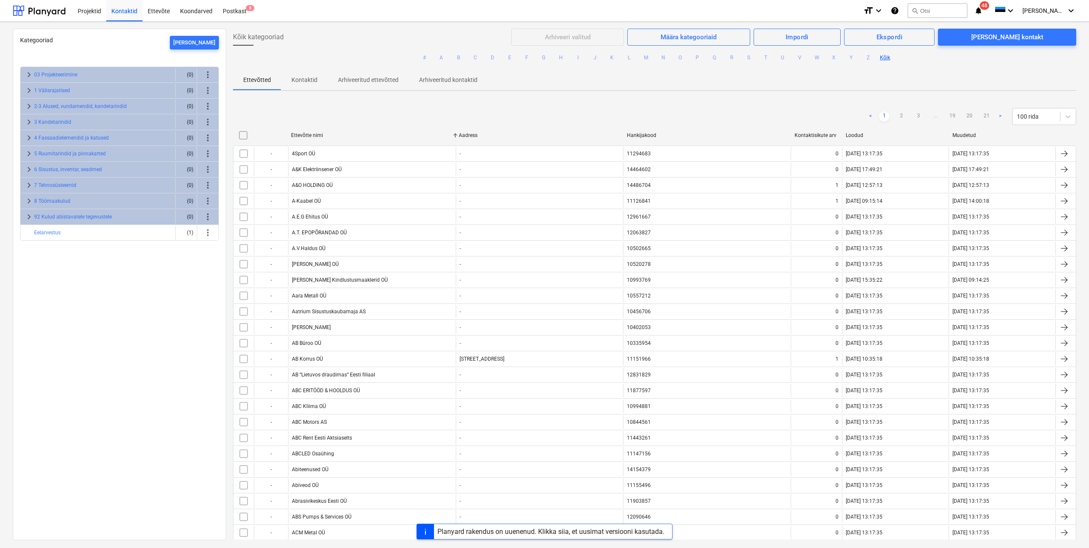
click at [311, 41] on div "Kõik kategooriad" at bounding box center [372, 37] width 278 height 17
click at [185, 44] on div "Kategooriad [PERSON_NAME]" at bounding box center [119, 40] width 199 height 9
click at [317, 31] on div "Kõik kategooriad" at bounding box center [372, 37] width 278 height 17
click at [308, 45] on div "Kõik kategooriad" at bounding box center [372, 37] width 278 height 17
click at [87, 14] on div "Projektid" at bounding box center [90, 11] width 34 height 22
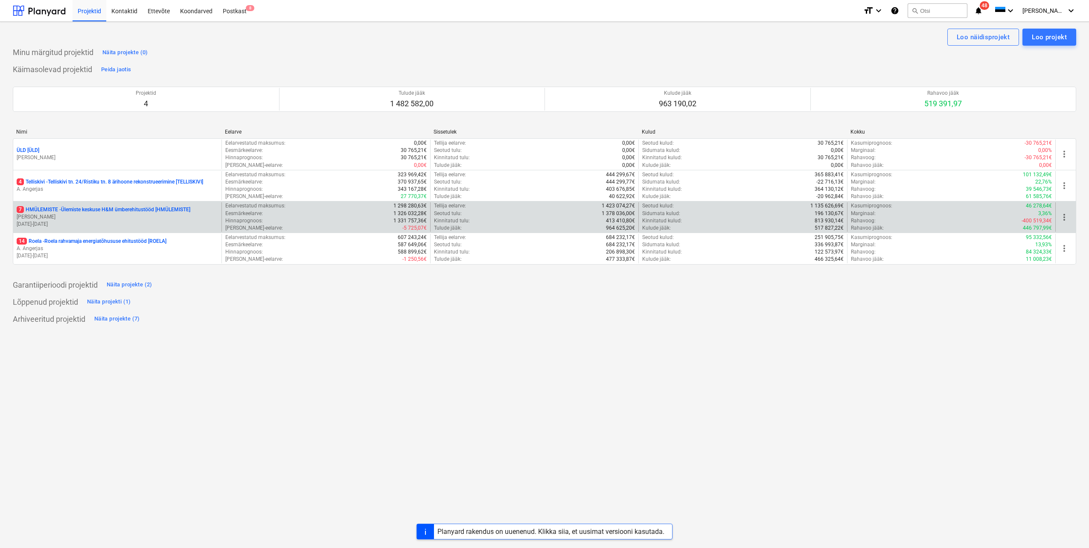
click at [58, 208] on p "7 HMÜLEMISTE - Ülemiste keskuse H&M ümberehitustööd [HMÜLEMISTE]" at bounding box center [104, 209] width 174 height 7
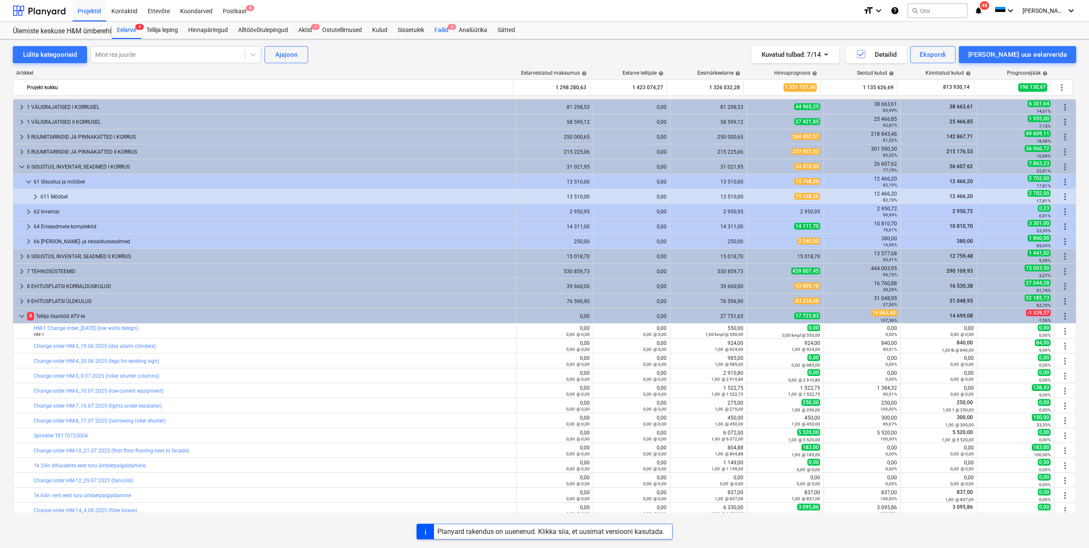
click at [440, 29] on div "Failid 6" at bounding box center [441, 30] width 24 height 17
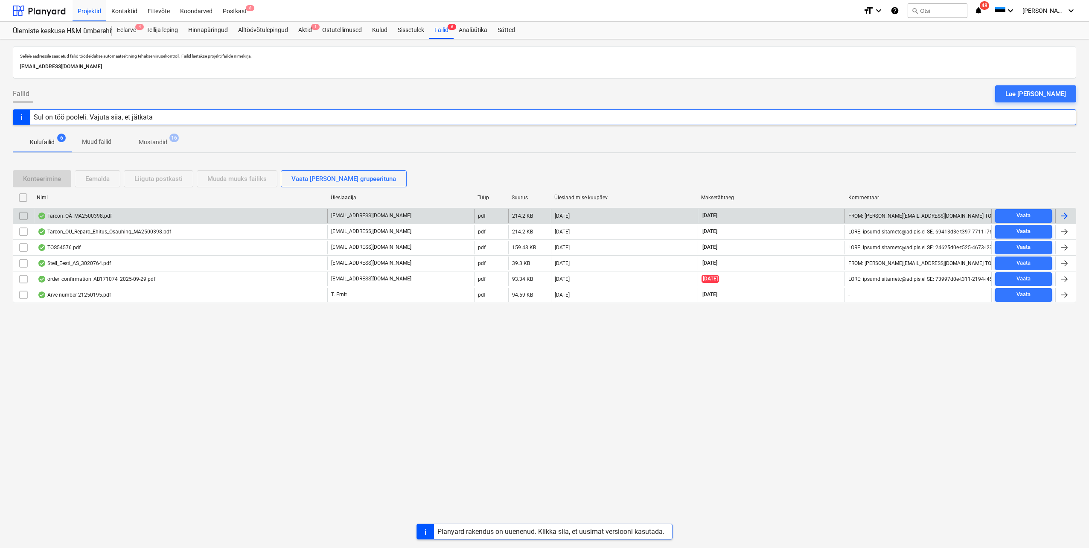
click at [198, 218] on div "Tarcon_OÃ_MA2500398.pdf" at bounding box center [181, 216] width 294 height 14
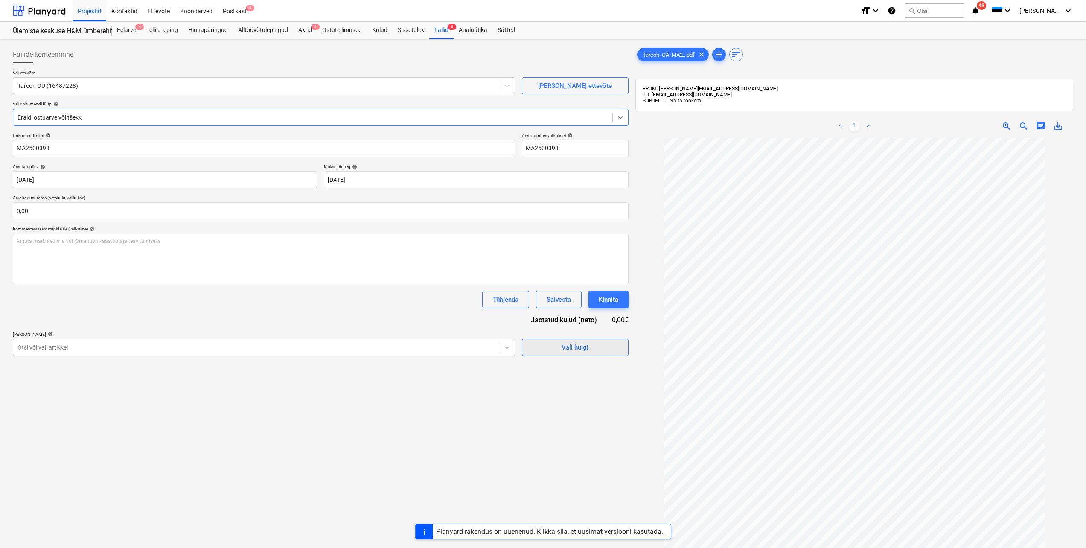
click at [555, 346] on span "Vali hulgi" at bounding box center [575, 347] width 85 height 11
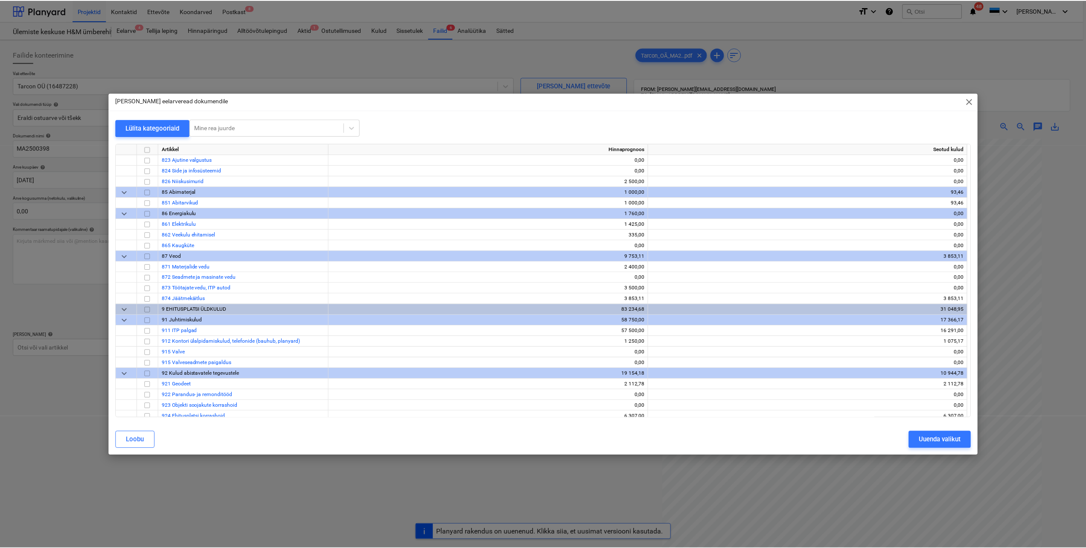
scroll to position [335, 0]
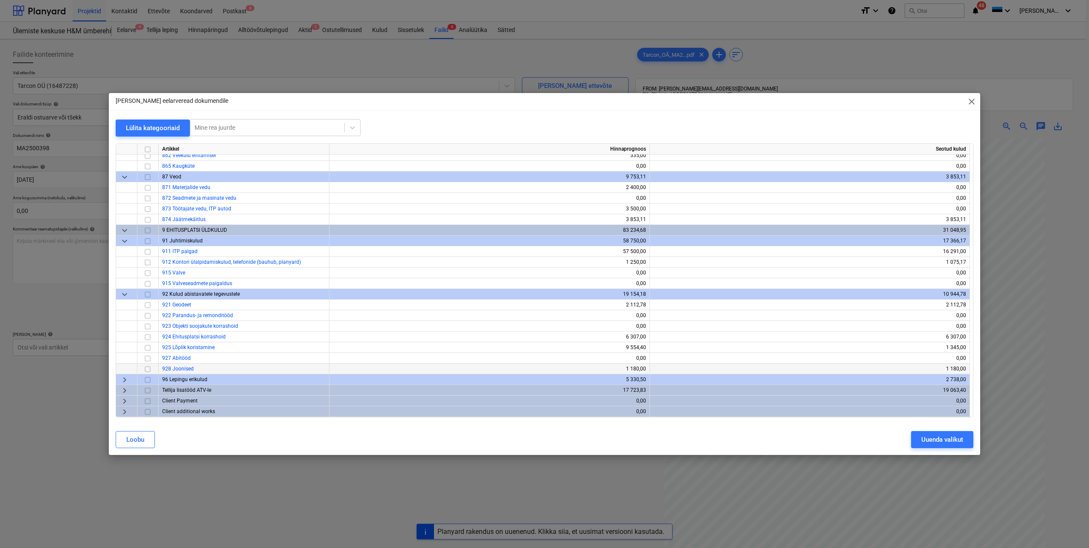
click at [147, 368] on input "checkbox" at bounding box center [148, 369] width 10 height 10
click at [930, 434] on div "Uuenda valikut" at bounding box center [942, 439] width 42 height 11
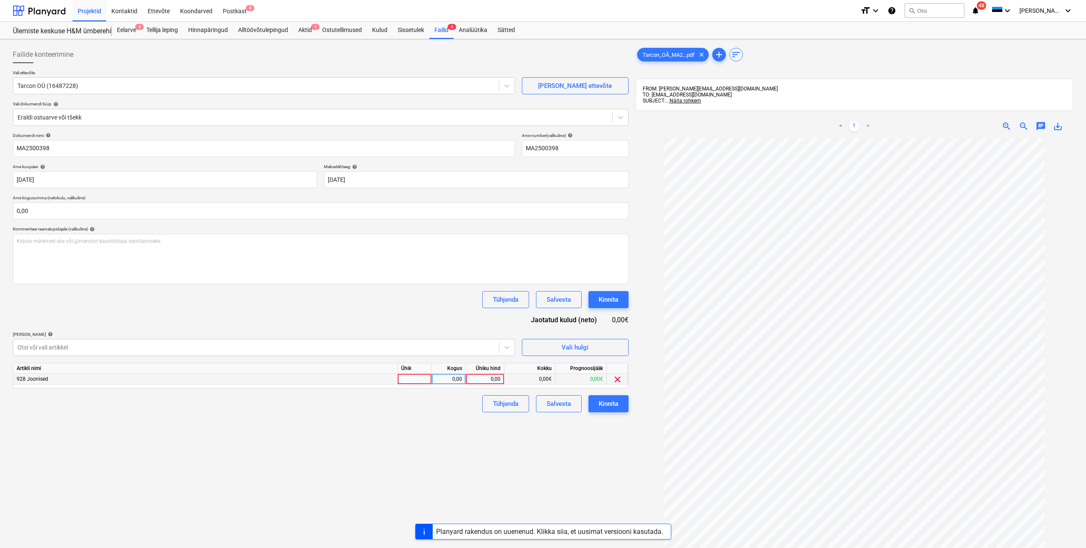
click at [419, 377] on div at bounding box center [415, 379] width 34 height 11
type input "tk"
click at [461, 379] on div "0,00" at bounding box center [448, 379] width 27 height 11
type input "1"
click at [483, 380] on div "0,00" at bounding box center [484, 379] width 31 height 11
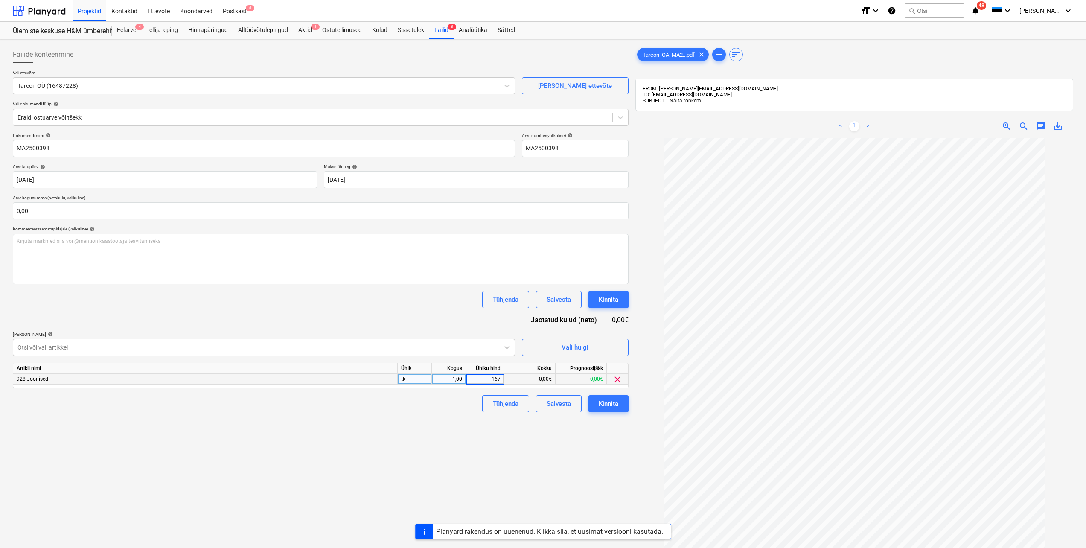
type input "1674"
click at [445, 441] on div "Failide konteerimine Vali ettevõte Tarcon OÜ (16487228) [PERSON_NAME] ettevõte …" at bounding box center [320, 354] width 623 height 623
click at [123, 213] on input "text" at bounding box center [321, 210] width 616 height 17
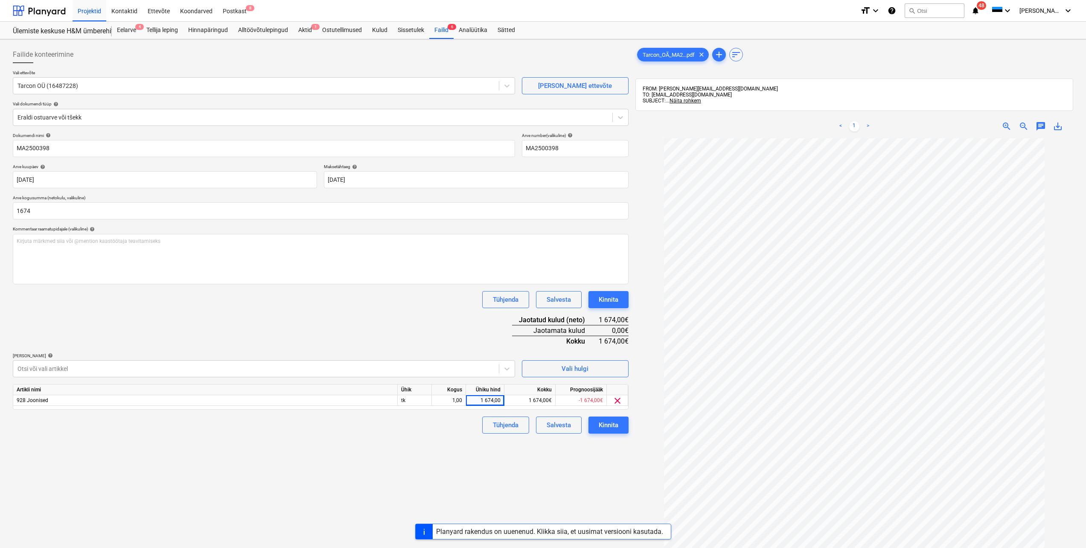
type input "1 674,00"
click at [185, 484] on div "Failide konteerimine Vali ettevõte Tarcon OÜ (16487228) [PERSON_NAME] ettevõte …" at bounding box center [320, 354] width 623 height 623
click at [611, 430] on div "Kinnita" at bounding box center [609, 424] width 20 height 11
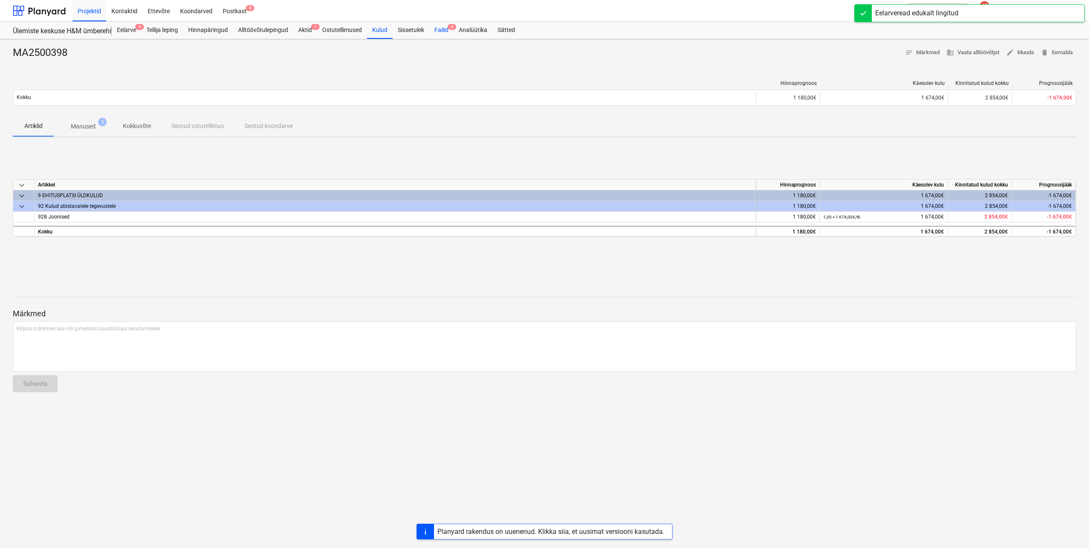
click at [444, 29] on div "Failid 5" at bounding box center [441, 30] width 24 height 17
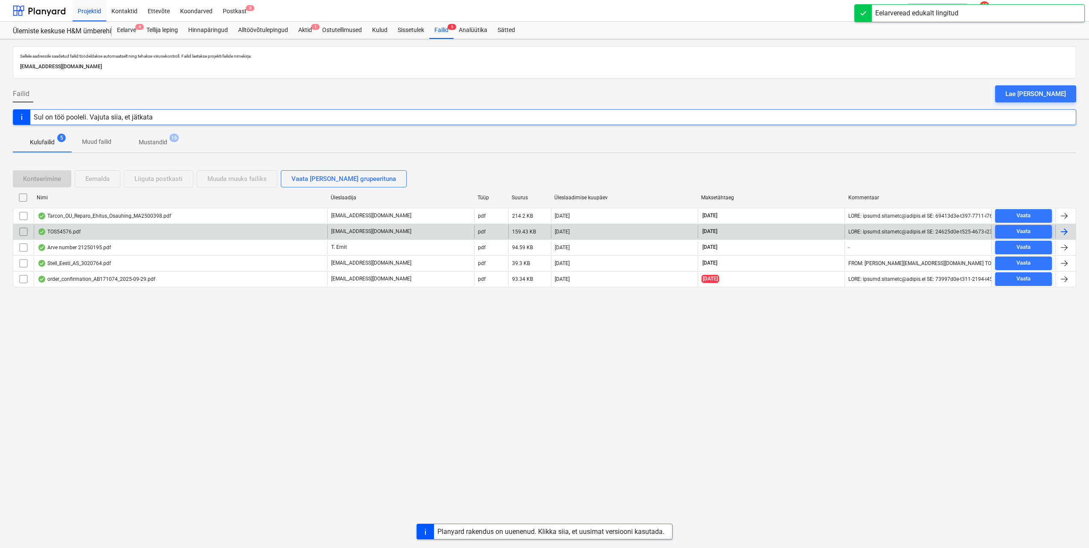
click at [170, 234] on div "TOS54576.pdf" at bounding box center [181, 232] width 294 height 14
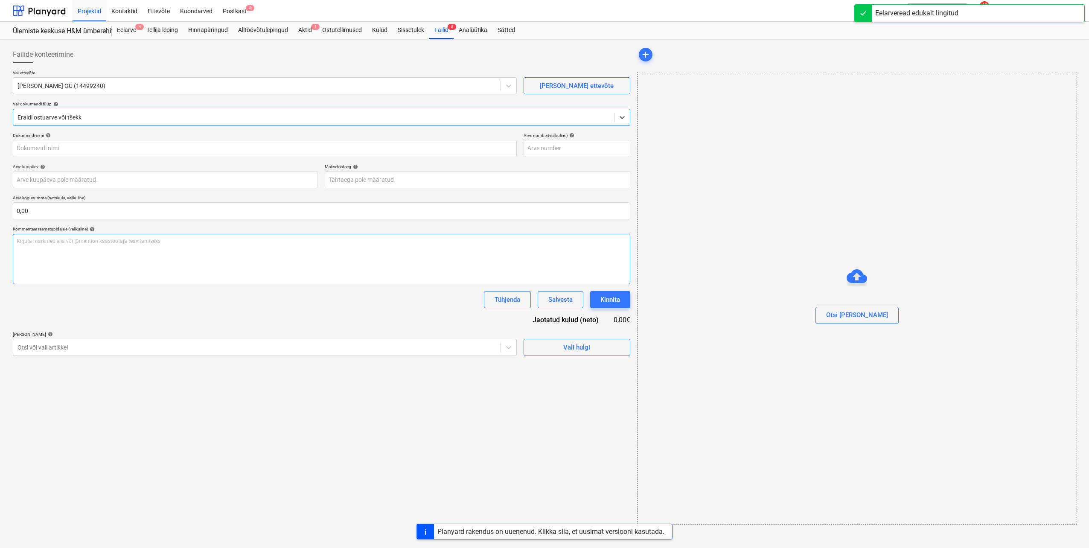
type input "TOS54576"
type input "[DATE]"
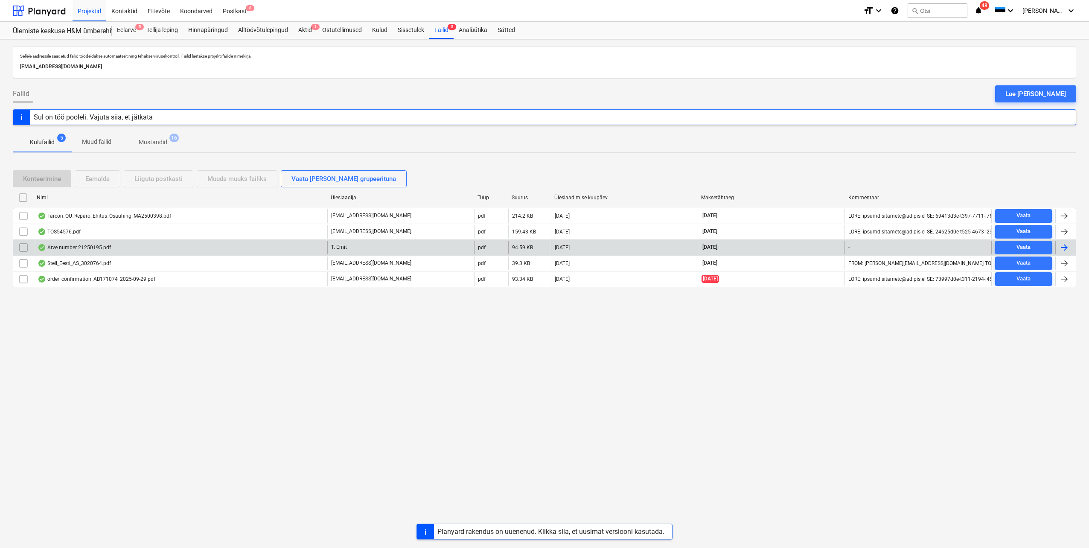
click at [116, 246] on div "Arve number 21250195.pdf" at bounding box center [181, 248] width 294 height 14
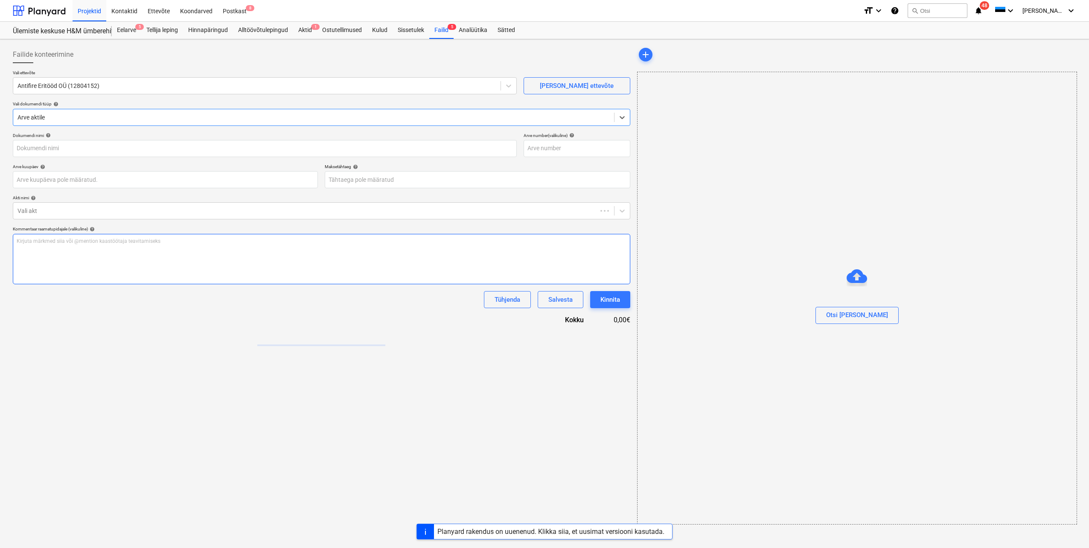
type input "21250195"
type input "[DATE]"
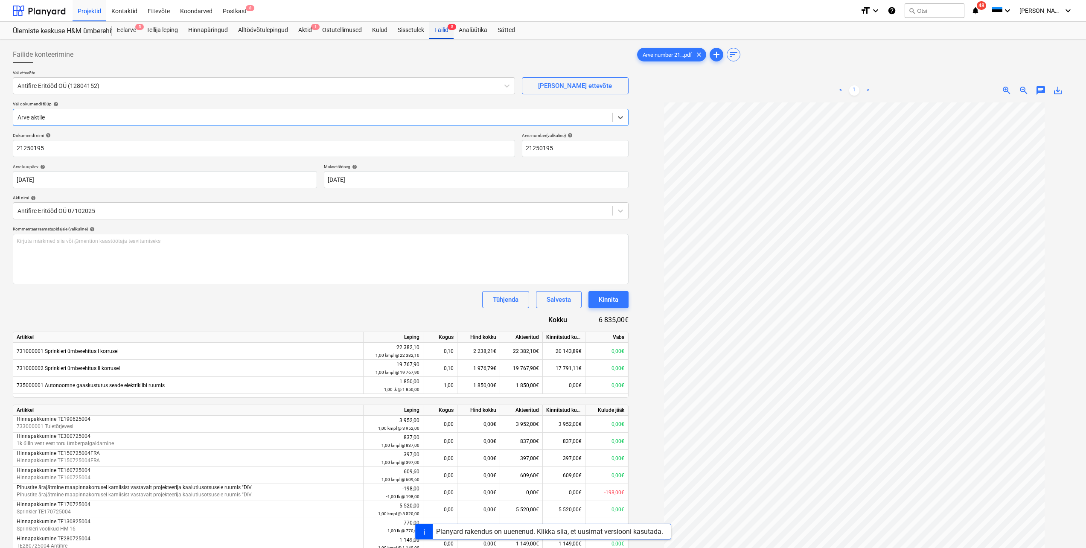
click at [445, 33] on div "Failid 5" at bounding box center [441, 30] width 24 height 17
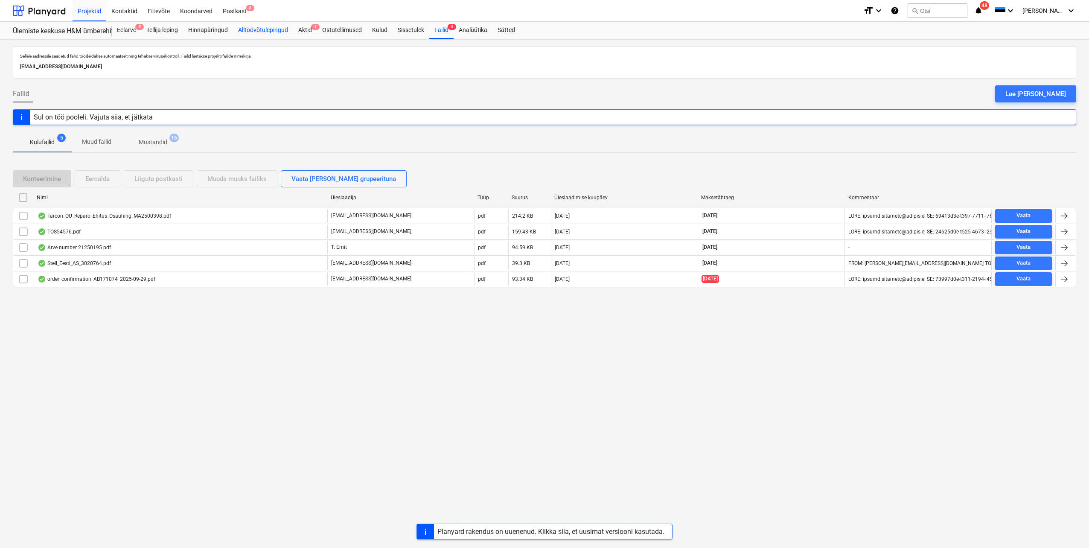
click at [260, 32] on div "Alltöövõtulepingud" at bounding box center [263, 30] width 60 height 17
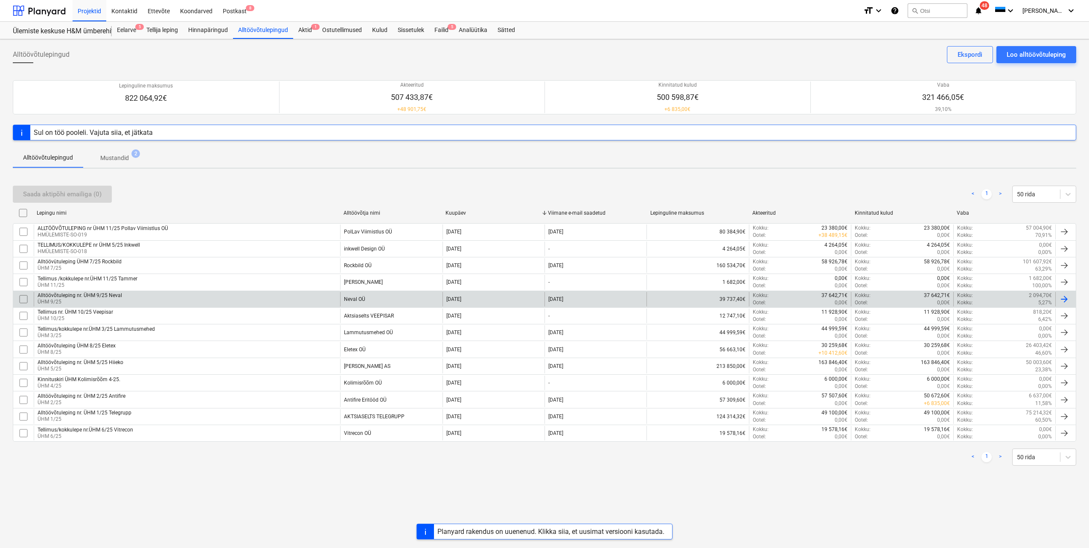
click at [113, 296] on div "Alltöövõtuleping nr. ÜHM 9/25 Neval" at bounding box center [80, 295] width 84 height 6
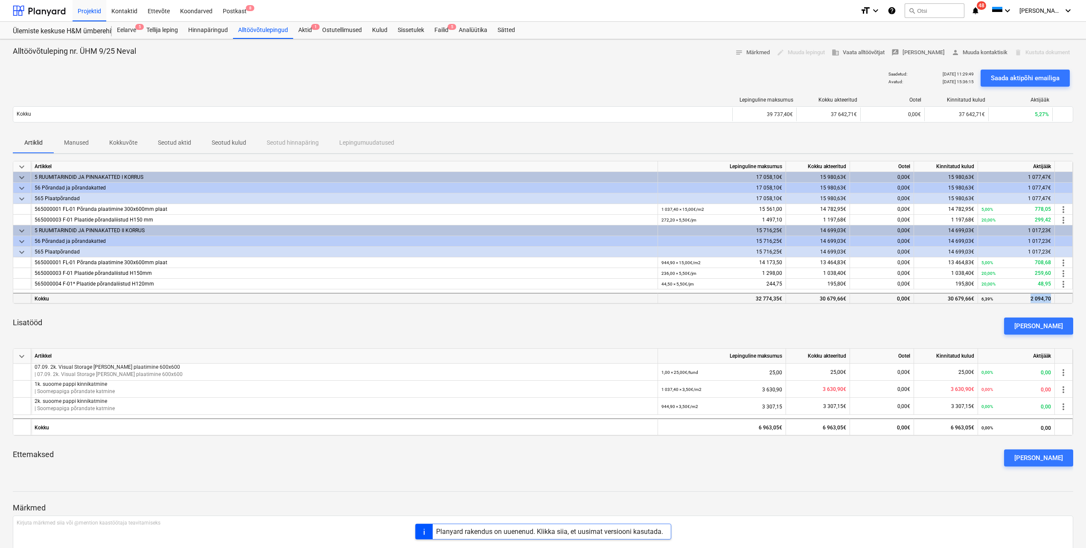
click at [1050, 298] on div "6,39% 2 094,70" at bounding box center [1016, 298] width 77 height 11
drag, startPoint x: 1050, startPoint y: 298, endPoint x: 985, endPoint y: 313, distance: 67.1
click at [985, 313] on div "Lisatööd [PERSON_NAME]" at bounding box center [543, 326] width 1060 height 31
click at [682, 312] on div "Lisatööd [PERSON_NAME]" at bounding box center [543, 326] width 1060 height 31
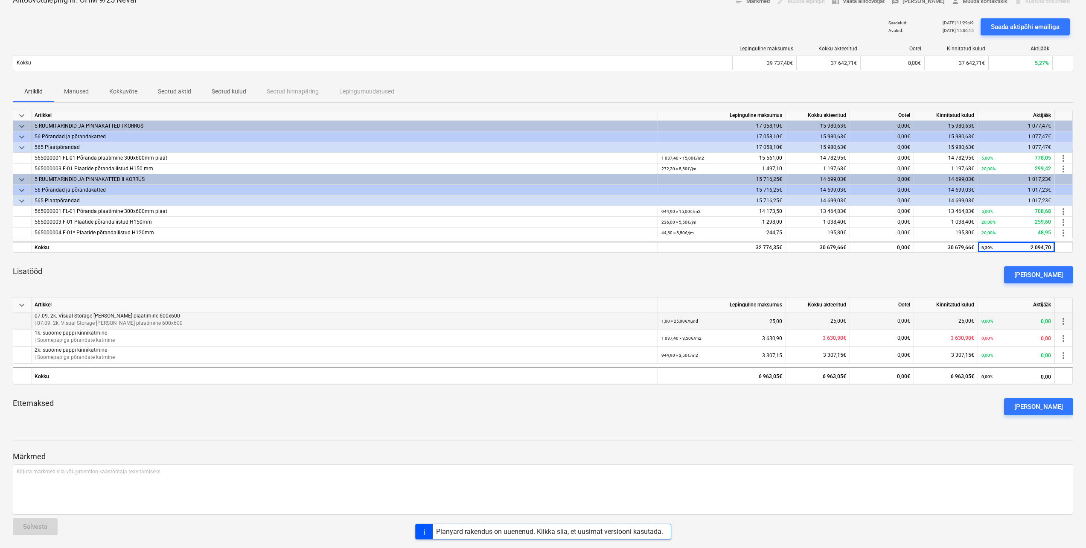
scroll to position [52, 0]
click at [174, 91] on p "Seotud aktid" at bounding box center [174, 90] width 33 height 9
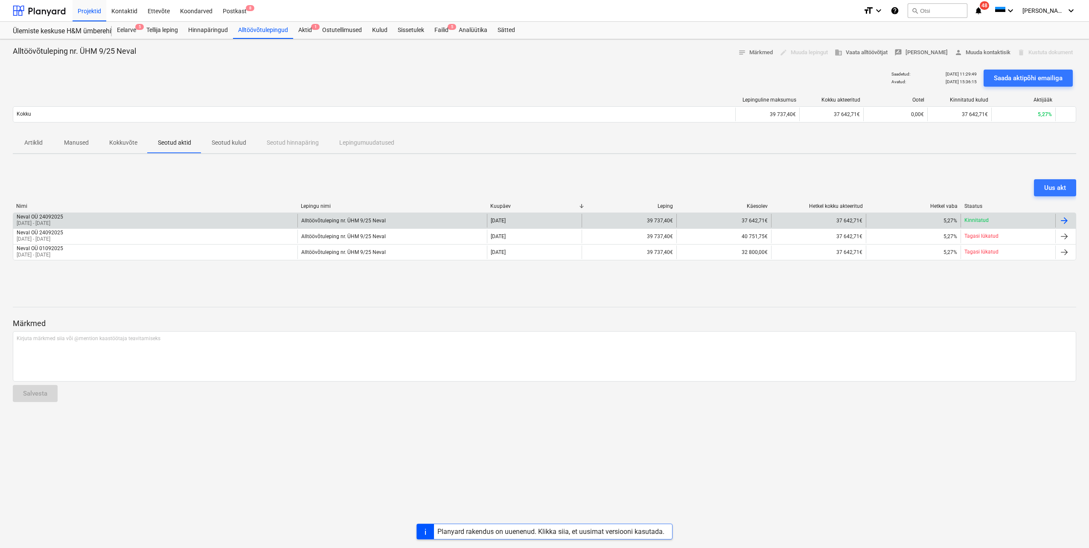
click at [95, 223] on div "Neval OÜ 24092025 [DATE] - [DATE]" at bounding box center [155, 221] width 284 height 14
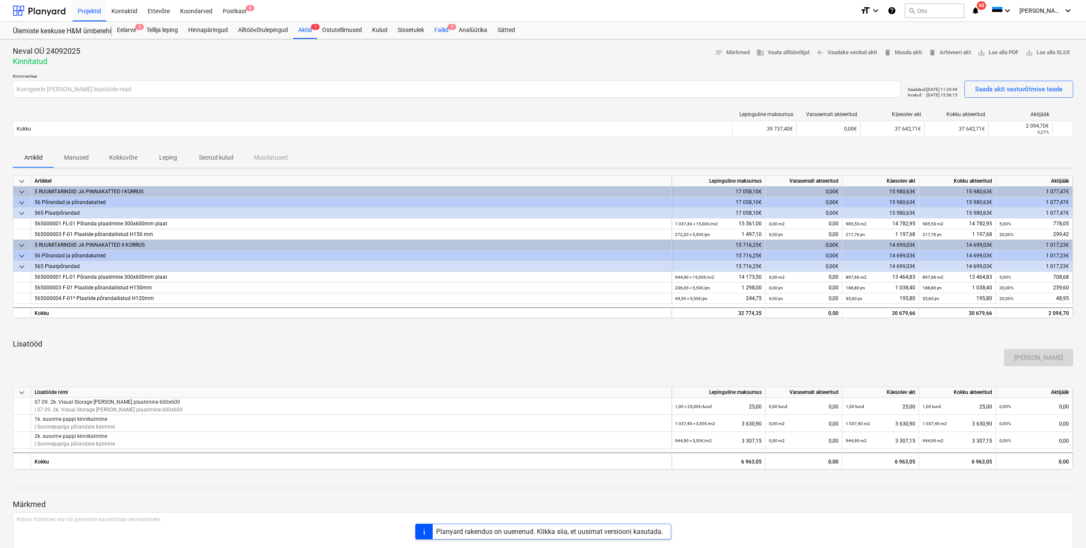
click at [439, 26] on div "Failid 5" at bounding box center [441, 30] width 24 height 17
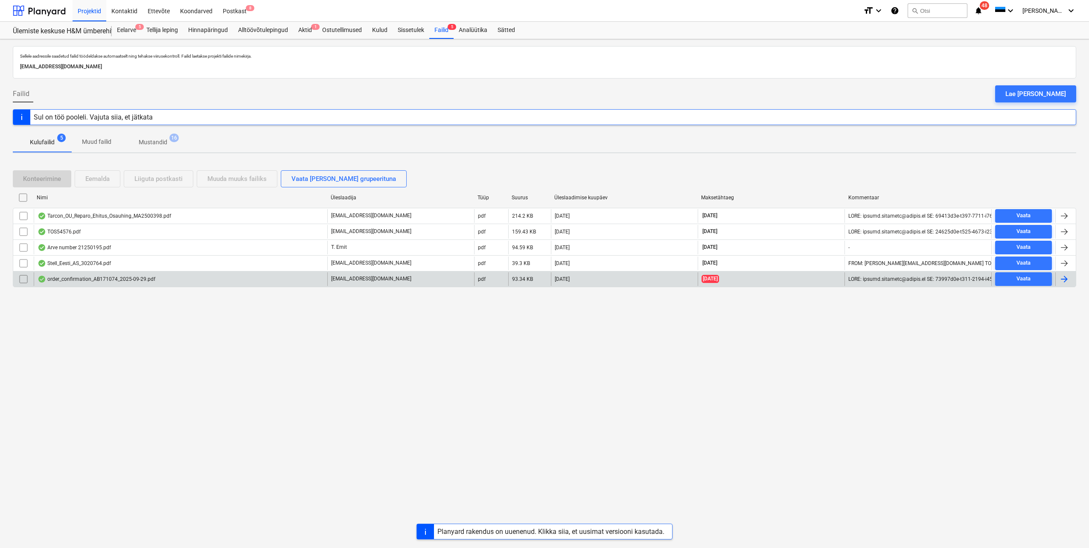
click at [207, 275] on div "order_confirmation_AB171074_2025-09-29.pdf" at bounding box center [181, 279] width 294 height 14
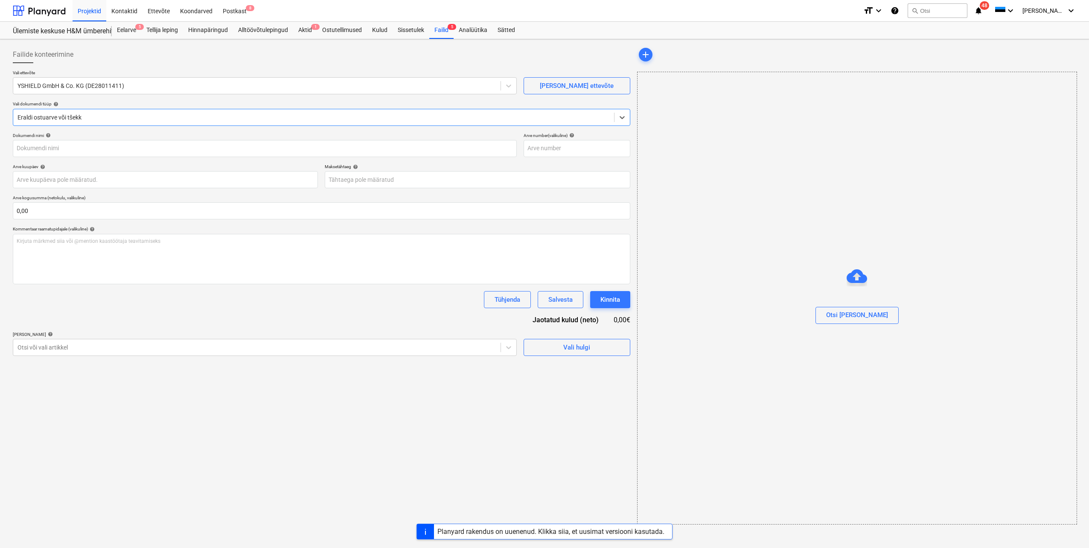
type input "AB171074/146719"
type input "[DATE]"
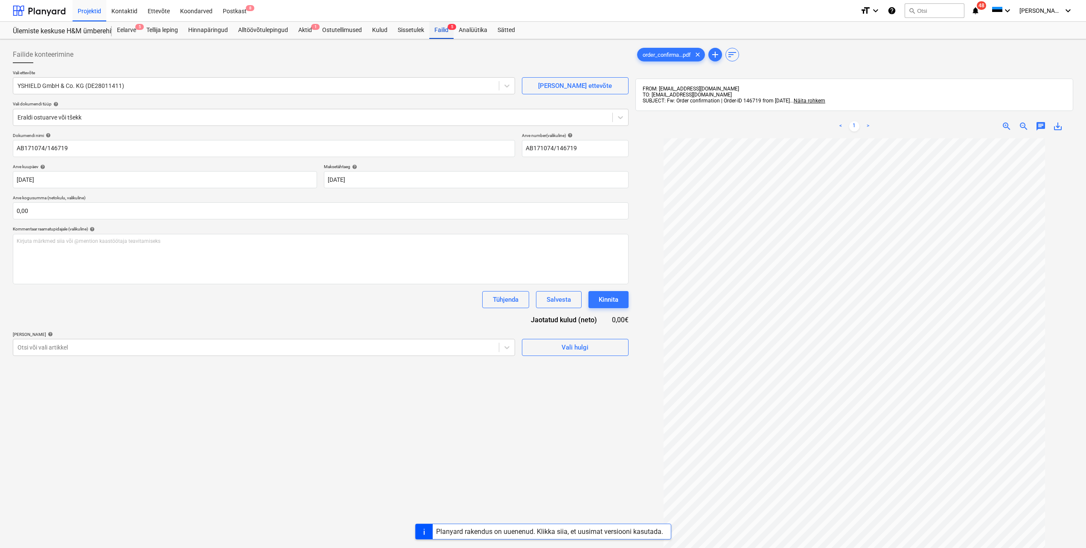
click at [443, 31] on div "Failid 5" at bounding box center [441, 30] width 24 height 17
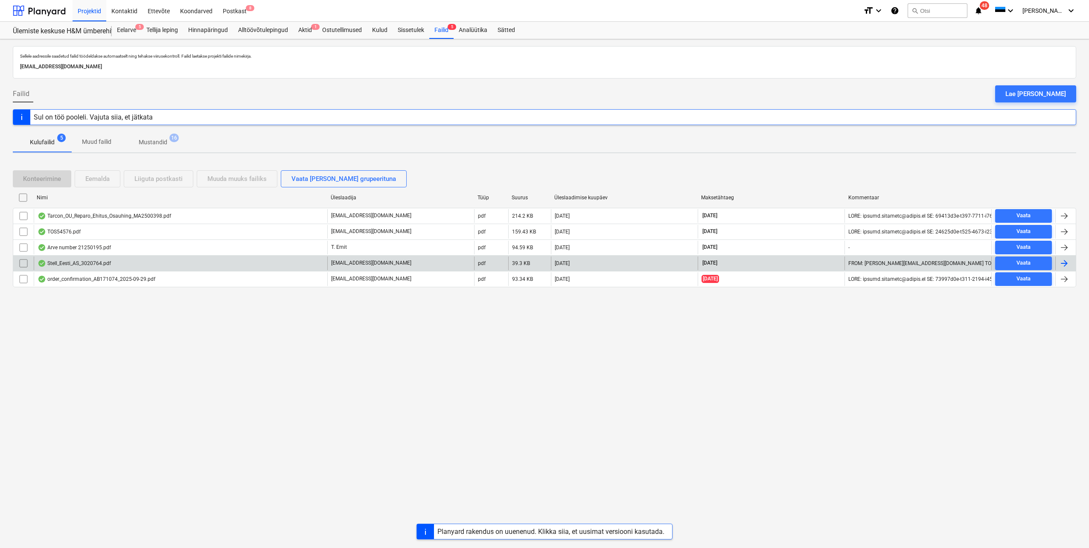
click at [92, 265] on div "Stell_Eesti_AS_3020764.pdf" at bounding box center [74, 263] width 73 height 7
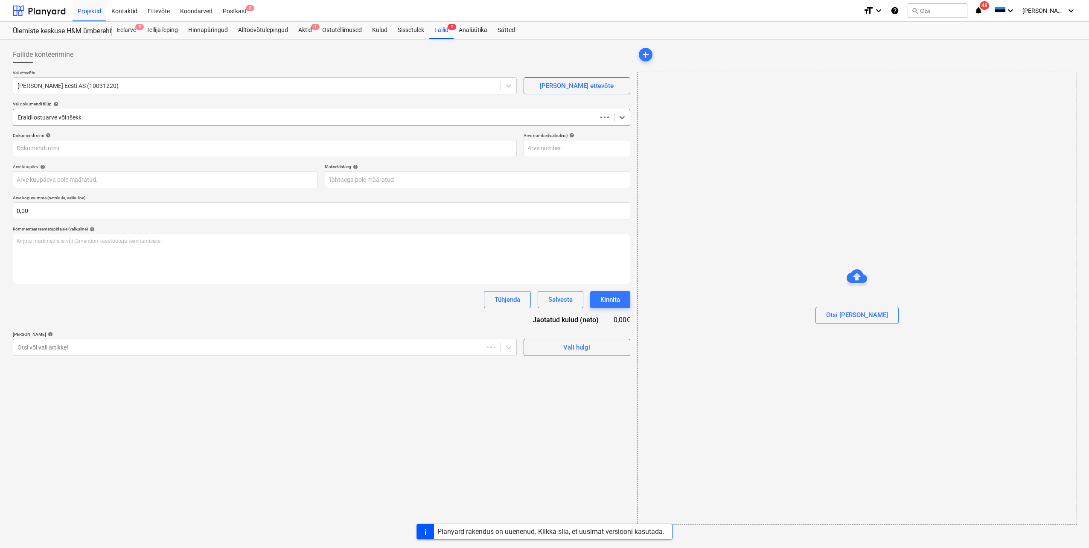
type input "3020764"
type input "[DATE]"
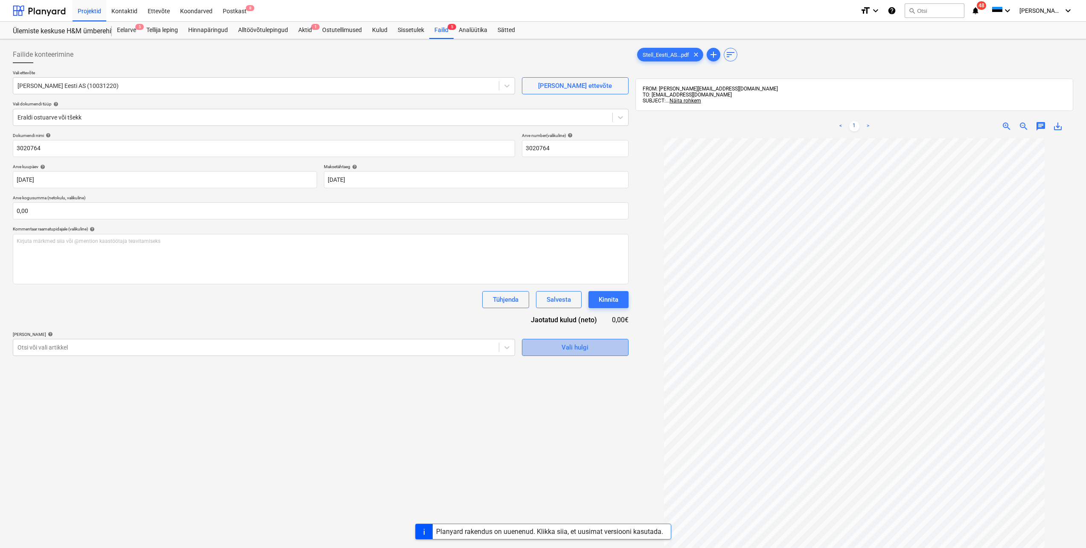
click at [576, 349] on div "Vali hulgi" at bounding box center [575, 347] width 27 height 11
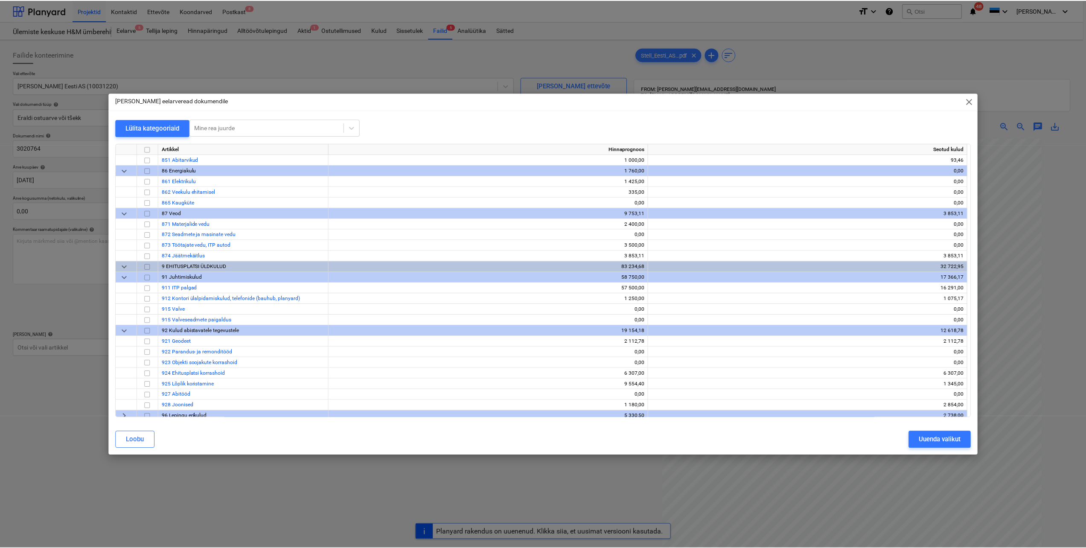
scroll to position [335, 0]
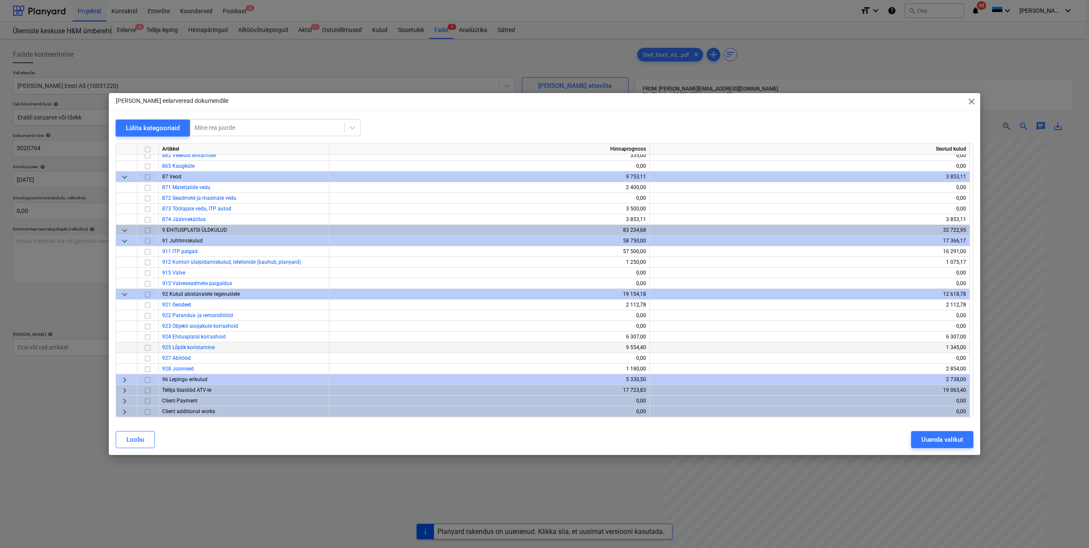
click at [150, 349] on input "checkbox" at bounding box center [148, 348] width 10 height 10
click at [924, 441] on div "Uuenda valikut" at bounding box center [942, 439] width 42 height 11
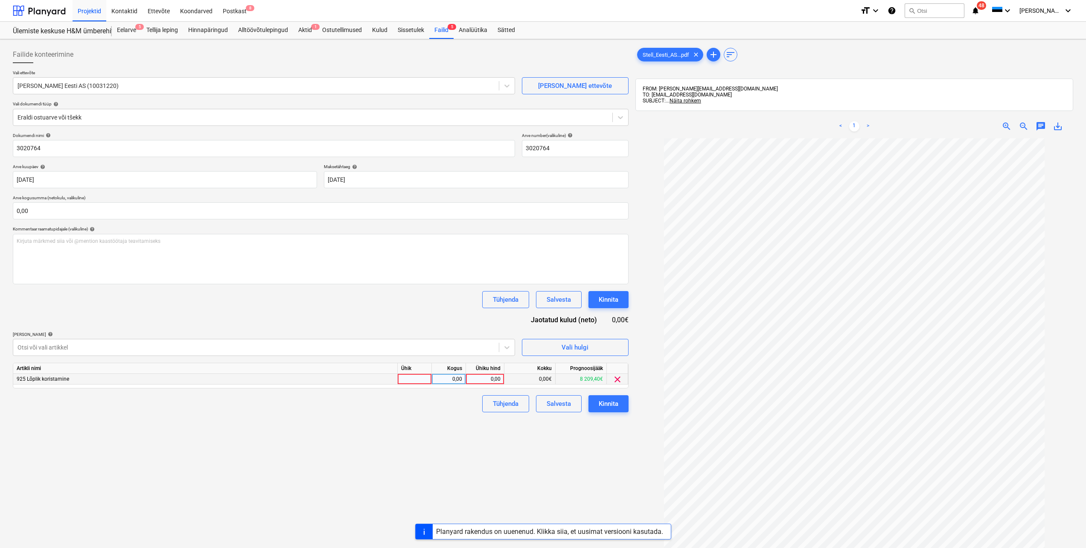
click at [428, 382] on div at bounding box center [415, 379] width 34 height 11
type input "tk"
click at [439, 380] on div "0,00" at bounding box center [448, 379] width 27 height 11
type input "1"
click at [475, 379] on div "0,00" at bounding box center [484, 379] width 31 height 11
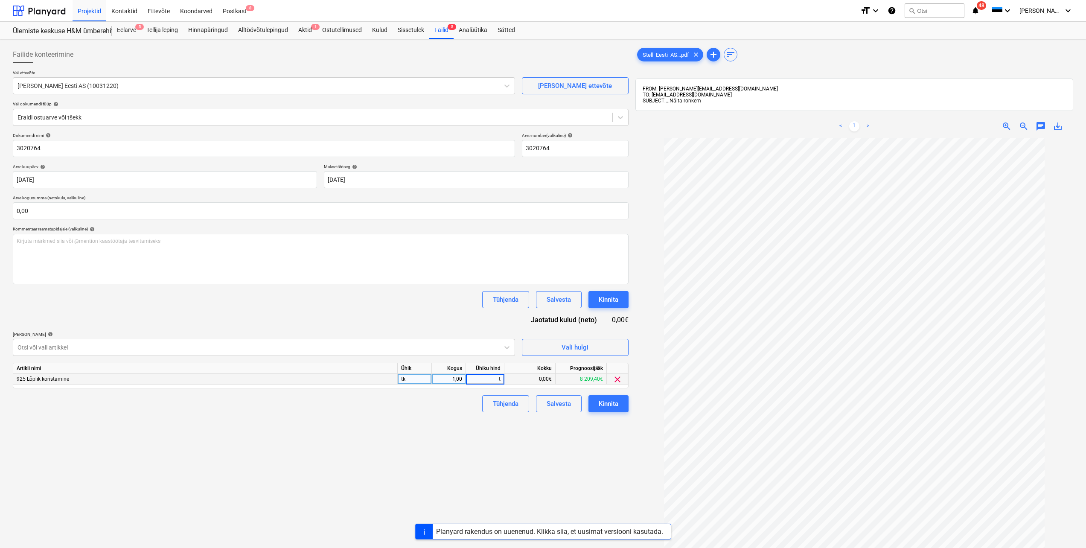
type input "tk"
click at [469, 439] on div "Failide konteerimine Vali ettevõte [PERSON_NAME] Eesti AS (10031220) [PERSON_NA…" at bounding box center [320, 354] width 623 height 623
click at [486, 381] on div "0,00" at bounding box center [484, 379] width 31 height 11
type input "4842"
click at [451, 430] on div "Failide konteerimine Vali ettevõte [PERSON_NAME] Eesti AS (10031220) [PERSON_NA…" at bounding box center [320, 354] width 623 height 623
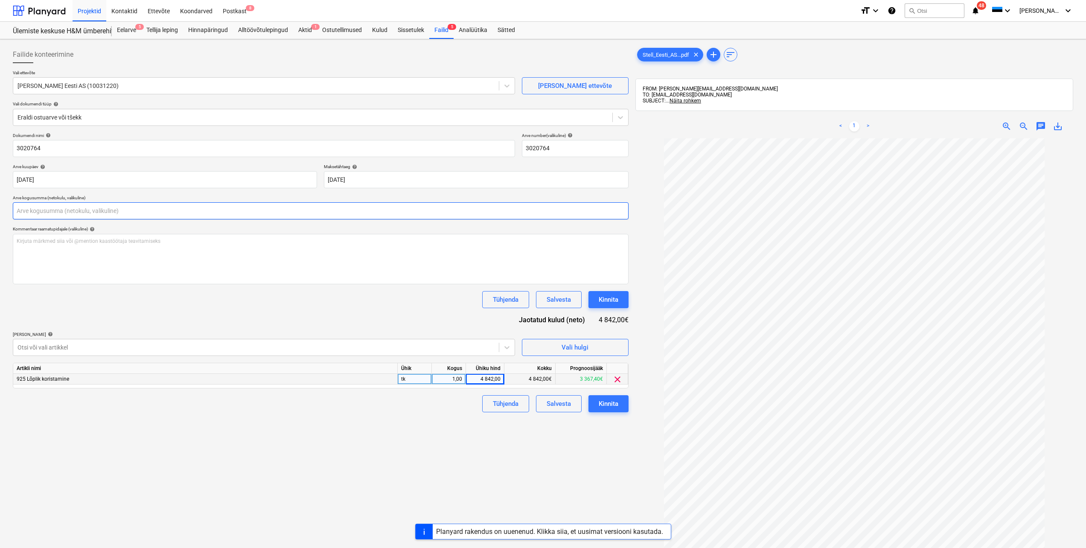
click at [129, 212] on input "text" at bounding box center [321, 210] width 616 height 17
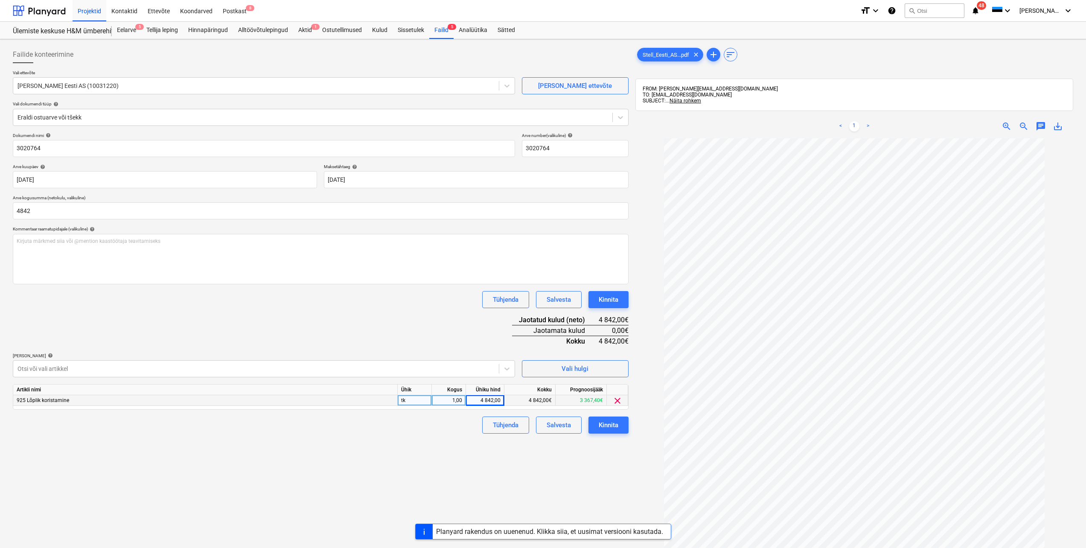
type input "4 842,00"
click at [146, 324] on div "Dokumendi nimi help 3020764 Arve number (valikuline) help 3020764 Arve kuupäev …" at bounding box center [321, 283] width 616 height 301
click at [614, 429] on div "Kinnita" at bounding box center [609, 424] width 20 height 11
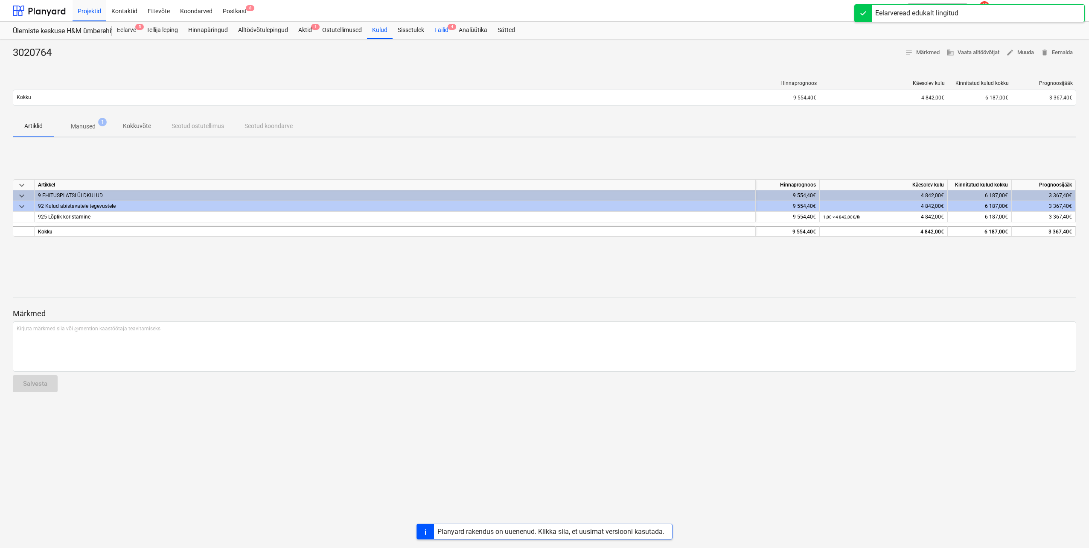
click at [444, 32] on div "Failid 4" at bounding box center [441, 30] width 24 height 17
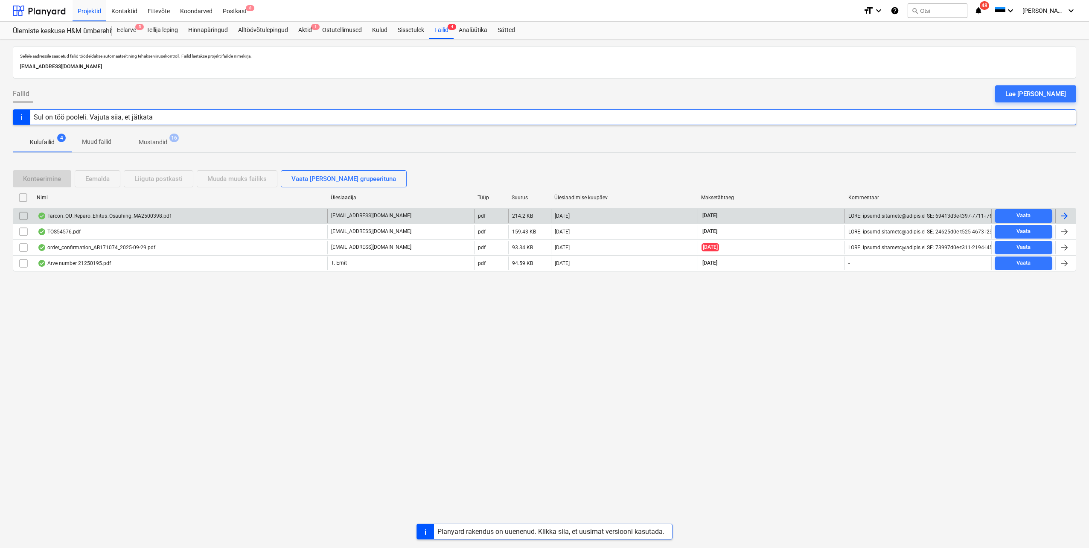
click at [141, 214] on div "Tarcon_OU_Reparo_Ehitus_Osauhing_MA2500398.pdf" at bounding box center [105, 215] width 134 height 7
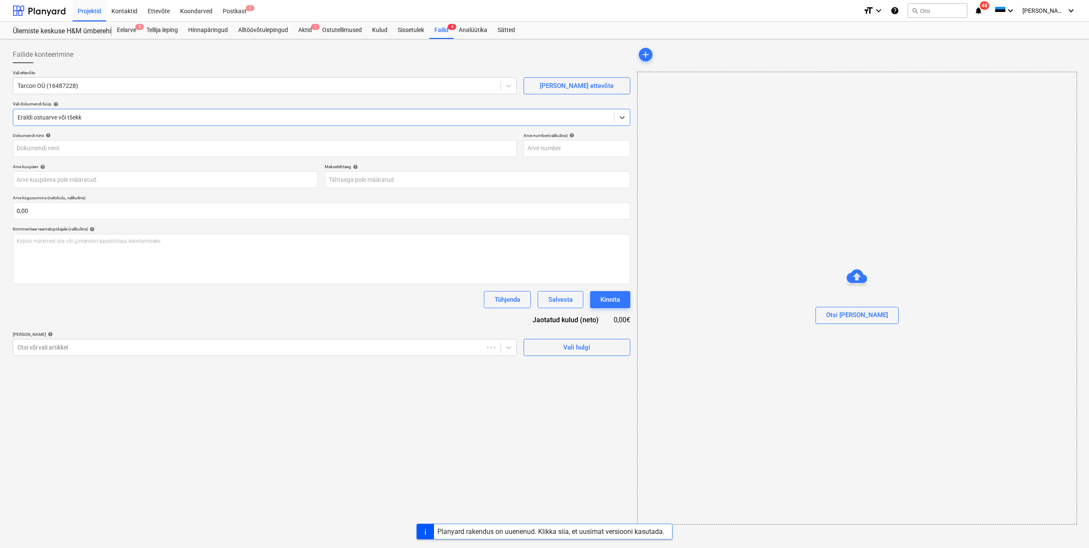
type input "MA2500398"
type input "[DATE]"
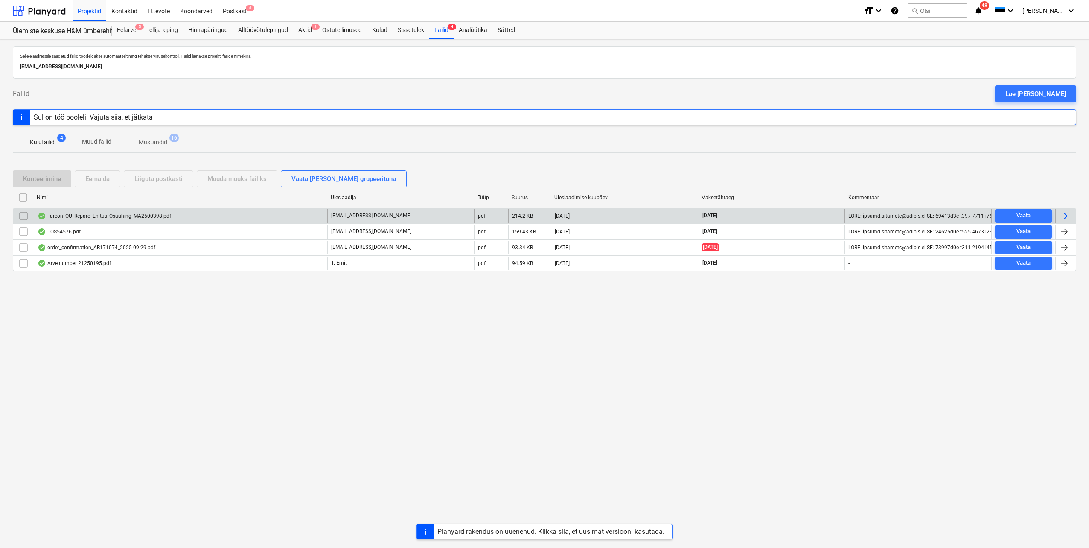
click at [201, 220] on div "Tarcon_OU_Reparo_Ehitus_Osauhing_MA2500398.pdf" at bounding box center [181, 216] width 294 height 14
click at [25, 217] on input "checkbox" at bounding box center [24, 216] width 14 height 14
click at [86, 183] on div "Eemalda" at bounding box center [97, 178] width 24 height 11
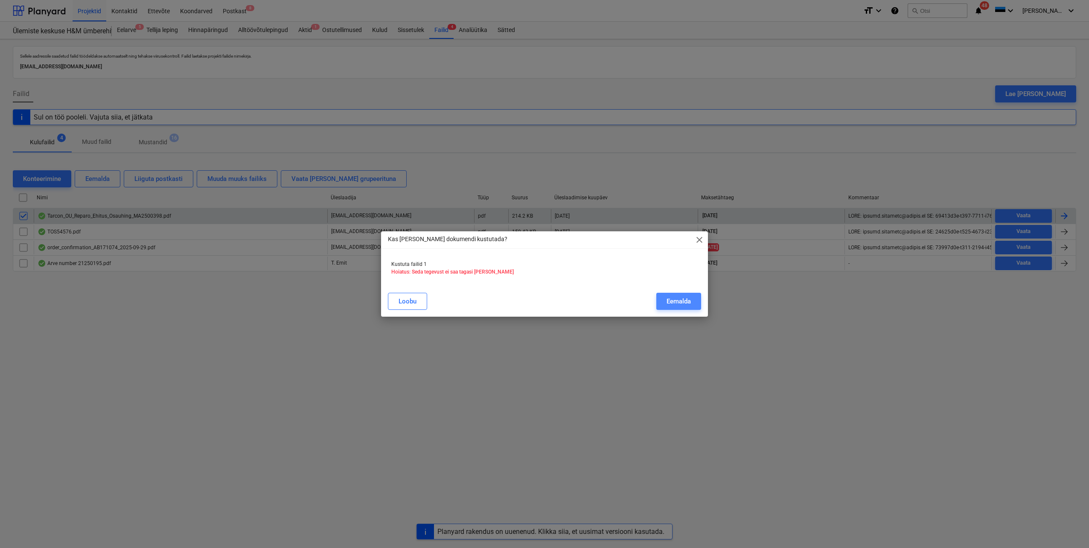
click at [673, 300] on div "Eemalda" at bounding box center [678, 301] width 24 height 11
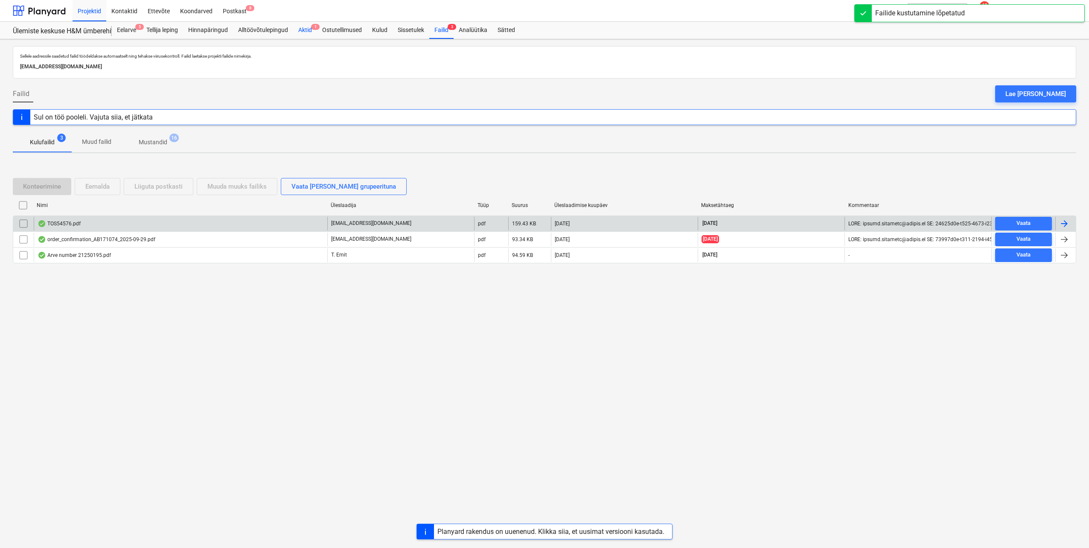
click at [312, 30] on div "Aktid 1" at bounding box center [305, 30] width 24 height 17
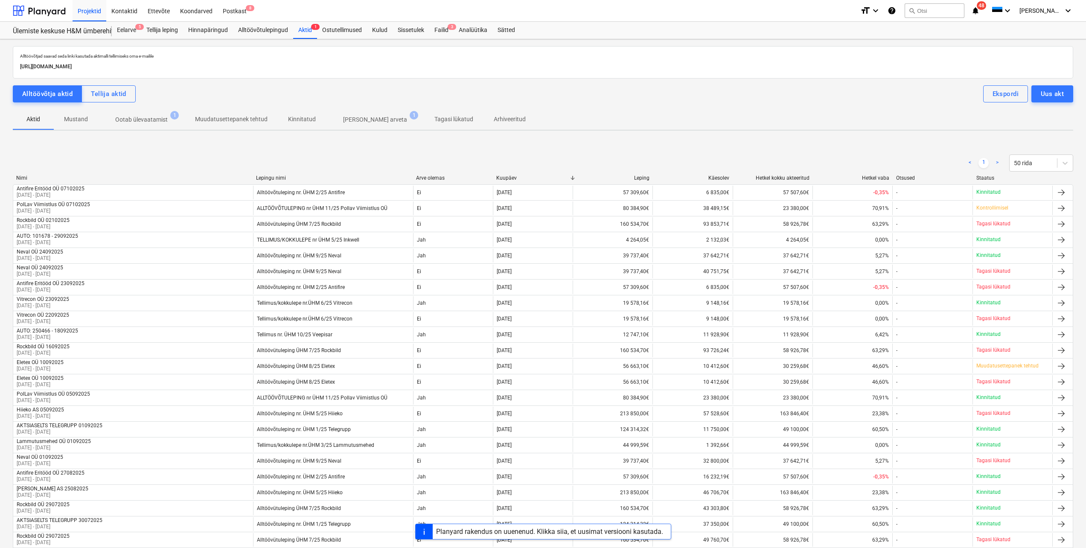
click at [164, 124] on p "Ootab ülevaatamist" at bounding box center [141, 119] width 52 height 9
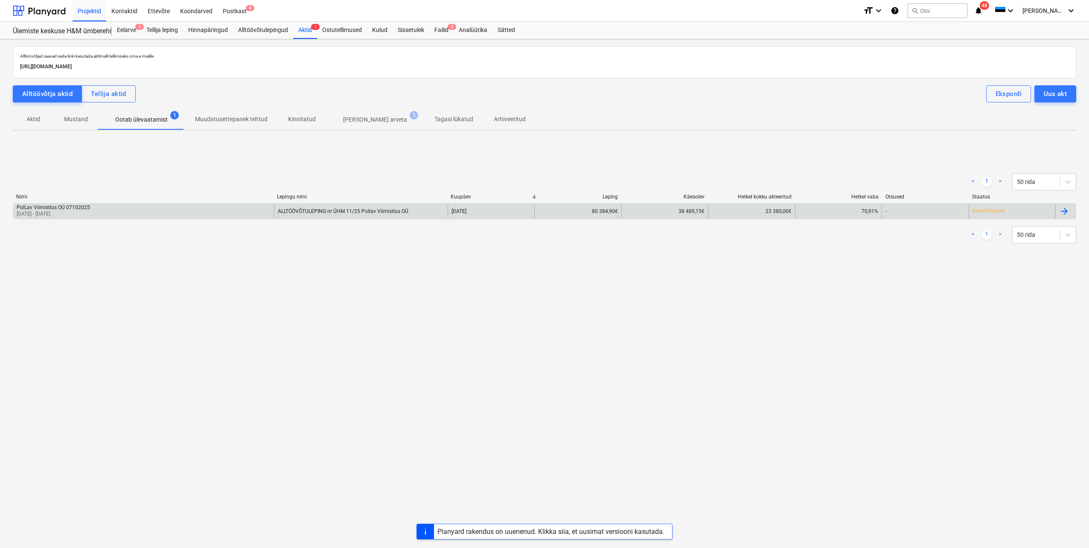
click at [134, 214] on div "PolLav Viimistlus OÜ 07102025 [DATE] - [DATE]" at bounding box center [143, 211] width 261 height 14
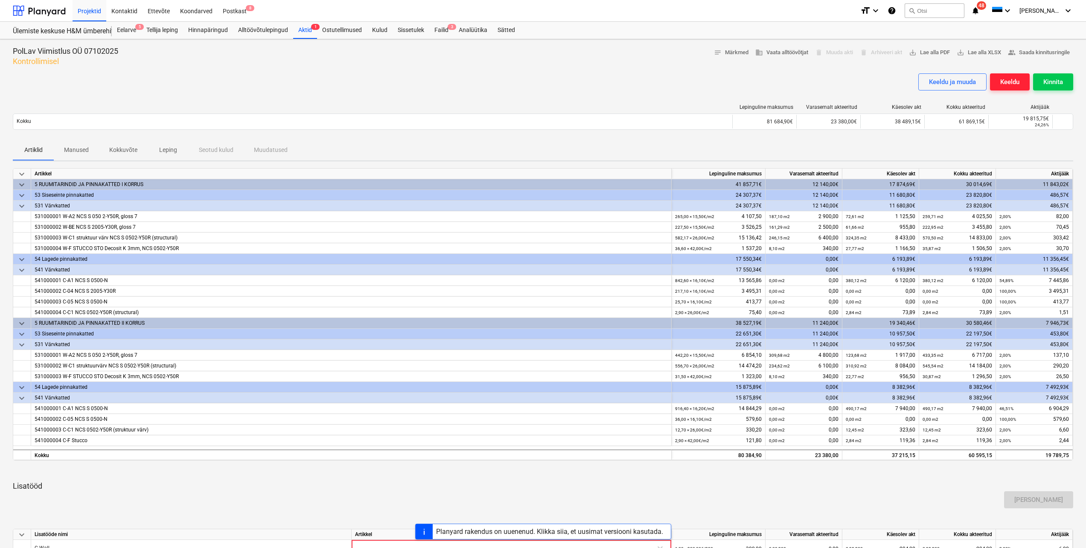
click at [1007, 86] on div "Keeldu" at bounding box center [1009, 81] width 19 height 11
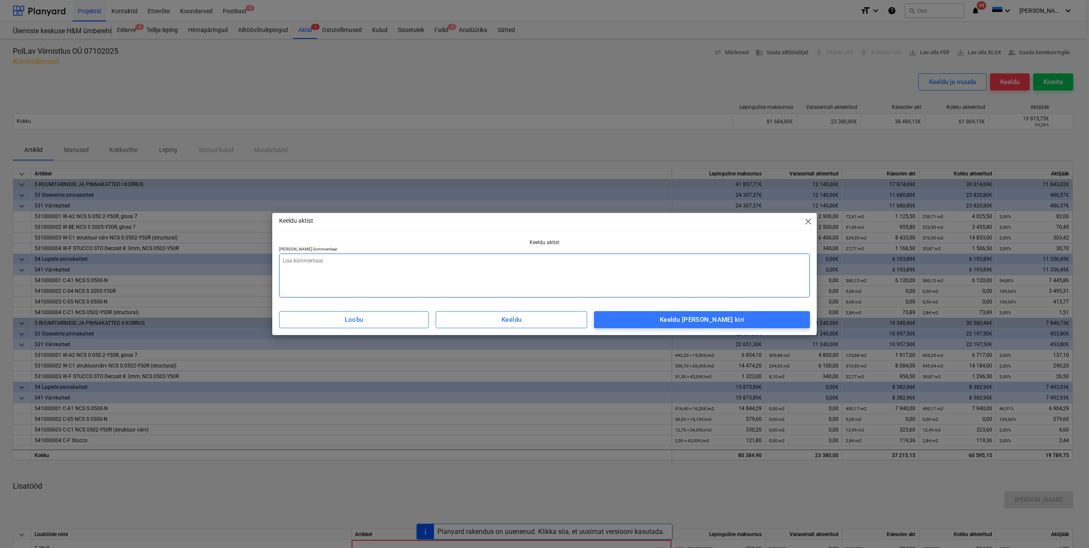
click at [395, 253] on textarea at bounding box center [544, 275] width 531 height 44
type textarea "x"
type textarea "K"
type textarea "x"
click at [687, 320] on div "Keeldu [PERSON_NAME] kiri" at bounding box center [702, 319] width 85 height 11
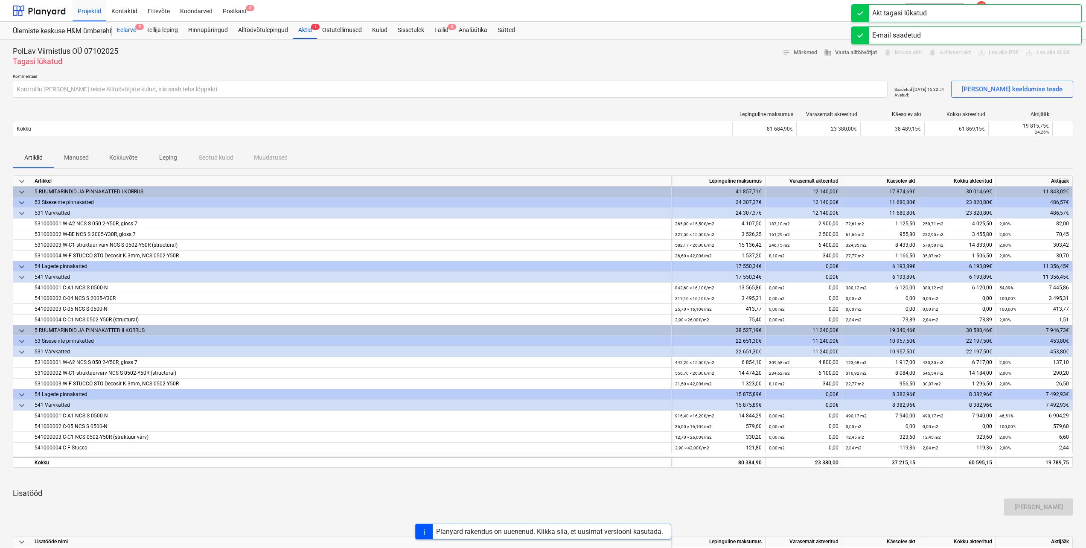
click at [130, 31] on div "Eelarve 5" at bounding box center [126, 30] width 29 height 17
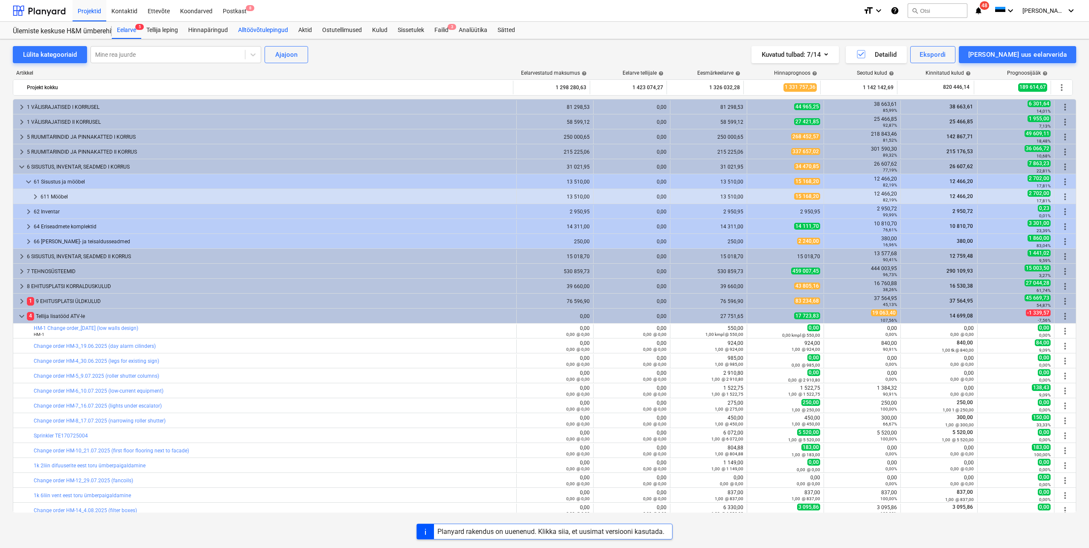
click at [250, 30] on div "Alltöövõtulepingud" at bounding box center [263, 30] width 60 height 17
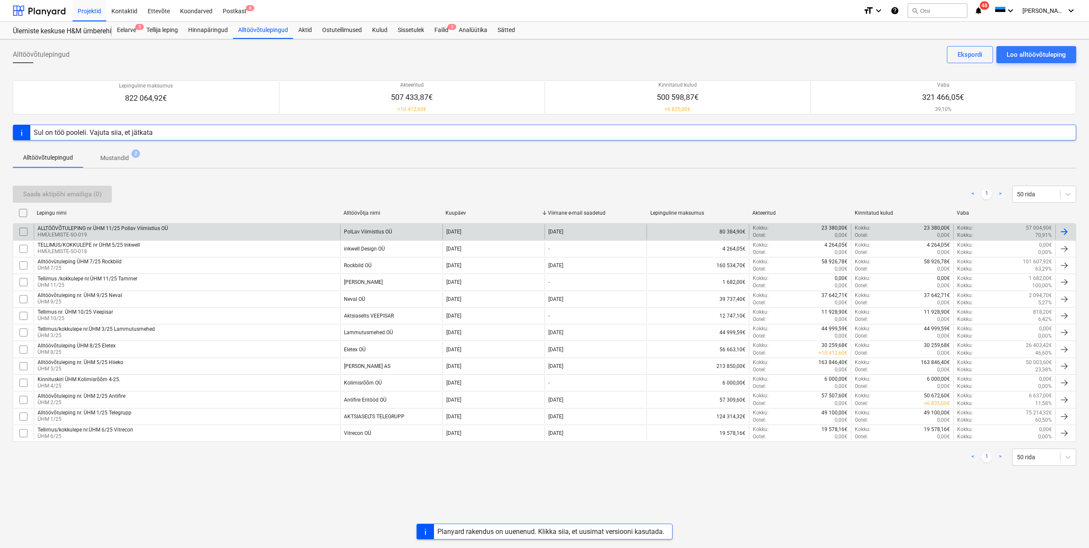
click at [129, 233] on p "HMÜLEMISTE-SO-019" at bounding box center [103, 234] width 131 height 7
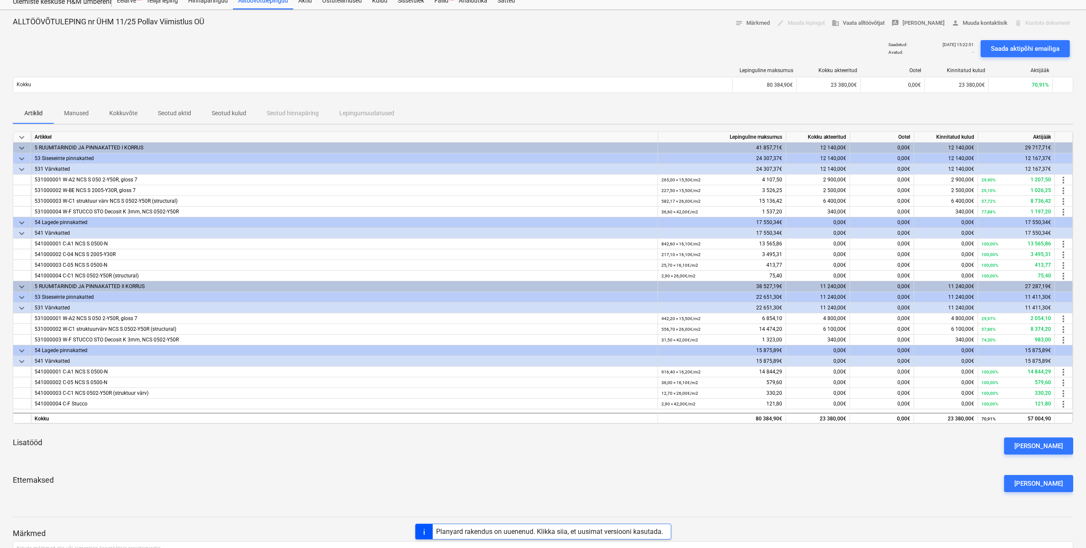
scroll to position [43, 0]
